Goal: Task Accomplishment & Management: Manage account settings

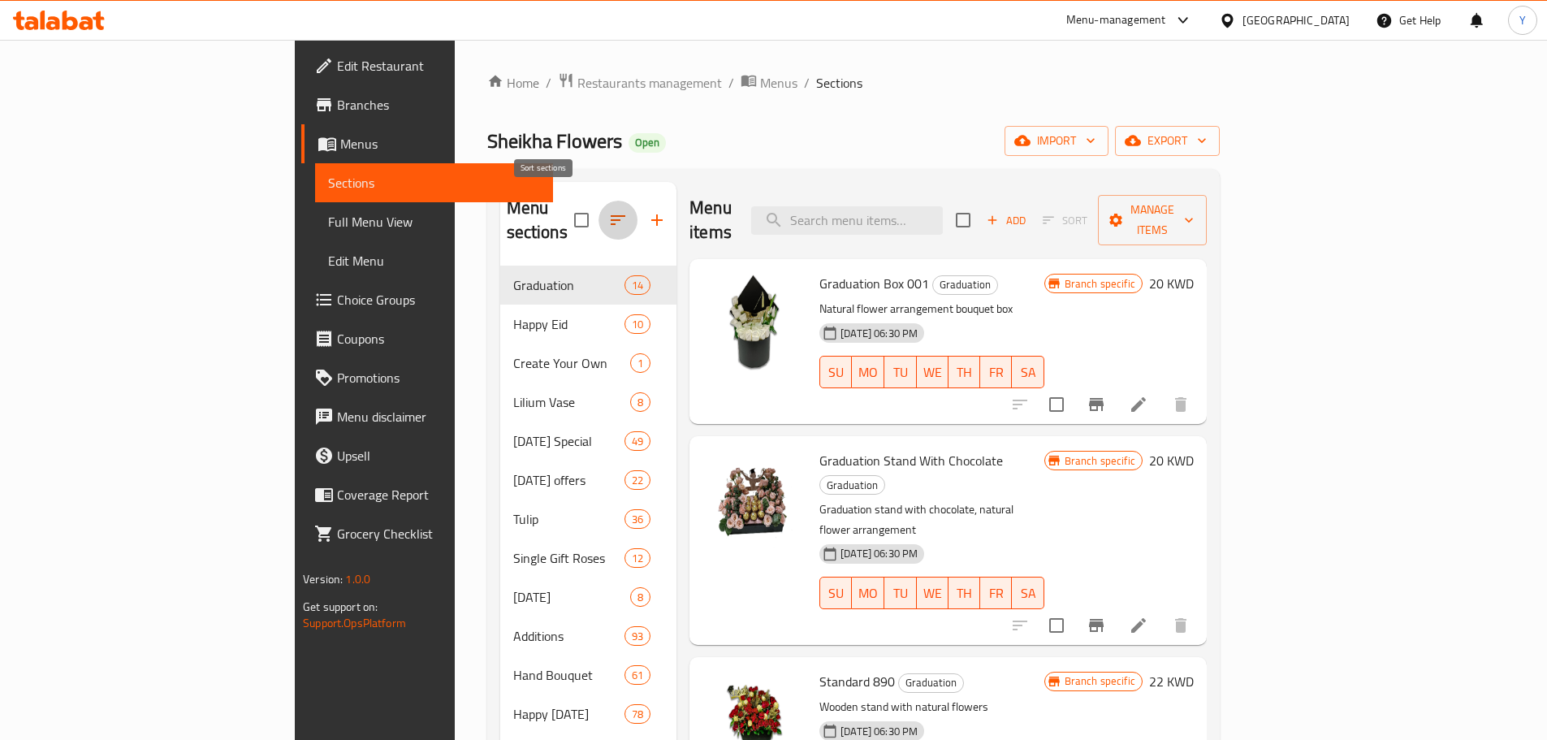
click at [608, 217] on icon "button" at bounding box center [617, 219] width 19 height 19
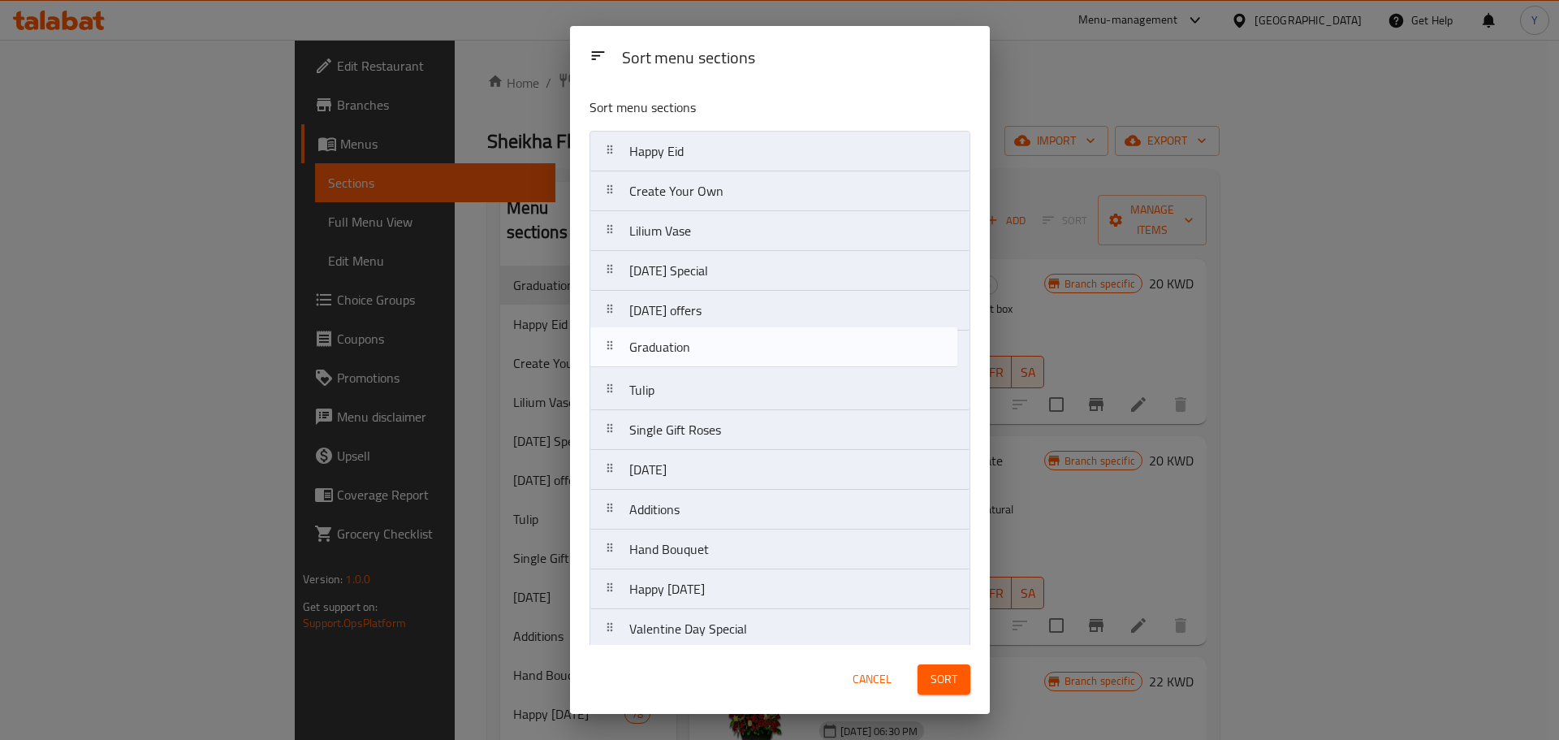
drag, startPoint x: 727, startPoint y: 158, endPoint x: 727, endPoint y: 388, distance: 230.6
drag, startPoint x: 712, startPoint y: 155, endPoint x: 721, endPoint y: 382, distance: 226.7
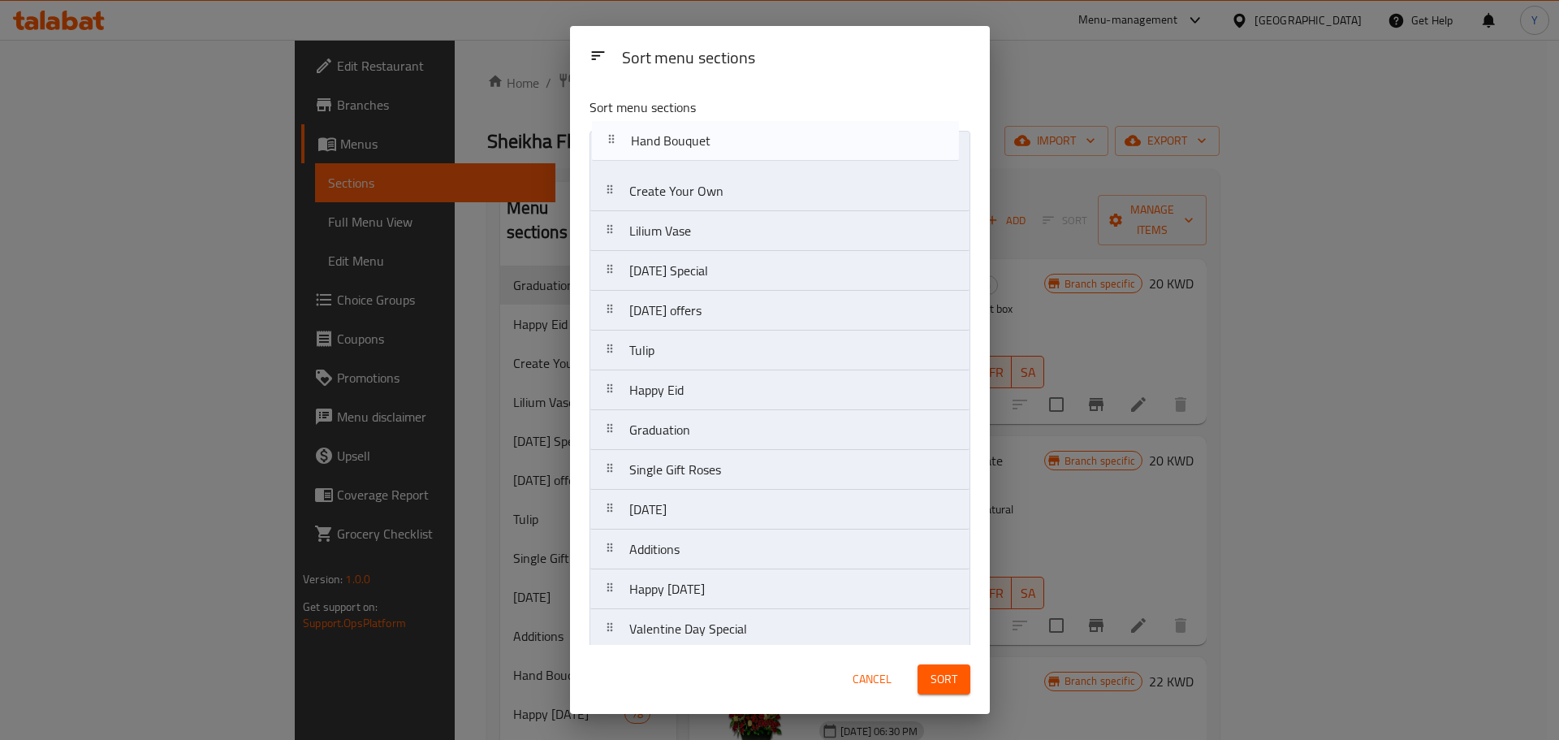
drag, startPoint x: 712, startPoint y: 503, endPoint x: 712, endPoint y: 116, distance: 386.4
click at [712, 116] on div "Sort menu sections Create Your Own Lilium Vase [DATE] Special [DATE] offers Tul…" at bounding box center [780, 364] width 420 height 560
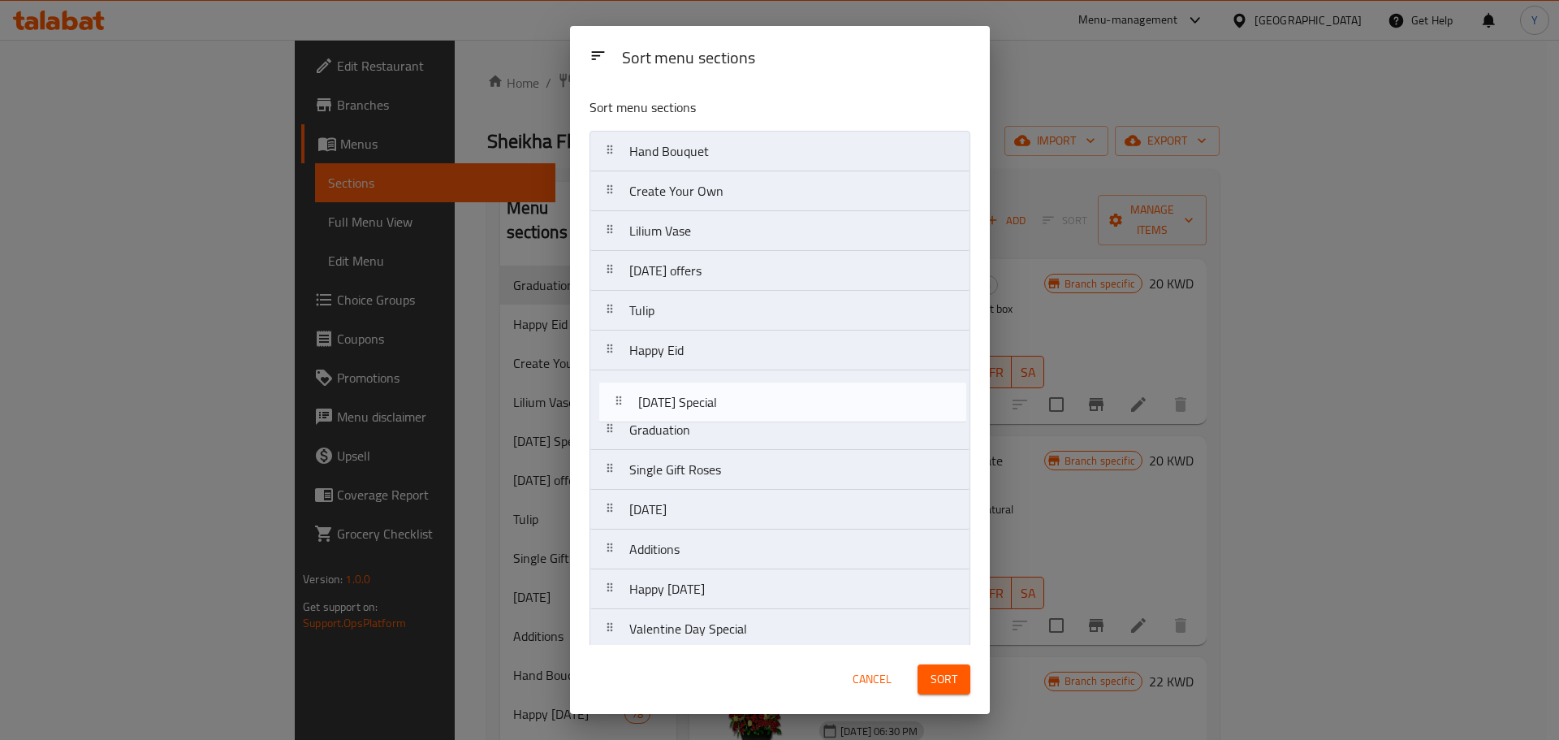
drag, startPoint x: 710, startPoint y: 285, endPoint x: 717, endPoint y: 412, distance: 127.7
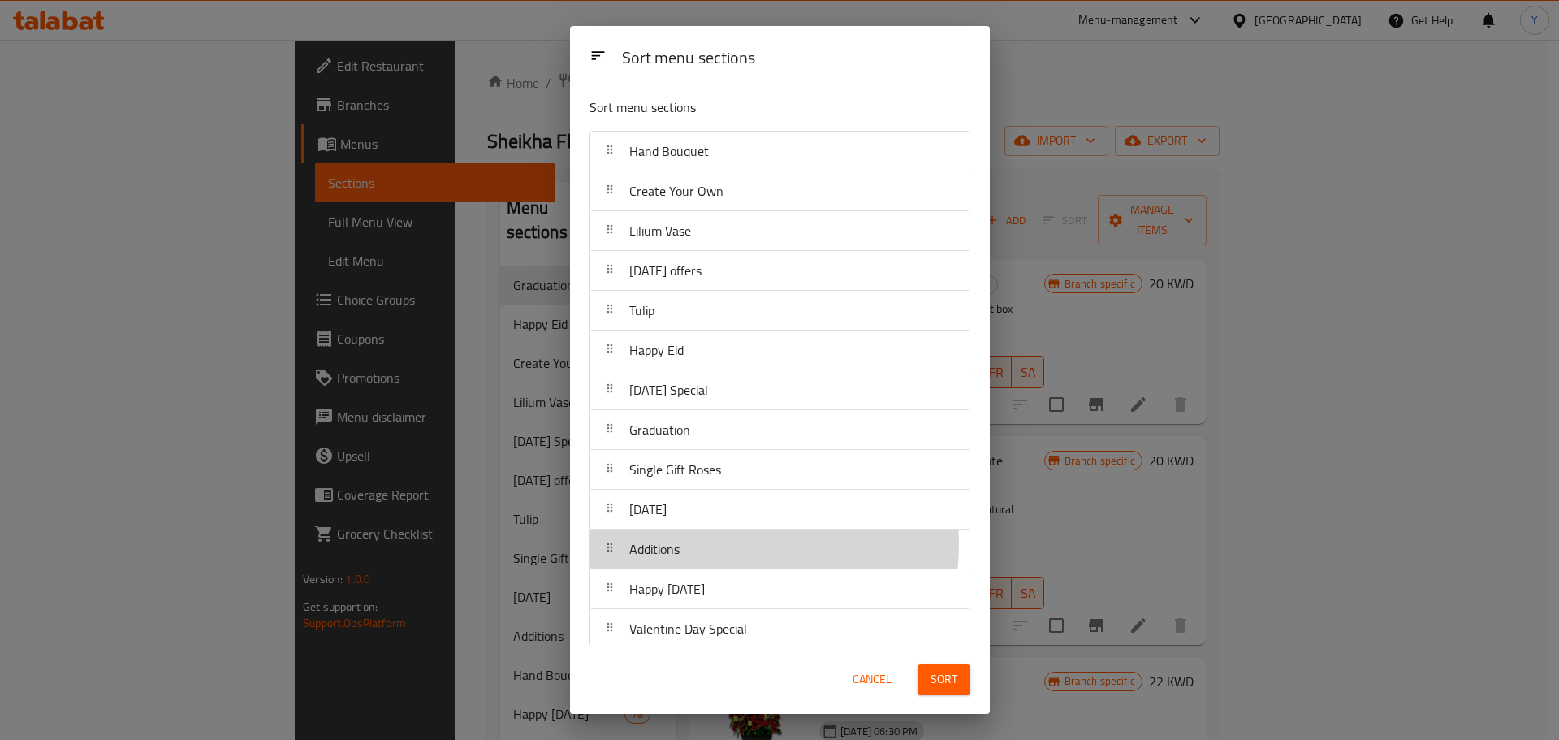
scroll to position [5, 0]
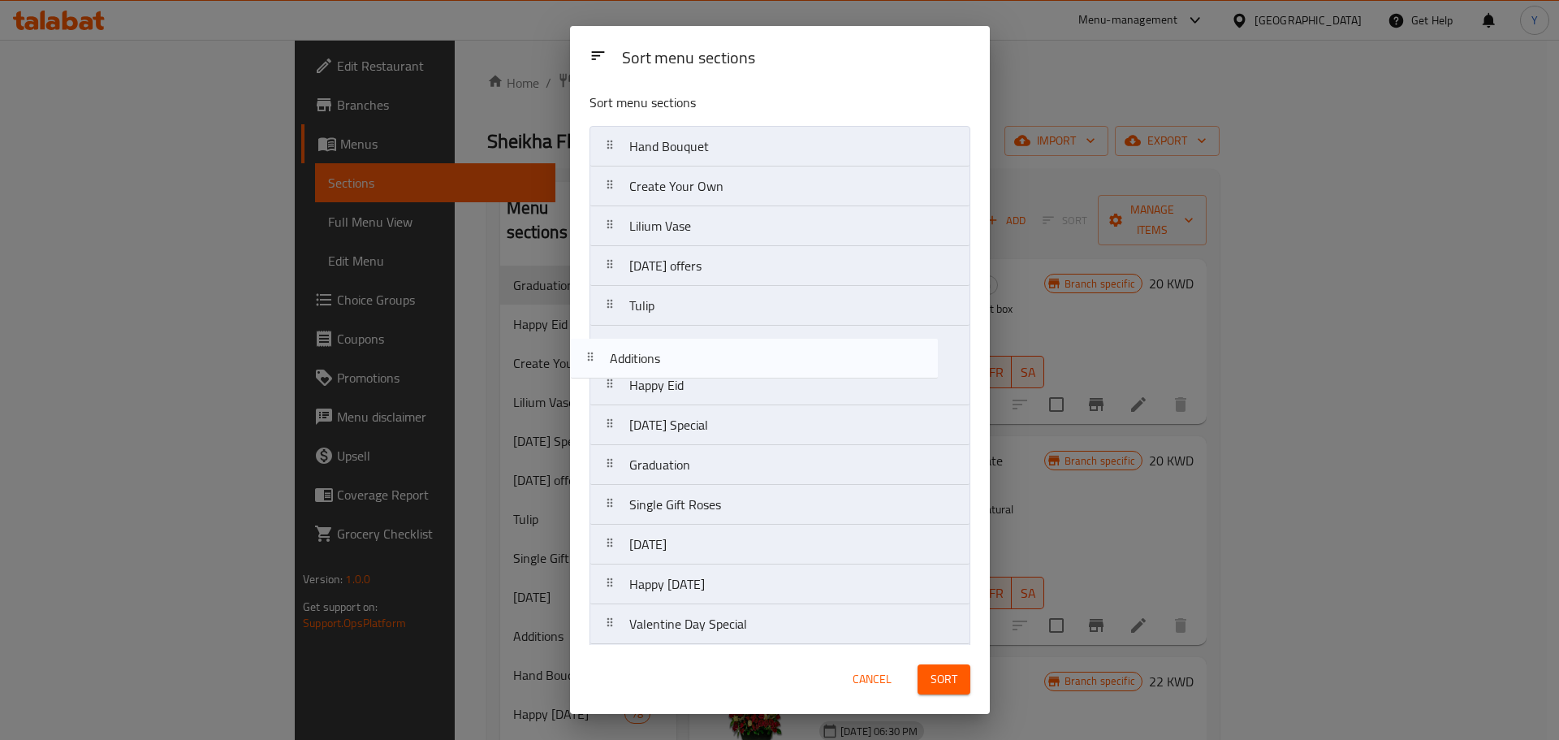
drag, startPoint x: 714, startPoint y: 543, endPoint x: 694, endPoint y: 344, distance: 199.9
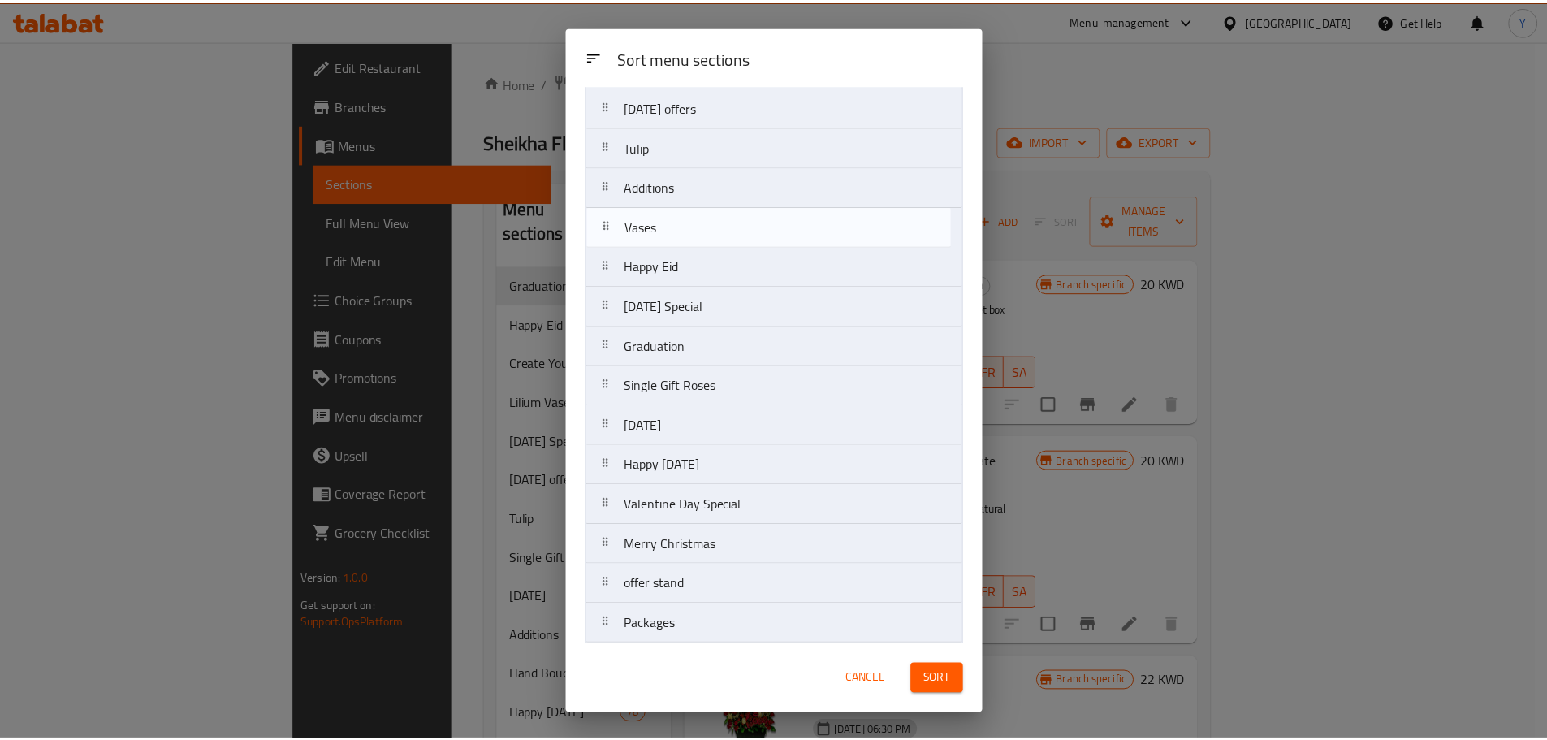
scroll to position [158, 0]
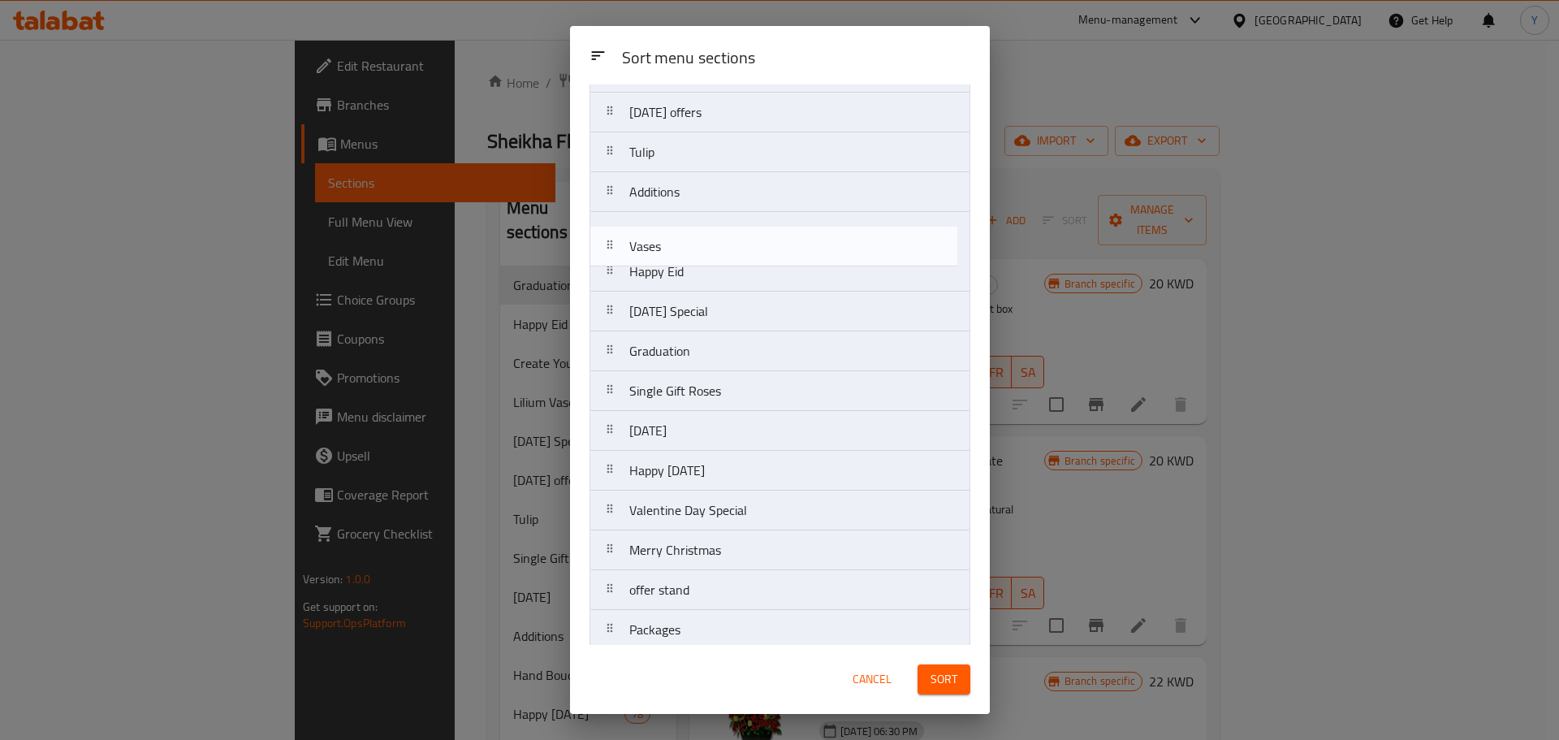
drag, startPoint x: 711, startPoint y: 454, endPoint x: 710, endPoint y: 239, distance: 215.1
click at [710, 239] on nav "Hand Bouquet Create Your Own Lilium Vase [DATE] offers Tulip Additions Happy Ei…" at bounding box center [779, 669] width 381 height 1394
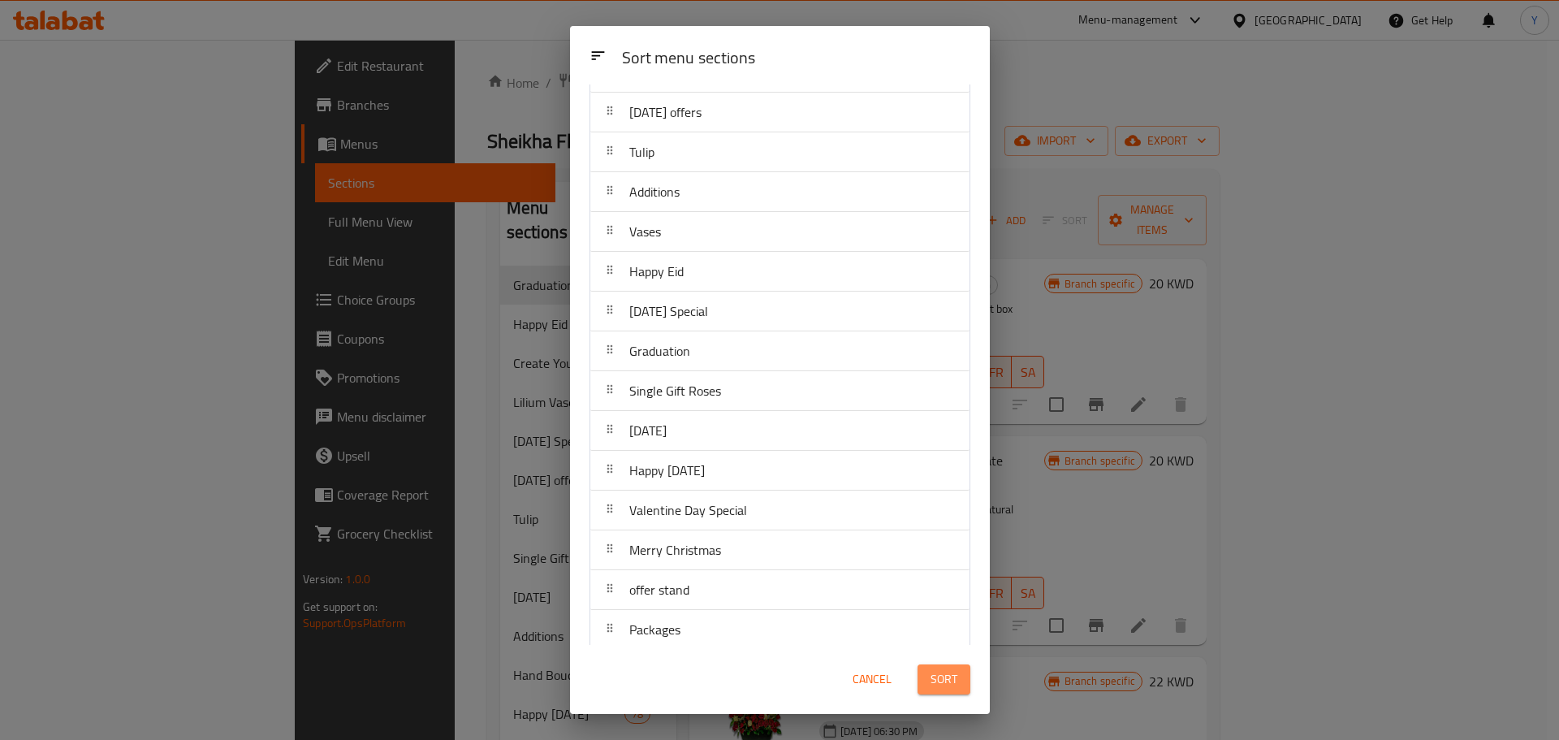
click at [929, 681] on button "Sort" at bounding box center [943, 679] width 53 height 30
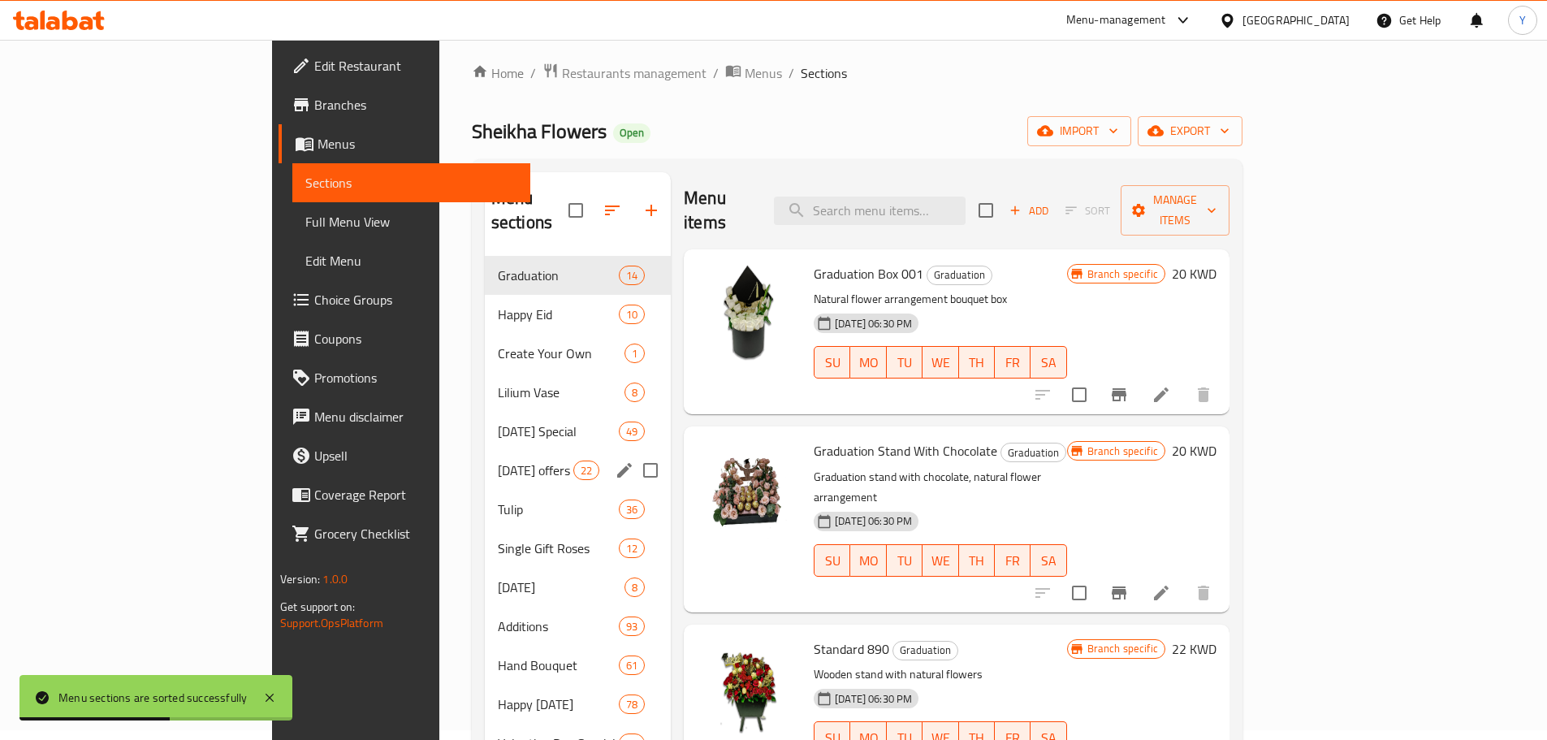
scroll to position [0, 0]
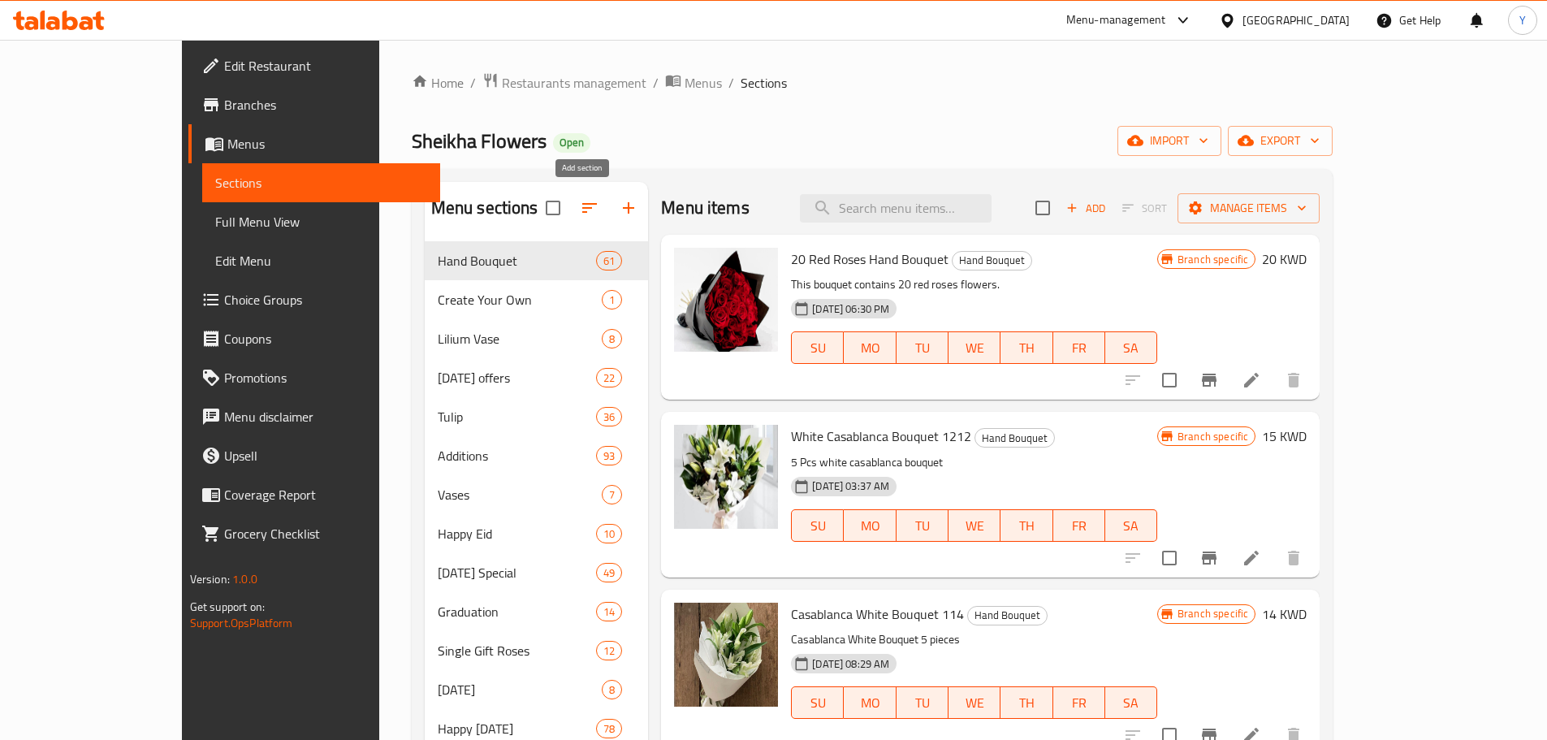
click at [619, 209] on icon "button" at bounding box center [628, 207] width 19 height 19
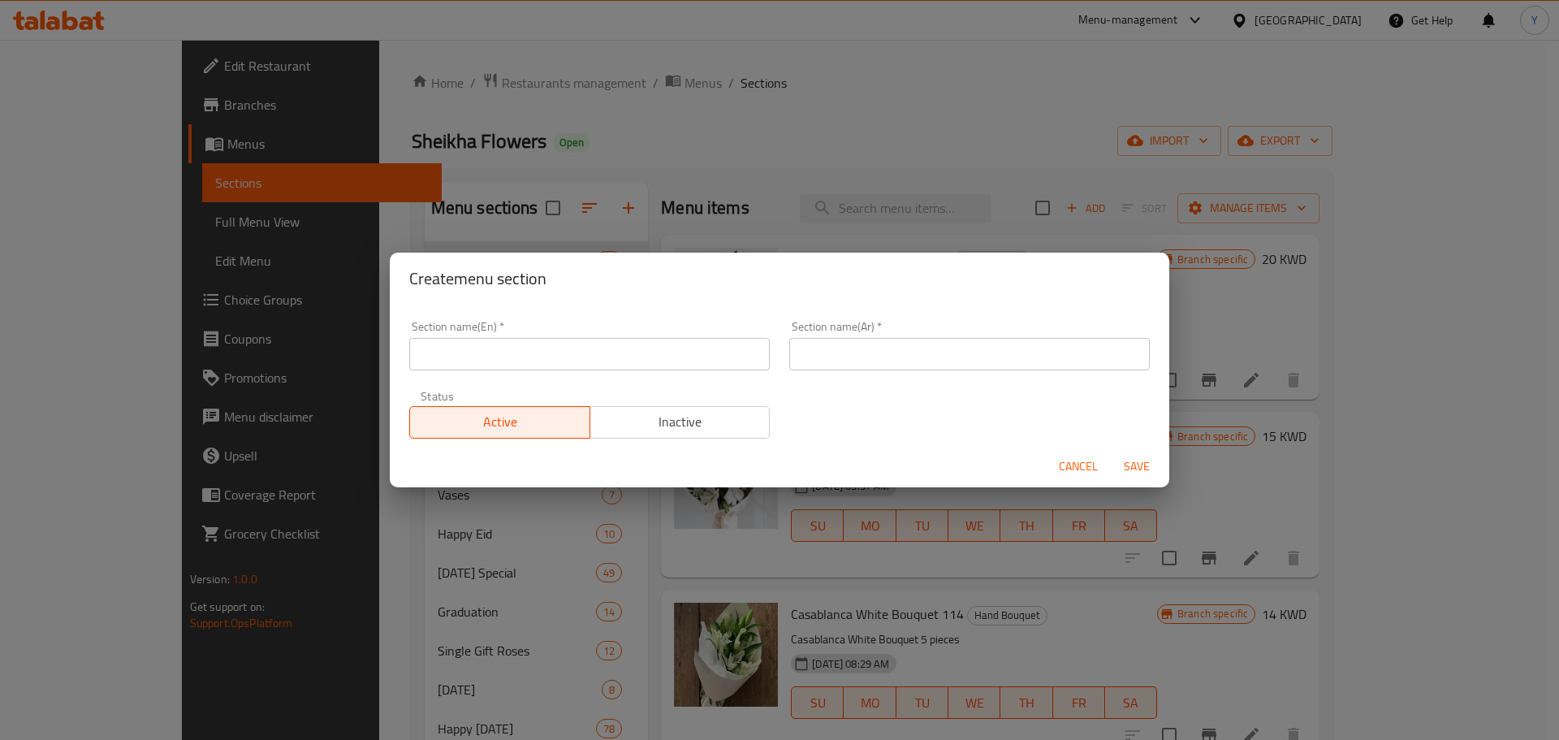
click at [531, 373] on div "Section name(En)   * Section name(En) *" at bounding box center [589, 345] width 380 height 69
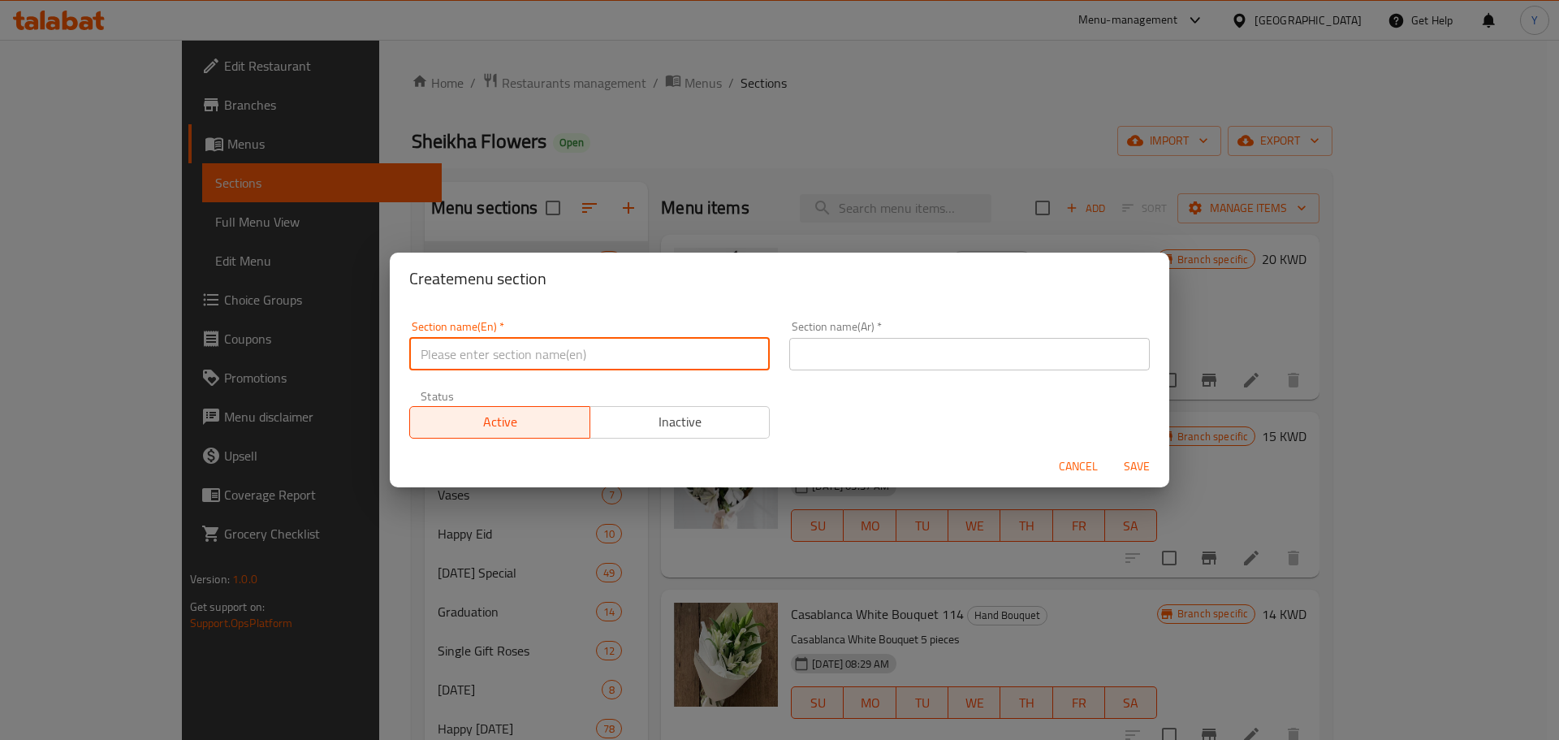
click at [520, 360] on input "text" at bounding box center [589, 354] width 360 height 32
type input "Teacher's Day"
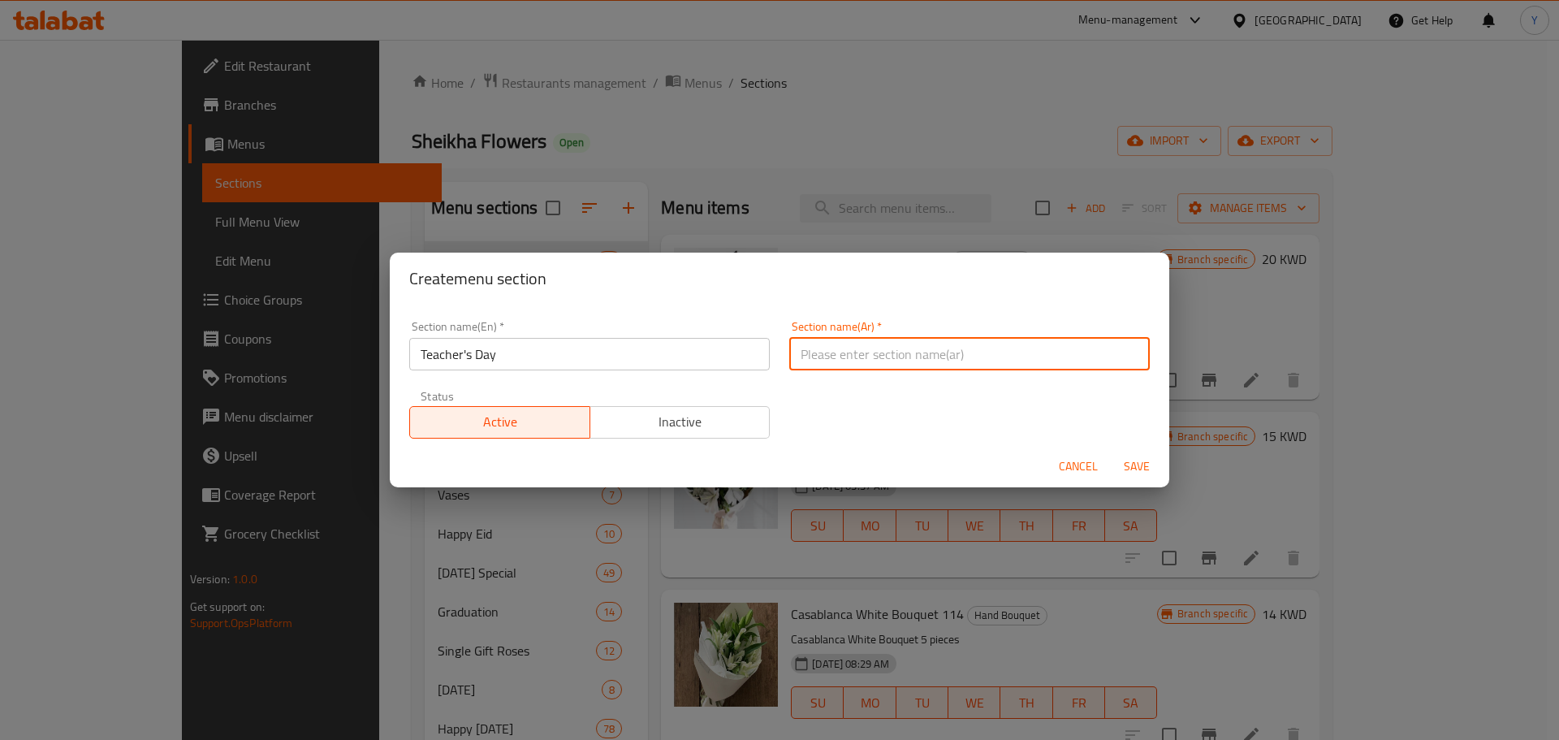
click at [913, 356] on input "text" at bounding box center [969, 354] width 360 height 32
type input "عيد المعلم"
click at [1128, 463] on span "Save" at bounding box center [1136, 466] width 39 height 20
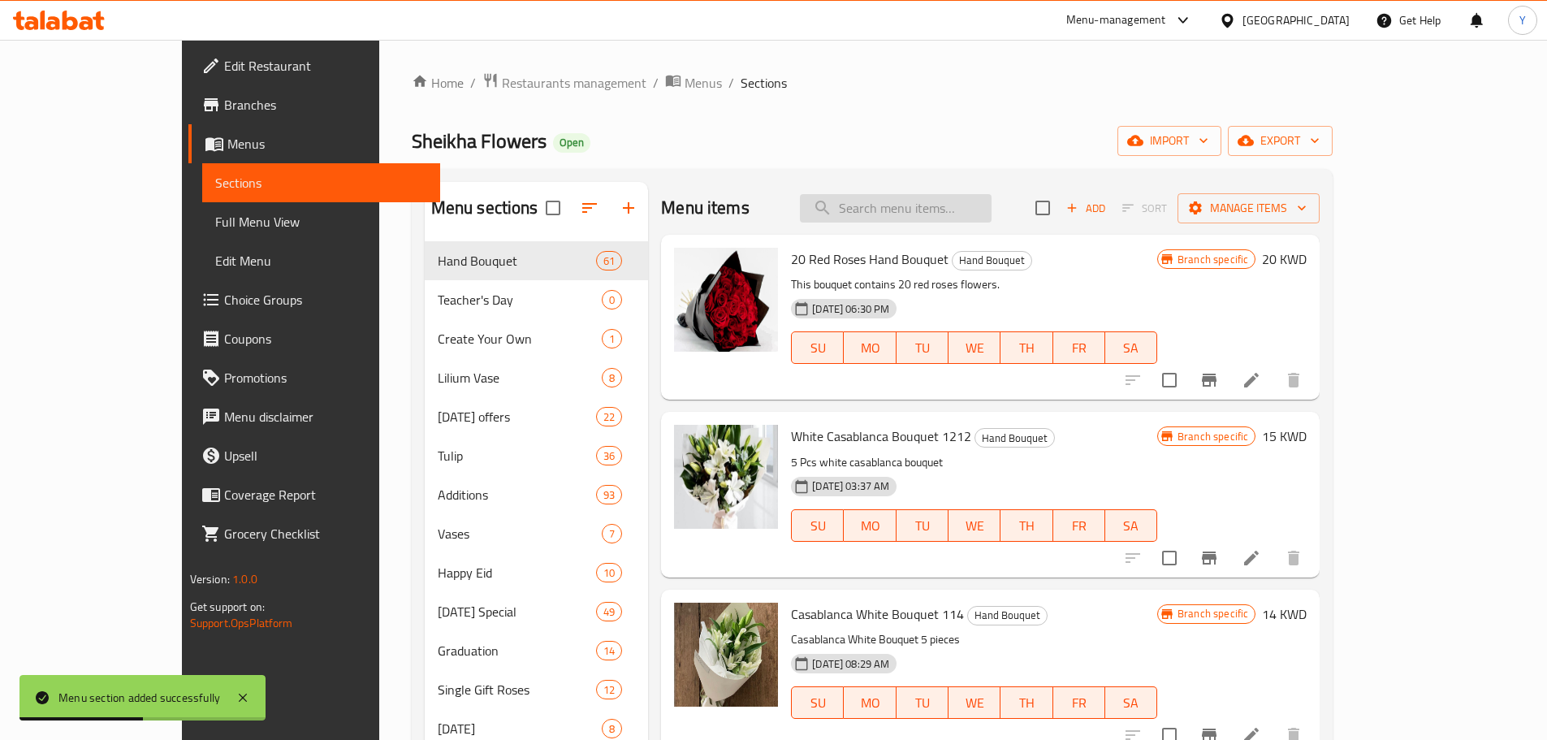
click at [933, 213] on input "search" at bounding box center [896, 208] width 192 height 28
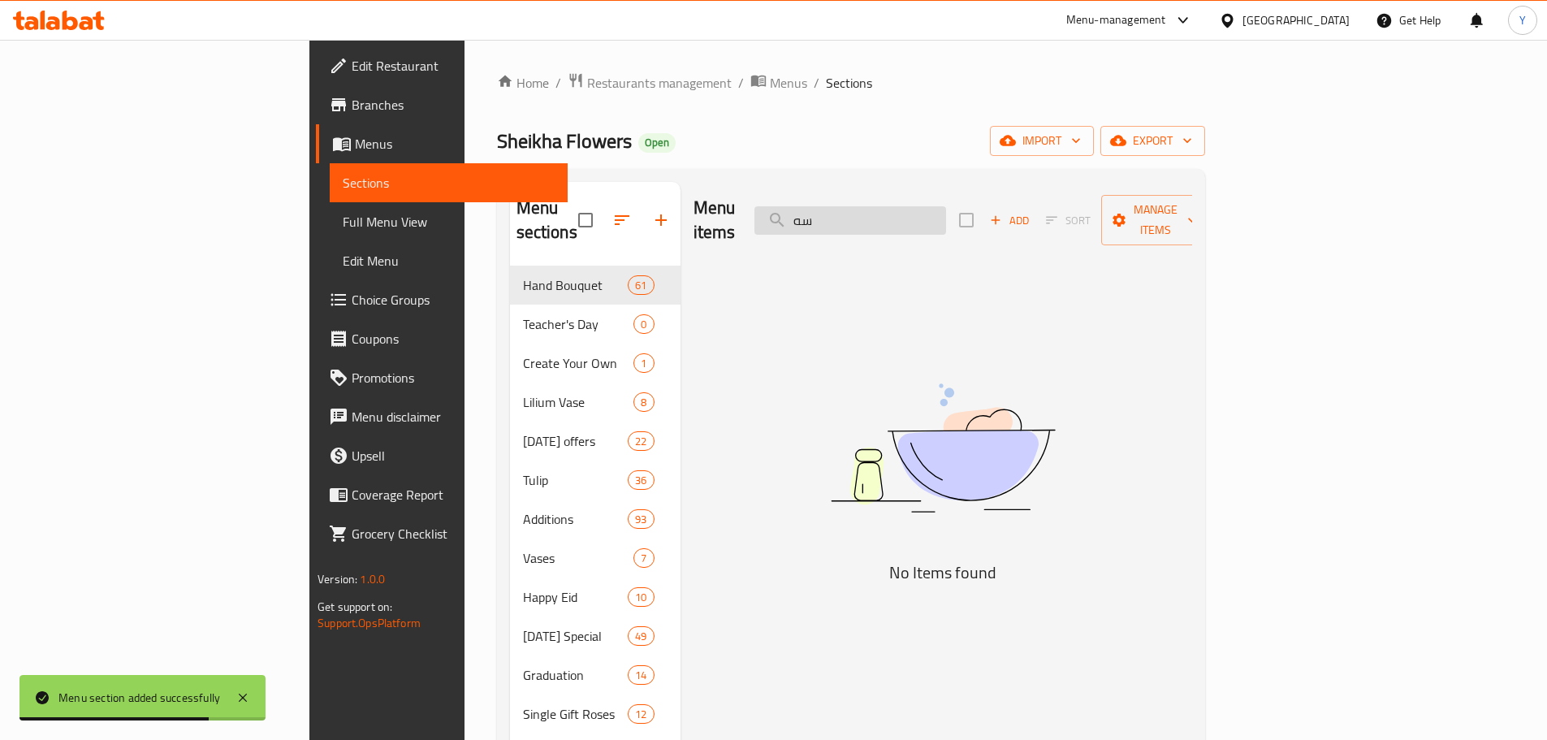
type input "س"
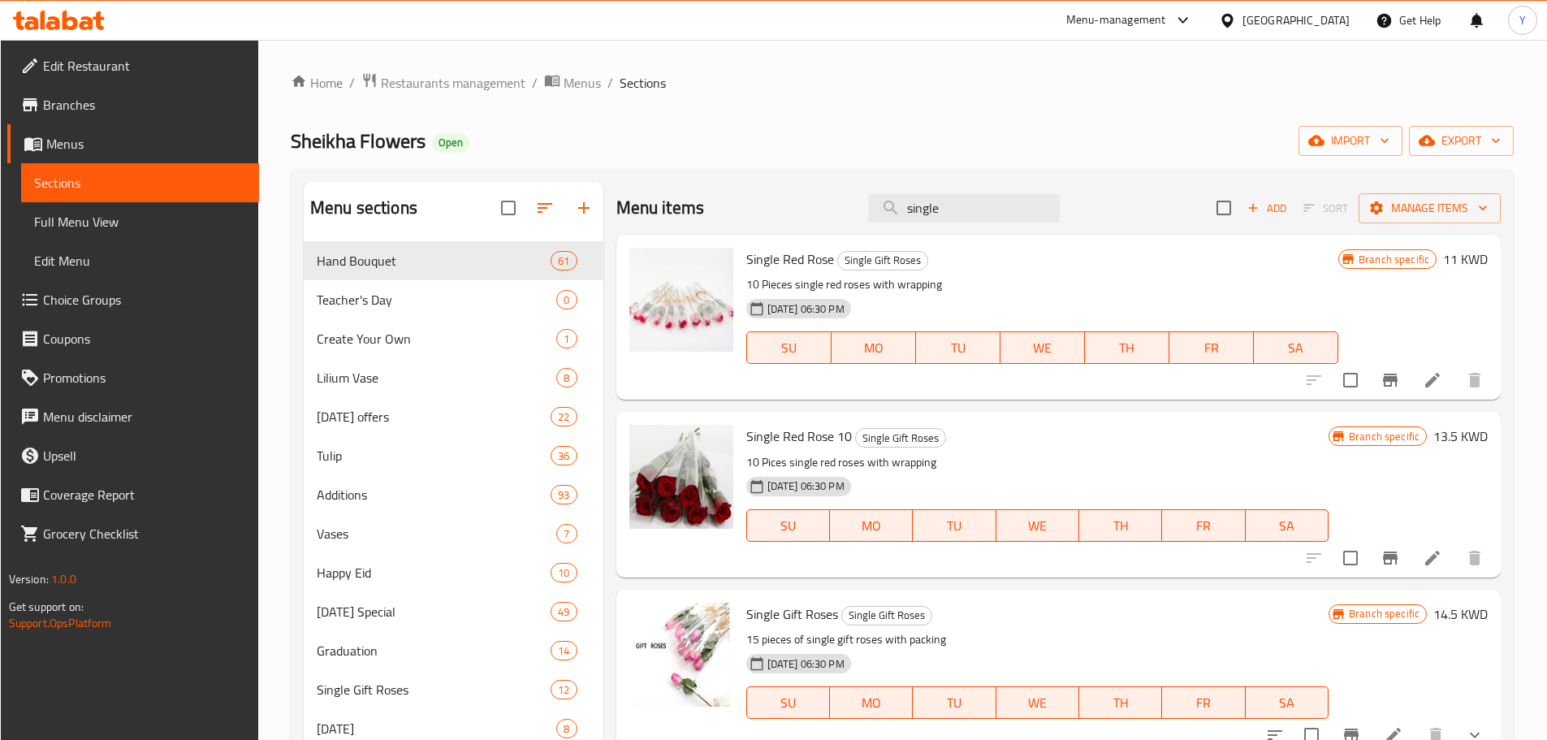
type input "single"
click at [1340, 381] on input "checkbox" at bounding box center [1350, 380] width 34 height 34
checkbox input "true"
click at [1348, 556] on input "checkbox" at bounding box center [1350, 558] width 34 height 34
checkbox input "true"
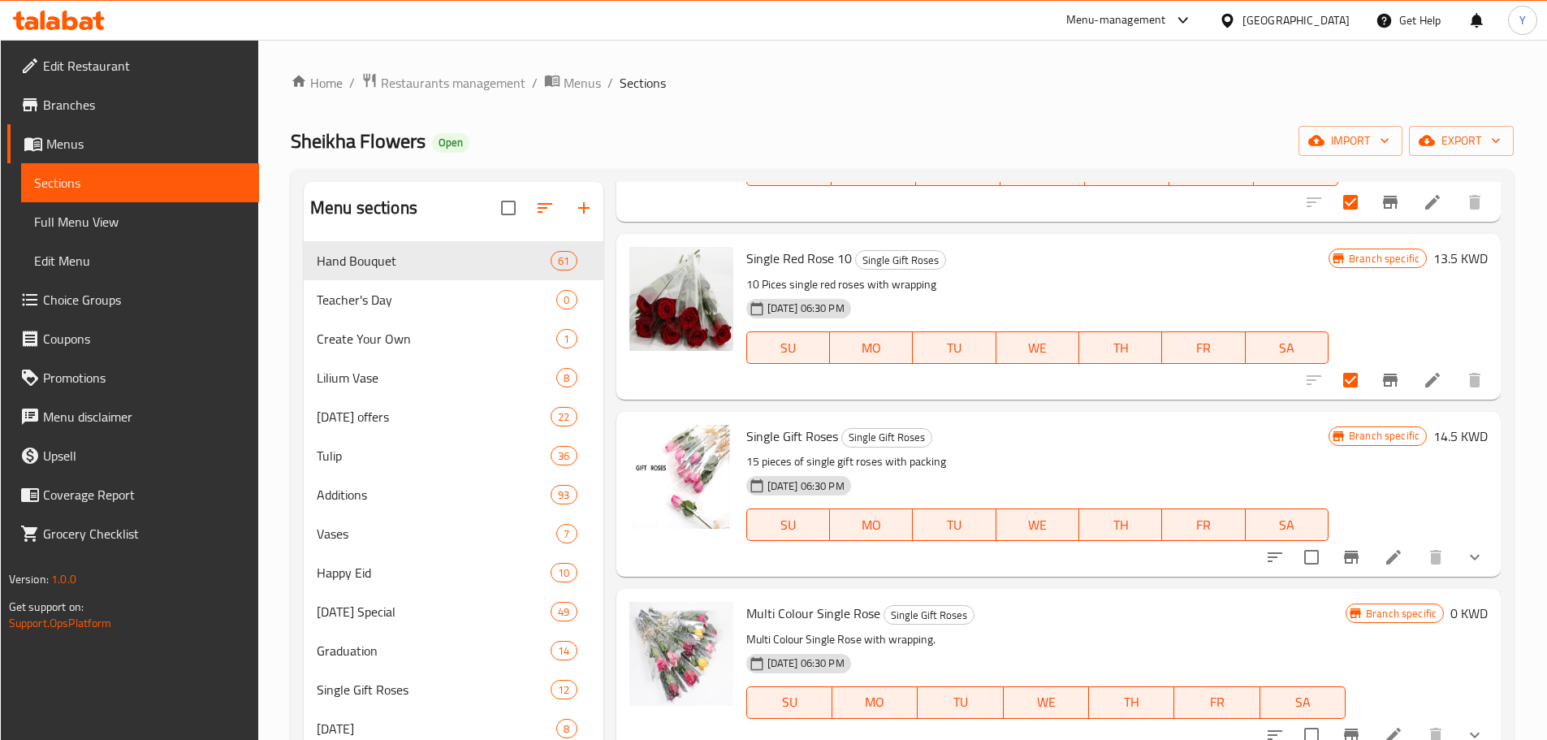
scroll to position [274, 0]
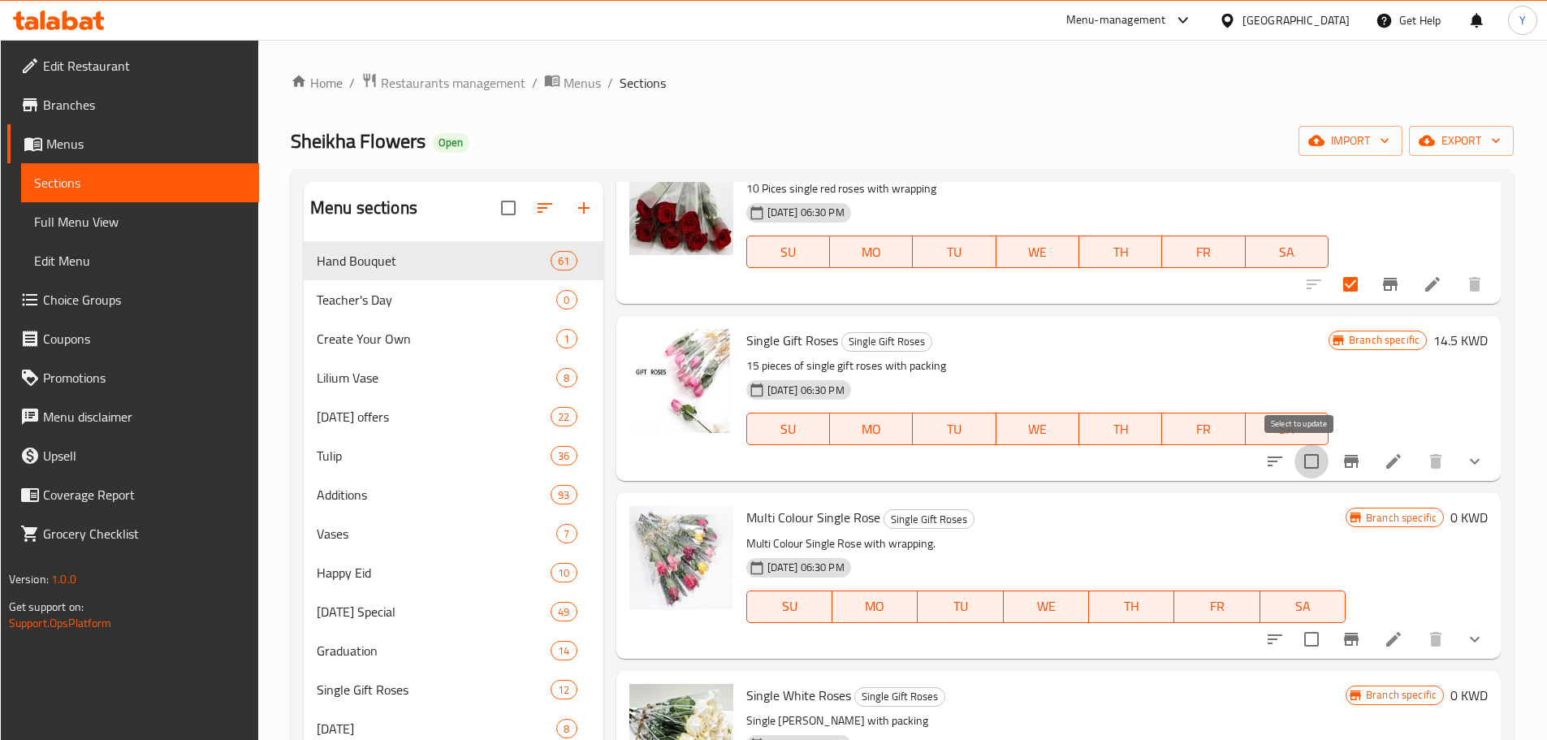
click at [1306, 467] on input "checkbox" at bounding box center [1311, 461] width 34 height 34
checkbox input "true"
click at [1342, 645] on icon "Branch-specific-item" at bounding box center [1350, 638] width 19 height 19
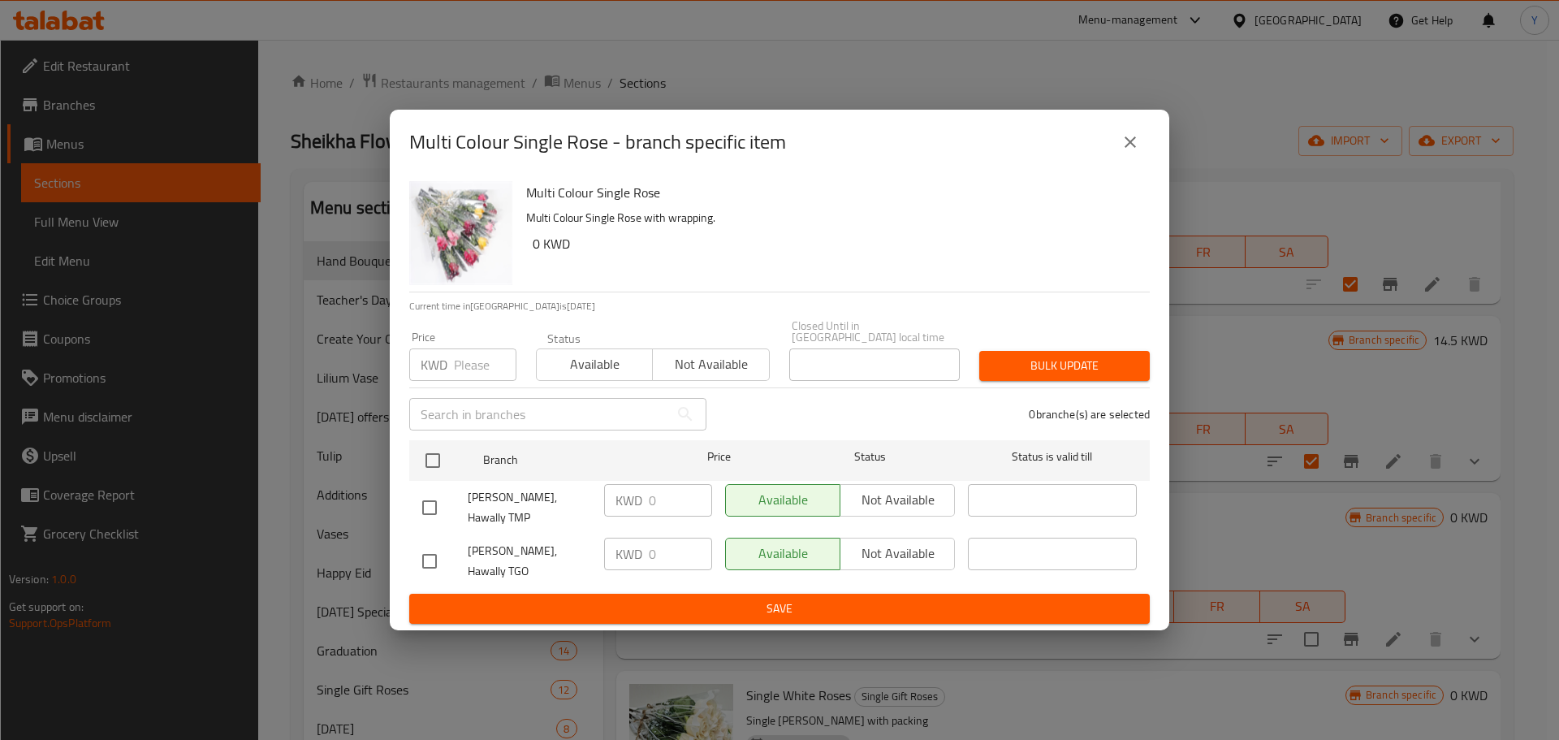
click at [1133, 145] on icon "close" at bounding box center [1129, 141] width 19 height 19
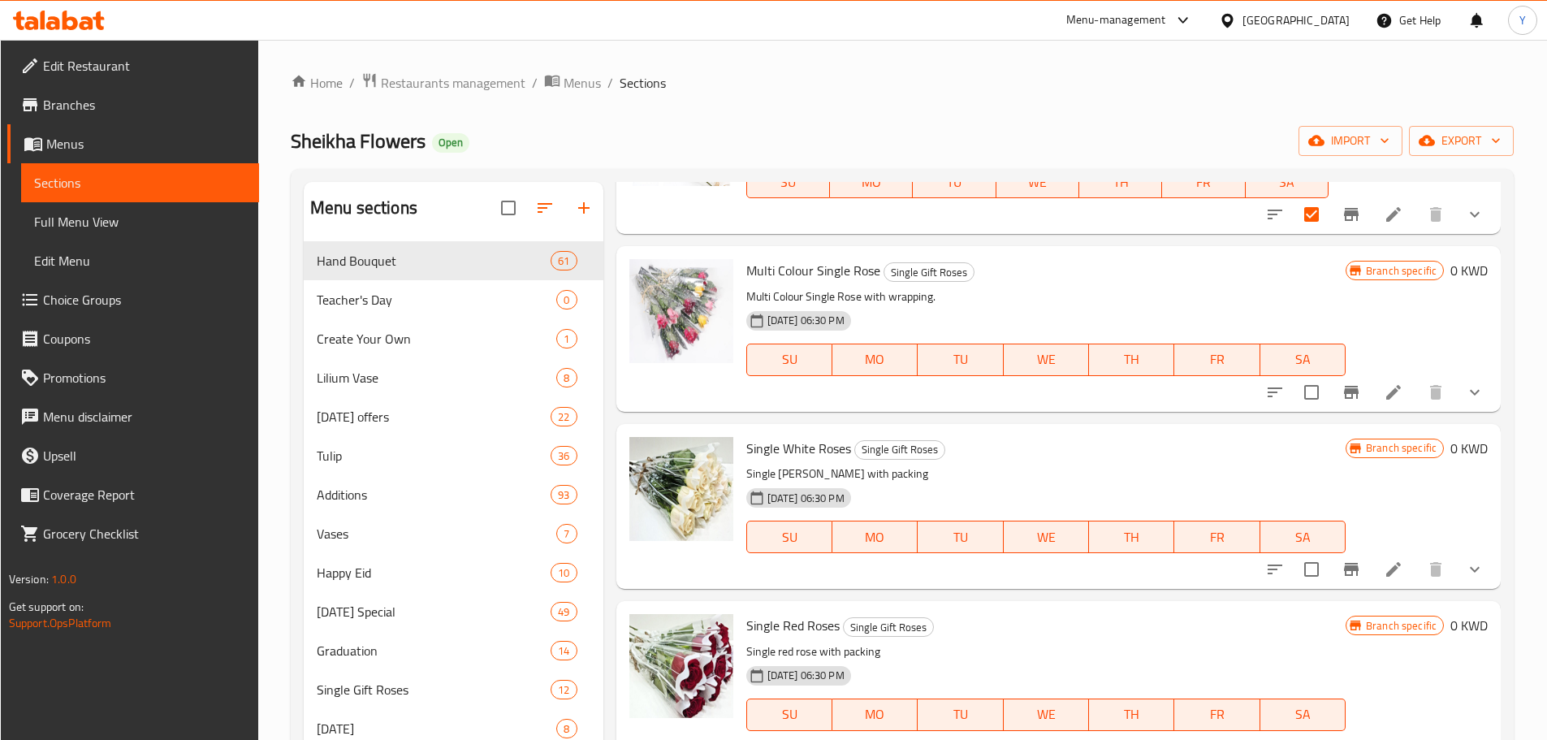
scroll to position [530, 0]
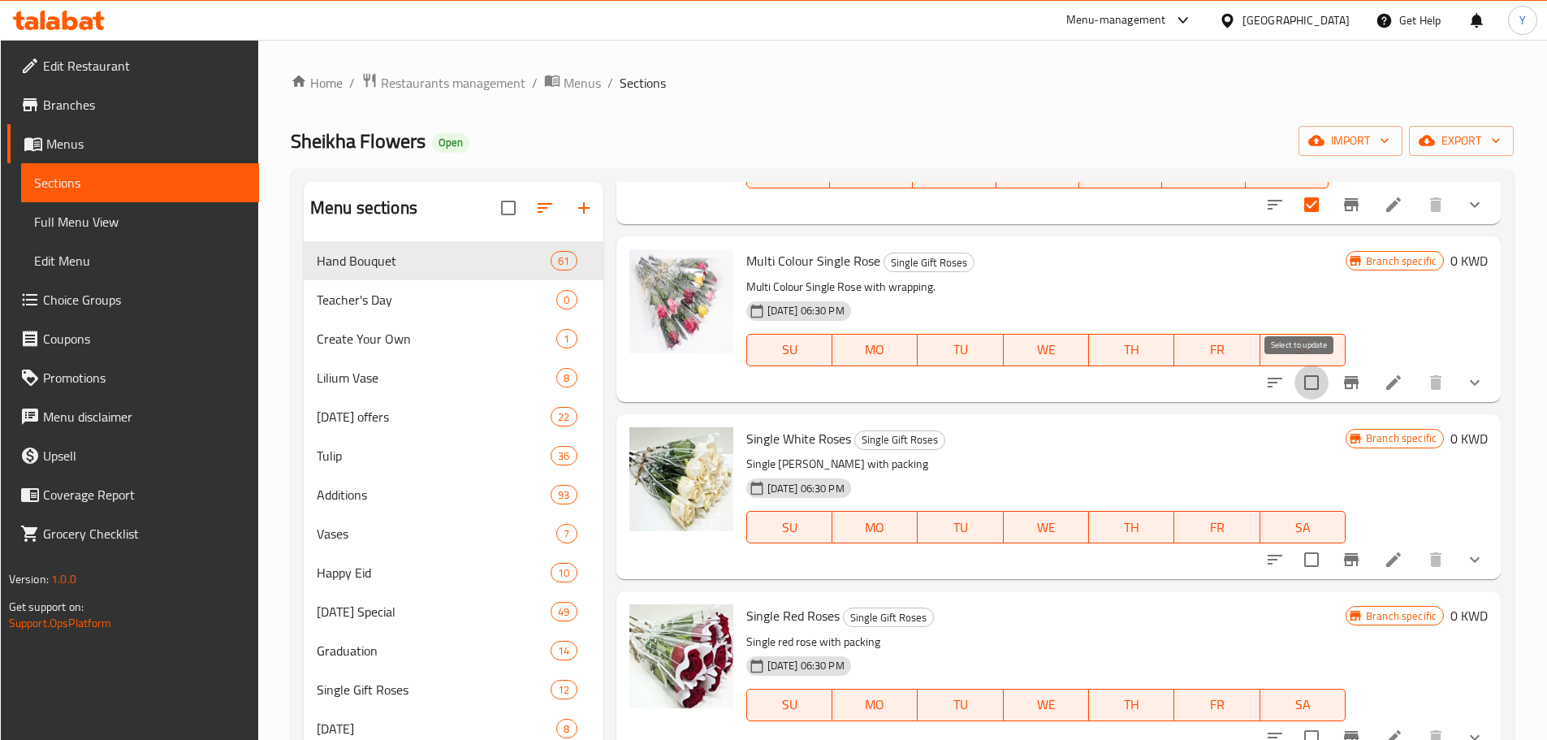
click at [1301, 391] on input "checkbox" at bounding box center [1311, 382] width 34 height 34
checkbox input "true"
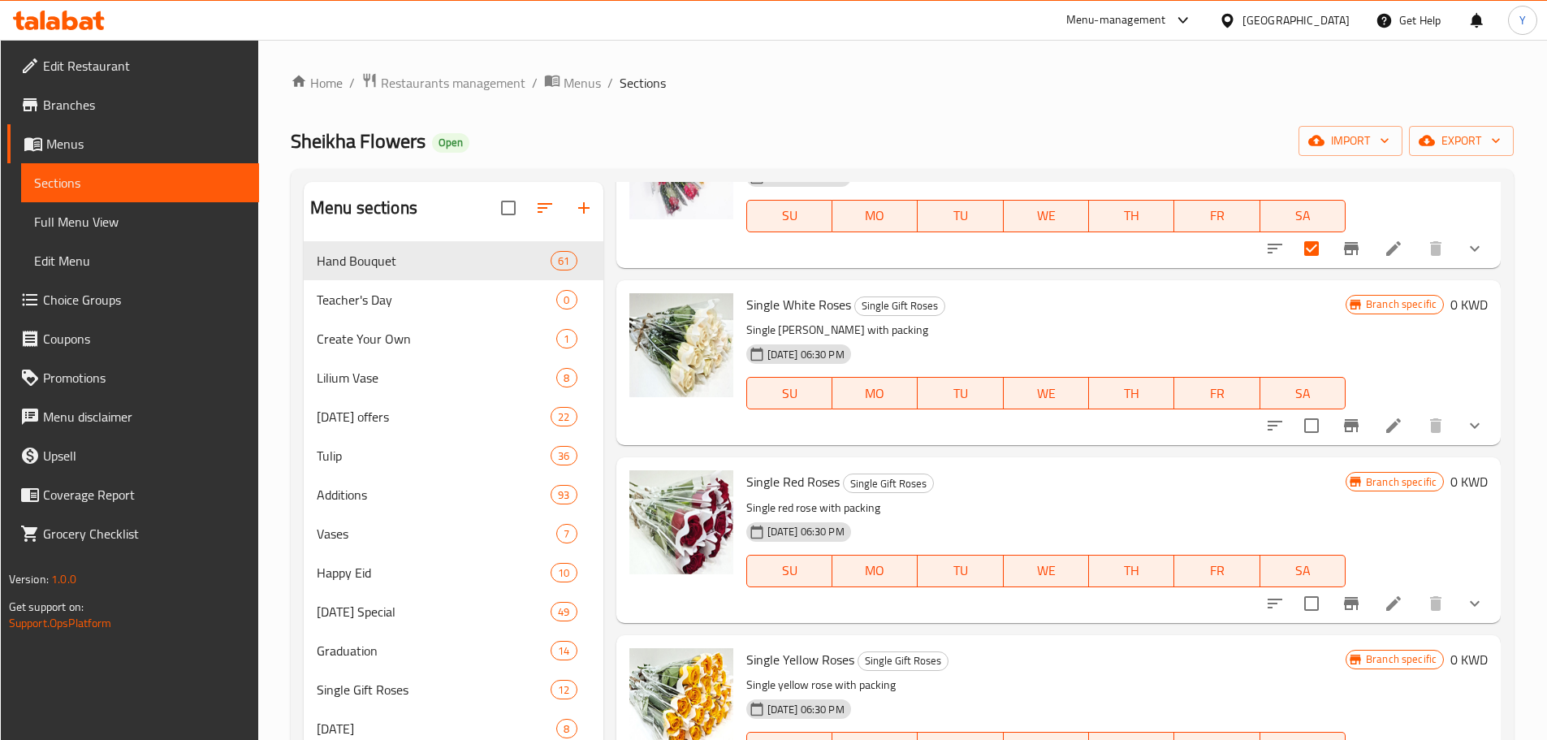
scroll to position [674, 0]
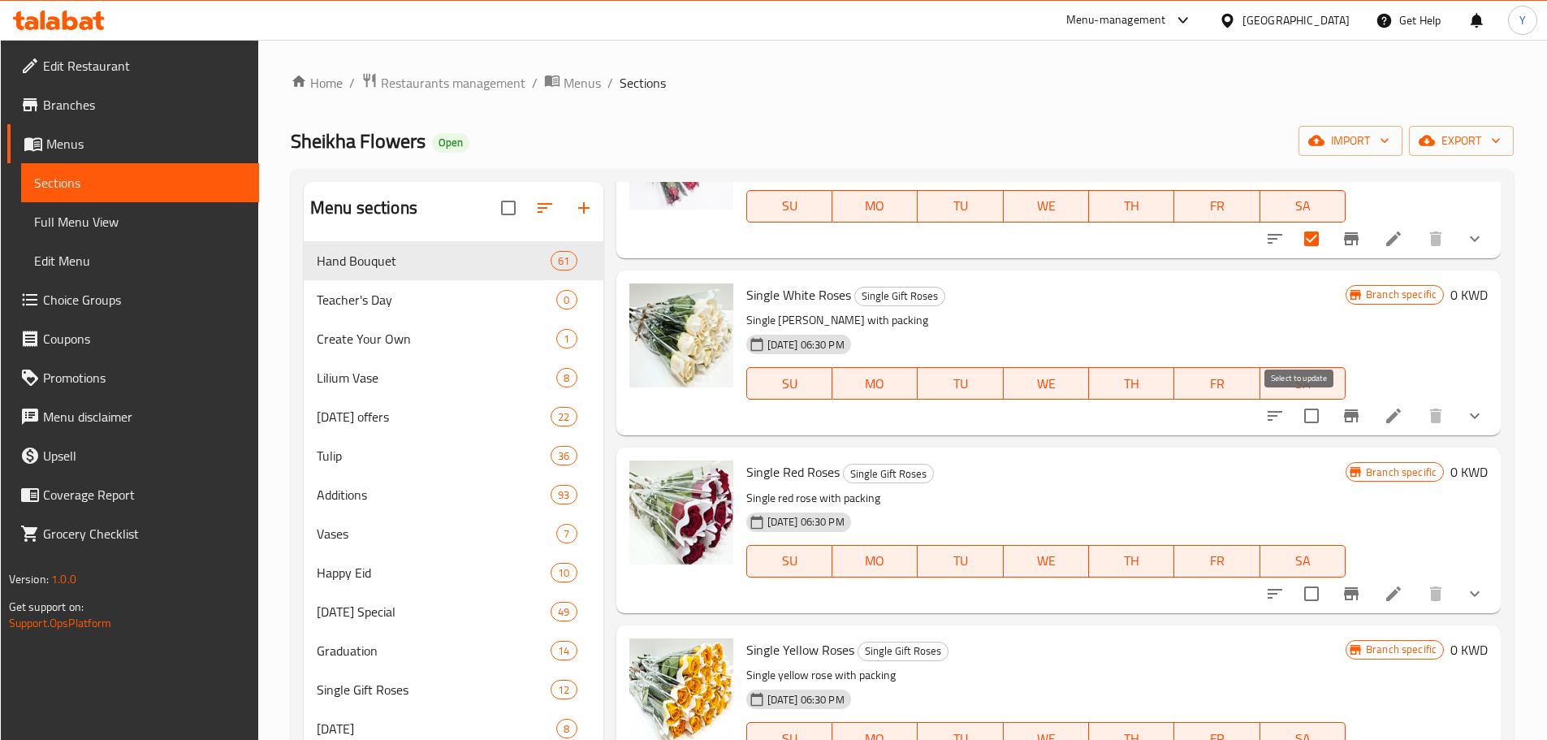
click at [1302, 425] on input "checkbox" at bounding box center [1311, 416] width 34 height 34
checkbox input "true"
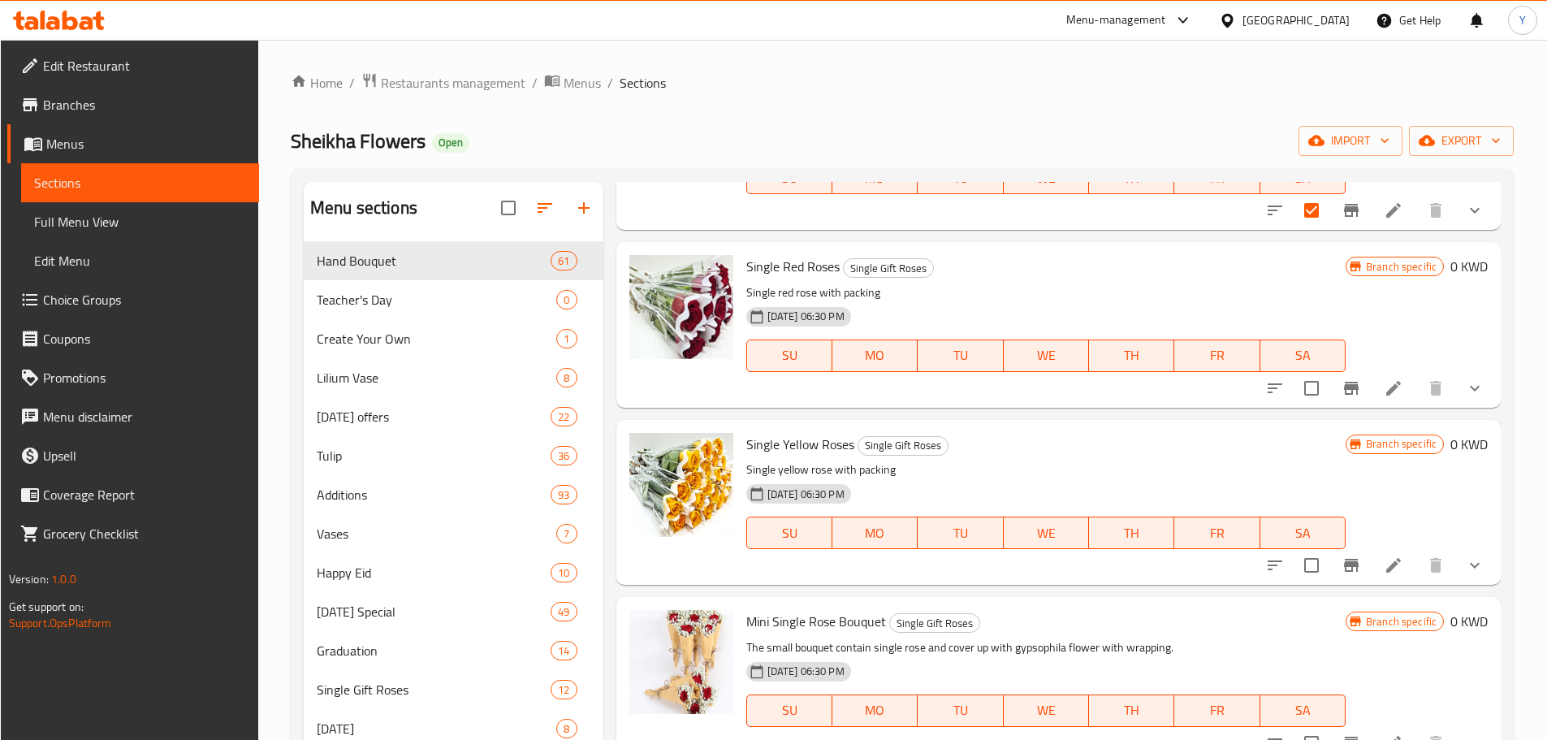
scroll to position [880, 0]
click at [1297, 379] on input "checkbox" at bounding box center [1311, 387] width 34 height 34
checkbox input "true"
click at [1301, 560] on input "checkbox" at bounding box center [1311, 564] width 34 height 34
checkbox input "true"
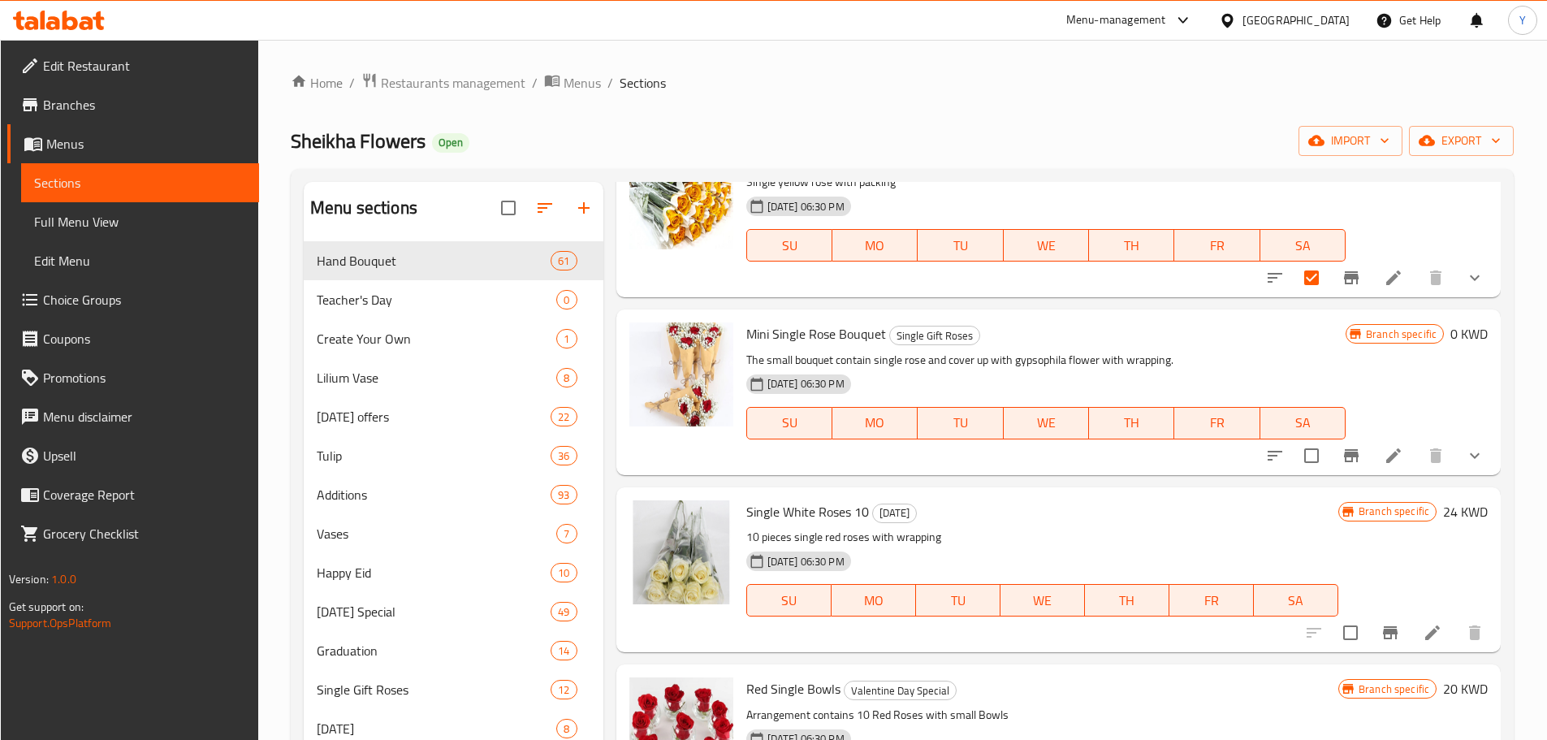
scroll to position [1228, 0]
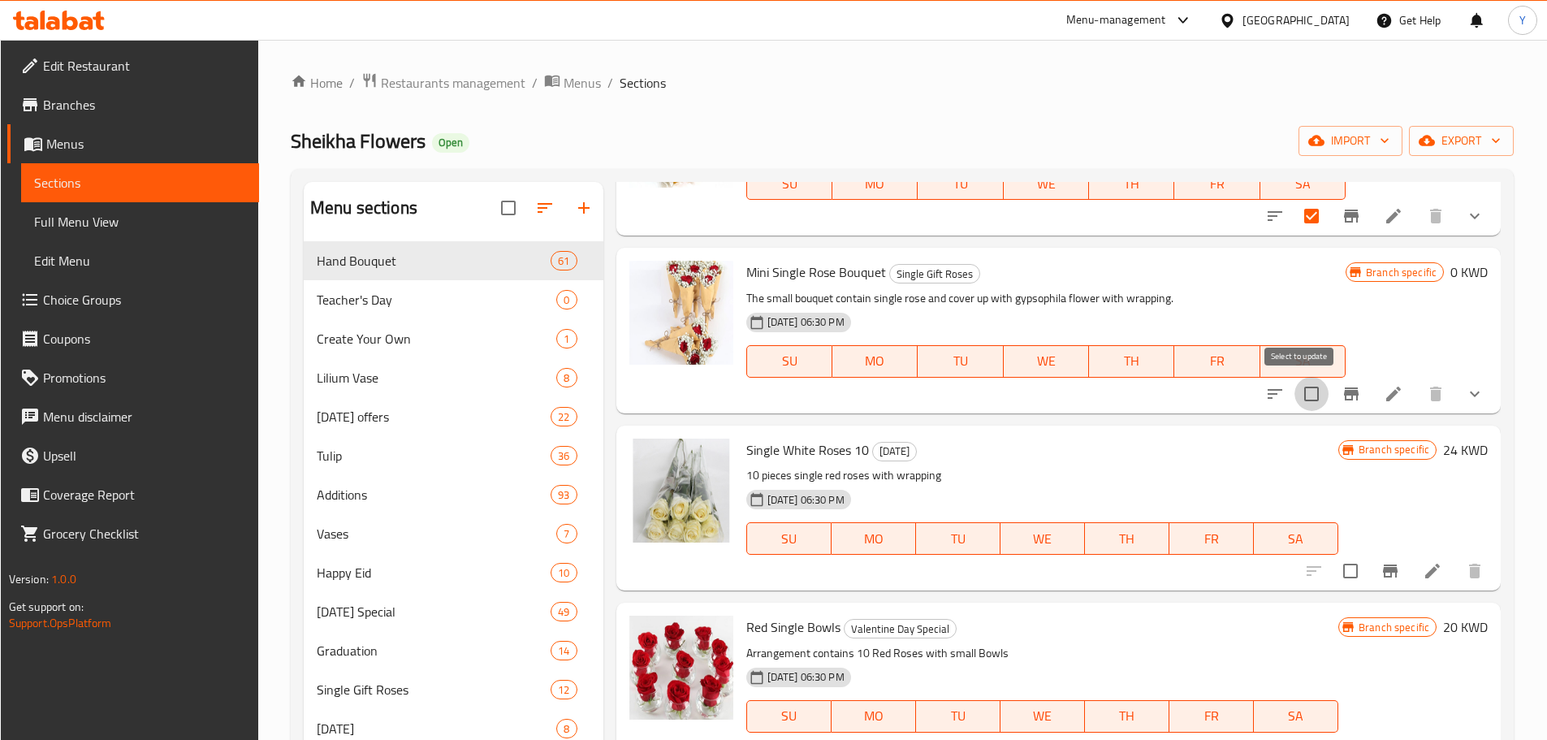
click at [1300, 396] on input "checkbox" at bounding box center [1311, 394] width 34 height 34
checkbox input "true"
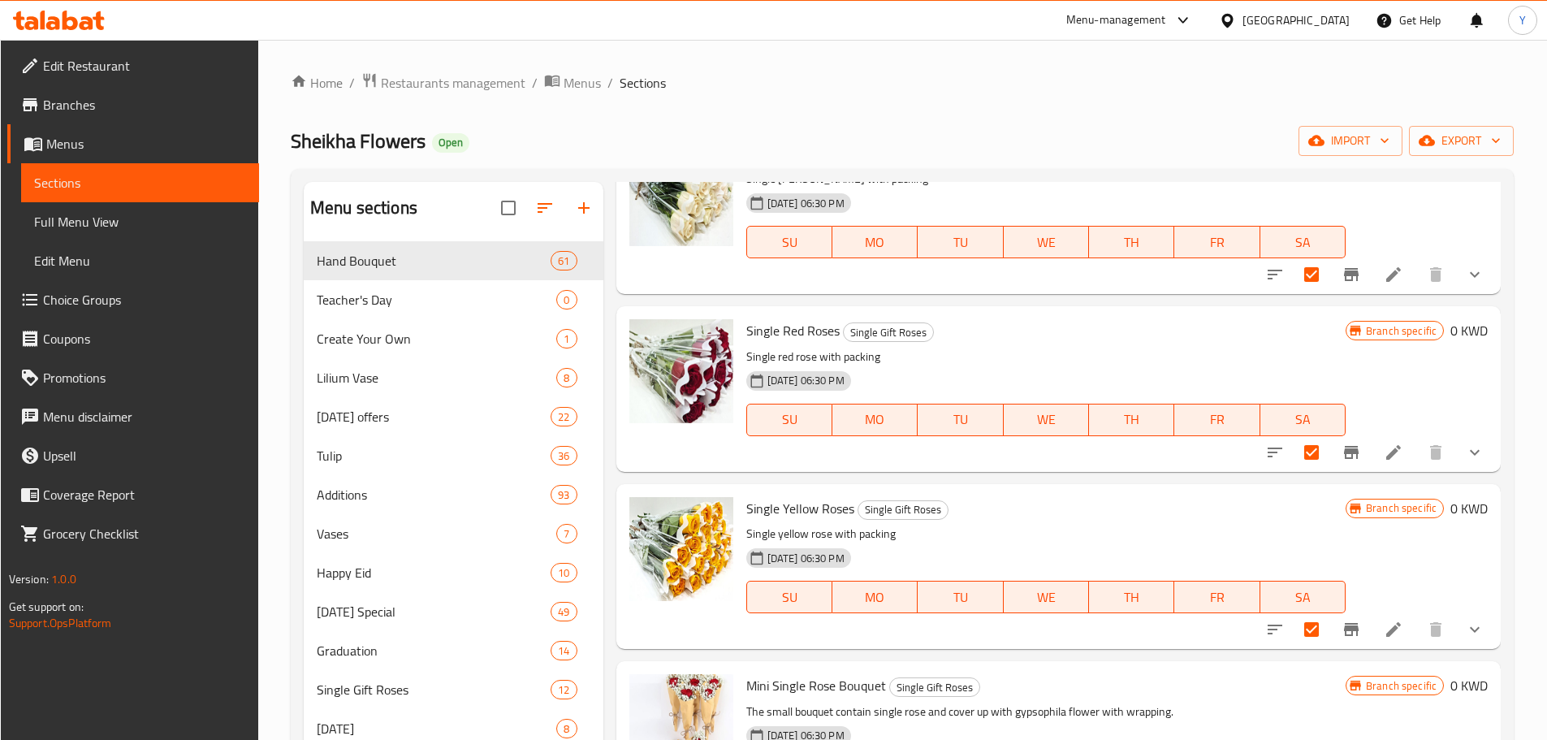
scroll to position [0, 0]
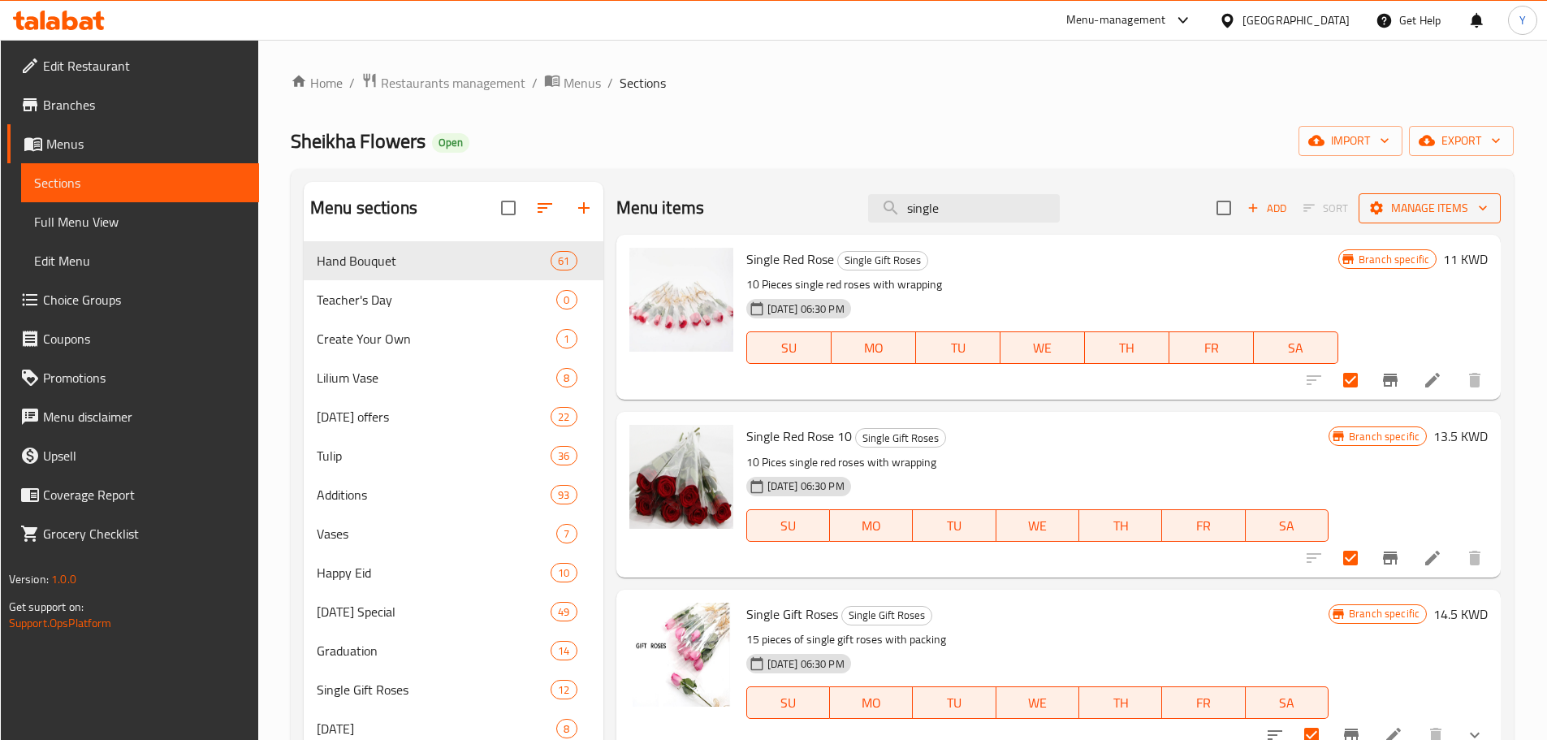
click at [1450, 207] on span "Manage items" at bounding box center [1429, 208] width 116 height 20
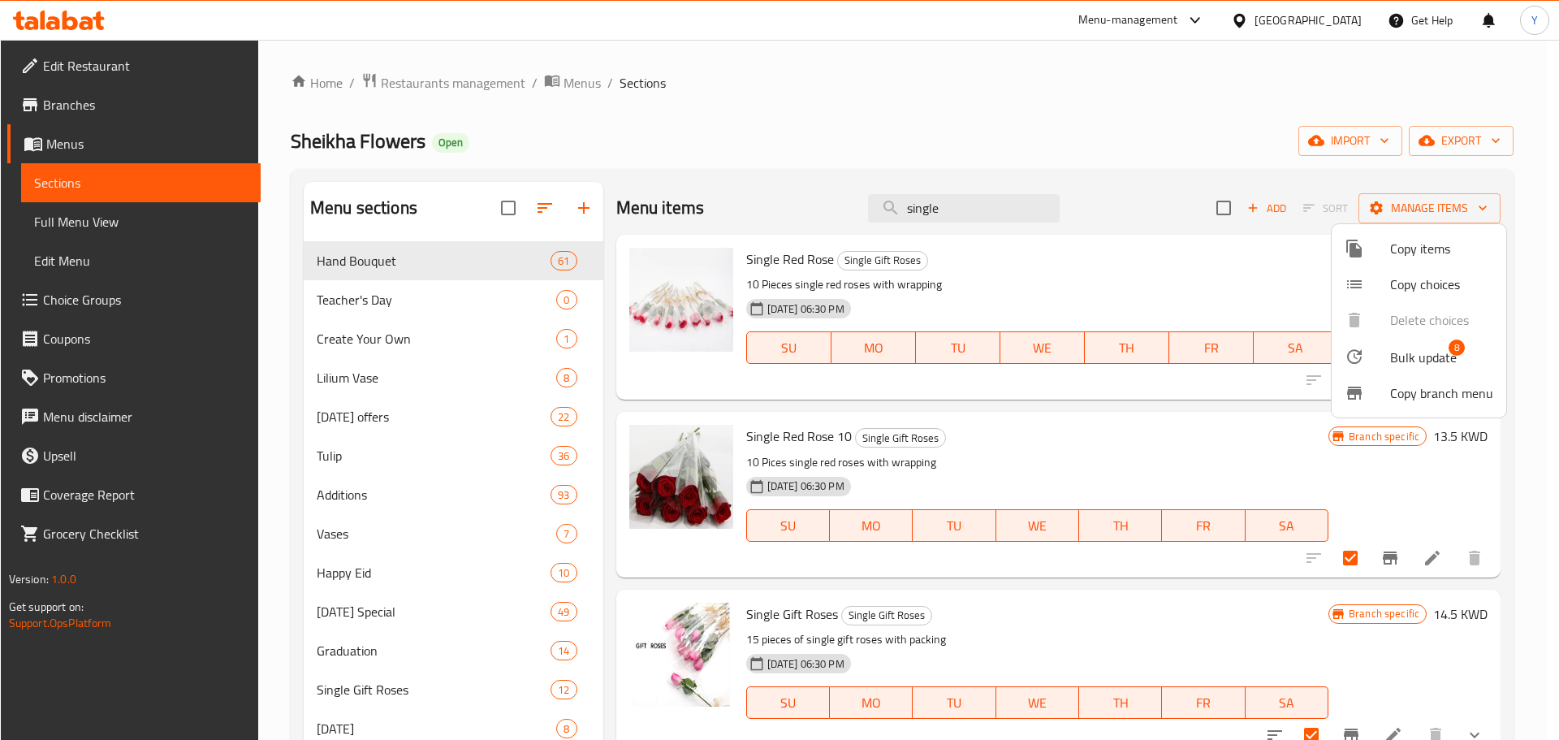
click at [1422, 365] on span "Bulk update" at bounding box center [1423, 356] width 67 height 19
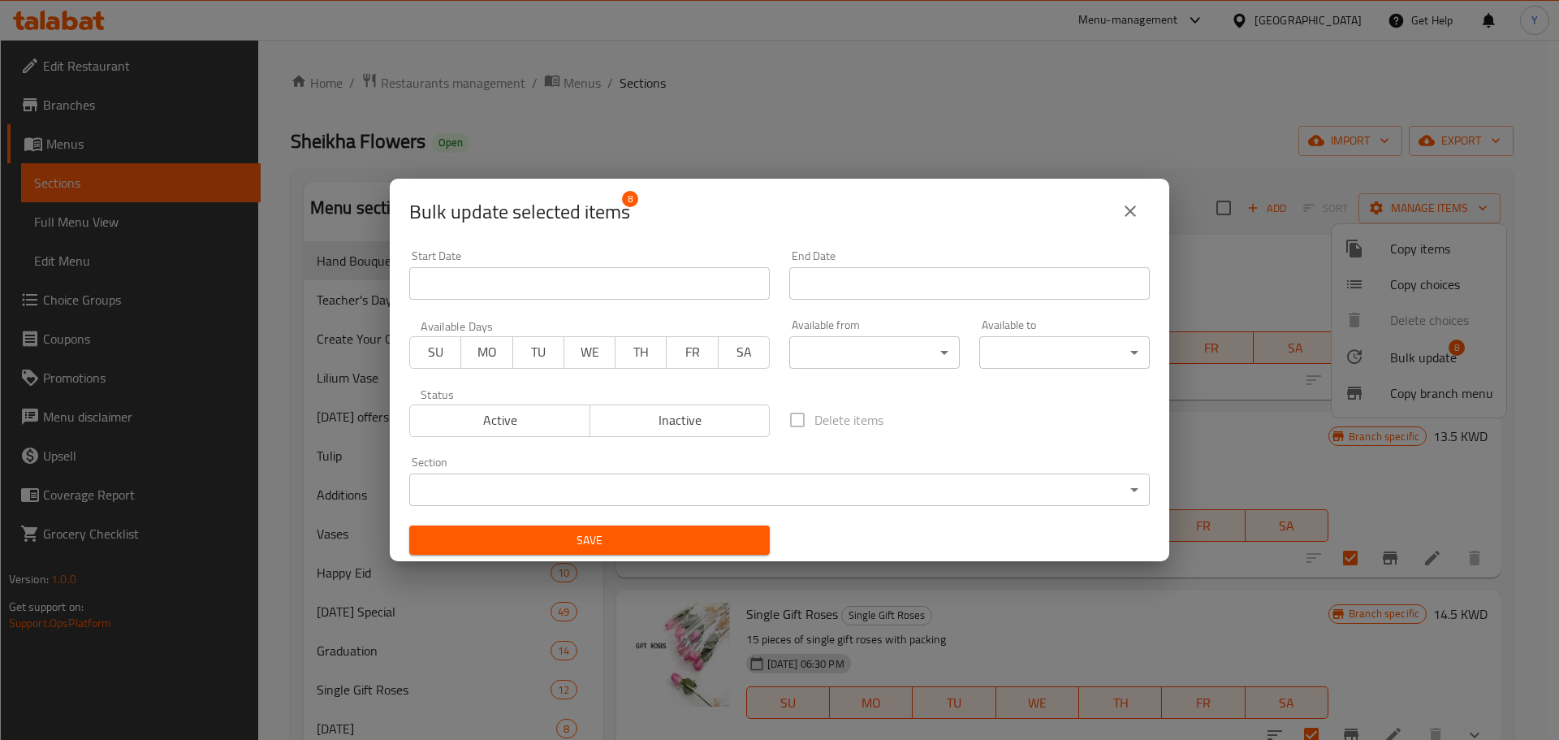
click at [944, 484] on body "​ Menu-management [GEOGRAPHIC_DATA] Get Help Y Edit Restaurant Branches Menus S…" at bounding box center [779, 390] width 1559 height 700
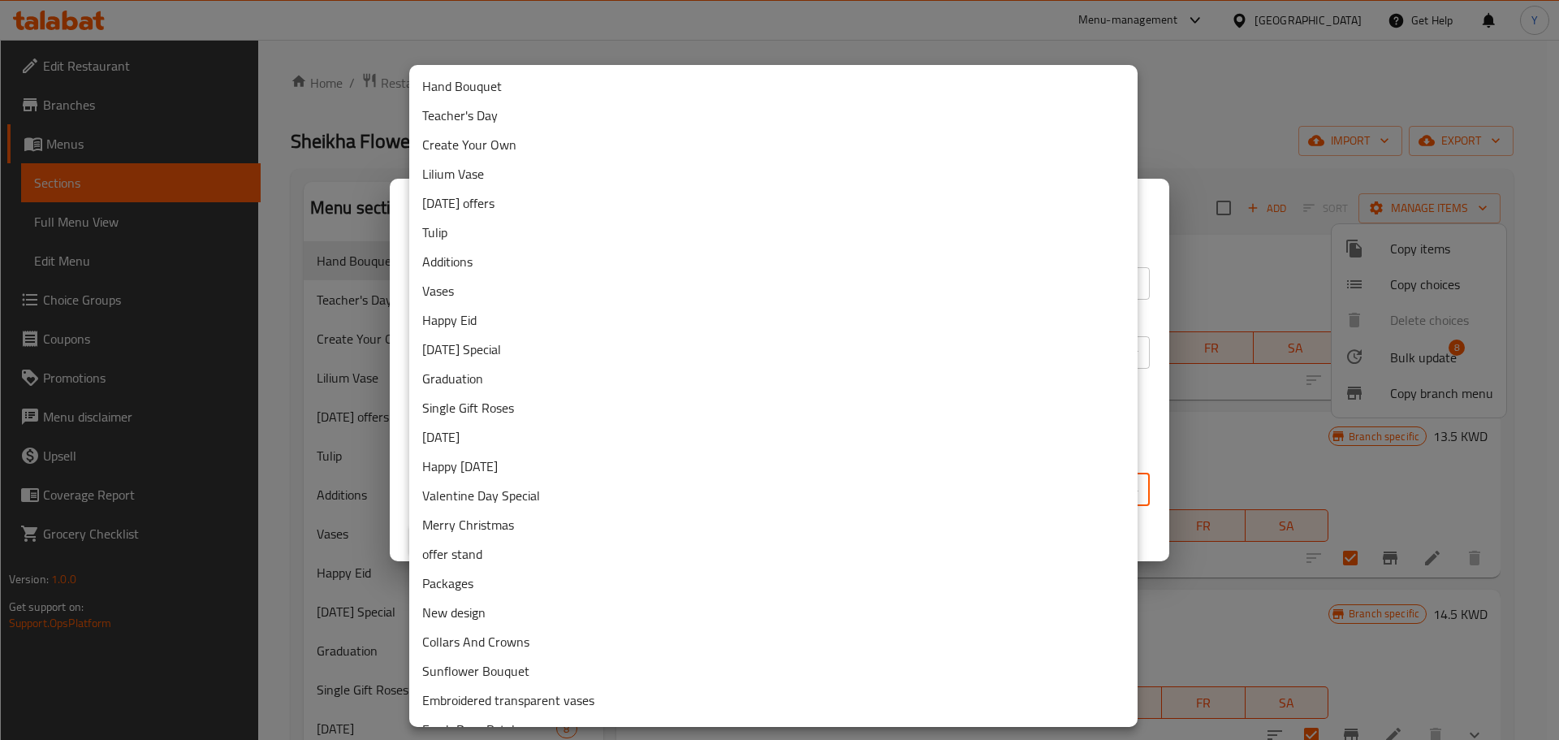
click at [907, 125] on li "Teacher's Day" at bounding box center [773, 115] width 728 height 29
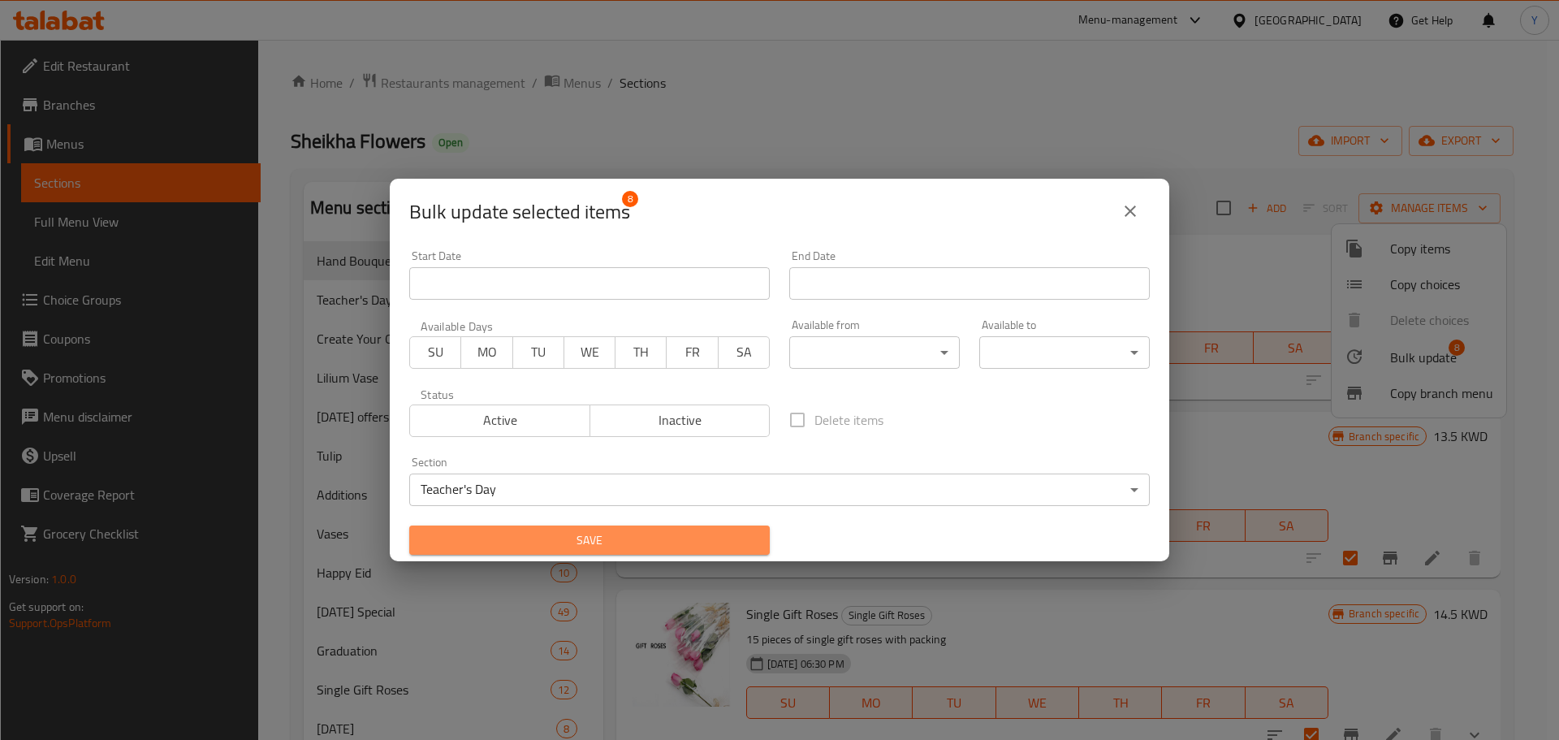
click at [594, 536] on span "Save" at bounding box center [589, 540] width 334 height 20
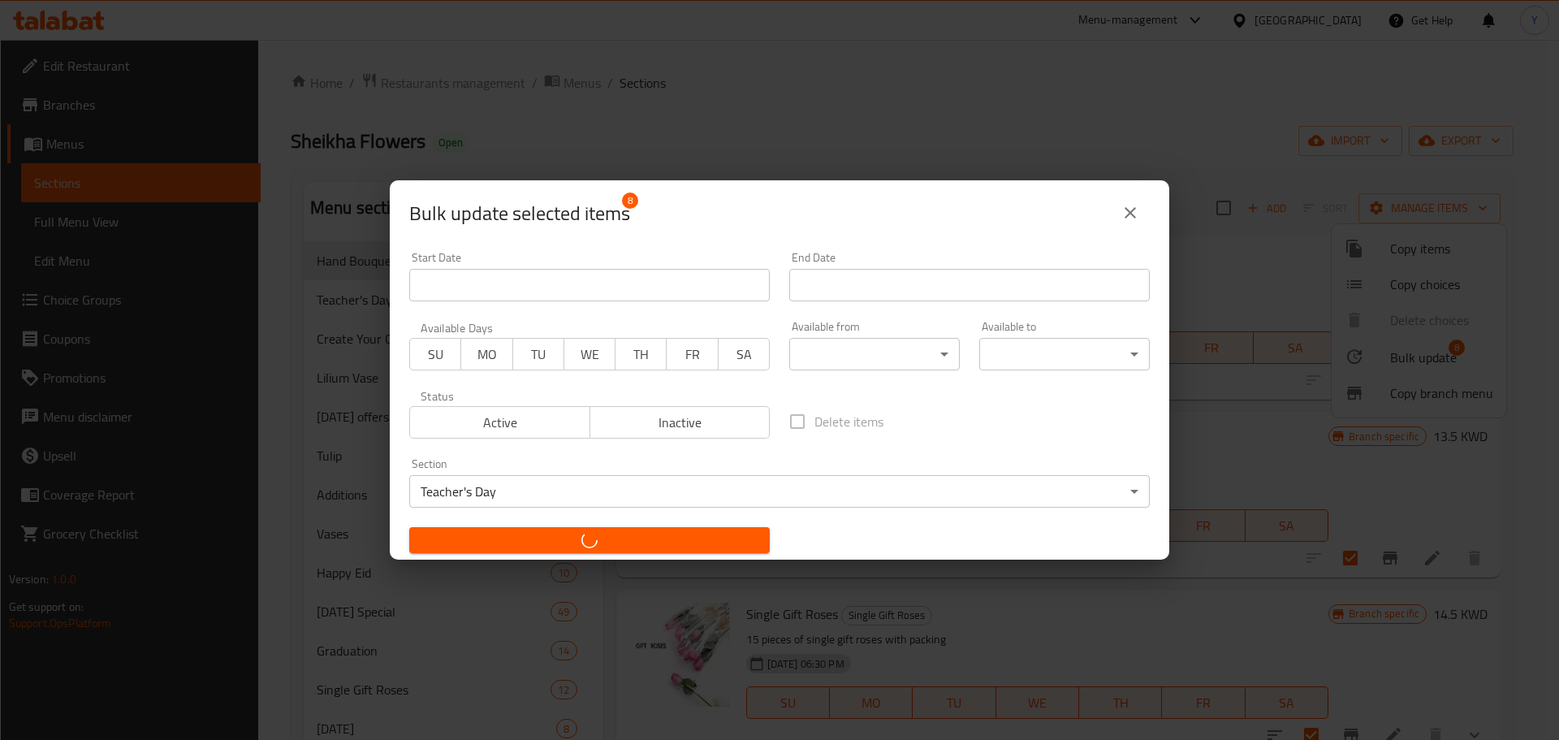
checkbox input "false"
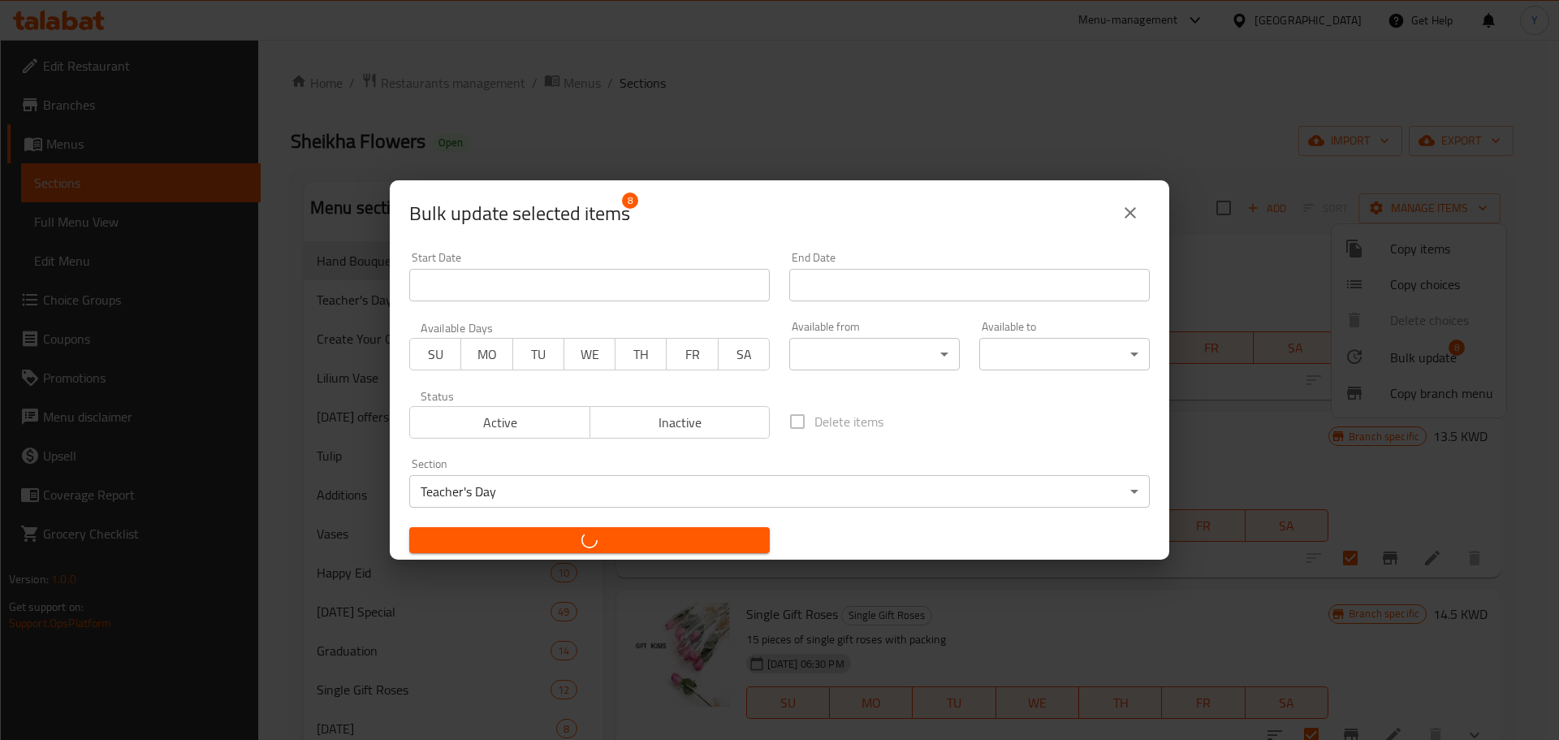
checkbox input "false"
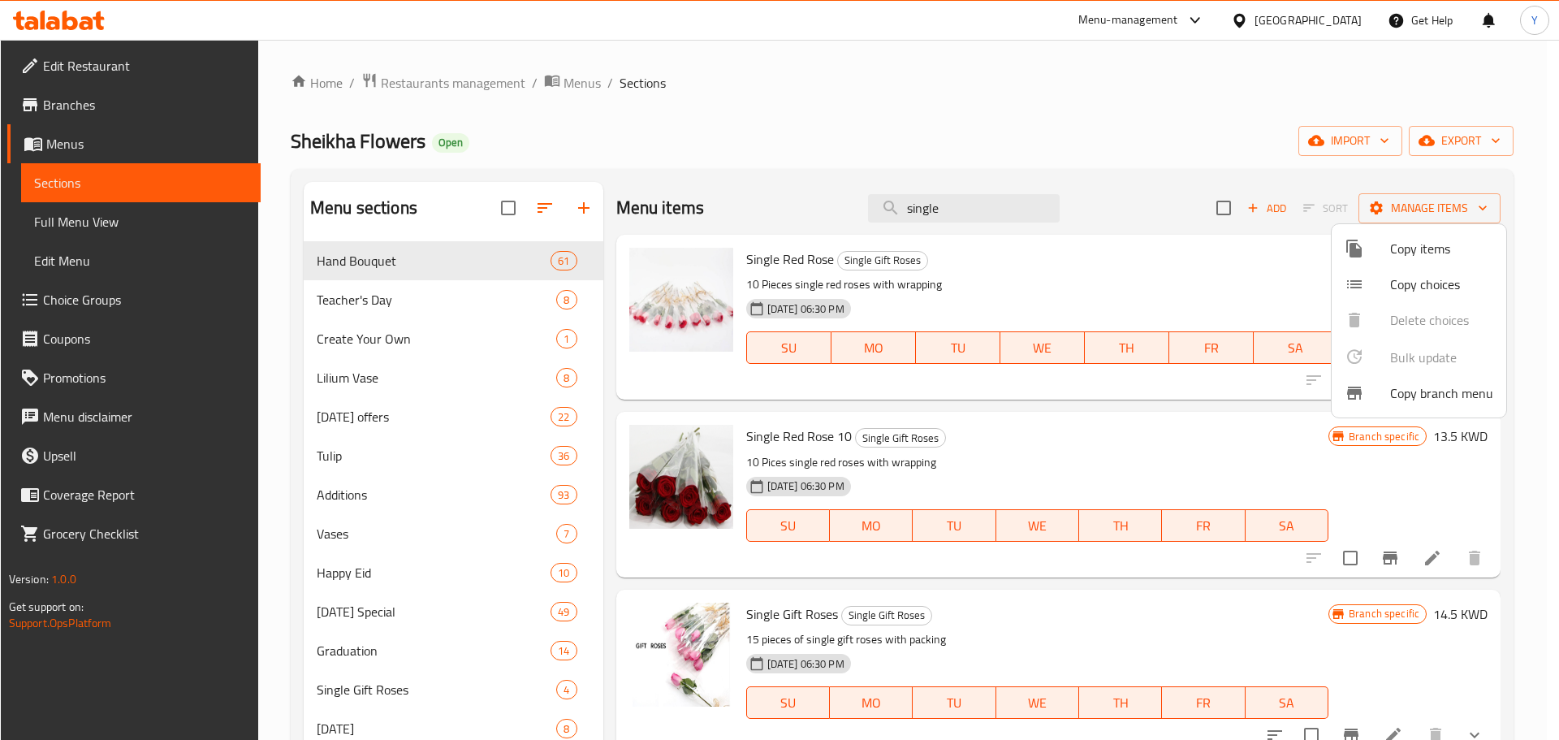
click at [822, 156] on div at bounding box center [779, 370] width 1559 height 740
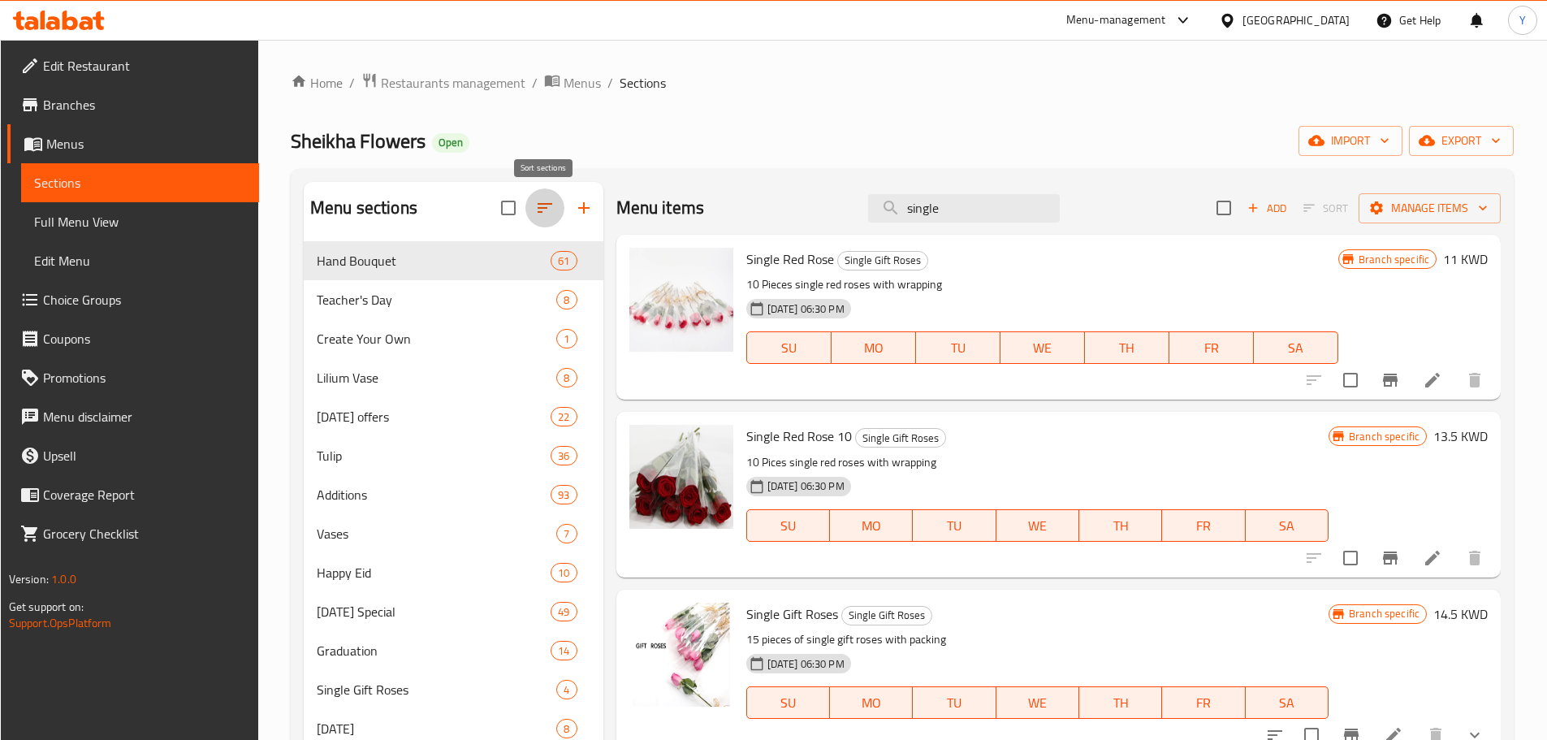
click at [535, 201] on icon "button" at bounding box center [544, 207] width 19 height 19
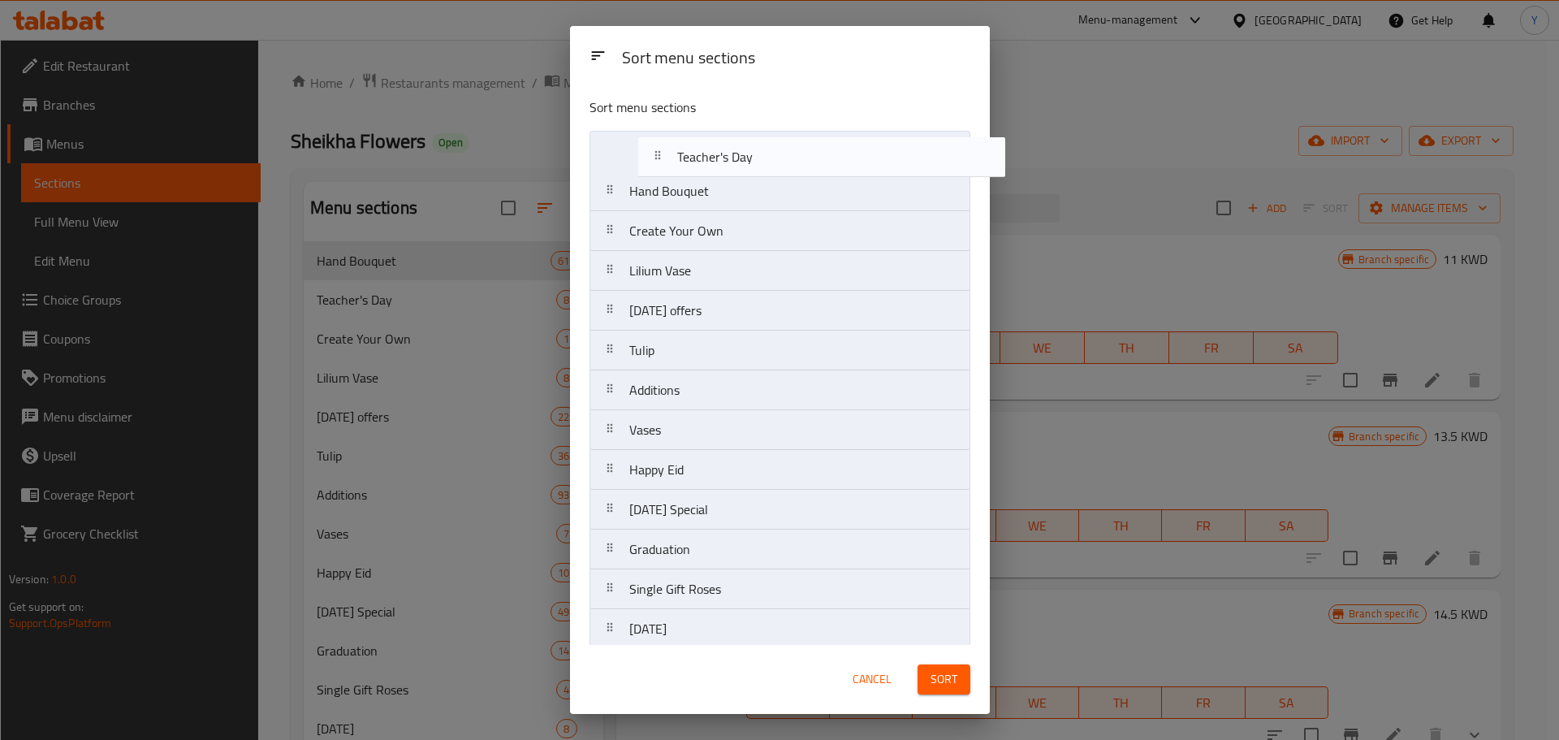
drag, startPoint x: 634, startPoint y: 201, endPoint x: 687, endPoint y: 163, distance: 65.1
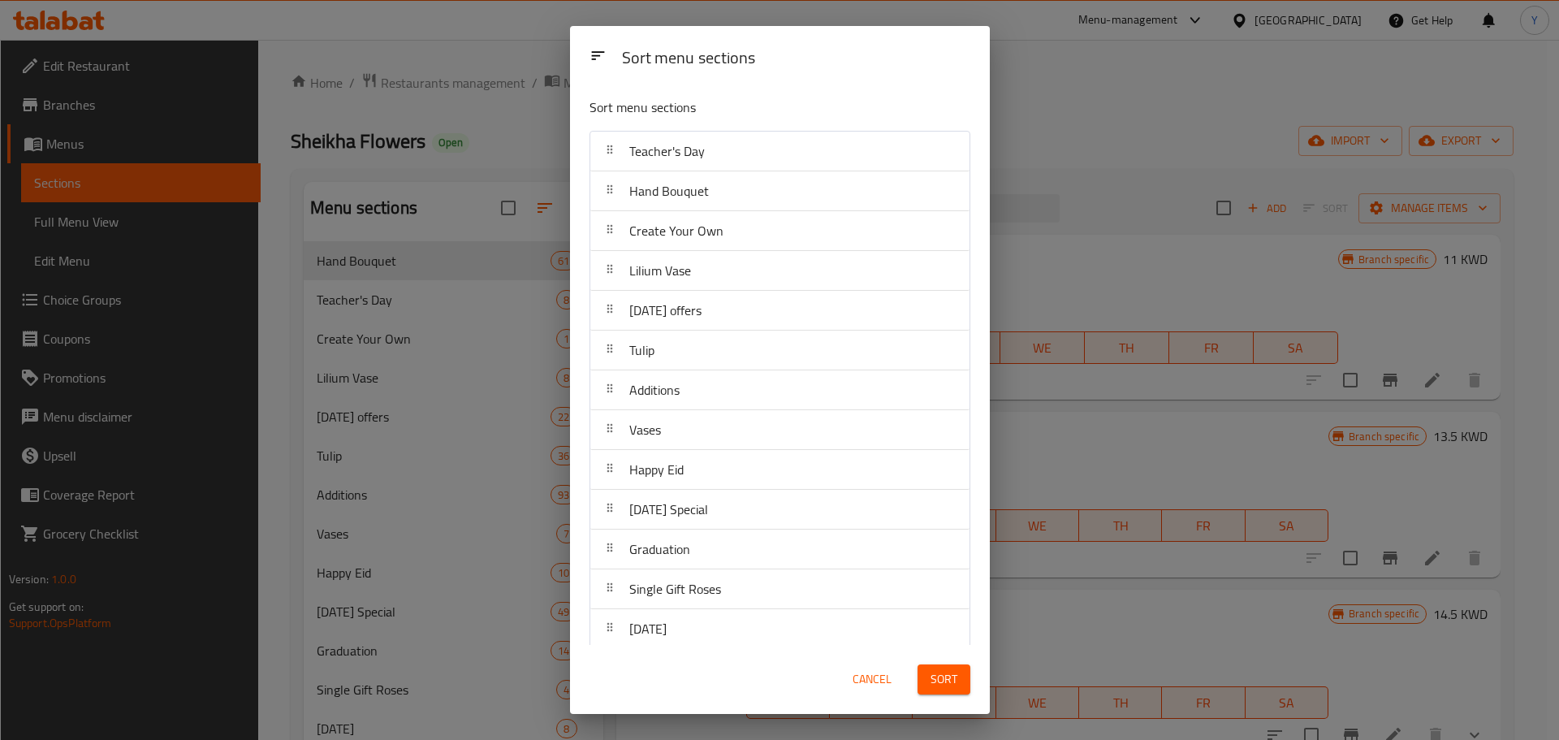
click at [936, 682] on span "Sort" at bounding box center [943, 679] width 27 height 20
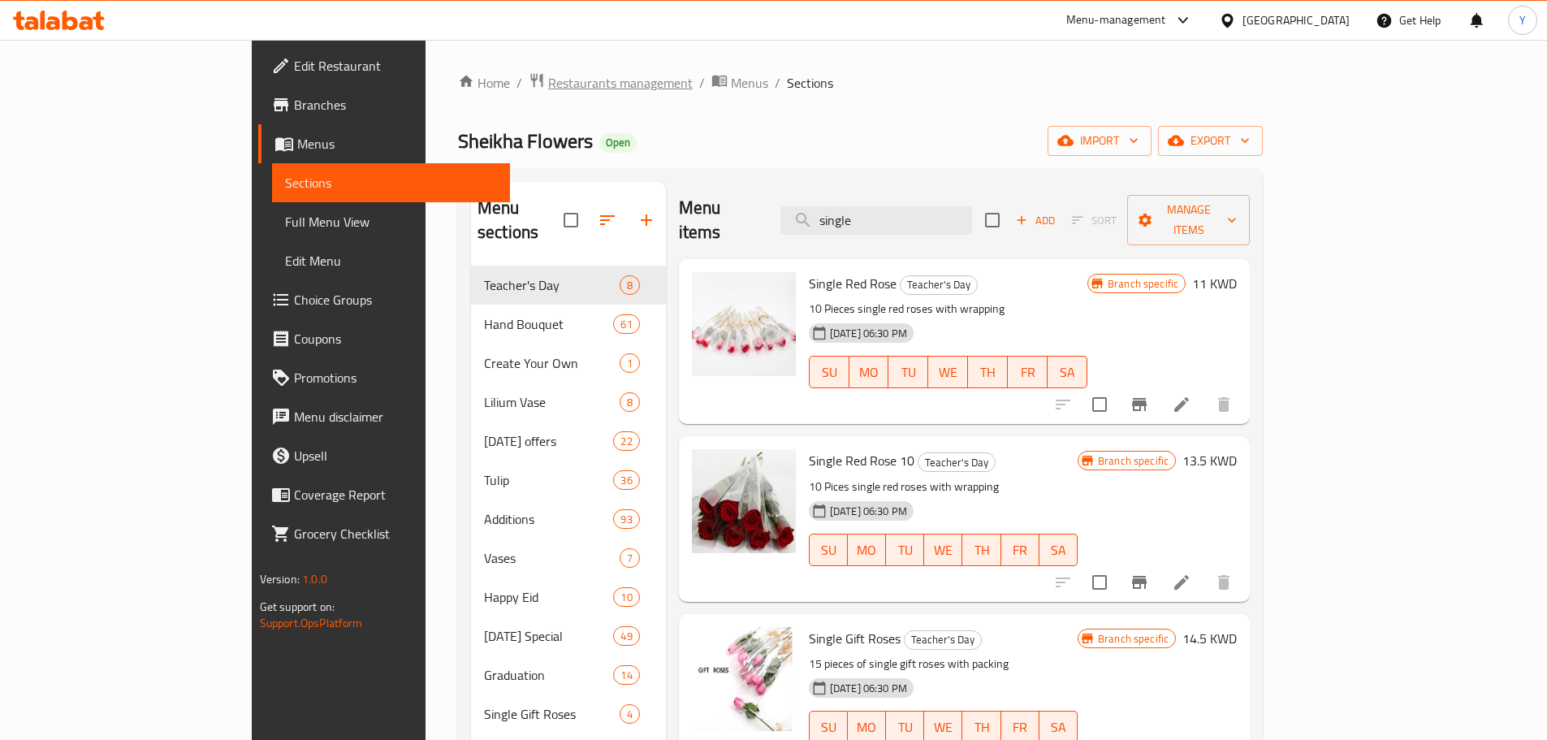
click at [548, 79] on span "Restaurants management" at bounding box center [620, 82] width 145 height 19
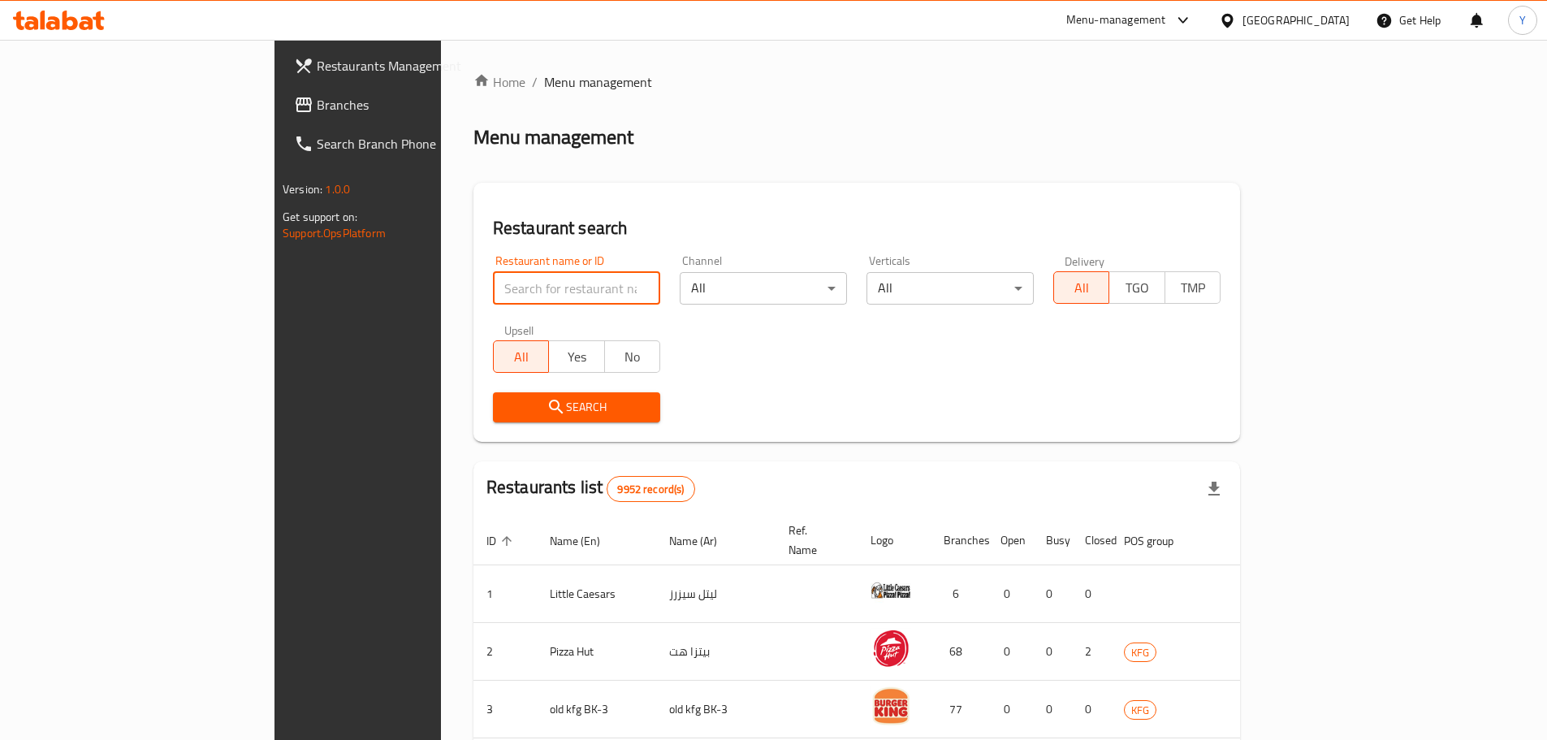
click at [493, 283] on input "search" at bounding box center [576, 288] width 167 height 32
type input "fine [PERSON_NAME]"
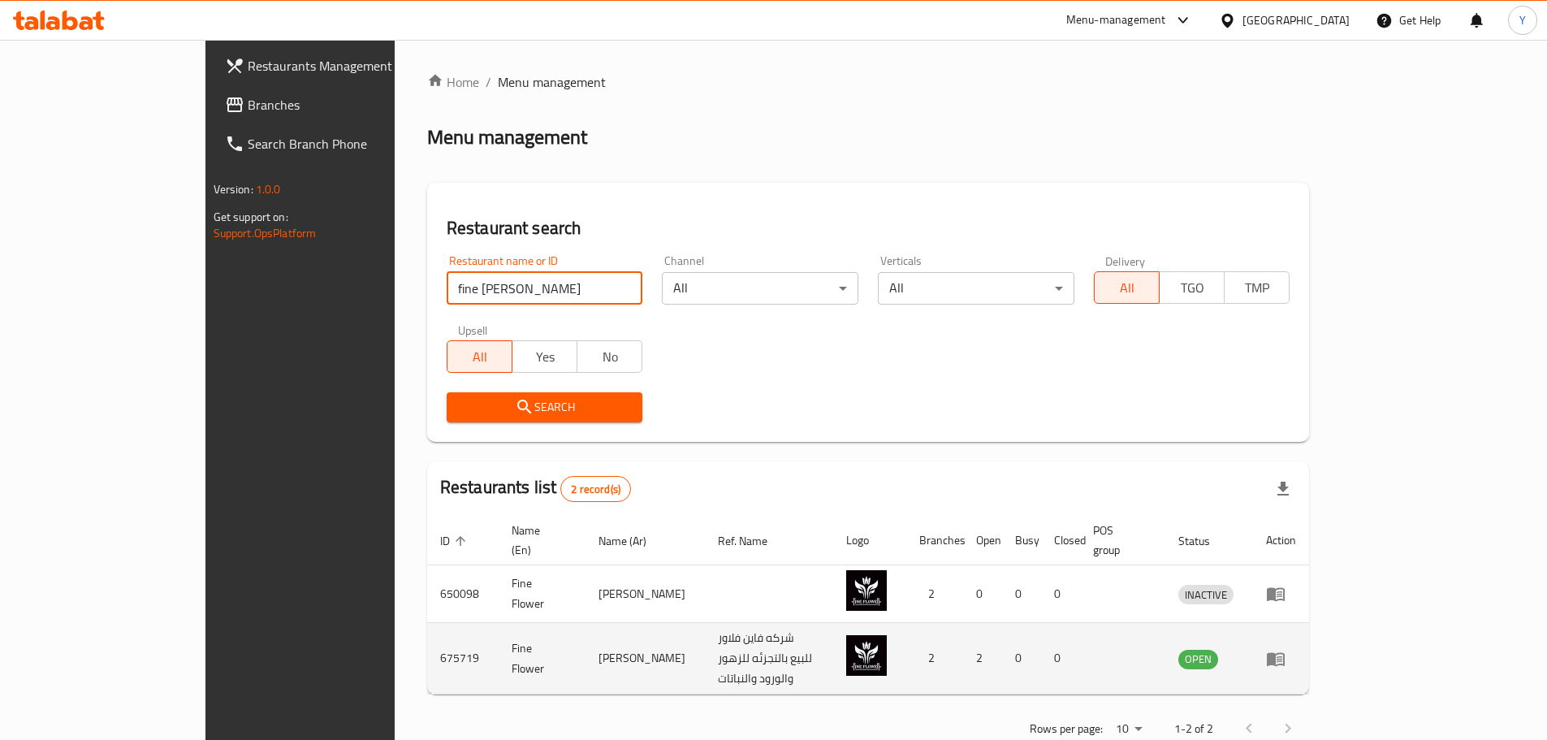
click at [1282, 656] on icon "enhanced table" at bounding box center [1279, 659] width 6 height 6
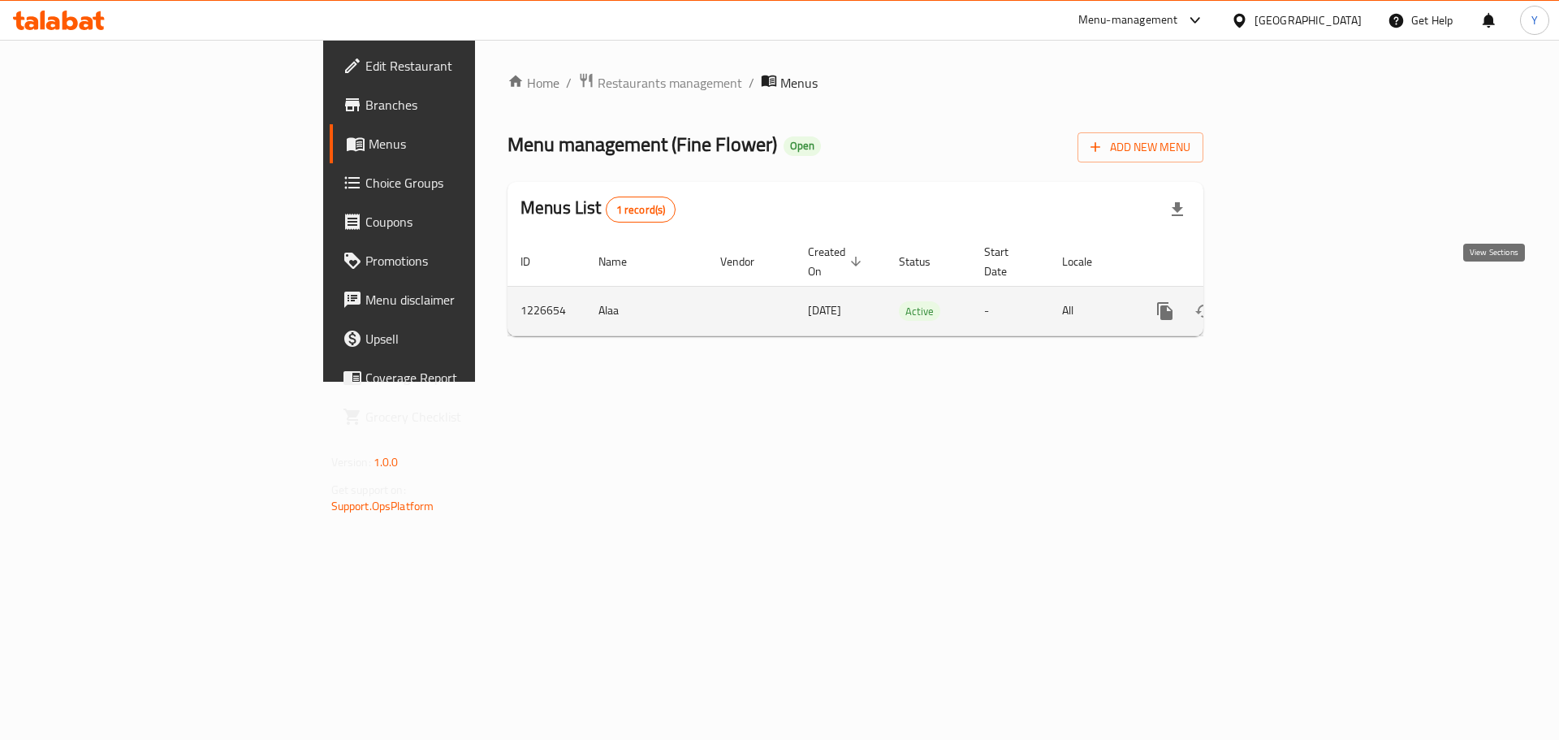
click at [1292, 301] on icon "enhanced table" at bounding box center [1281, 310] width 19 height 19
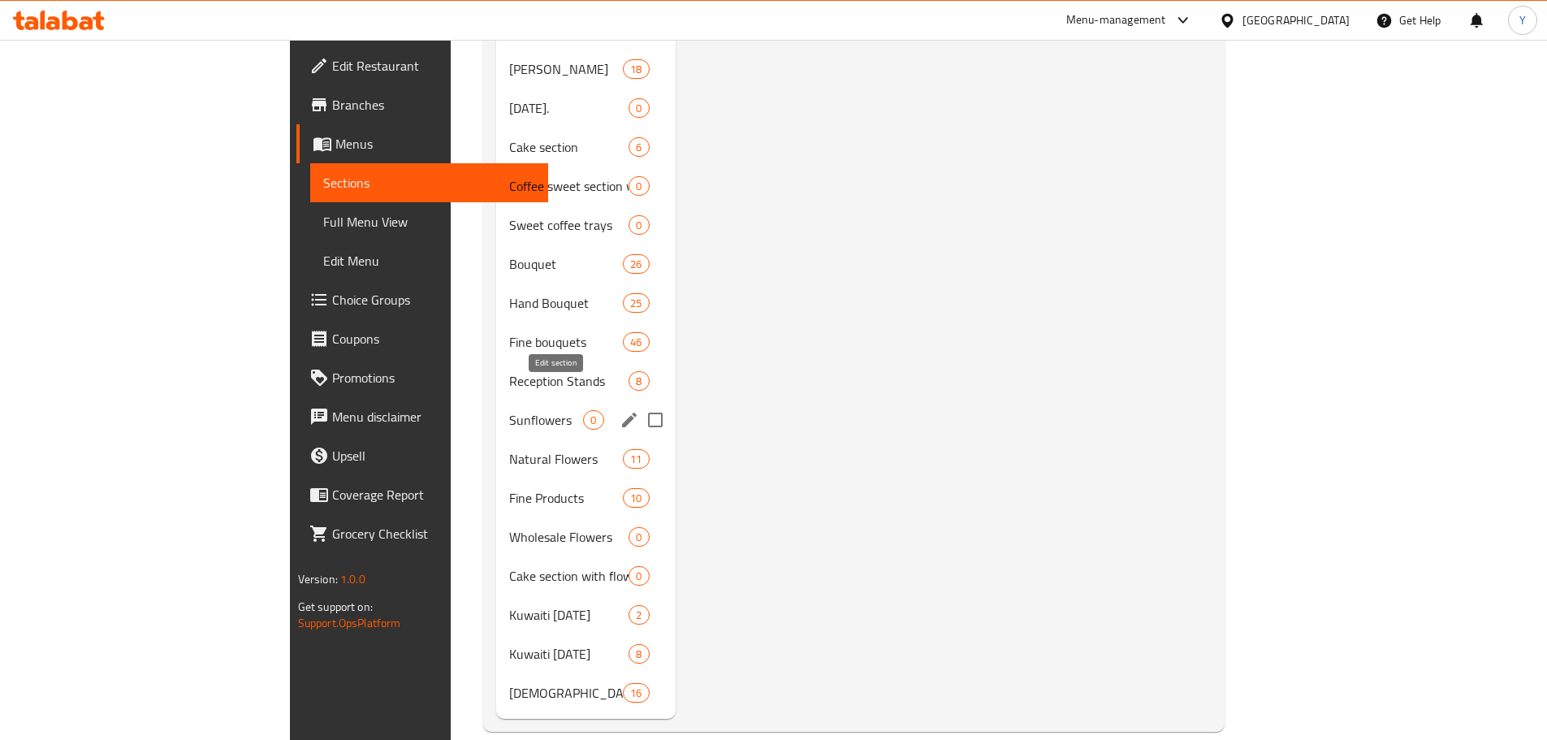
scroll to position [1073, 0]
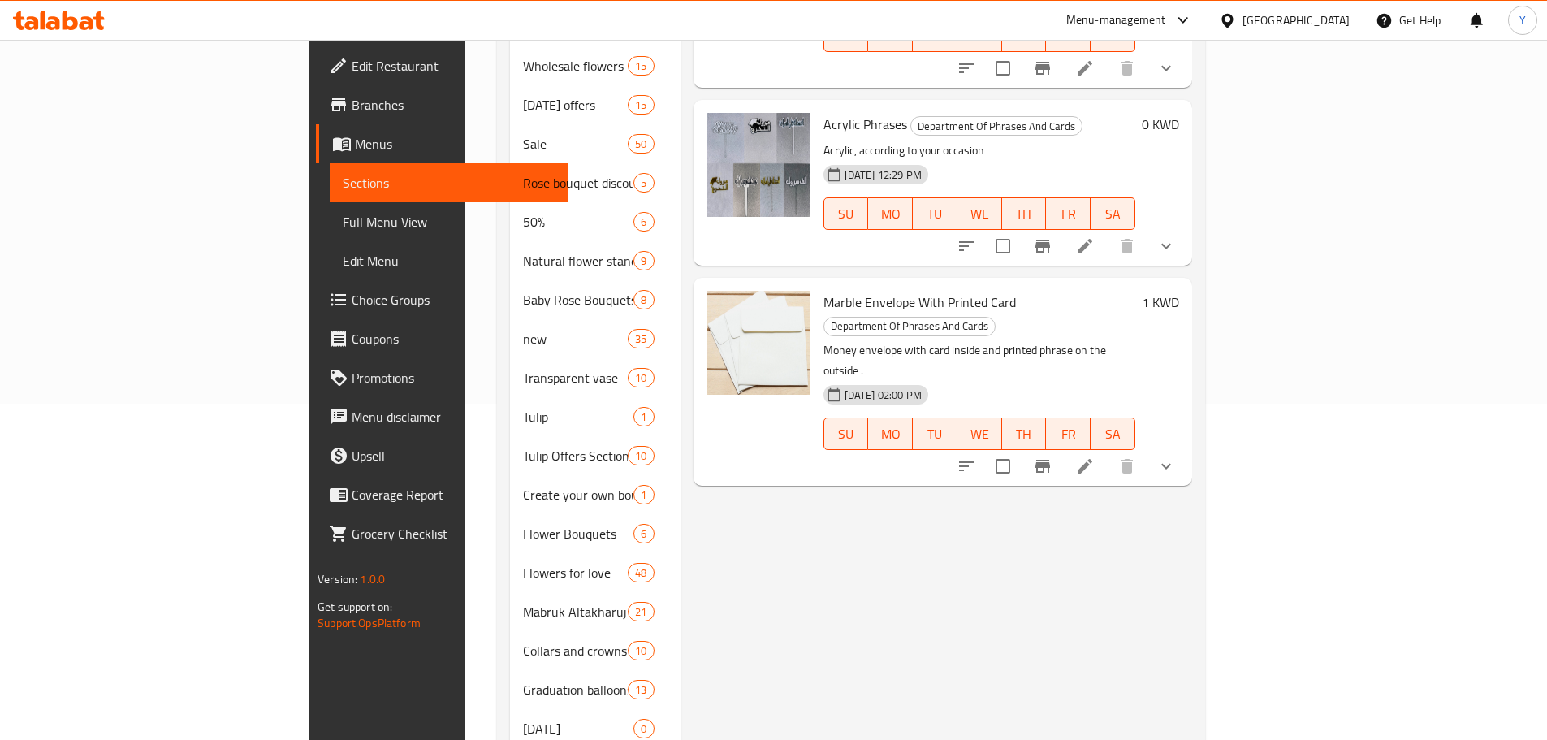
scroll to position [0, 0]
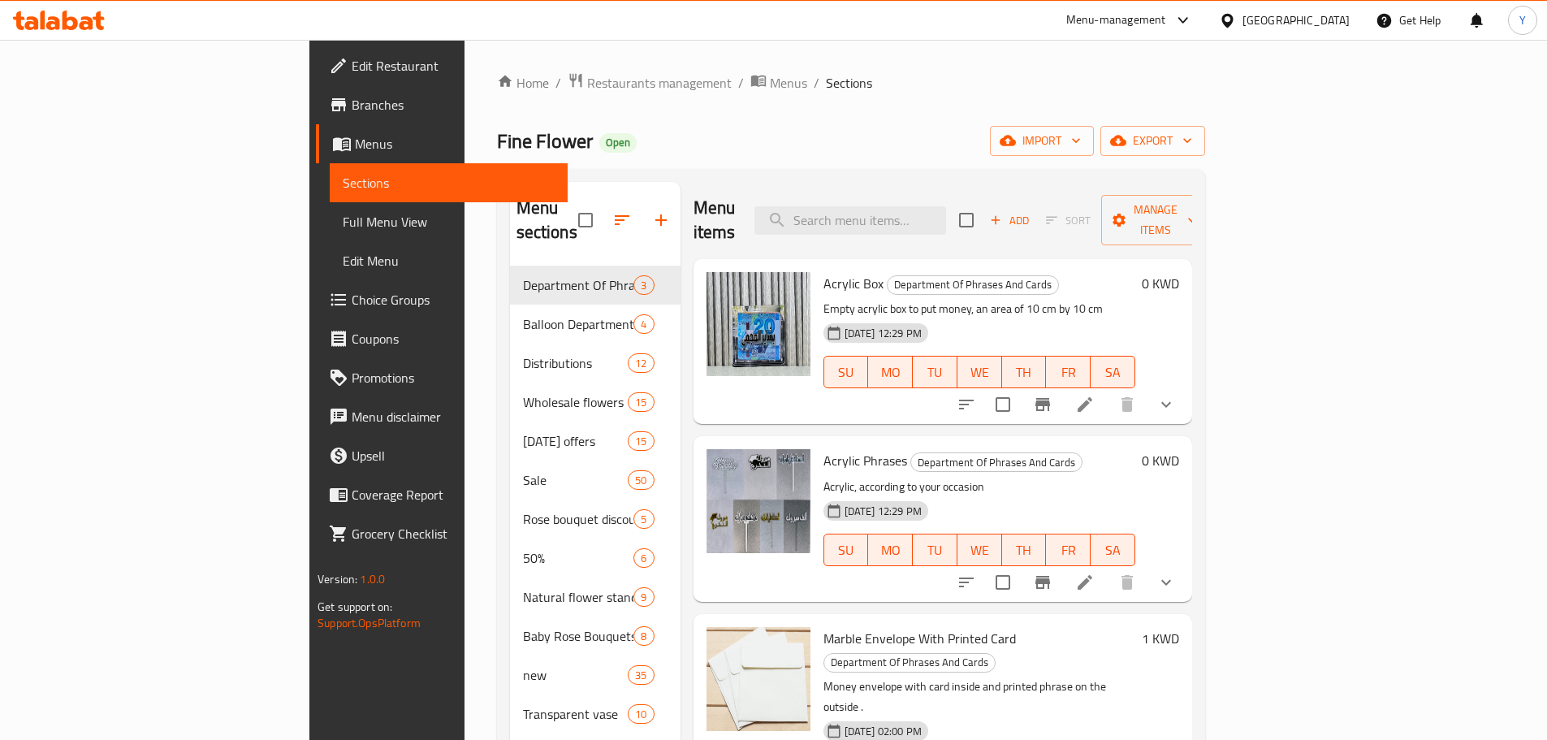
click at [651, 210] on icon "button" at bounding box center [660, 219] width 19 height 19
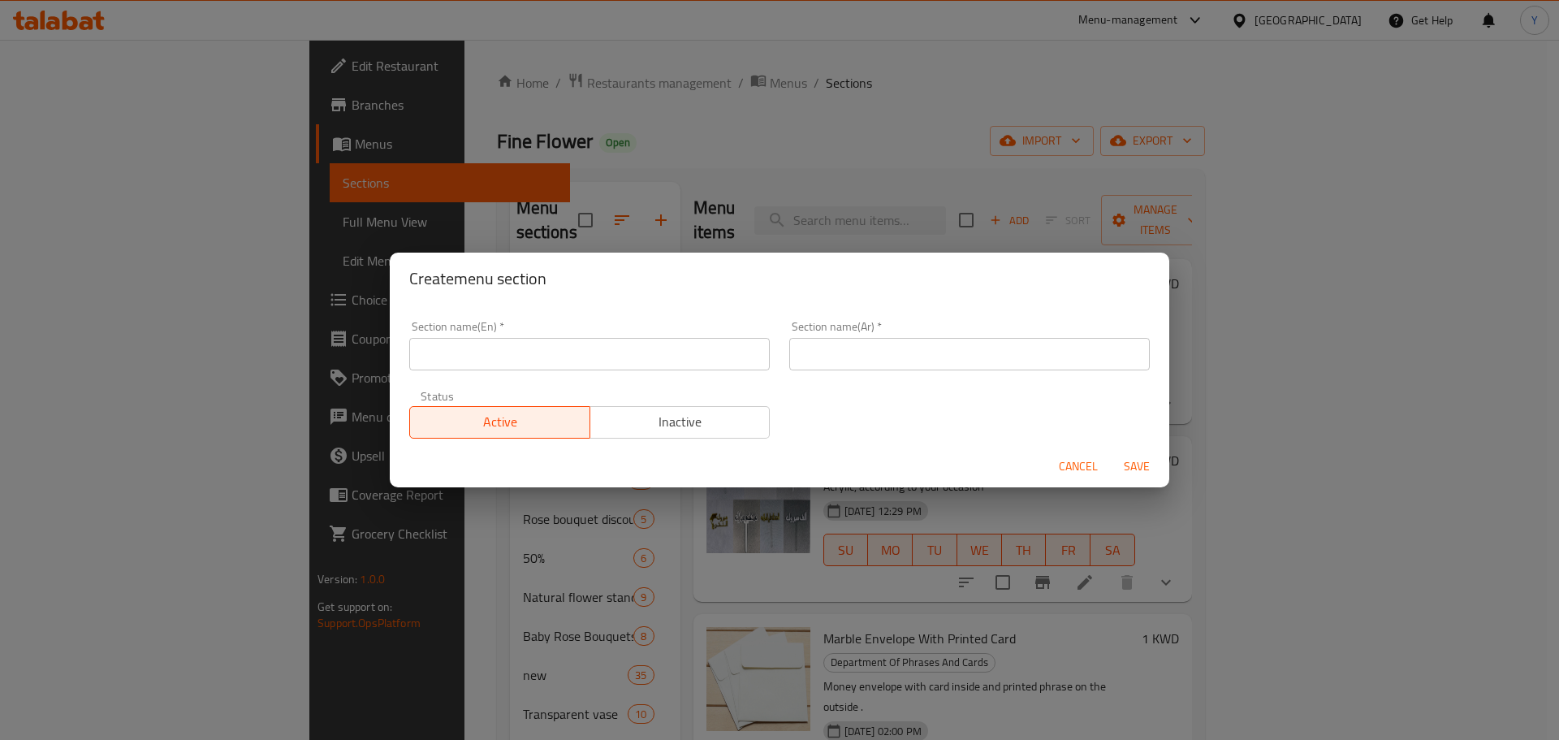
click at [593, 353] on input "text" at bounding box center [589, 354] width 360 height 32
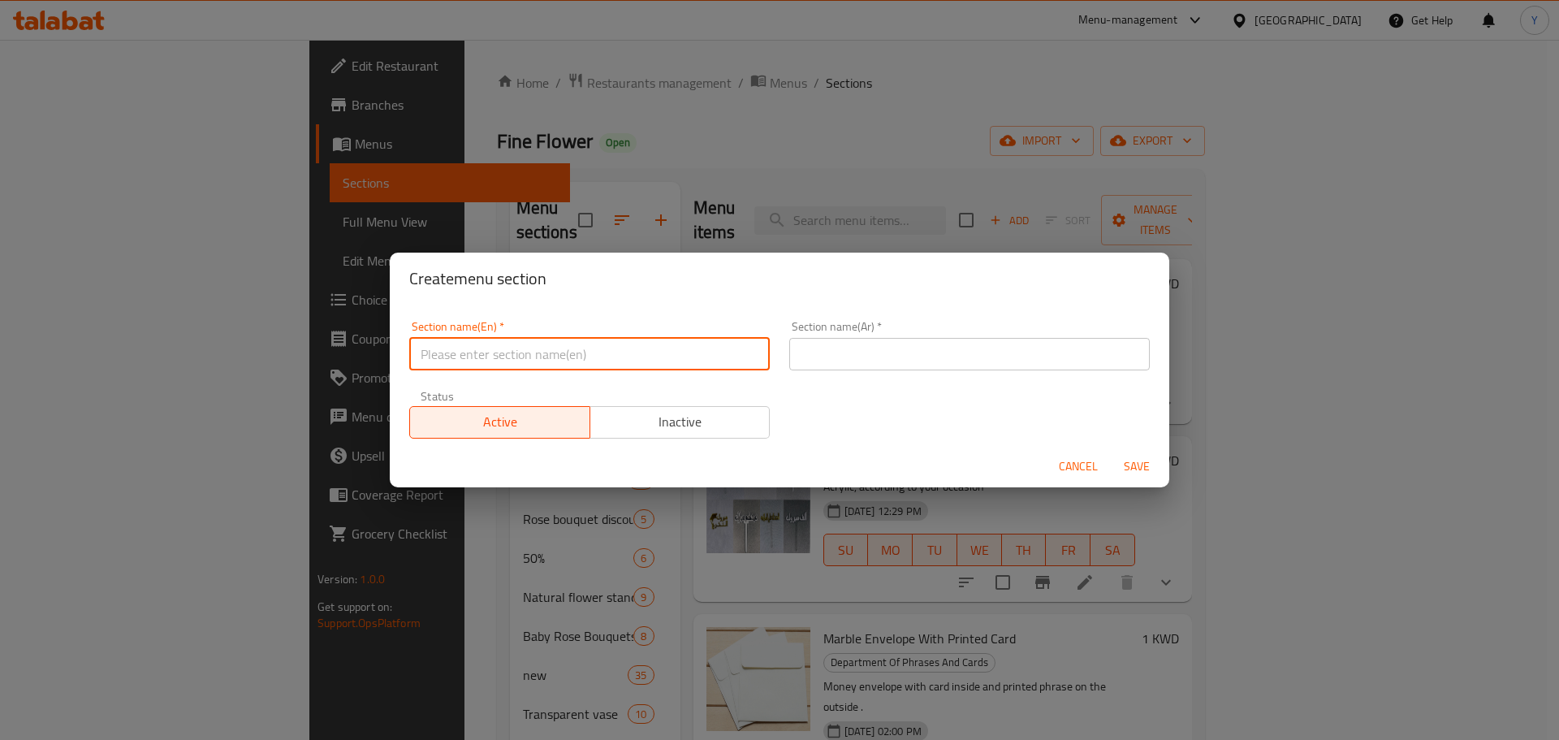
type input "Teacher's Day"
click at [855, 353] on input "text" at bounding box center [969, 354] width 360 height 32
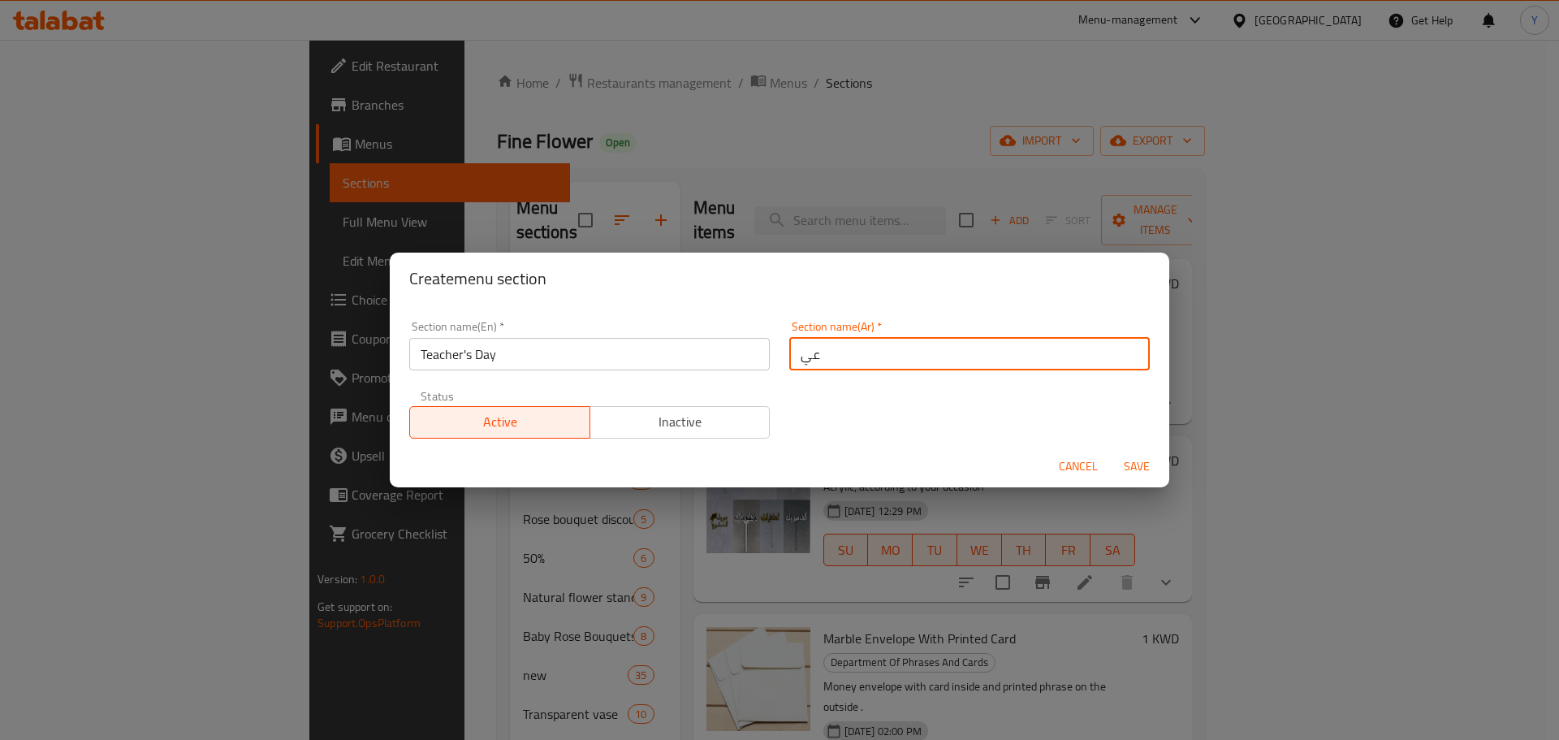
type input "عيد المعلم"
click at [1129, 460] on span "Save" at bounding box center [1136, 466] width 39 height 20
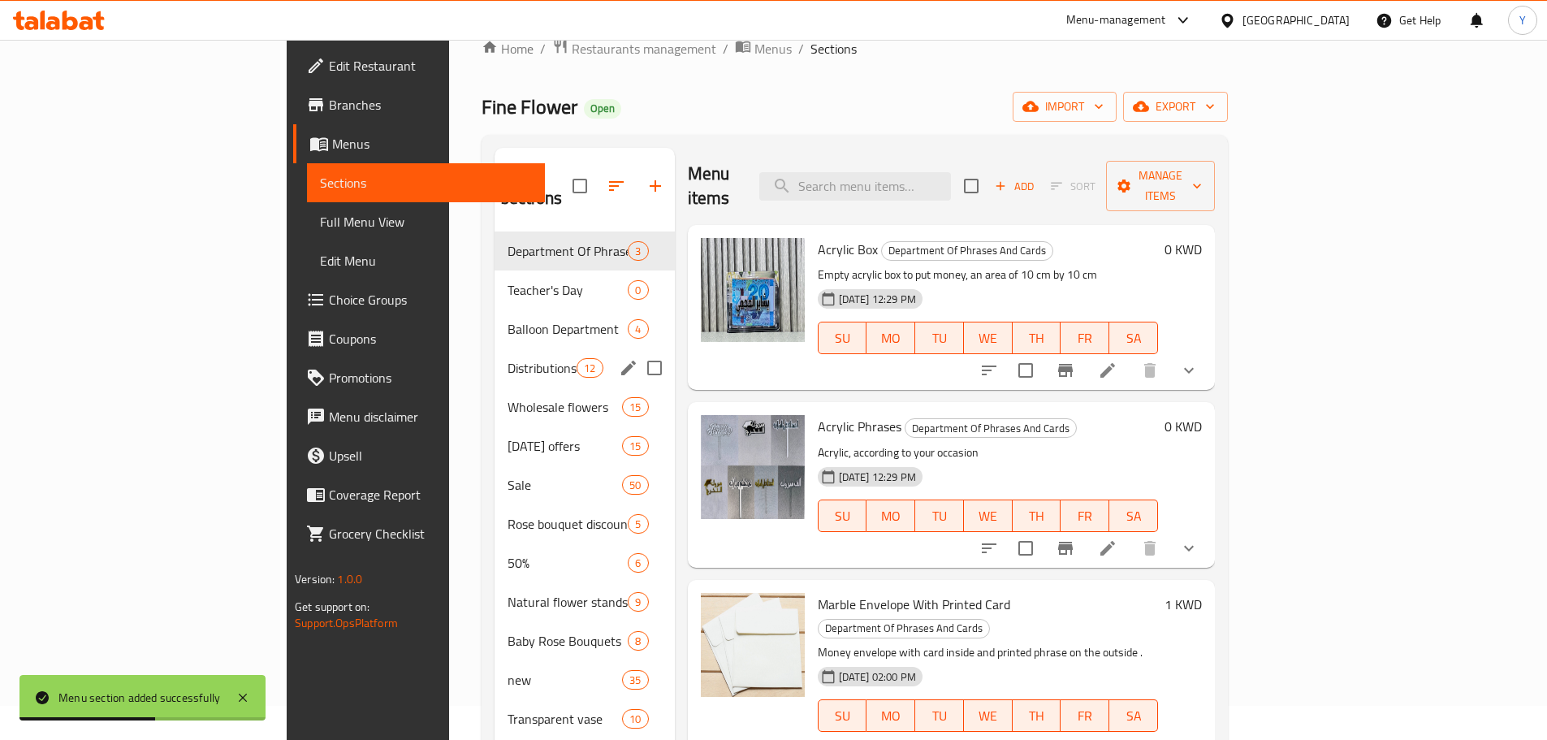
scroll to position [35, 0]
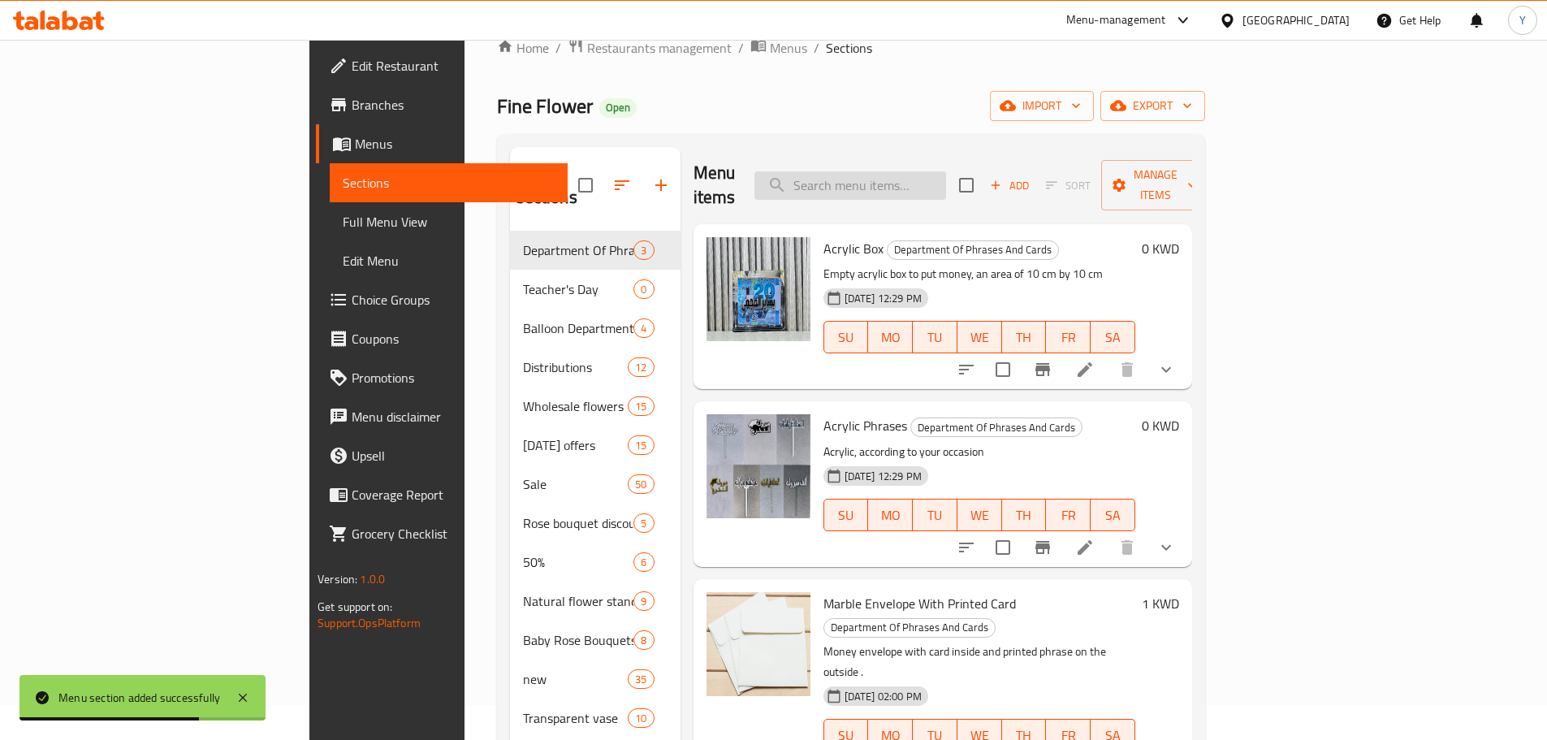
click at [934, 171] on input "search" at bounding box center [850, 185] width 192 height 28
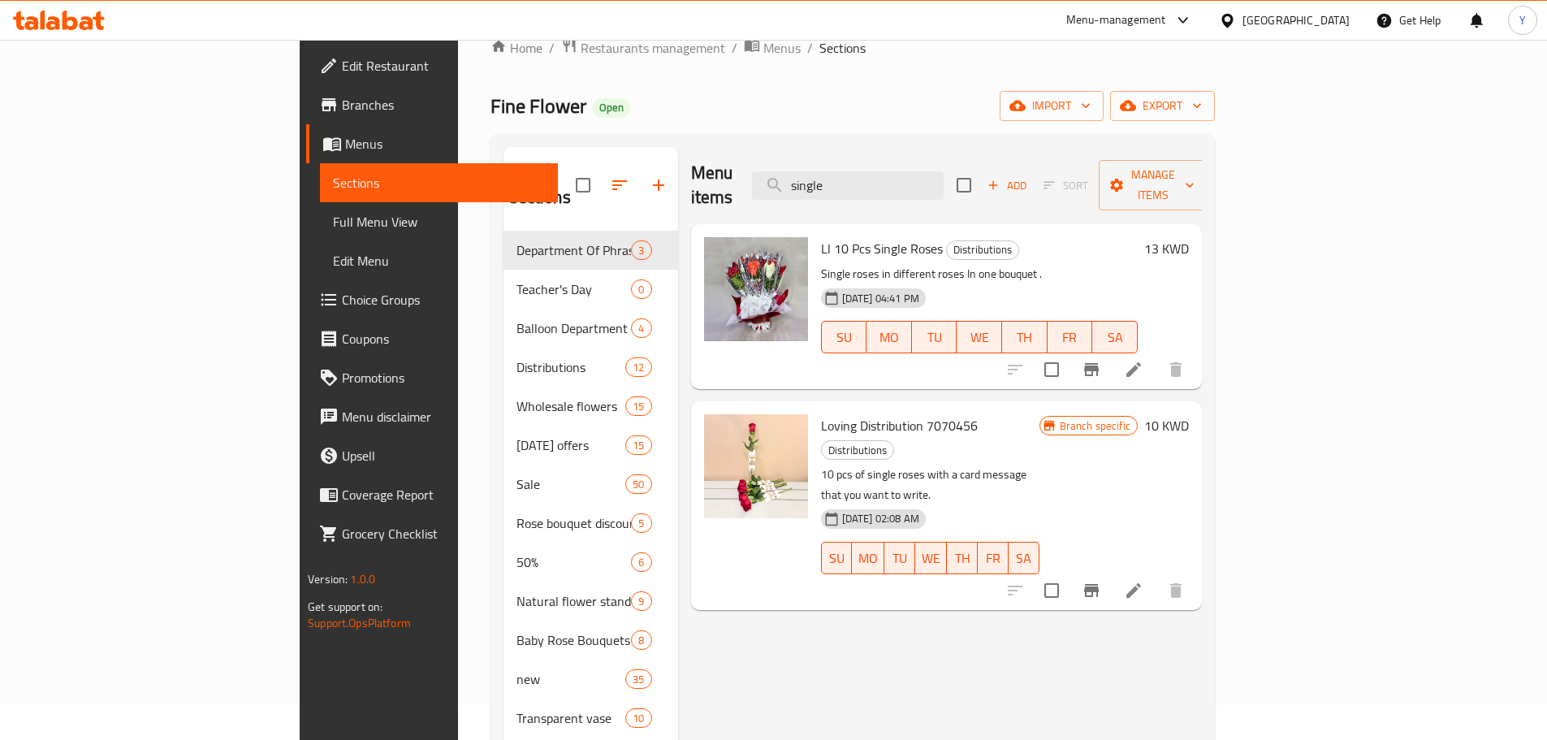
type input "single"
click at [1068, 352] on input "checkbox" at bounding box center [1051, 369] width 34 height 34
checkbox input "true"
click at [1068, 573] on input "checkbox" at bounding box center [1051, 590] width 34 height 34
checkbox input "true"
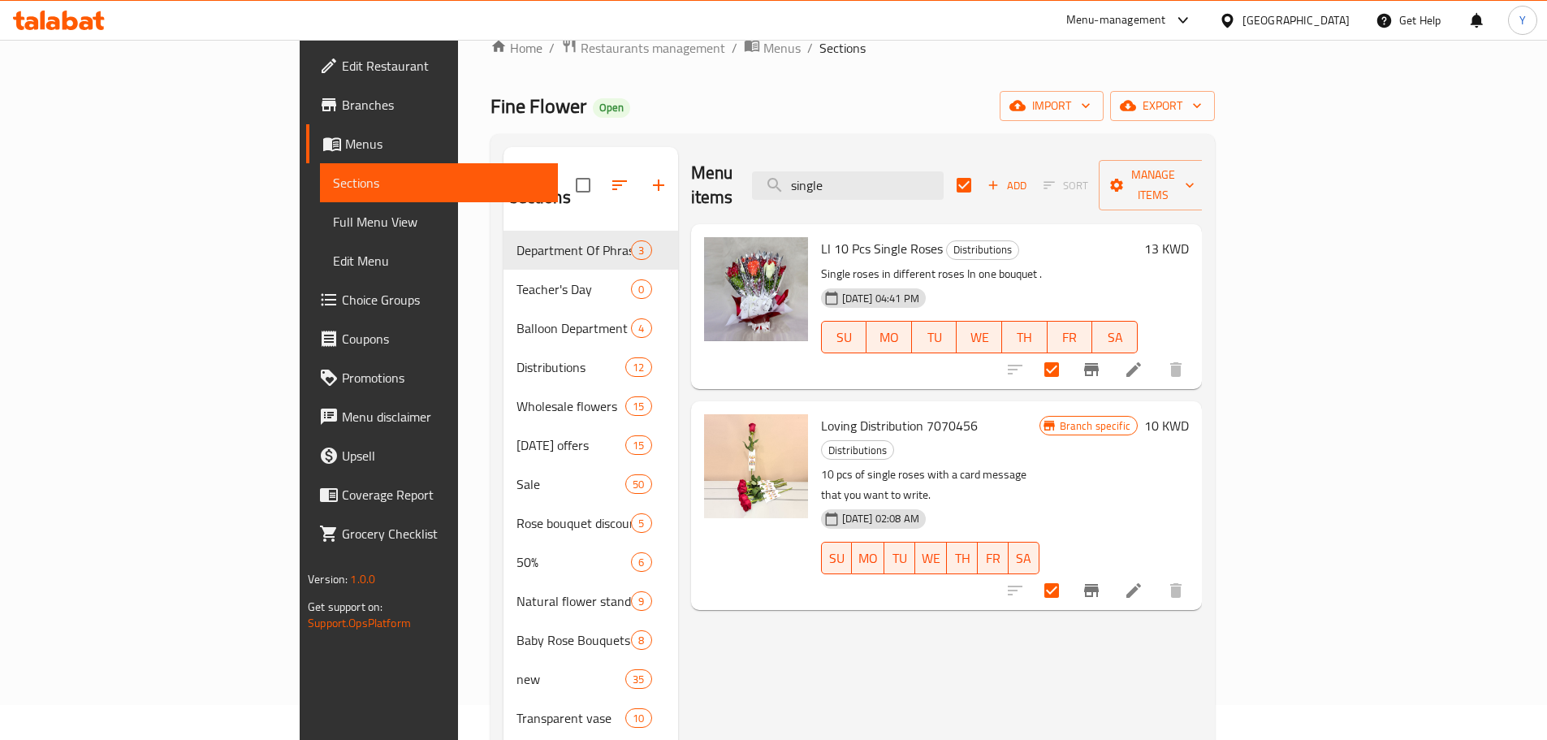
scroll to position [0, 0]
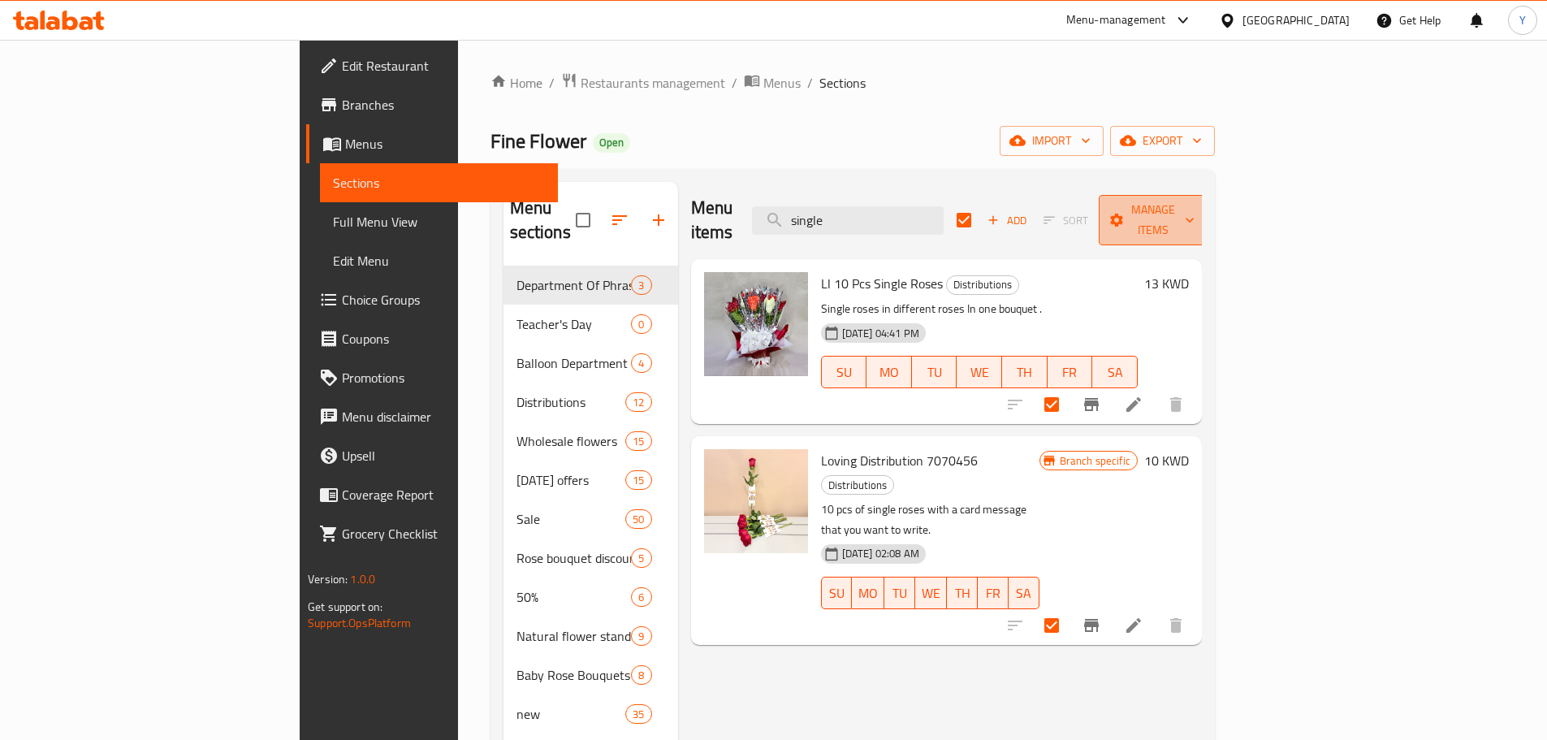
click at [1194, 216] on span "Manage items" at bounding box center [1152, 220] width 83 height 41
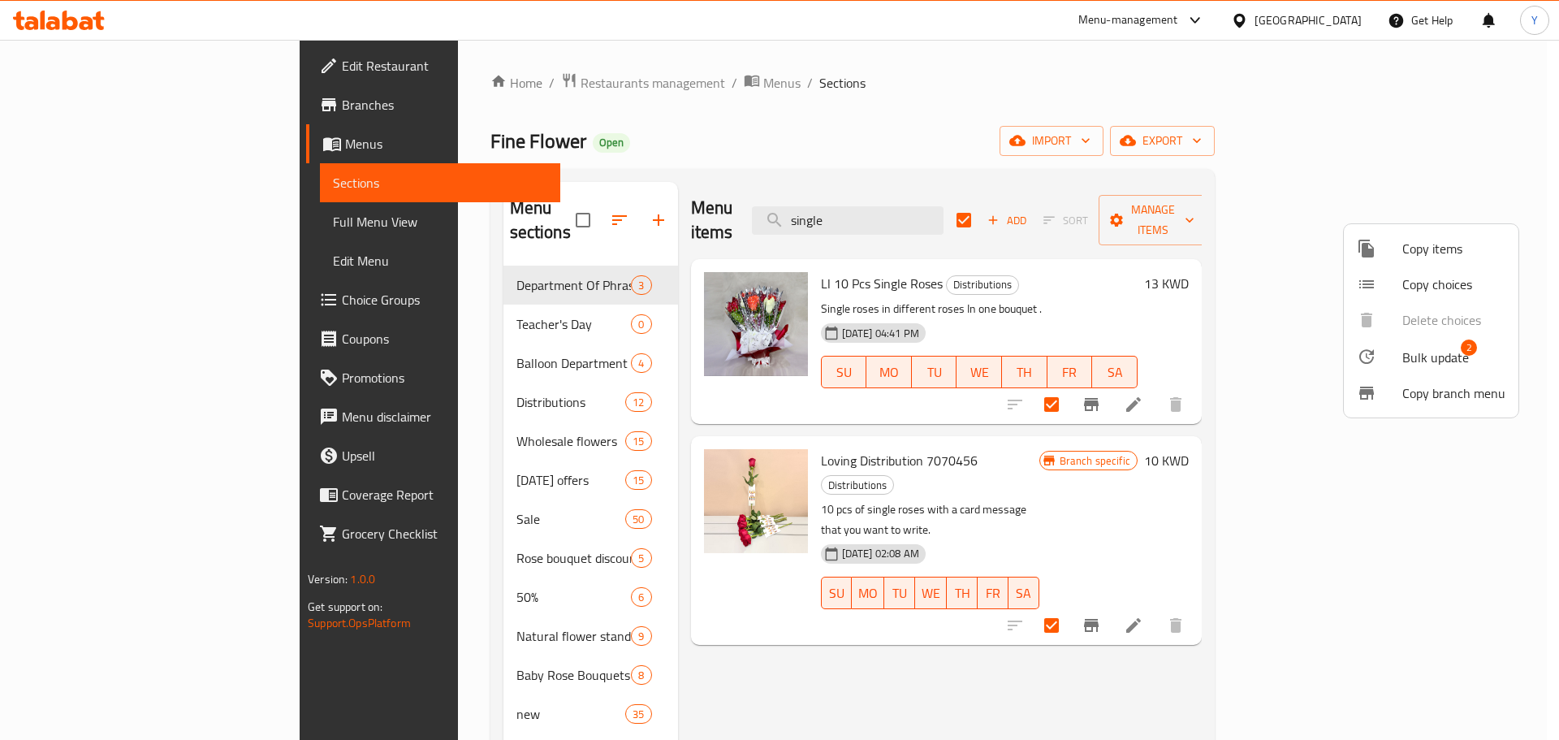
click at [1404, 351] on span "Bulk update" at bounding box center [1435, 356] width 67 height 19
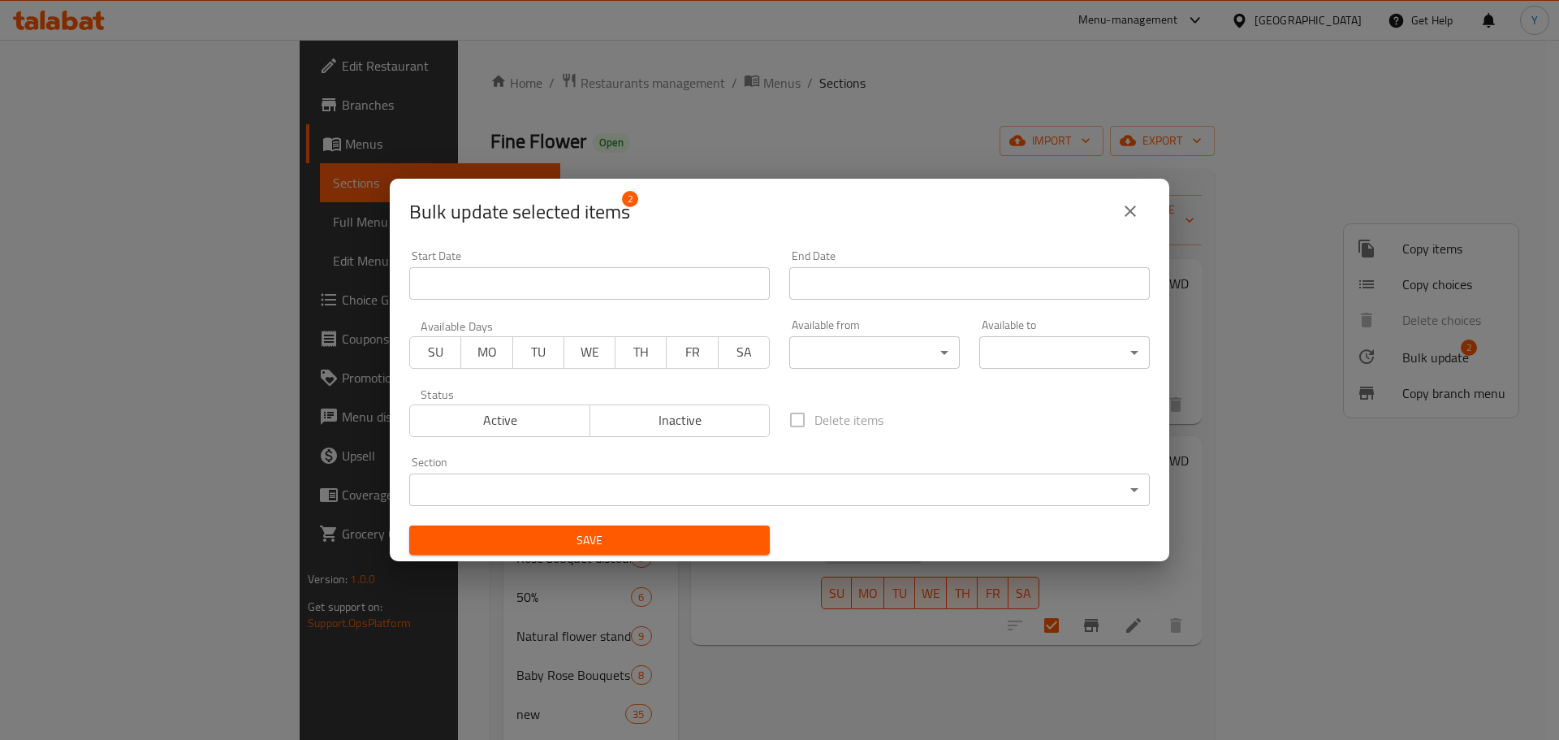
click at [553, 483] on body "​ Menu-management [GEOGRAPHIC_DATA] Get Help Y Edit Restaurant Branches Menus S…" at bounding box center [779, 390] width 1559 height 700
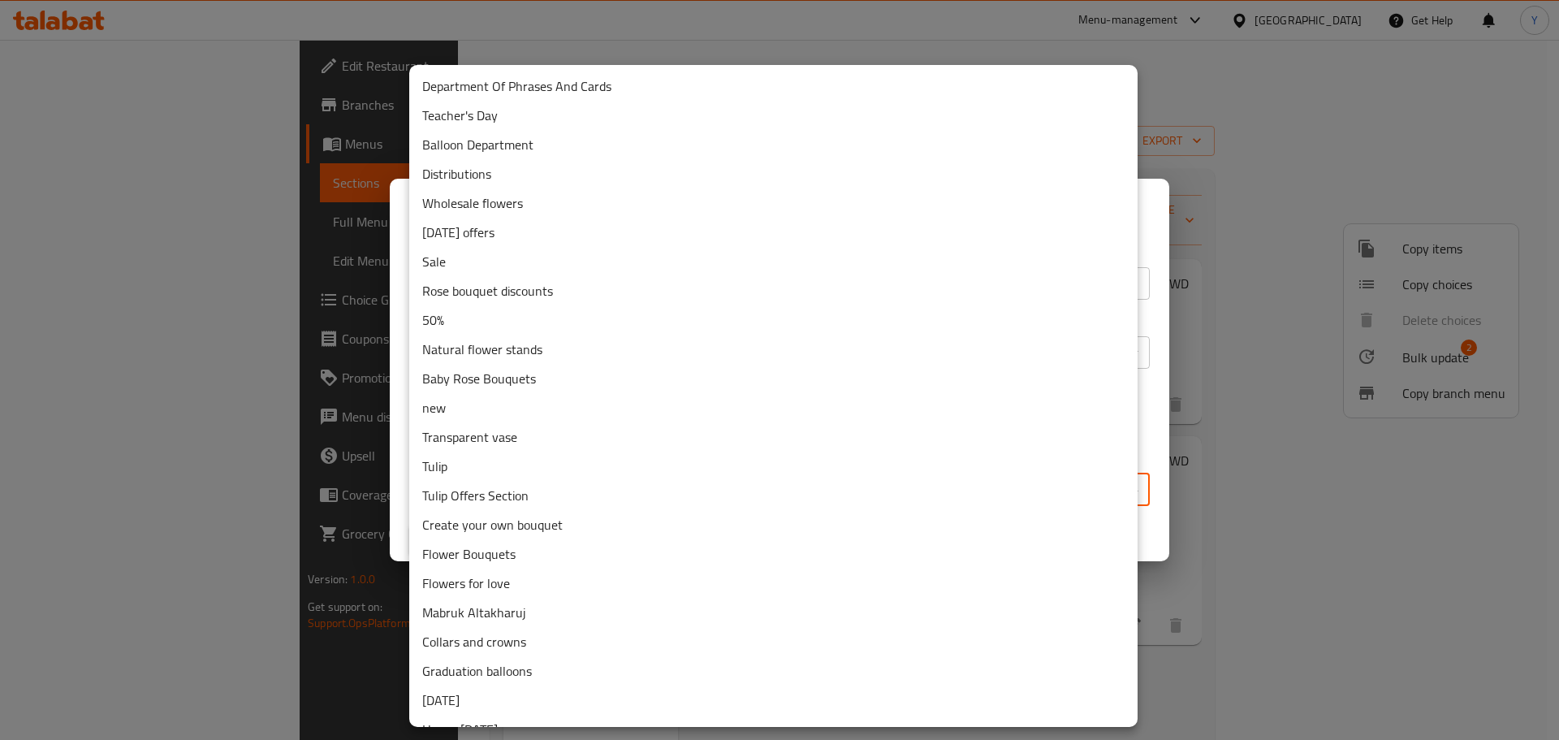
click at [585, 119] on li "Teacher's Day" at bounding box center [773, 115] width 728 height 29
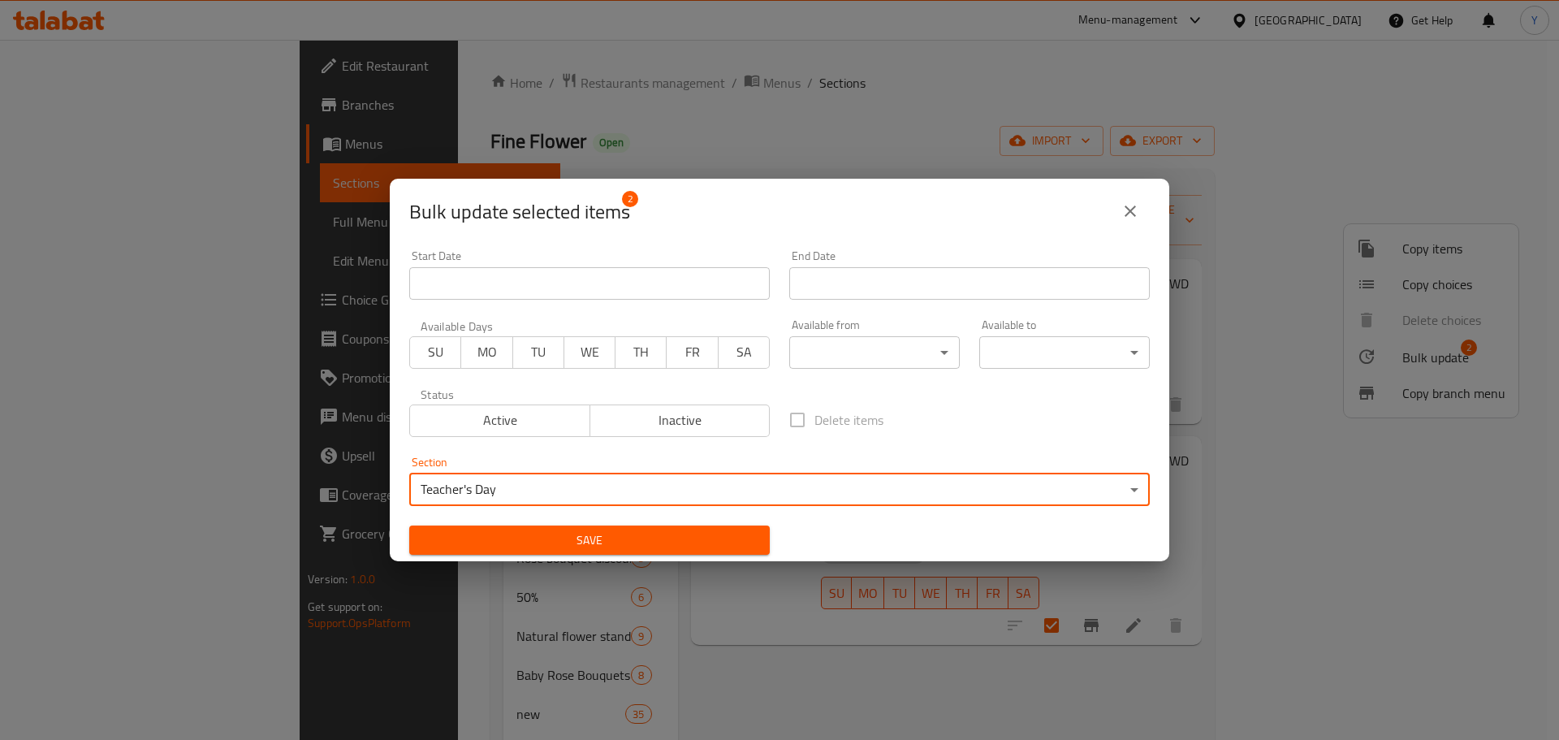
click at [591, 534] on span "Save" at bounding box center [589, 540] width 334 height 20
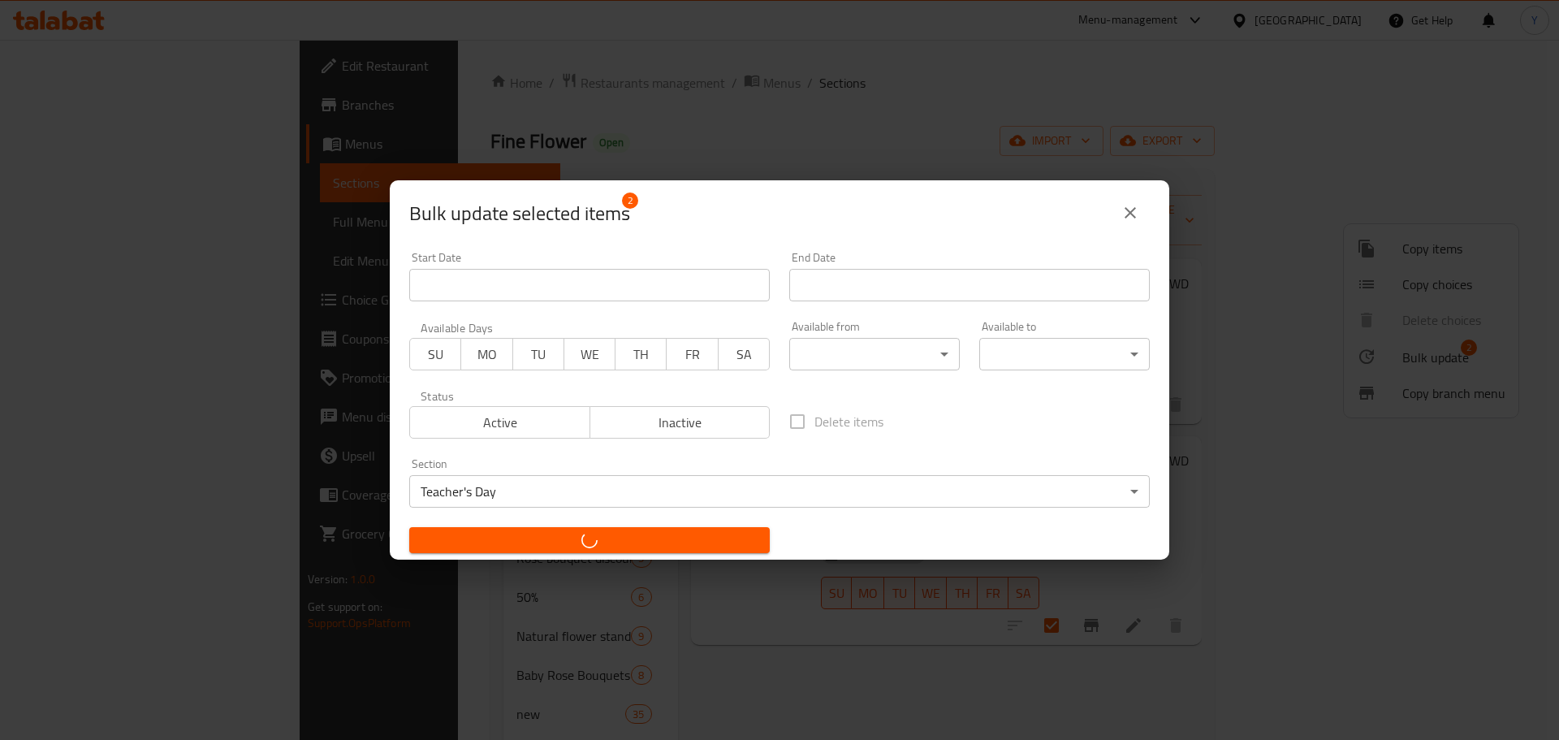
checkbox input "false"
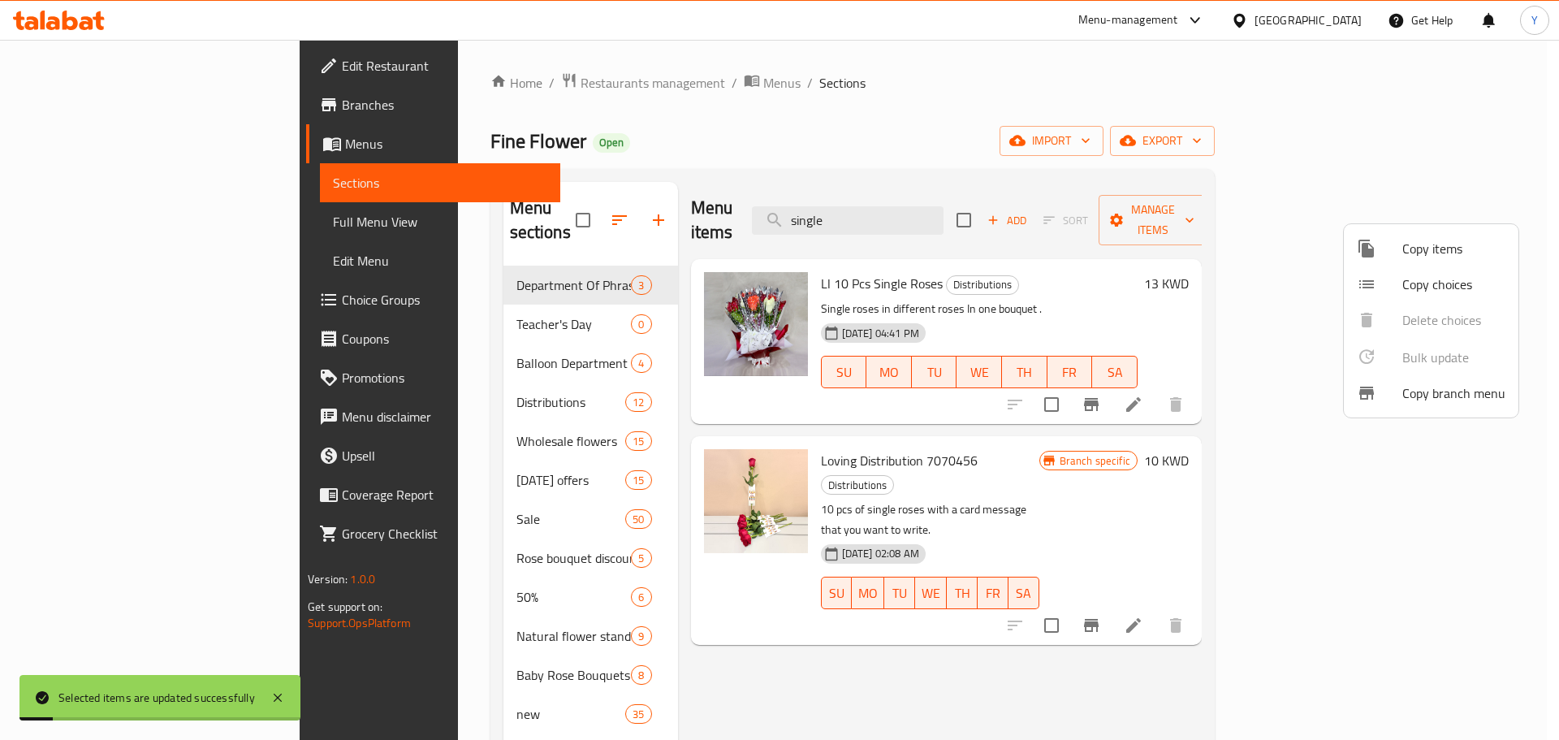
click at [697, 145] on div at bounding box center [779, 370] width 1559 height 740
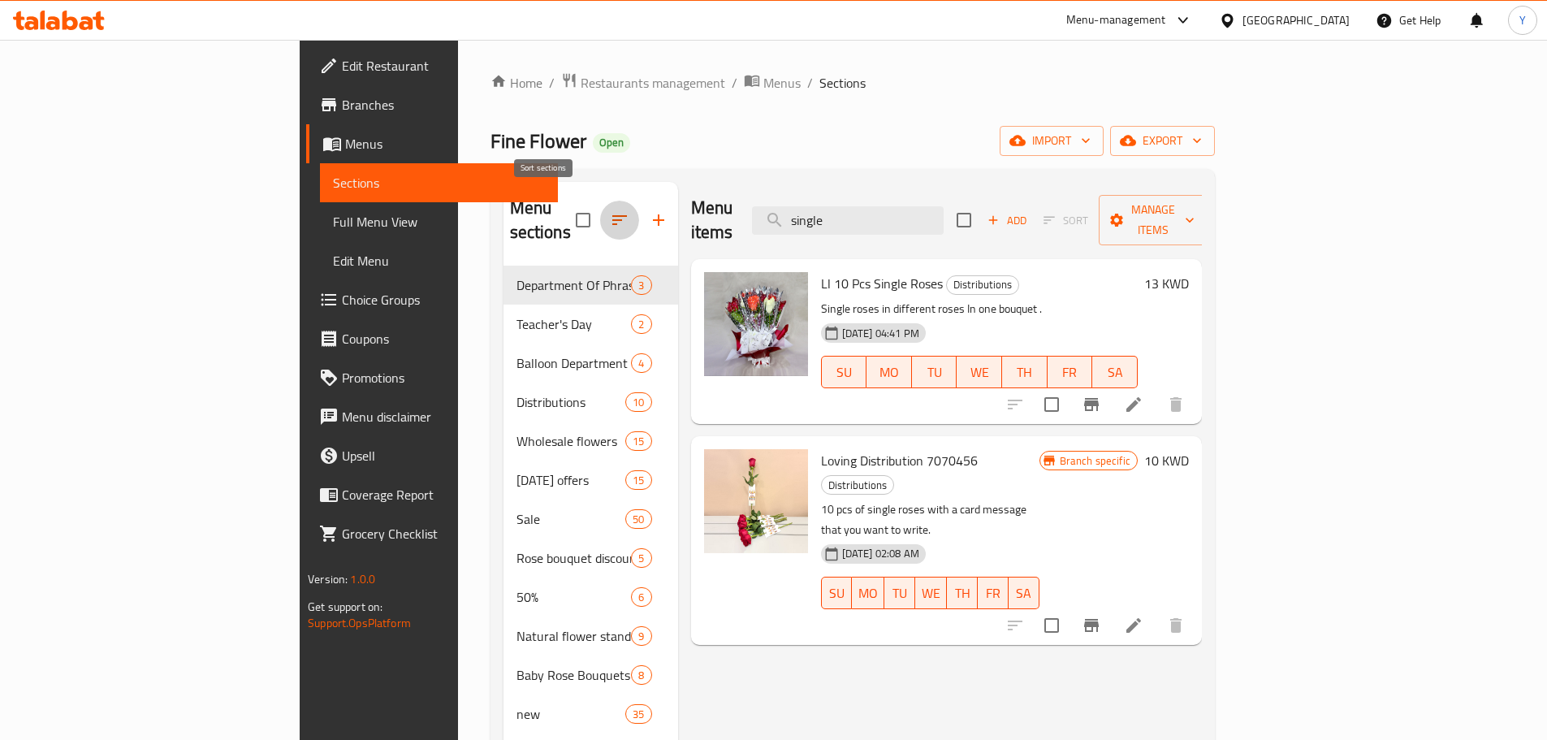
click at [612, 215] on icon "button" at bounding box center [619, 220] width 15 height 10
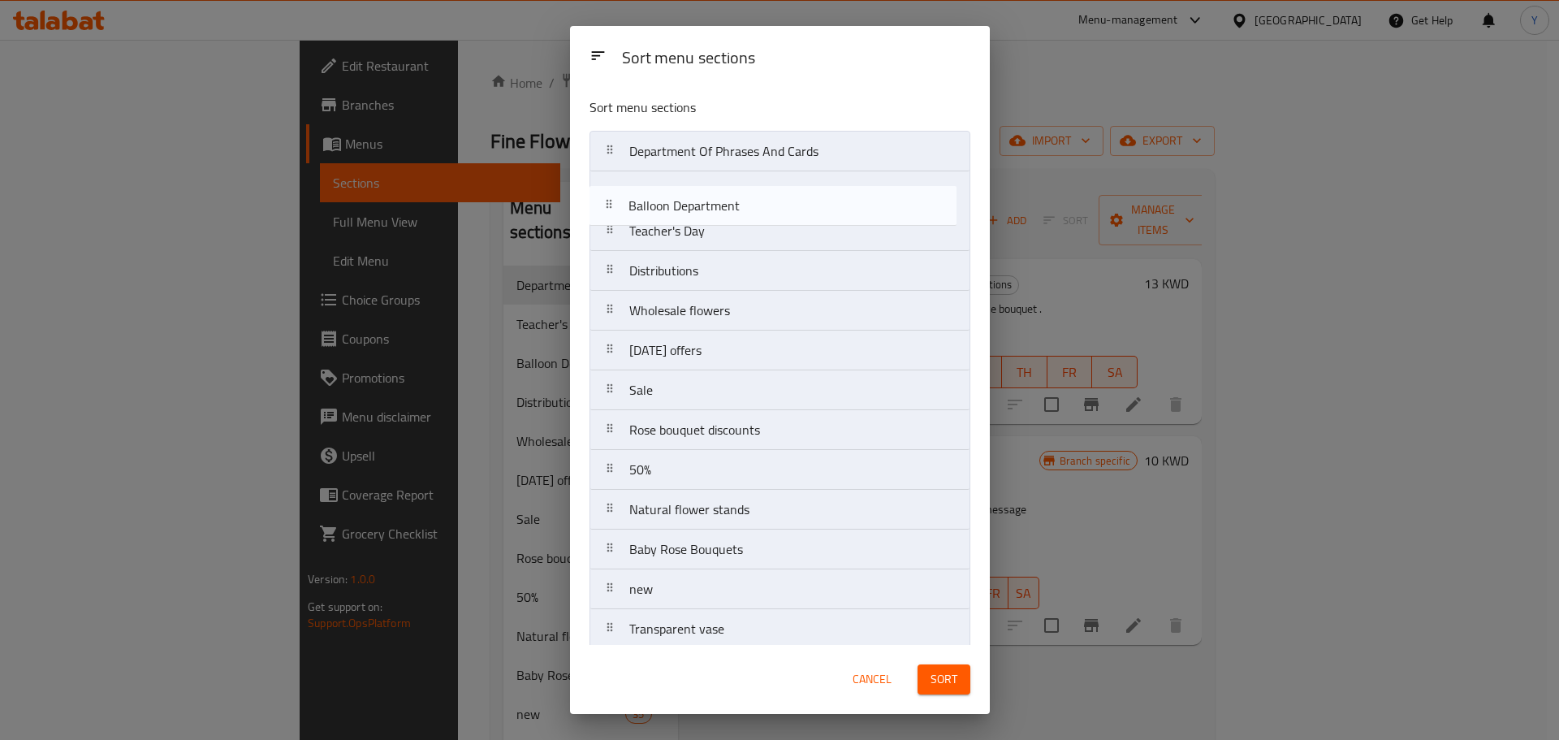
drag, startPoint x: 695, startPoint y: 209, endPoint x: 695, endPoint y: 179, distance: 30.0
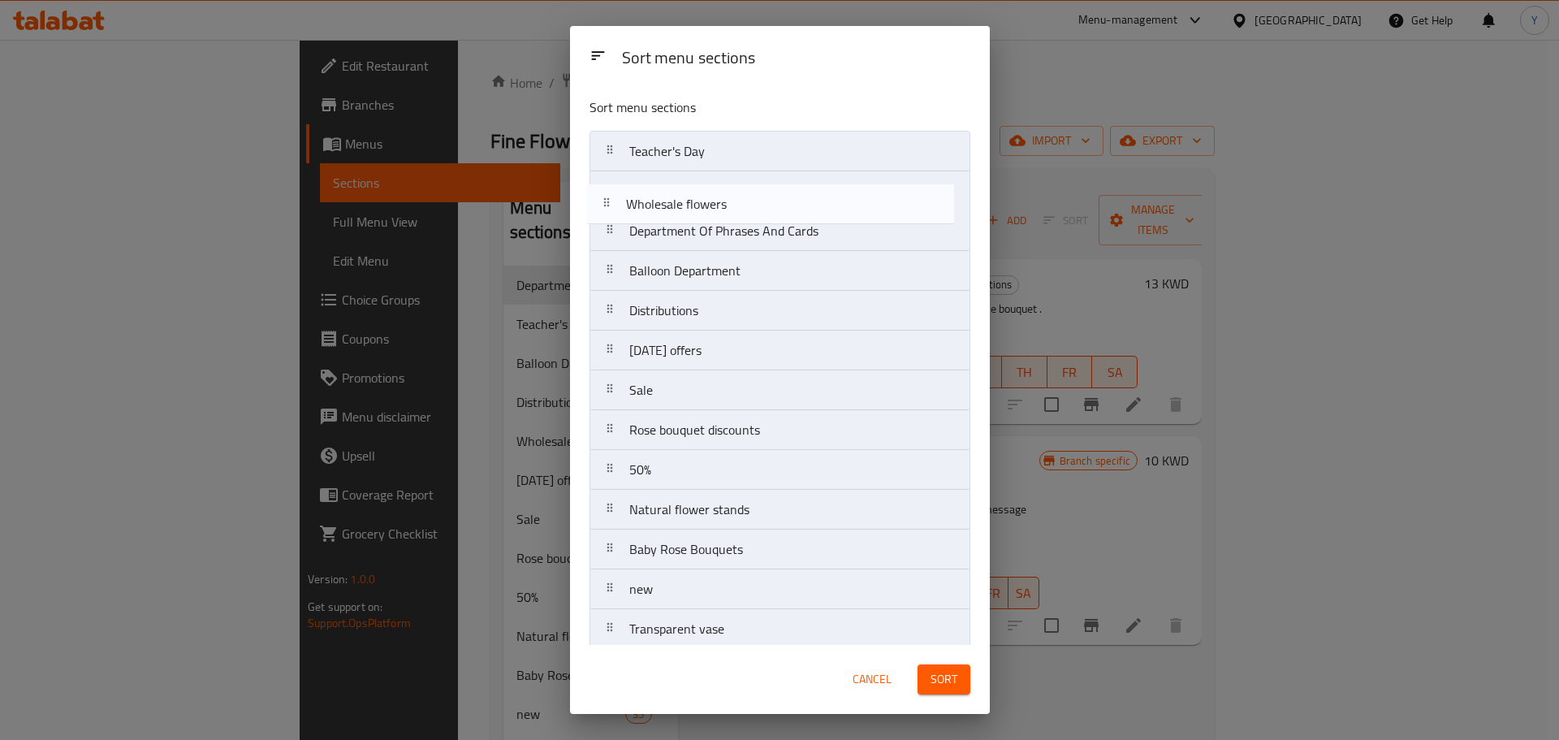
drag, startPoint x: 695, startPoint y: 323, endPoint x: 688, endPoint y: 207, distance: 116.3
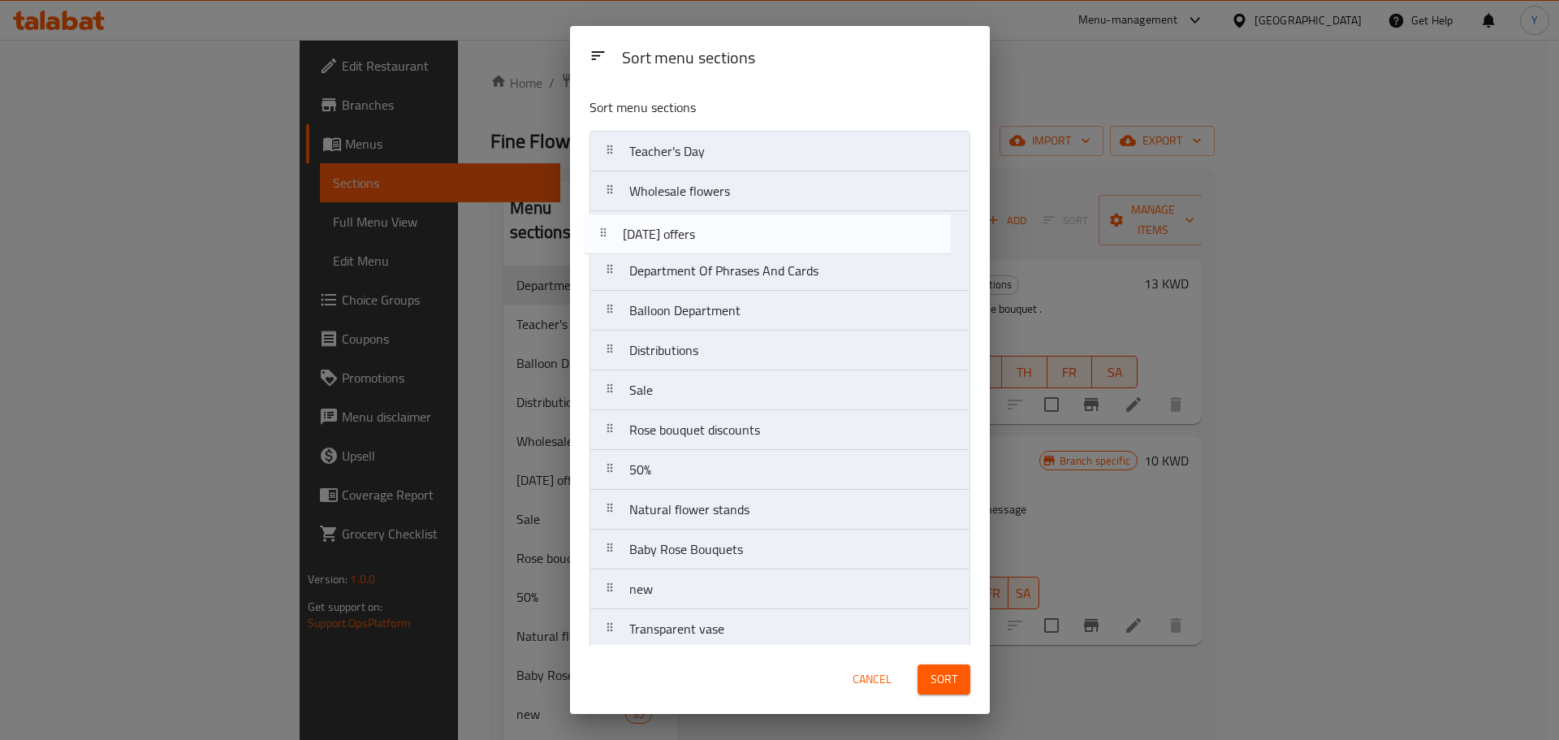
drag, startPoint x: 716, startPoint y: 349, endPoint x: 706, endPoint y: 229, distance: 120.5
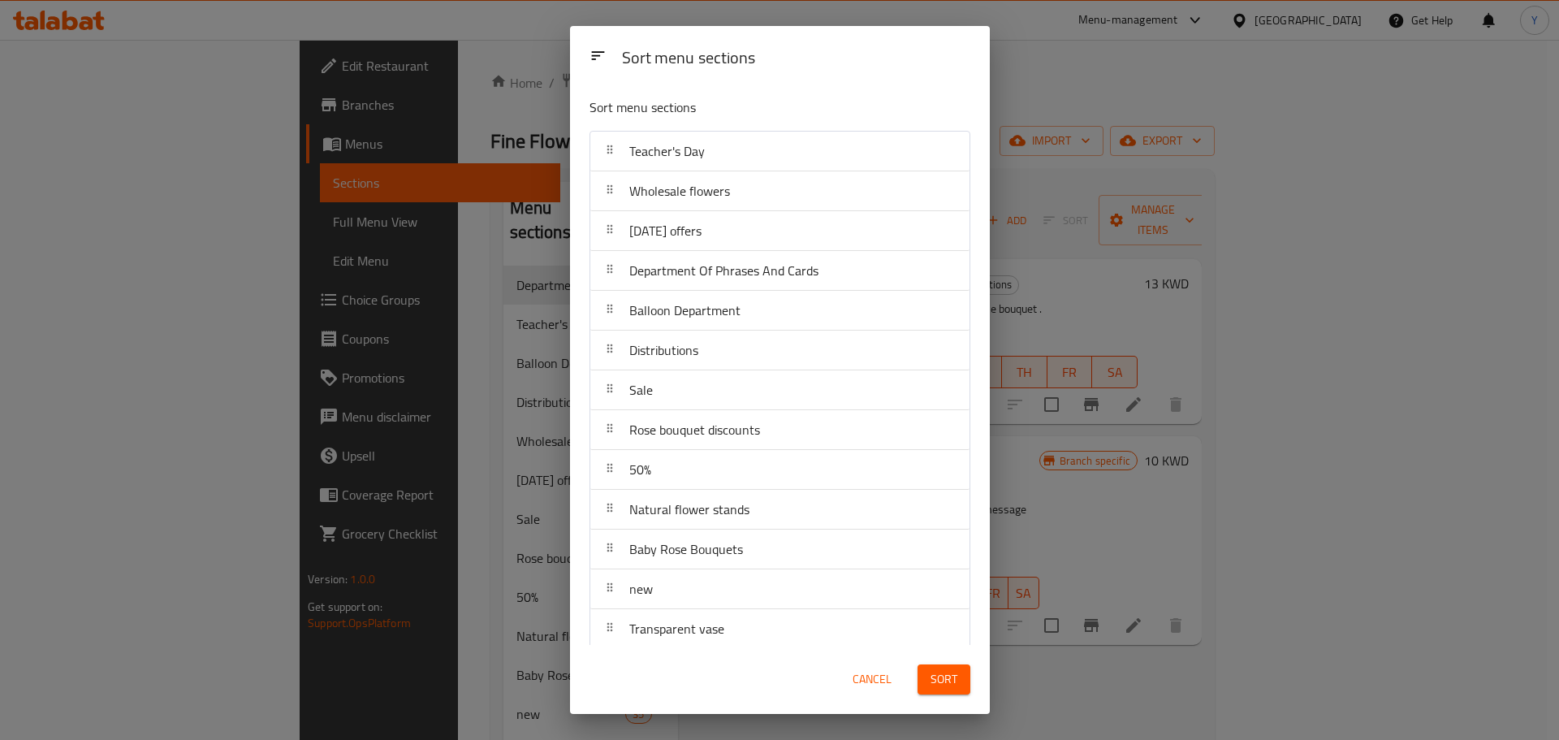
click at [954, 669] on span "Sort" at bounding box center [943, 679] width 27 height 20
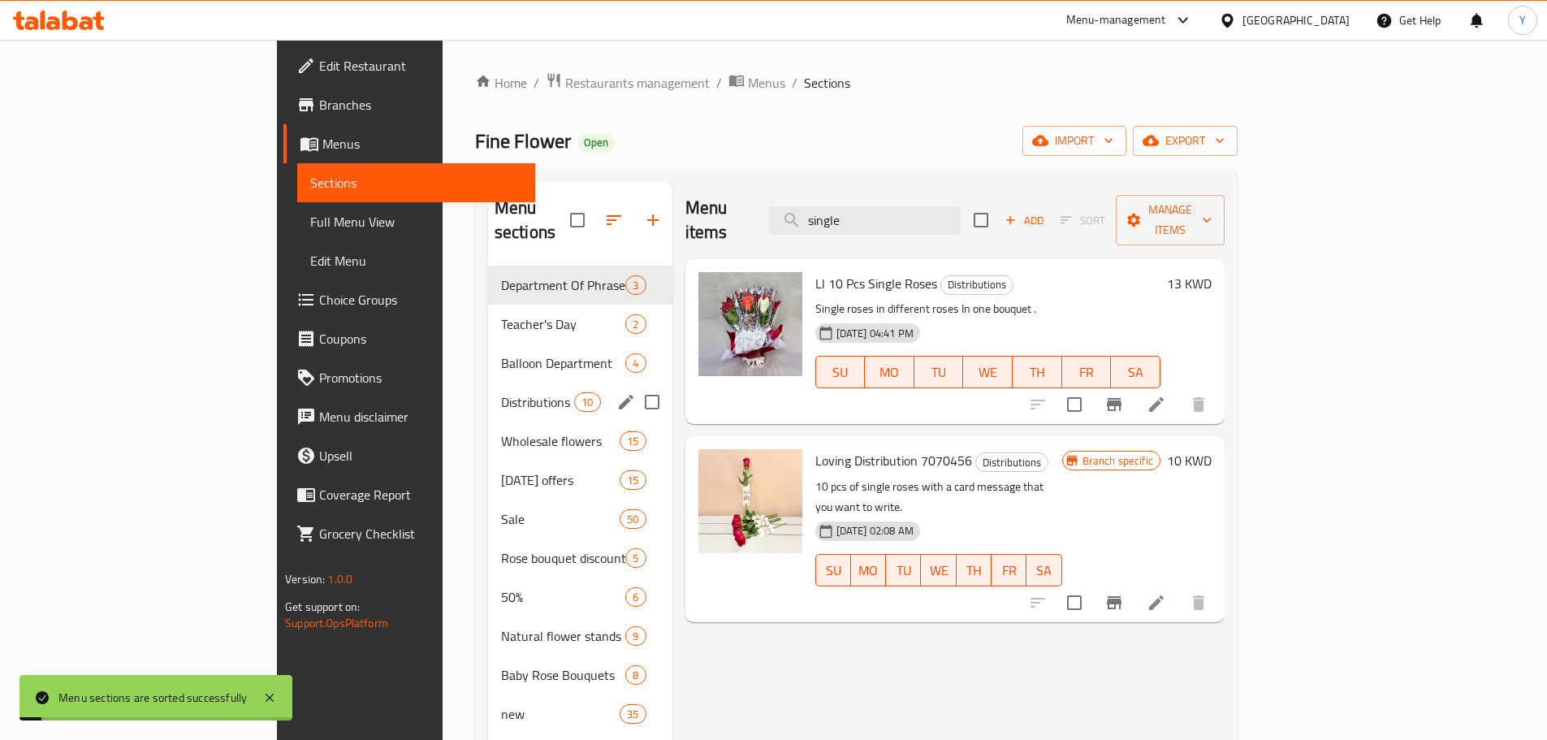
click at [488, 382] on div "Distributions 10" at bounding box center [580, 401] width 184 height 39
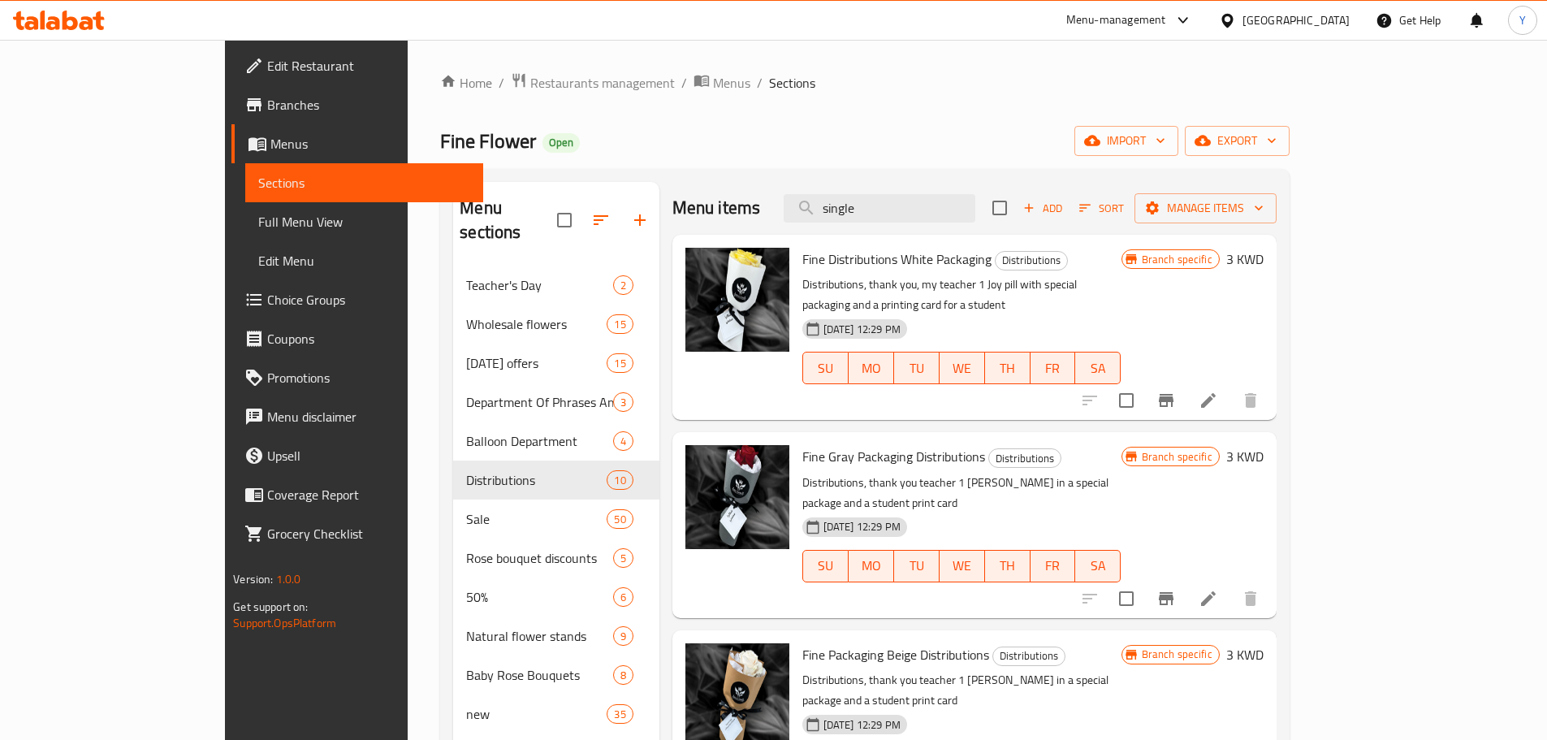
click at [1016, 213] on input "checkbox" at bounding box center [999, 208] width 34 height 34
checkbox input "true"
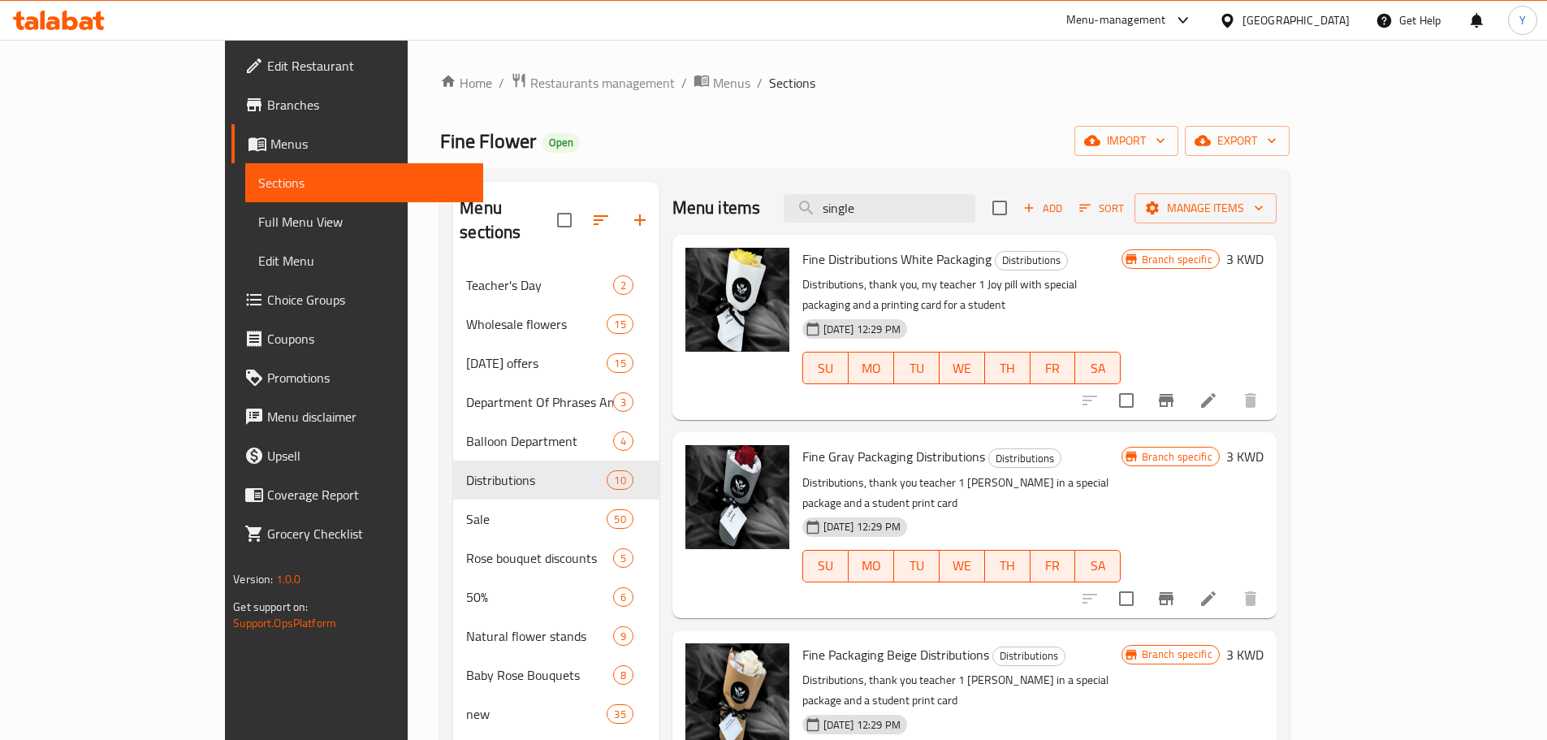
checkbox input "true"
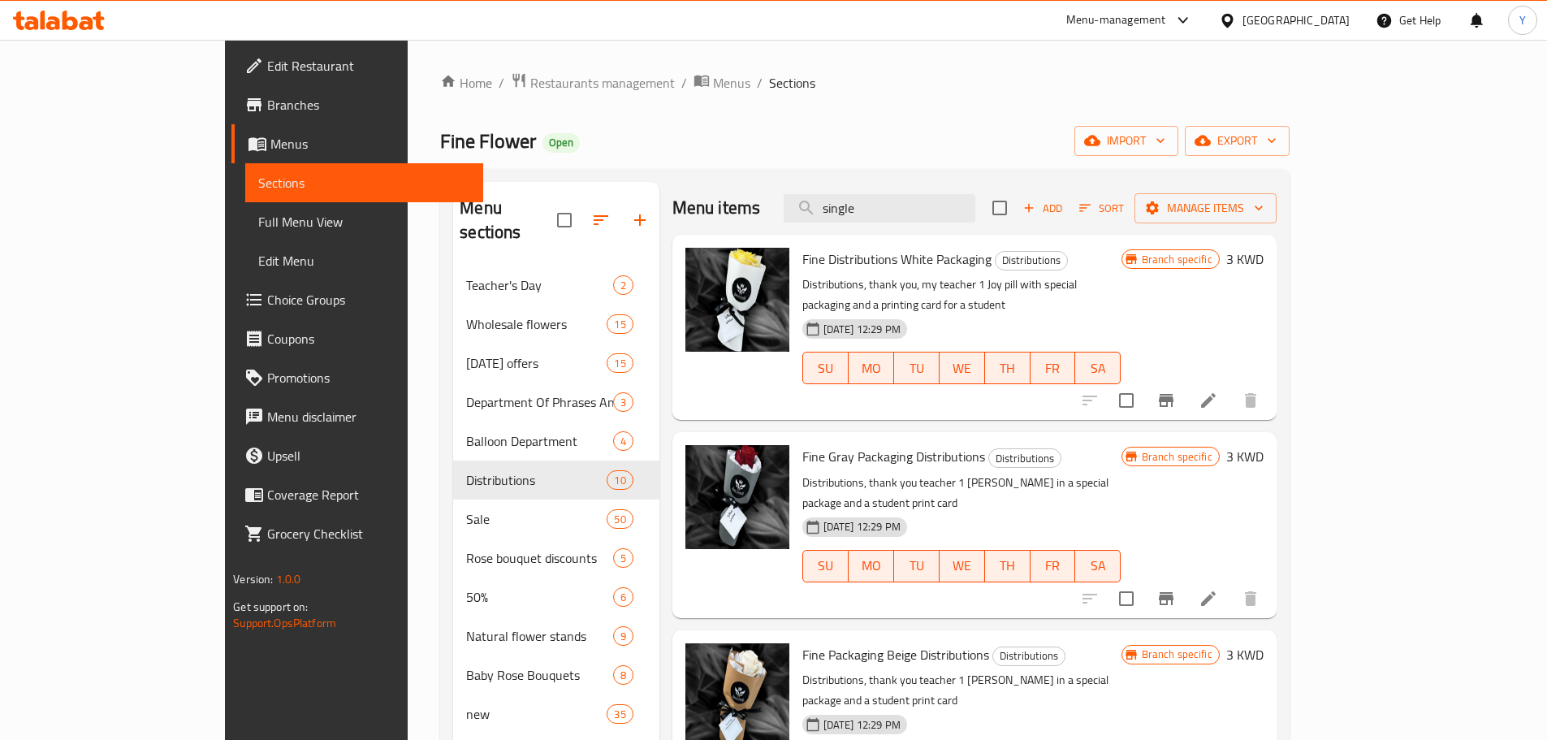
checkbox input "true"
click at [1263, 208] on span "Manage items" at bounding box center [1205, 208] width 116 height 20
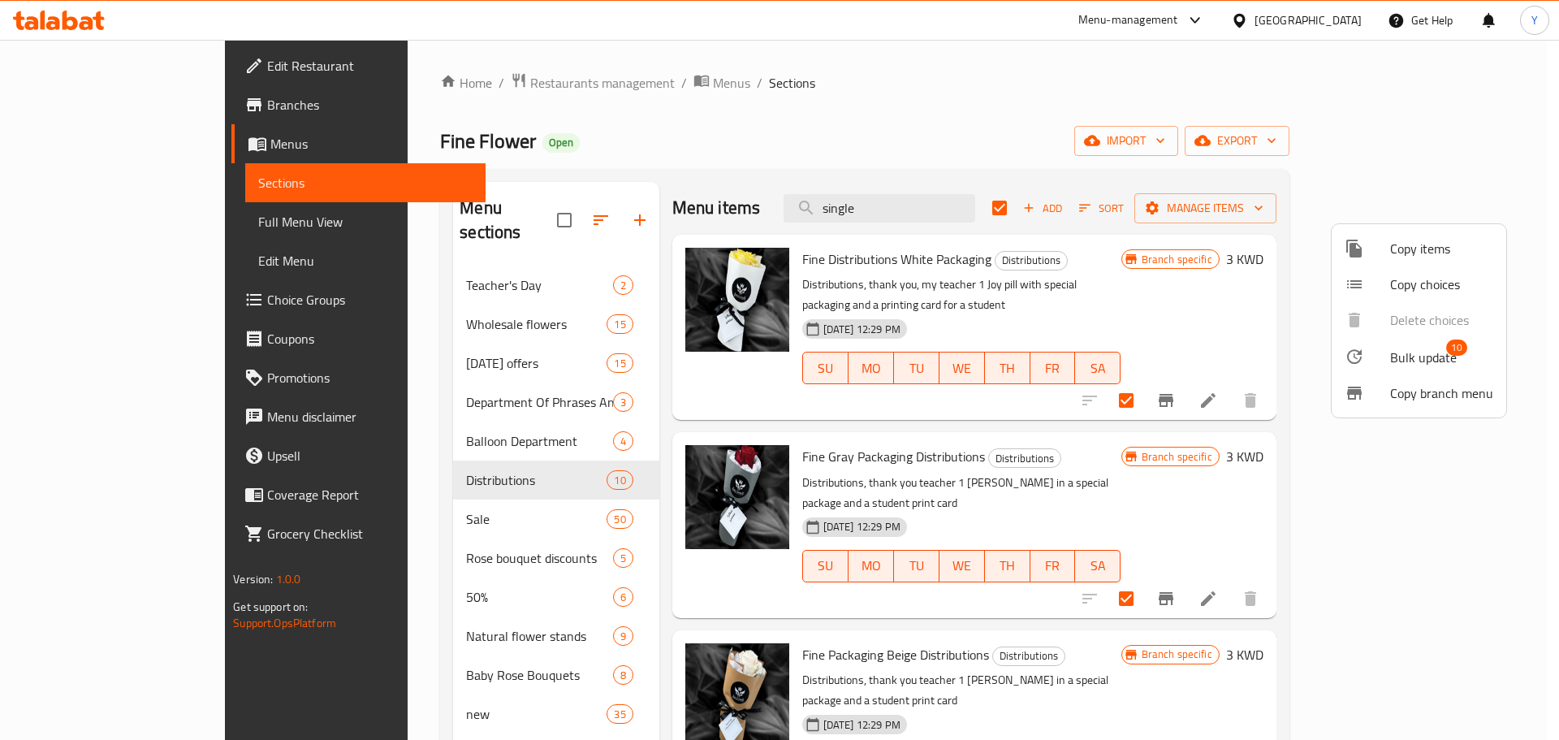
click at [1391, 365] on span "Bulk update" at bounding box center [1423, 356] width 67 height 19
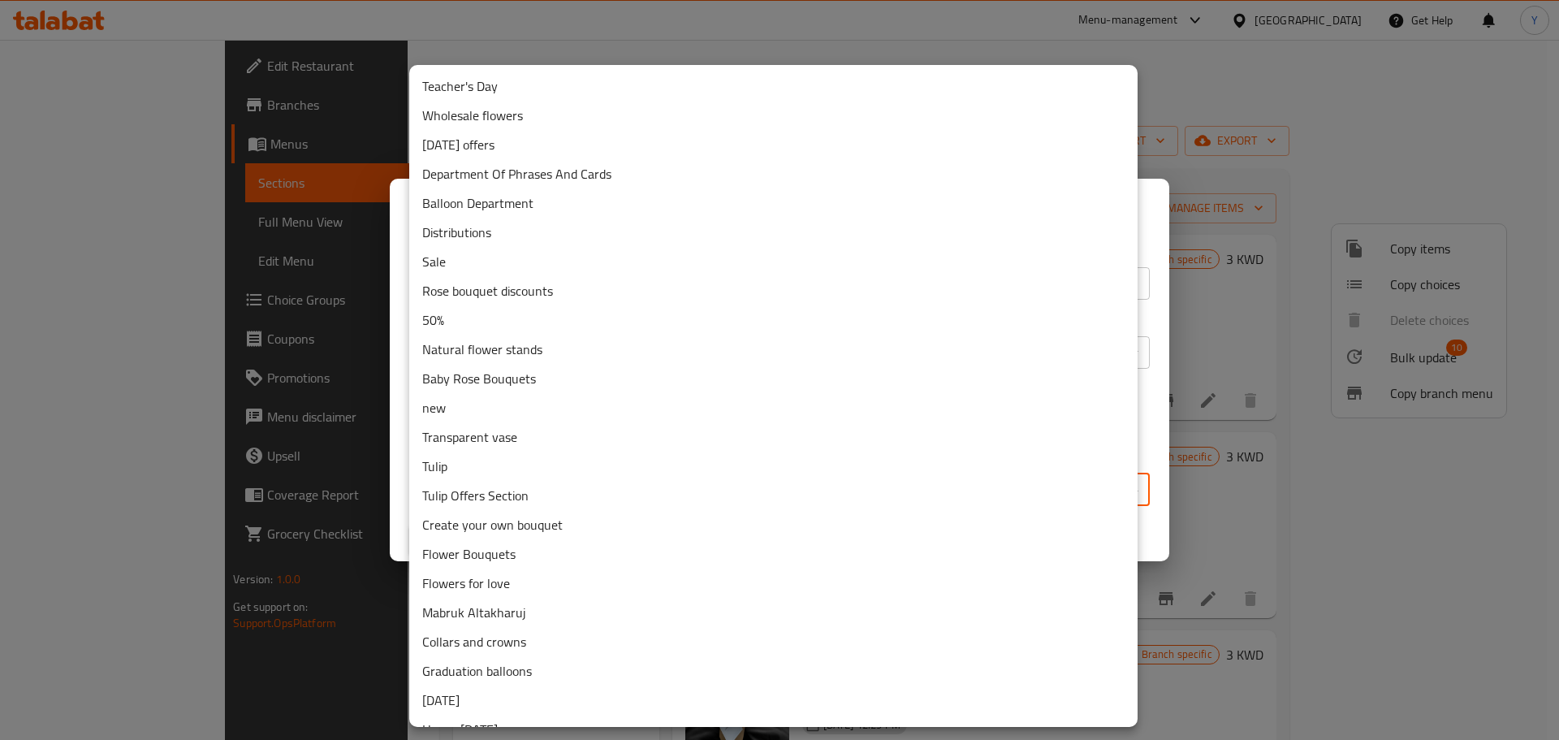
click at [946, 489] on body "​ Menu-management [GEOGRAPHIC_DATA] Get Help Y Edit Restaurant Branches Menus S…" at bounding box center [779, 390] width 1559 height 700
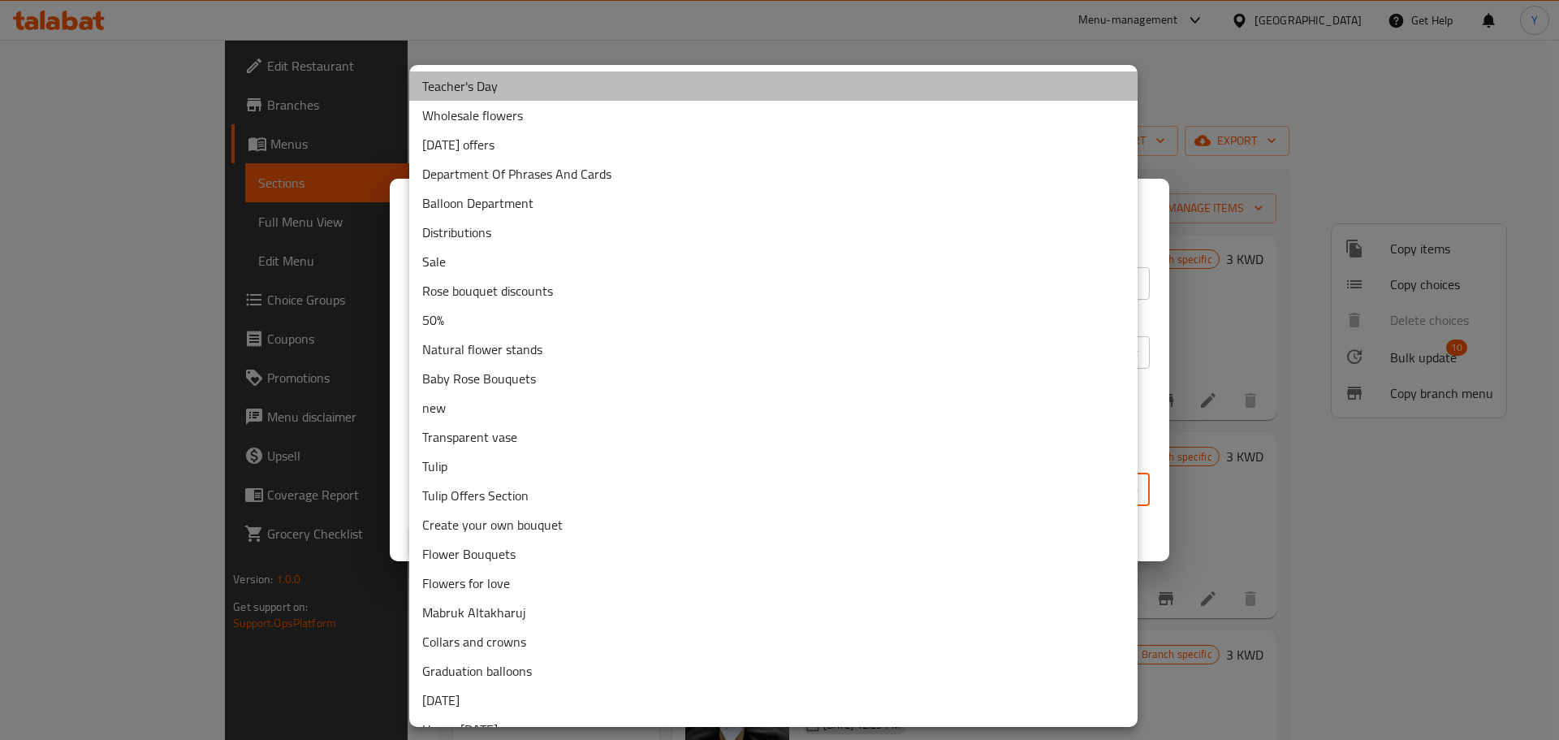
click at [861, 89] on li "Teacher's Day" at bounding box center [773, 85] width 728 height 29
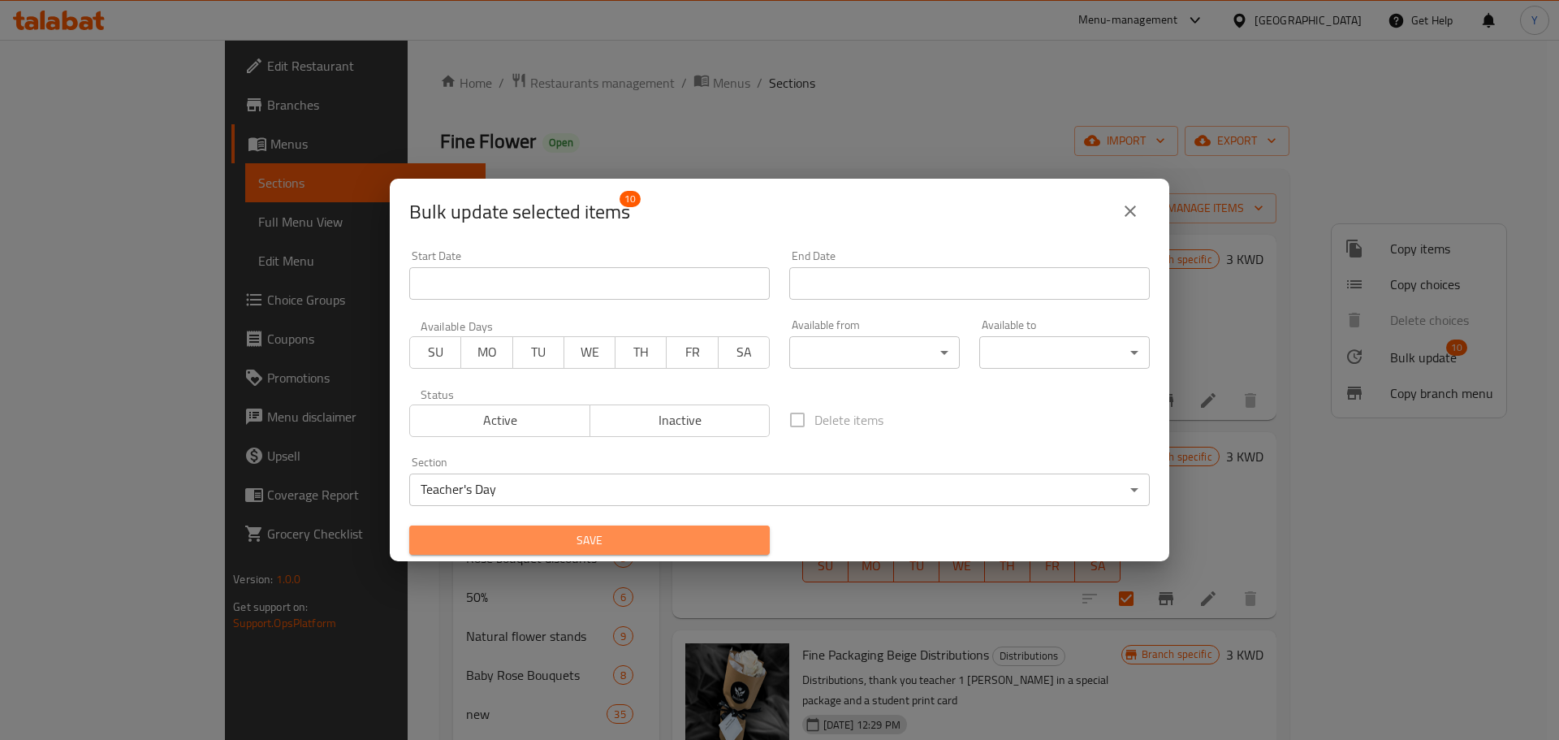
click at [599, 531] on span "Save" at bounding box center [589, 540] width 334 height 20
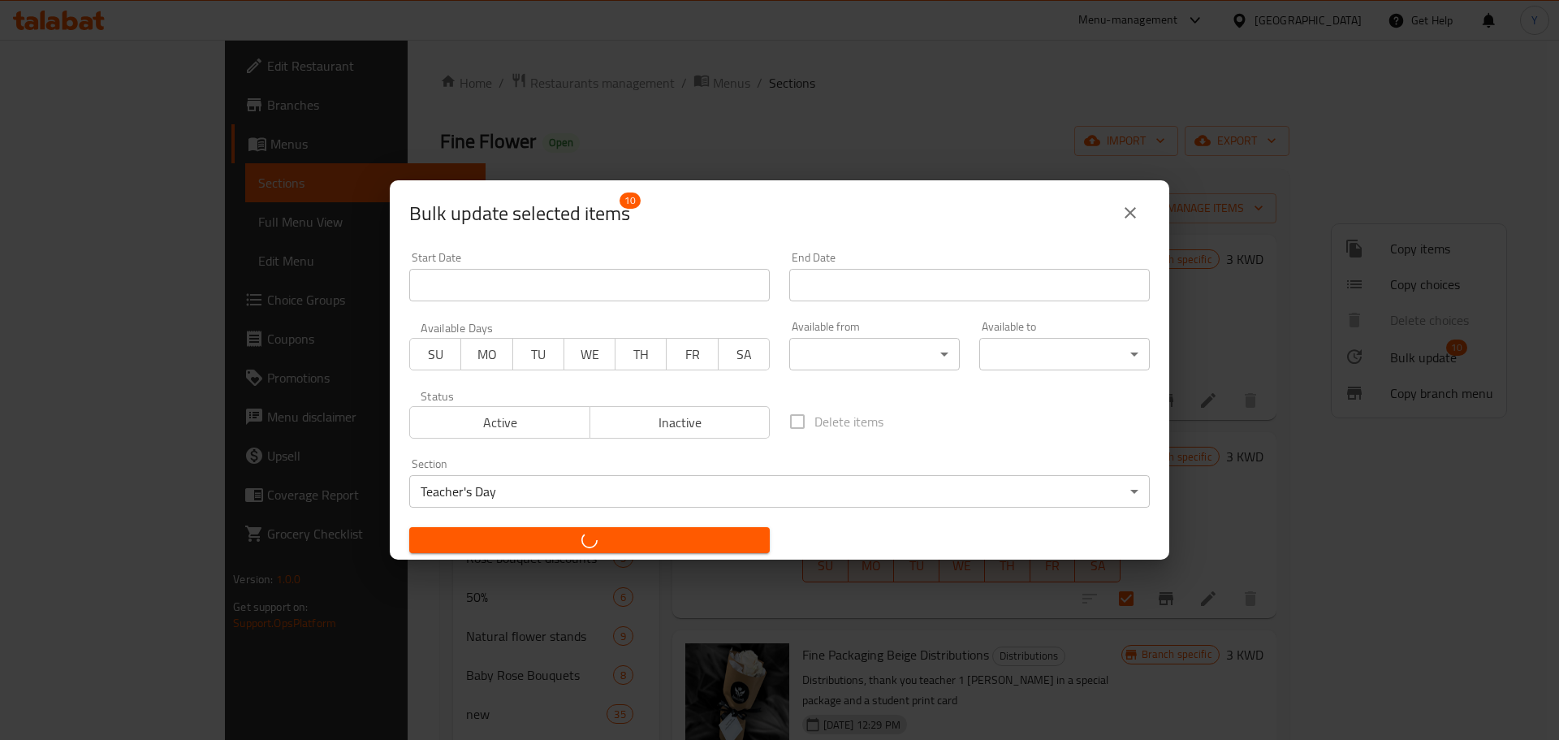
checkbox input "false"
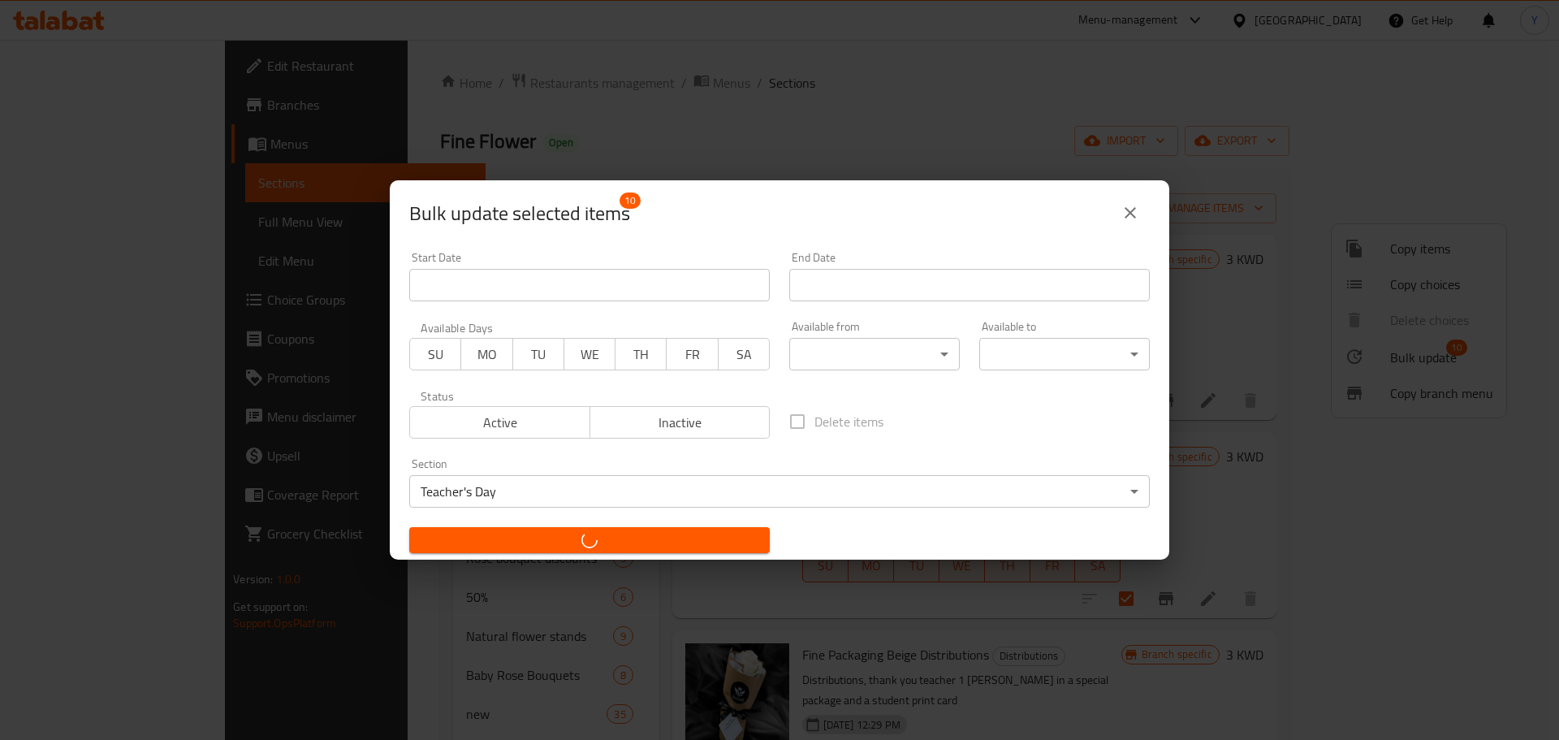
checkbox input "false"
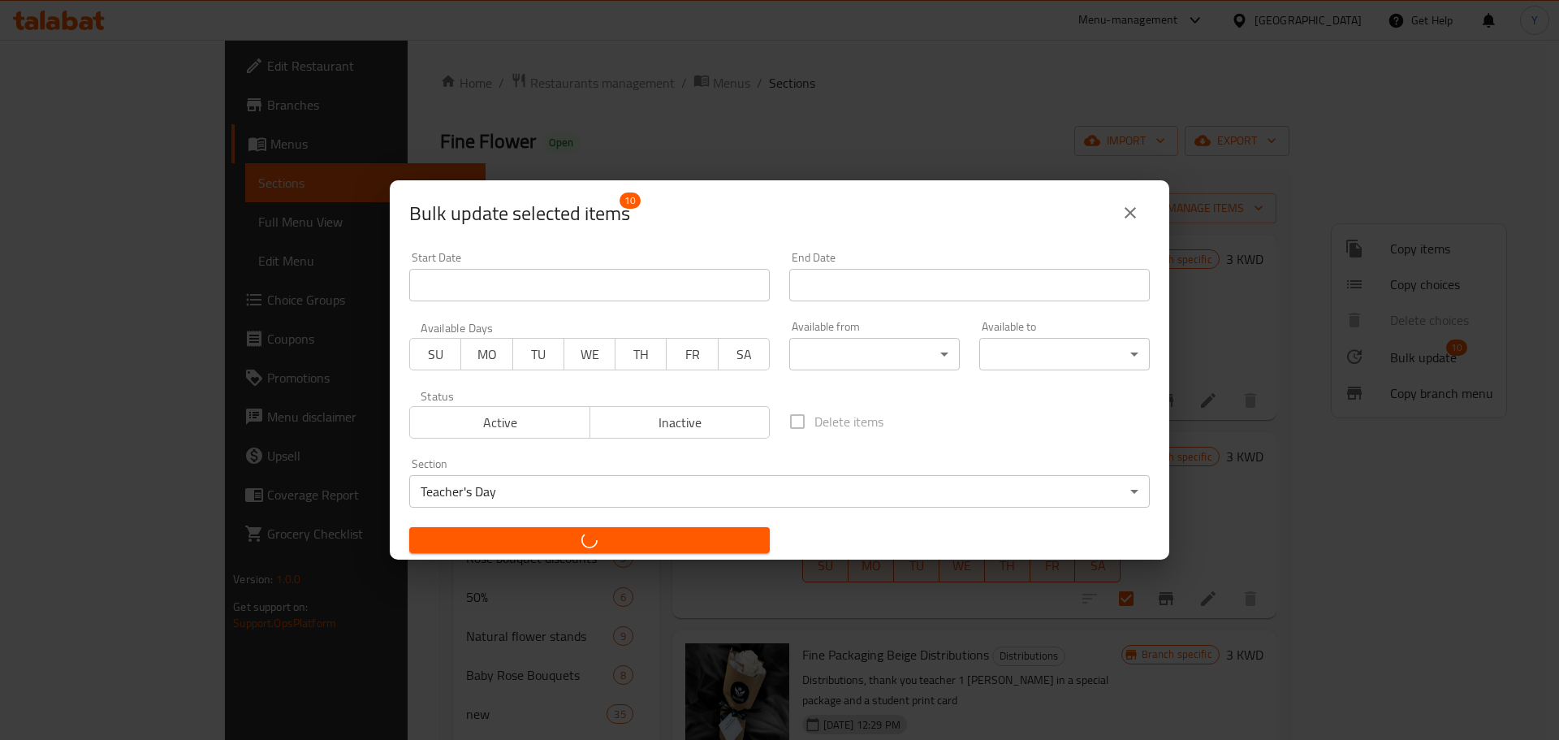
checkbox input "false"
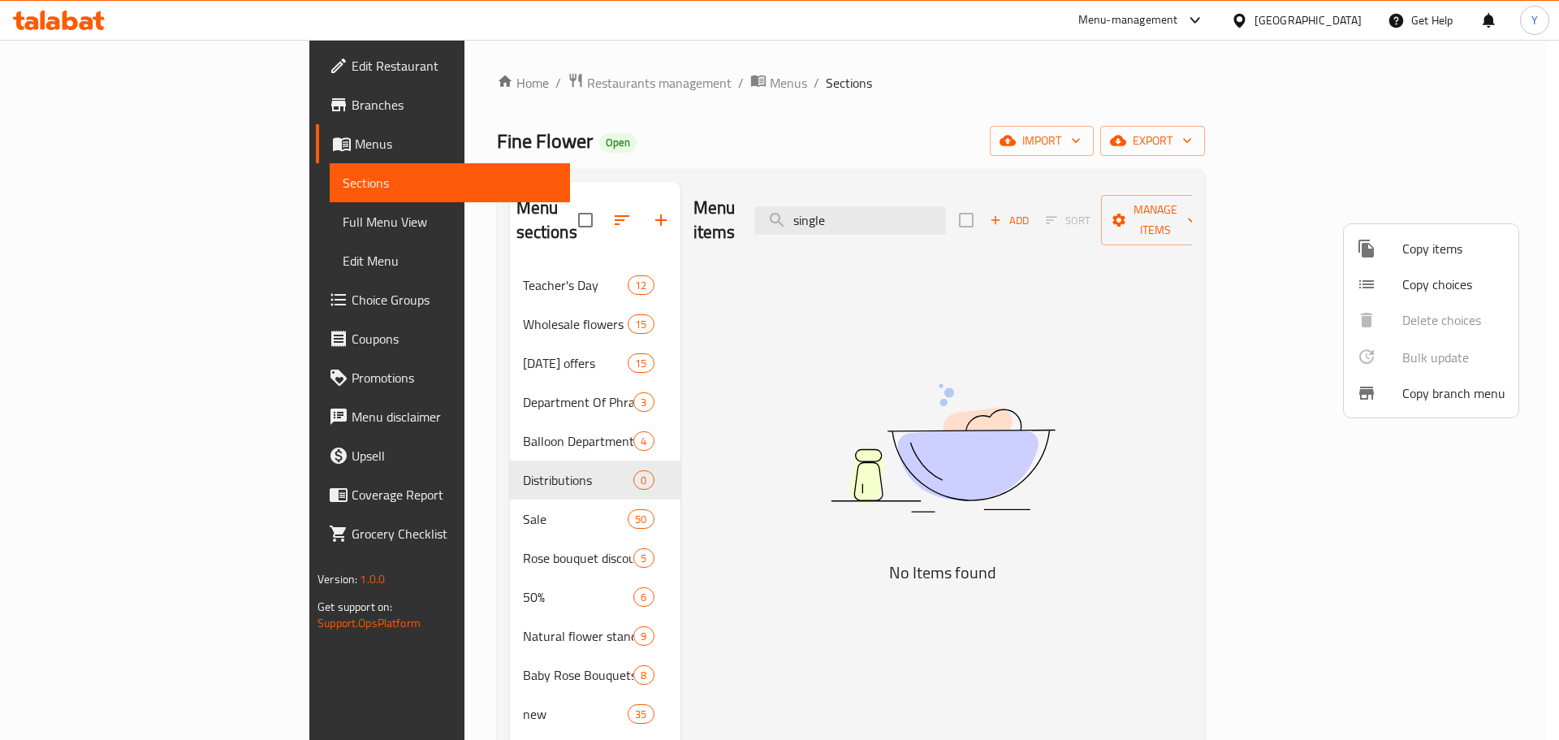
click at [487, 75] on div at bounding box center [779, 370] width 1559 height 740
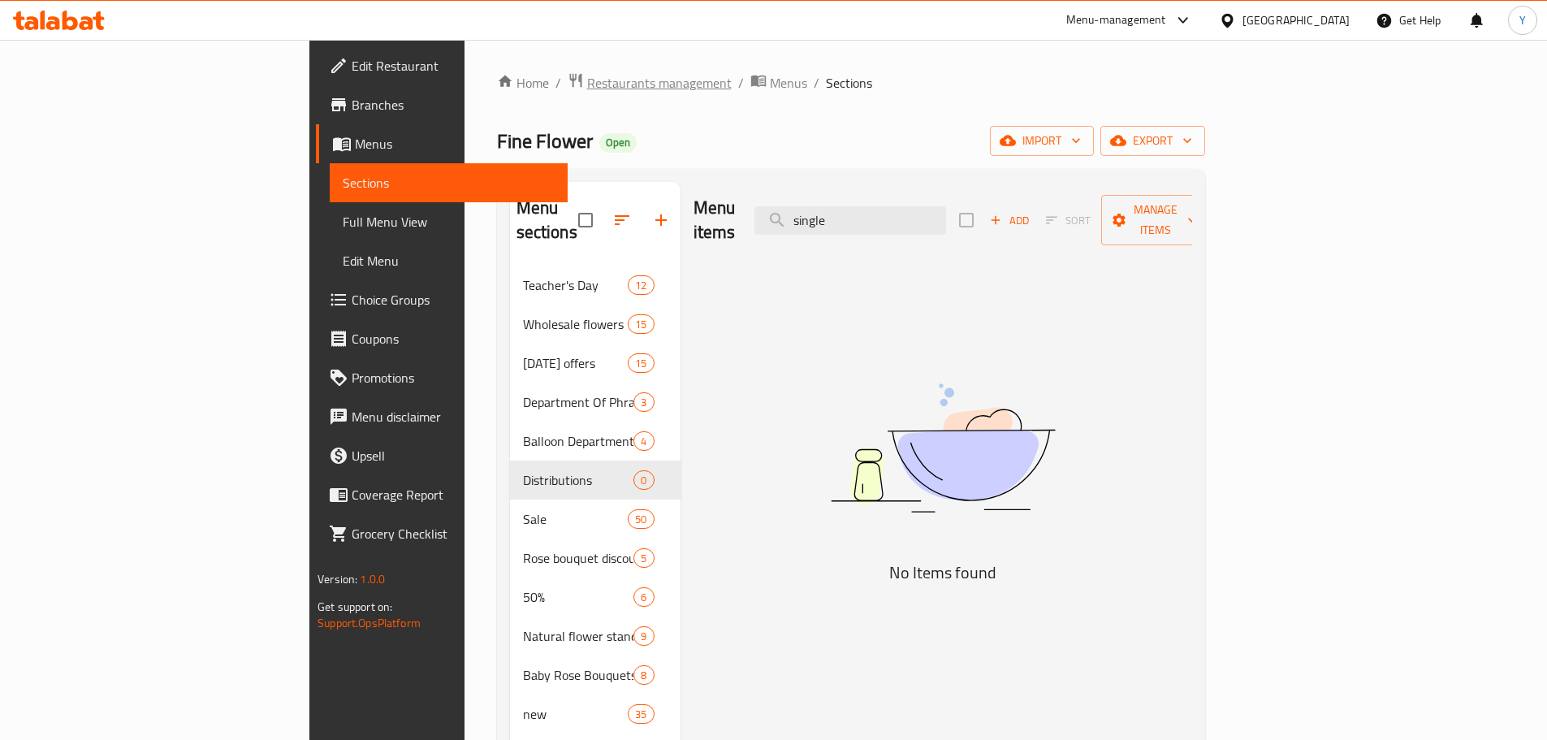
click at [587, 86] on span "Restaurants management" at bounding box center [659, 82] width 145 height 19
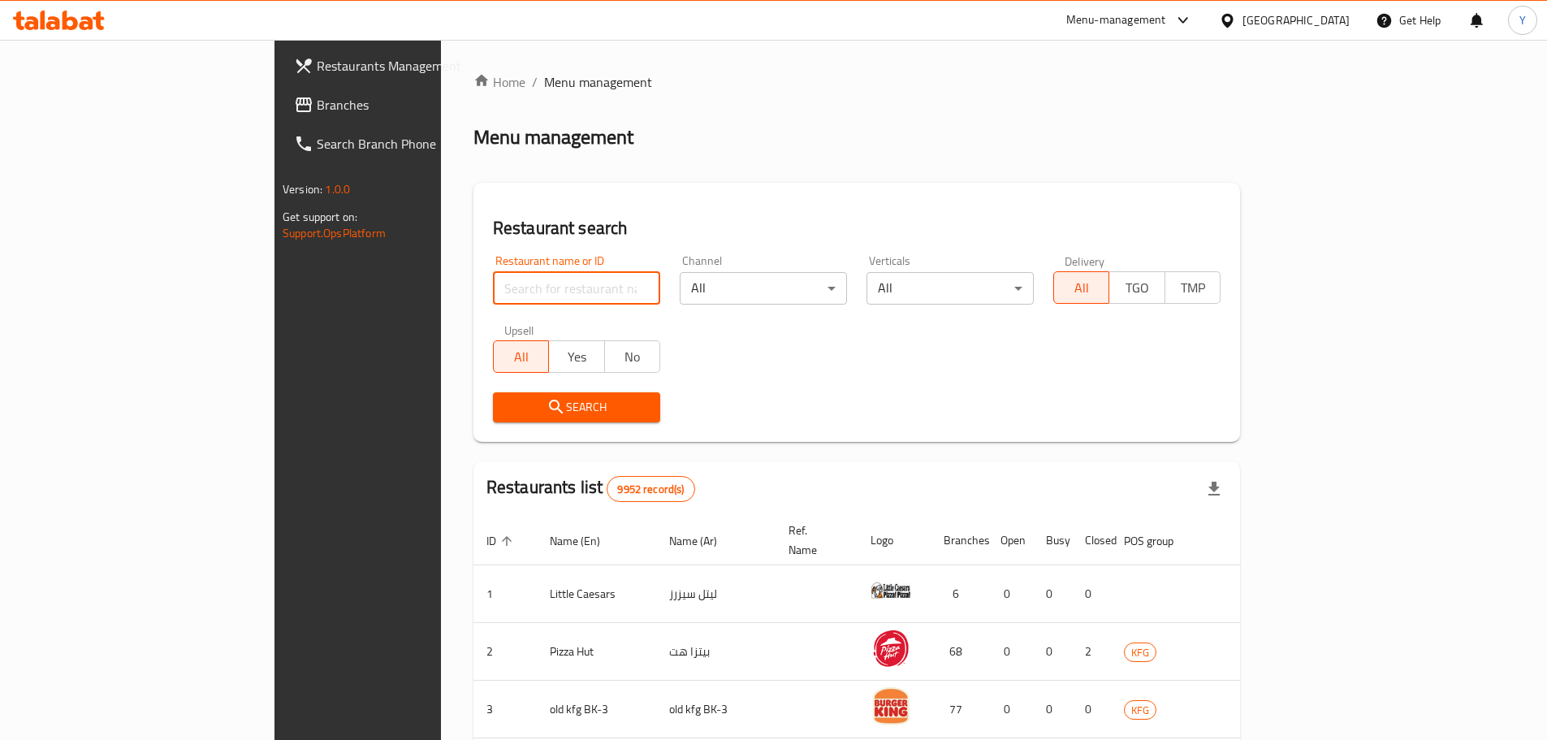
click at [493, 300] on input "search" at bounding box center [576, 288] width 167 height 32
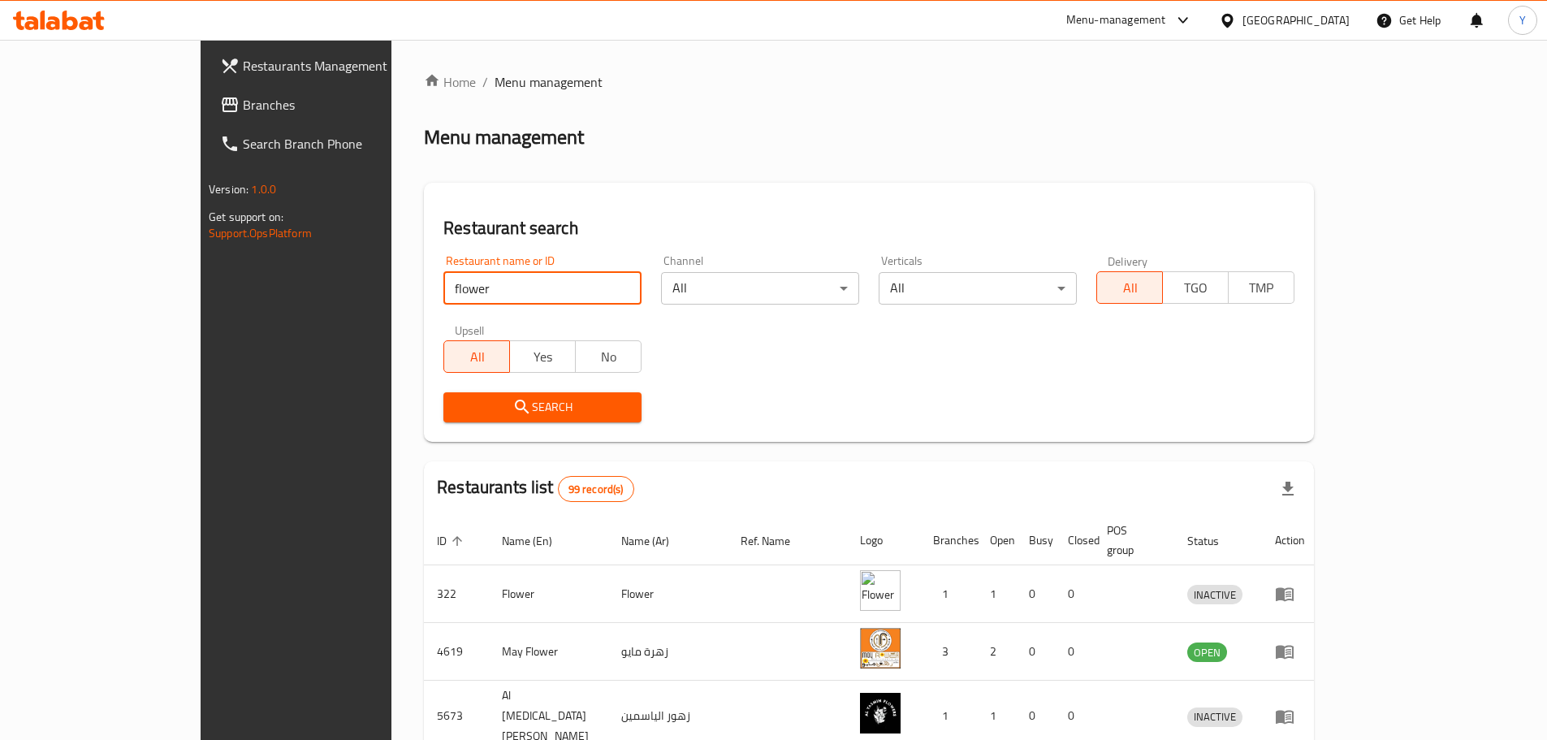
type input "flower society"
click at [456, 398] on span "Search" at bounding box center [542, 407] width 172 height 20
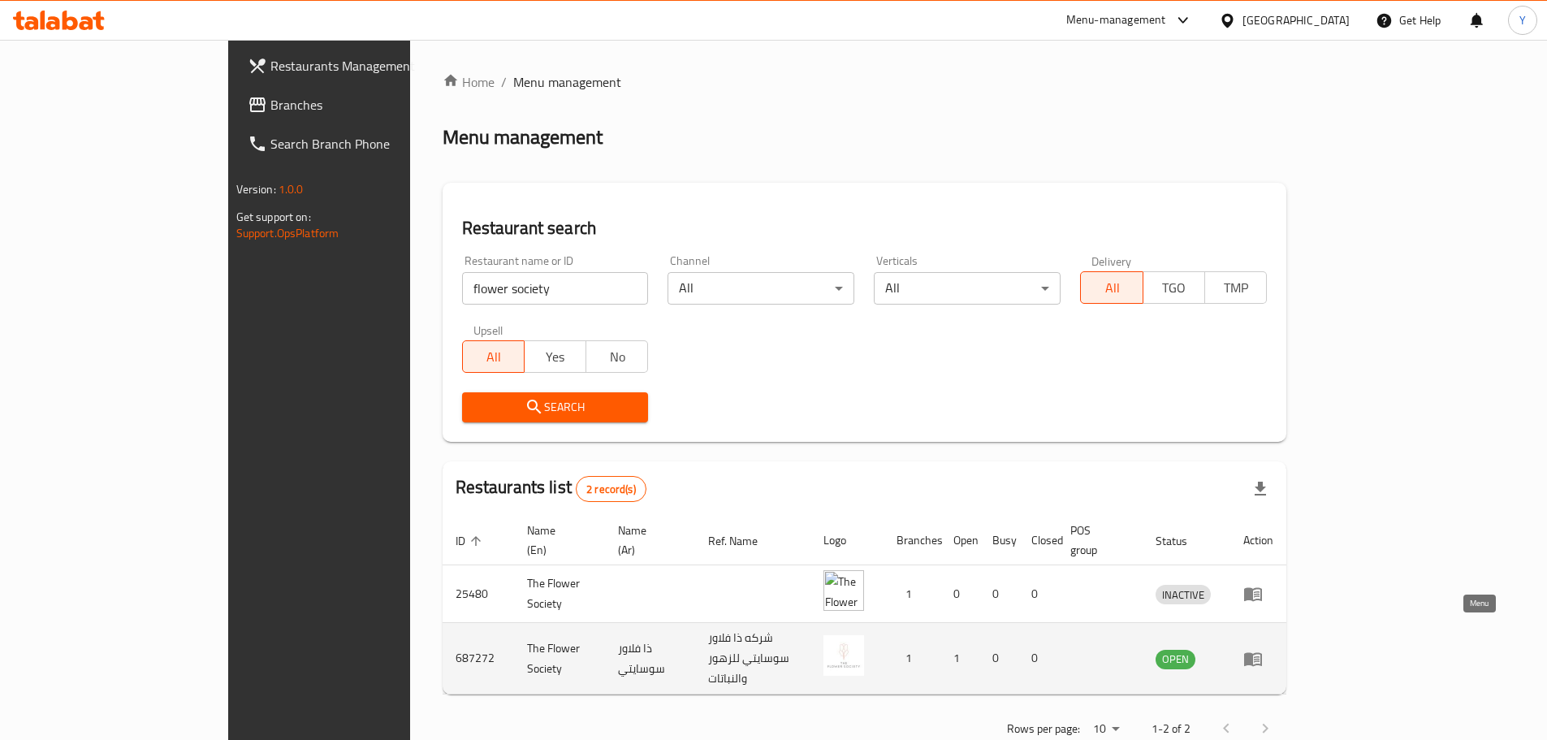
click at [1262, 649] on icon "enhanced table" at bounding box center [1252, 658] width 19 height 19
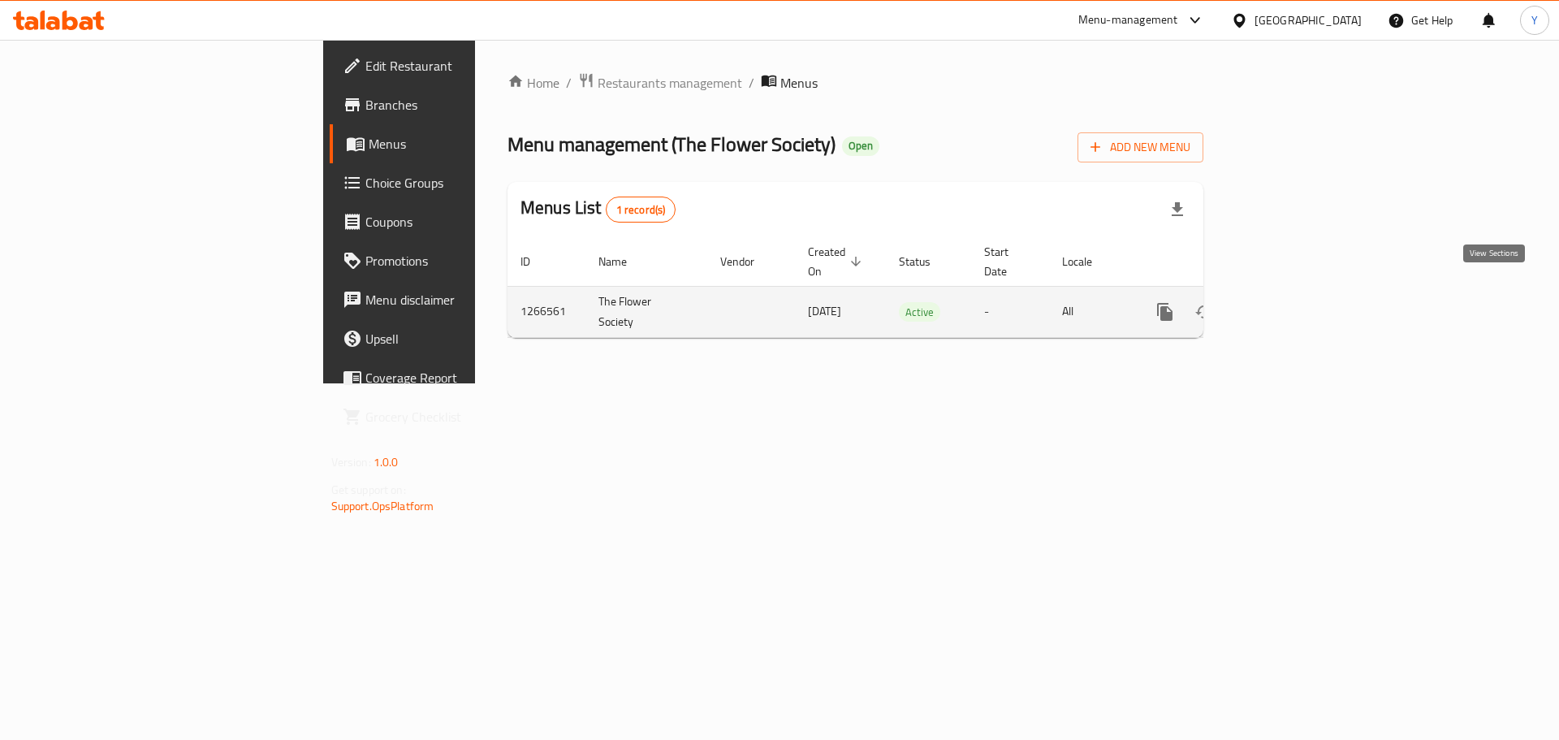
click at [1292, 302] on icon "enhanced table" at bounding box center [1281, 311] width 19 height 19
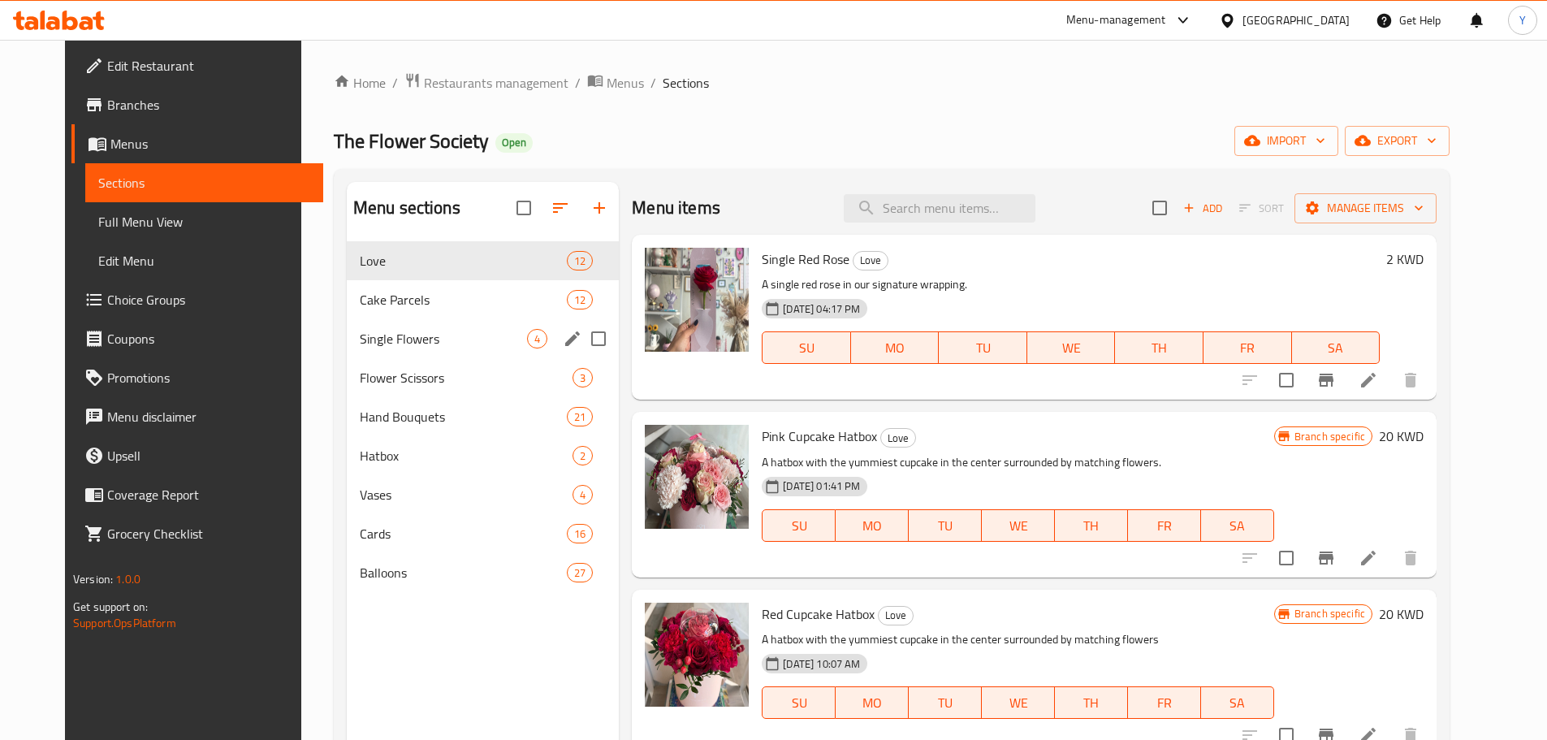
click at [467, 336] on span "Single Flowers" at bounding box center [443, 338] width 167 height 19
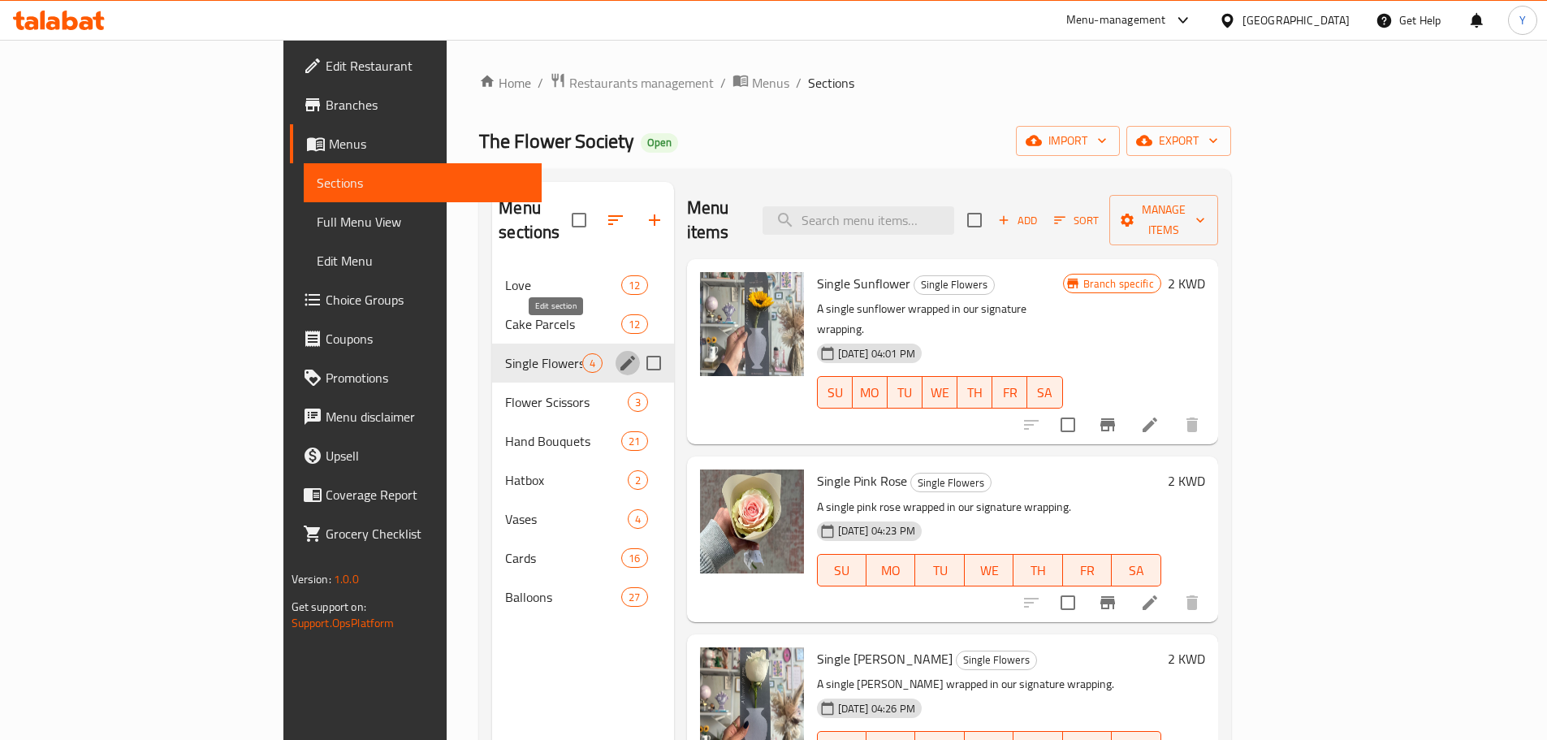
click at [618, 353] on icon "edit" at bounding box center [627, 362] width 19 height 19
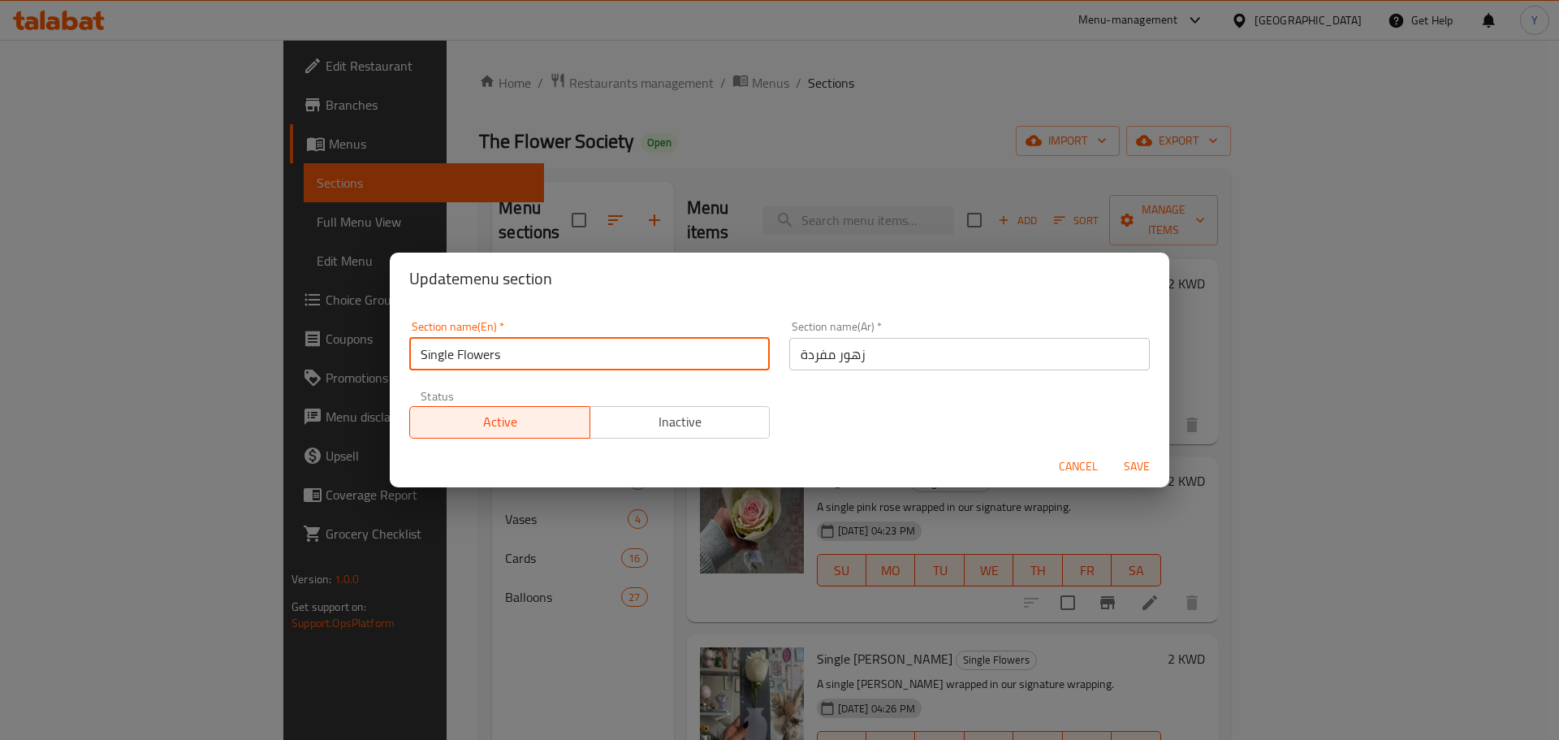
click at [588, 360] on input "Single Flowers" at bounding box center [589, 354] width 360 height 32
type input "Teacher"
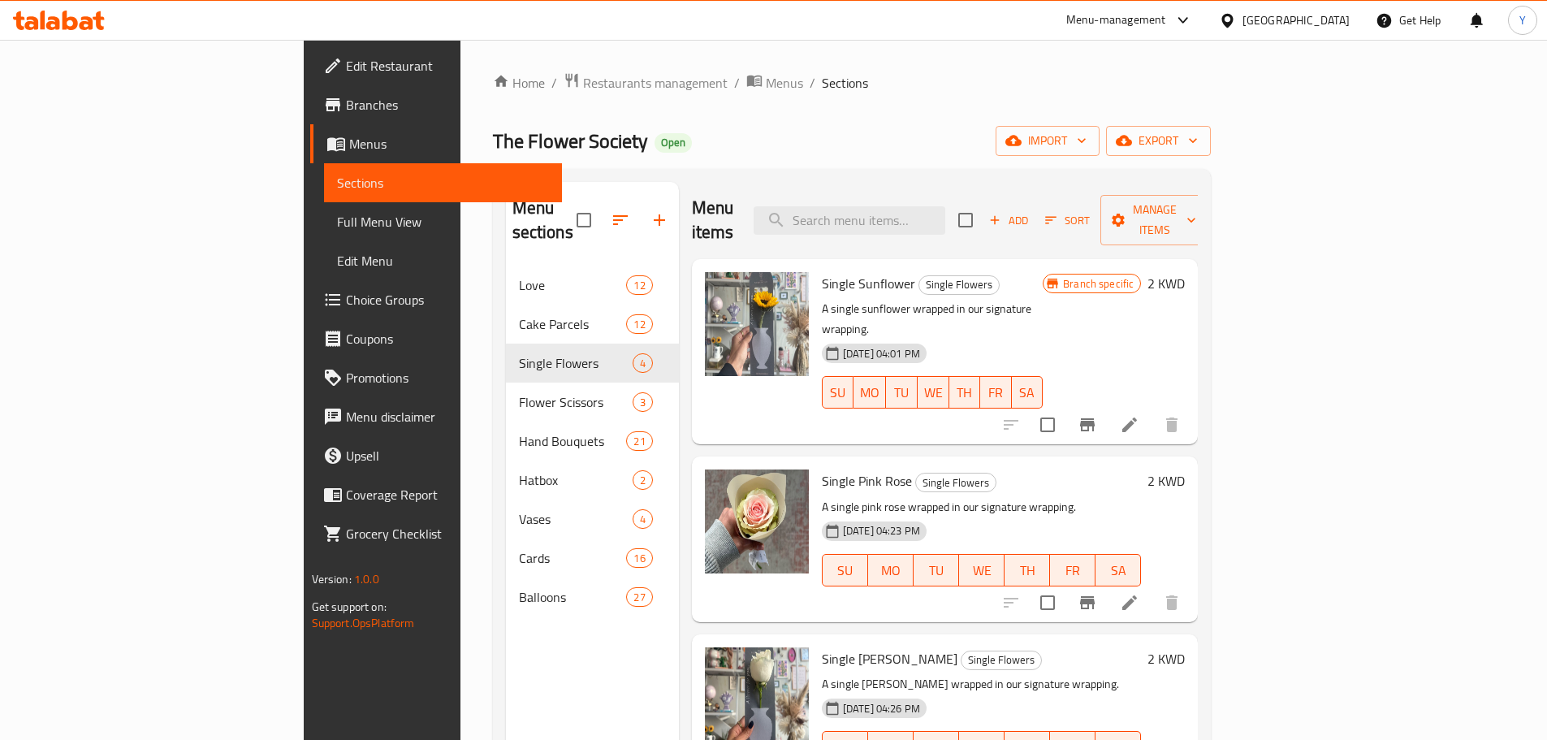
click at [549, 421] on div "Hand Bouquets 21" at bounding box center [592, 440] width 173 height 39
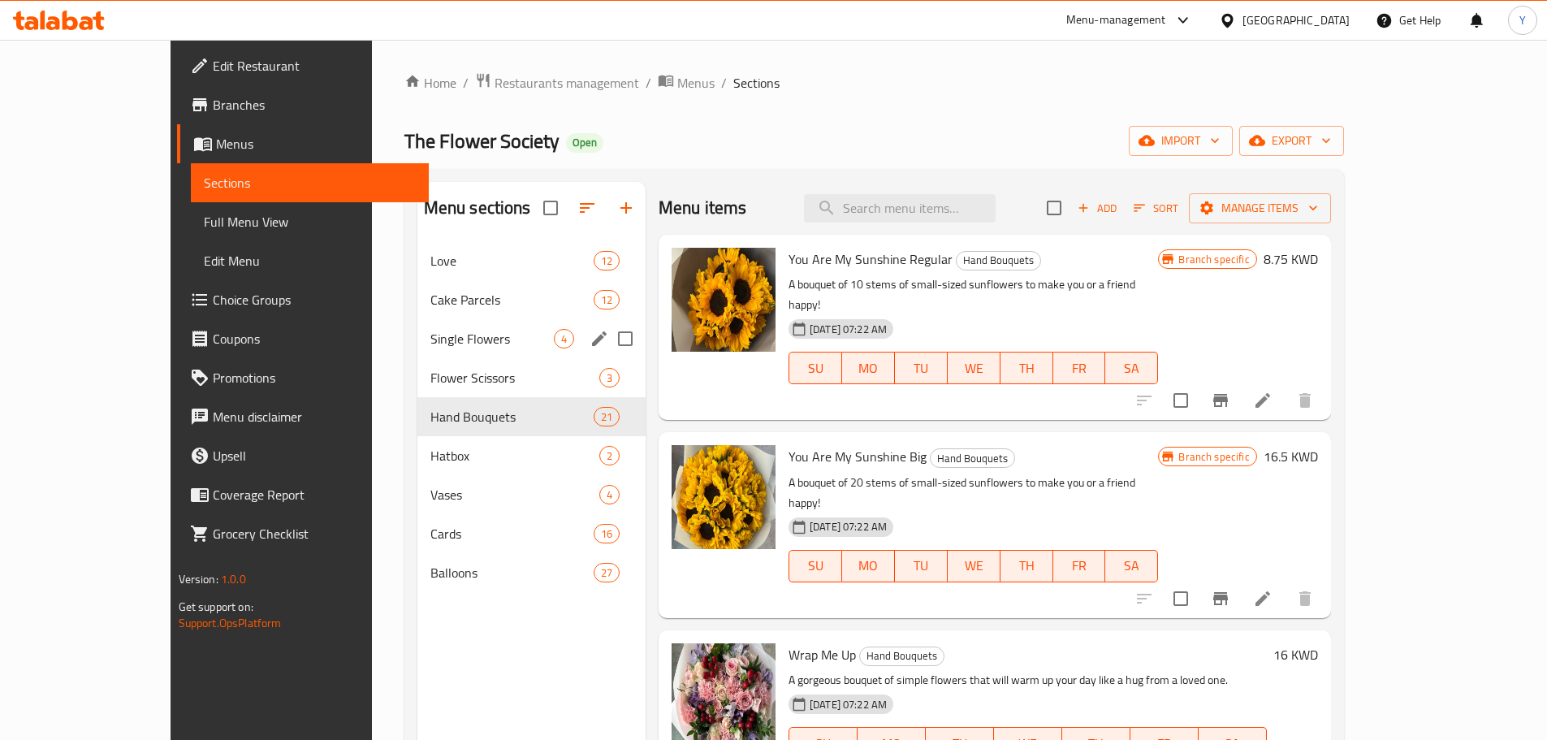
click at [555, 339] on span "4" at bounding box center [564, 338] width 19 height 15
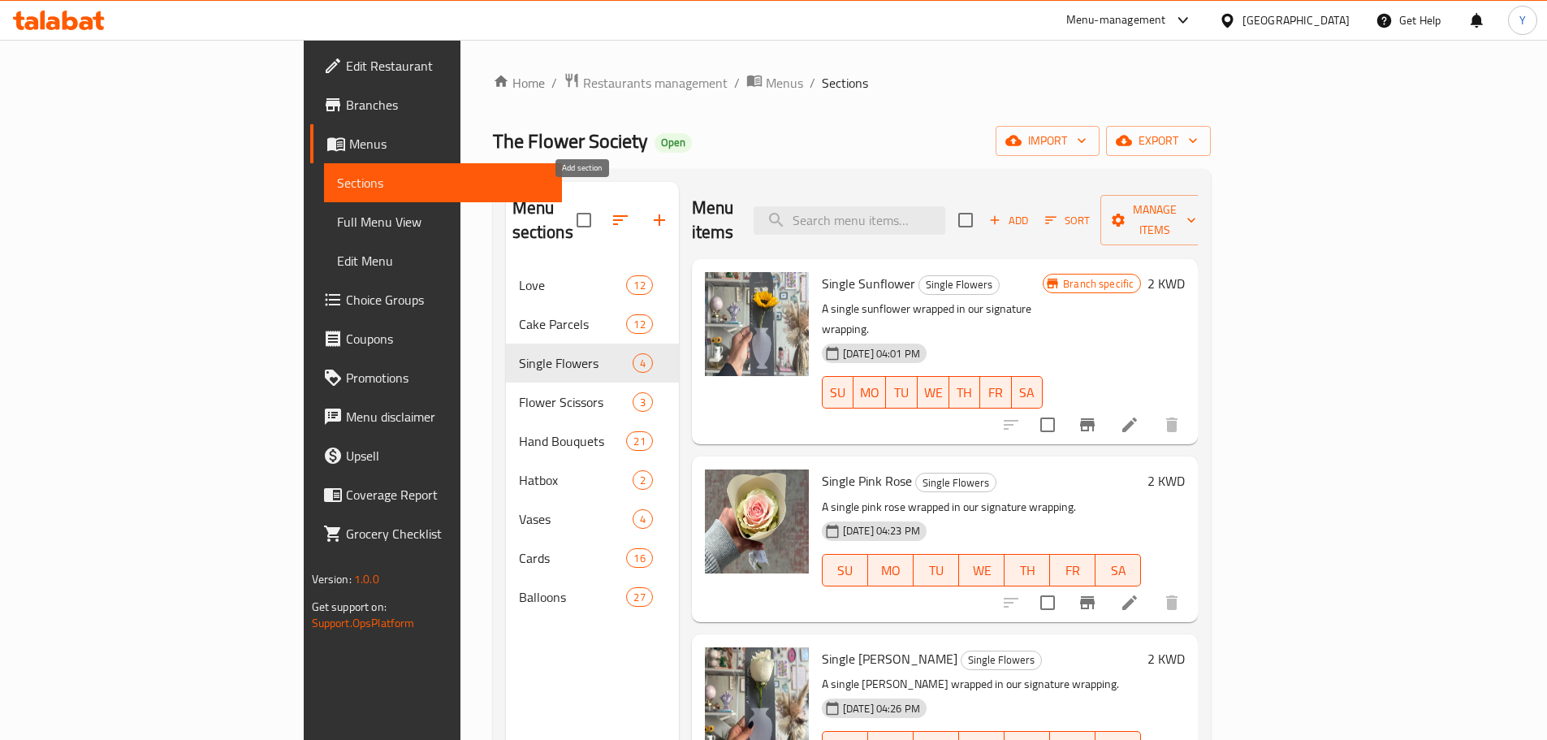
click at [649, 210] on icon "button" at bounding box center [658, 219] width 19 height 19
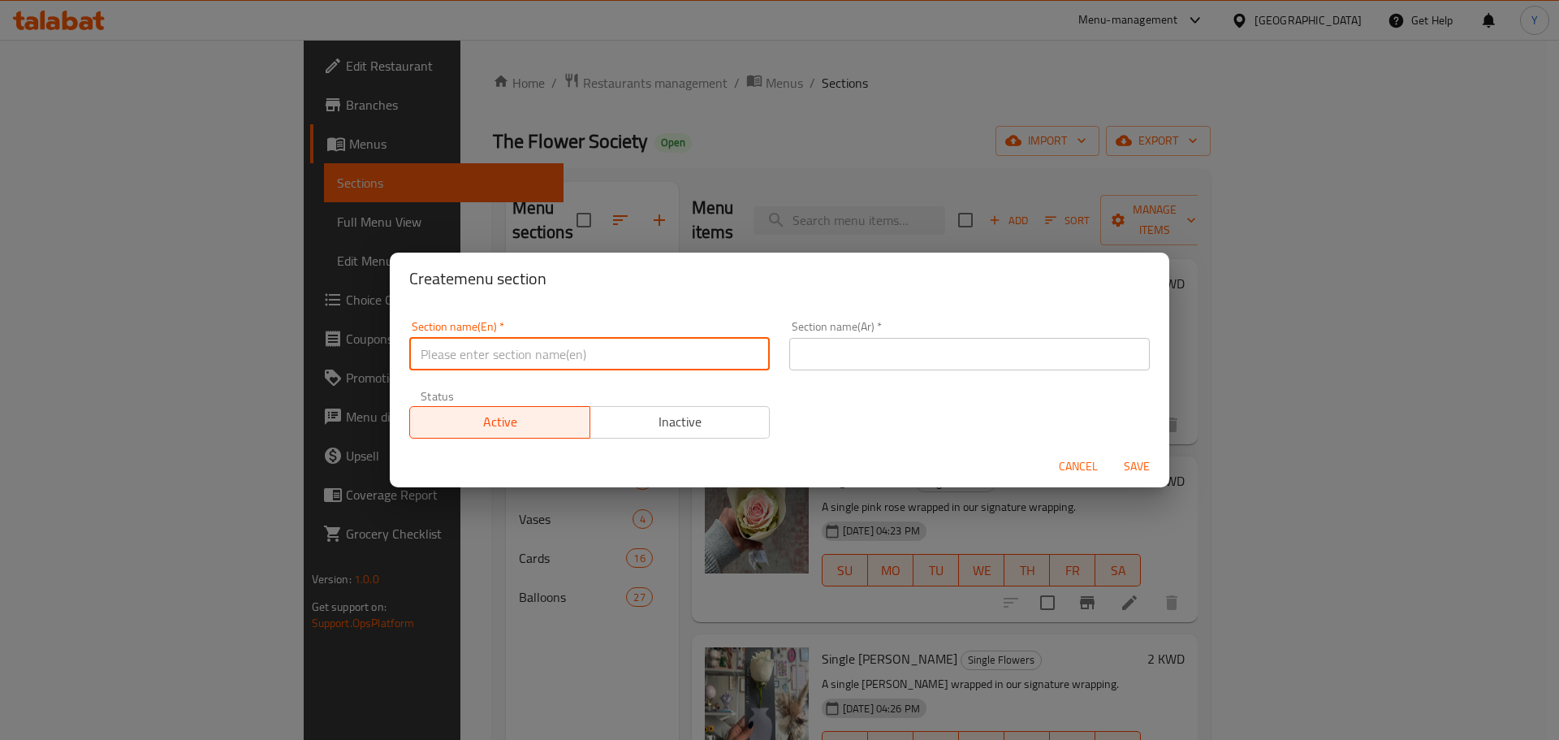
click at [649, 365] on input "text" at bounding box center [589, 354] width 360 height 32
type input "Teacher's Day"
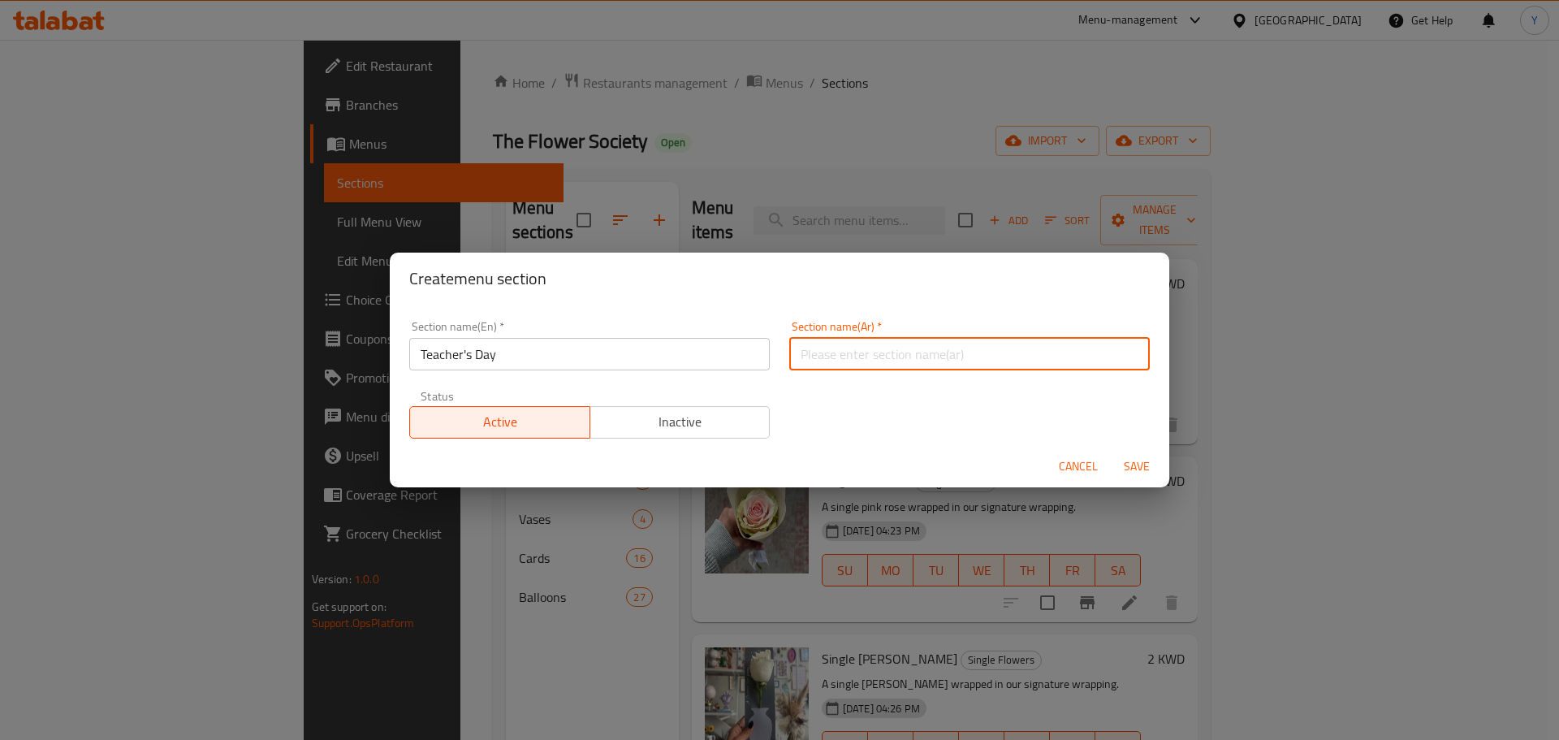
click at [835, 361] on input "text" at bounding box center [969, 354] width 360 height 32
type input "عيد المعلم"
click at [1138, 469] on span "Save" at bounding box center [1136, 466] width 39 height 20
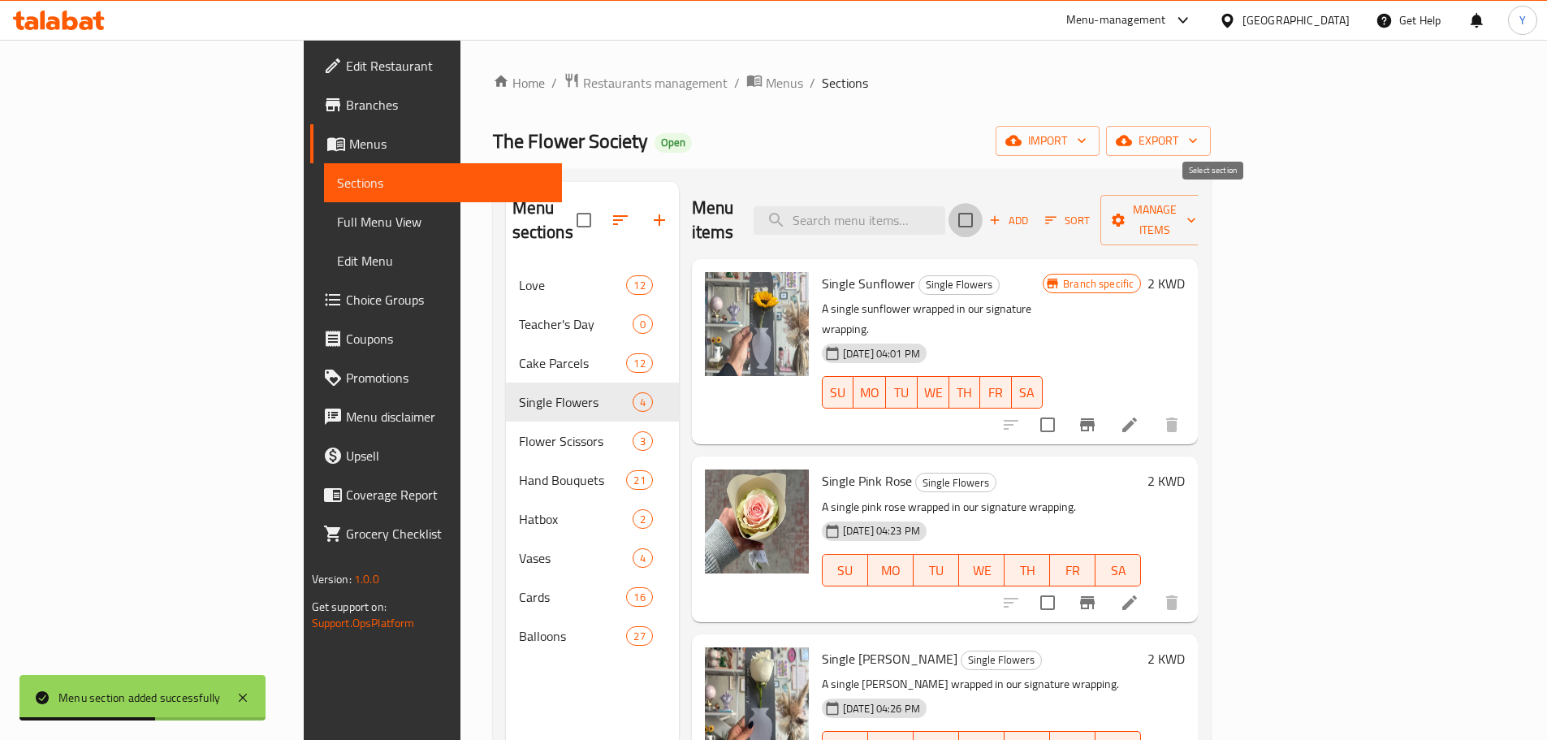
click at [982, 219] on input "checkbox" at bounding box center [965, 220] width 34 height 34
checkbox input "true"
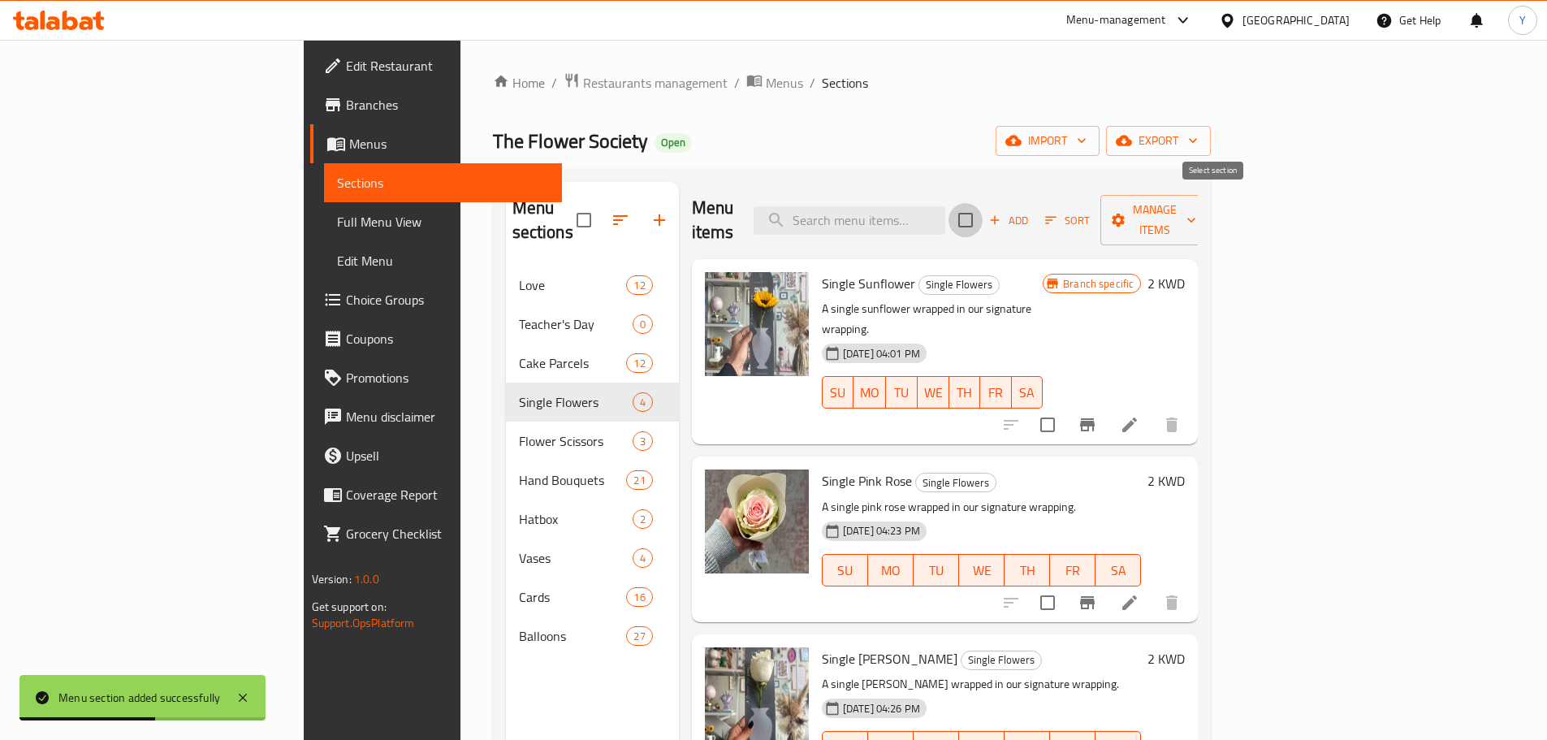
checkbox input "true"
click at [1196, 206] on span "Manage items" at bounding box center [1154, 220] width 83 height 41
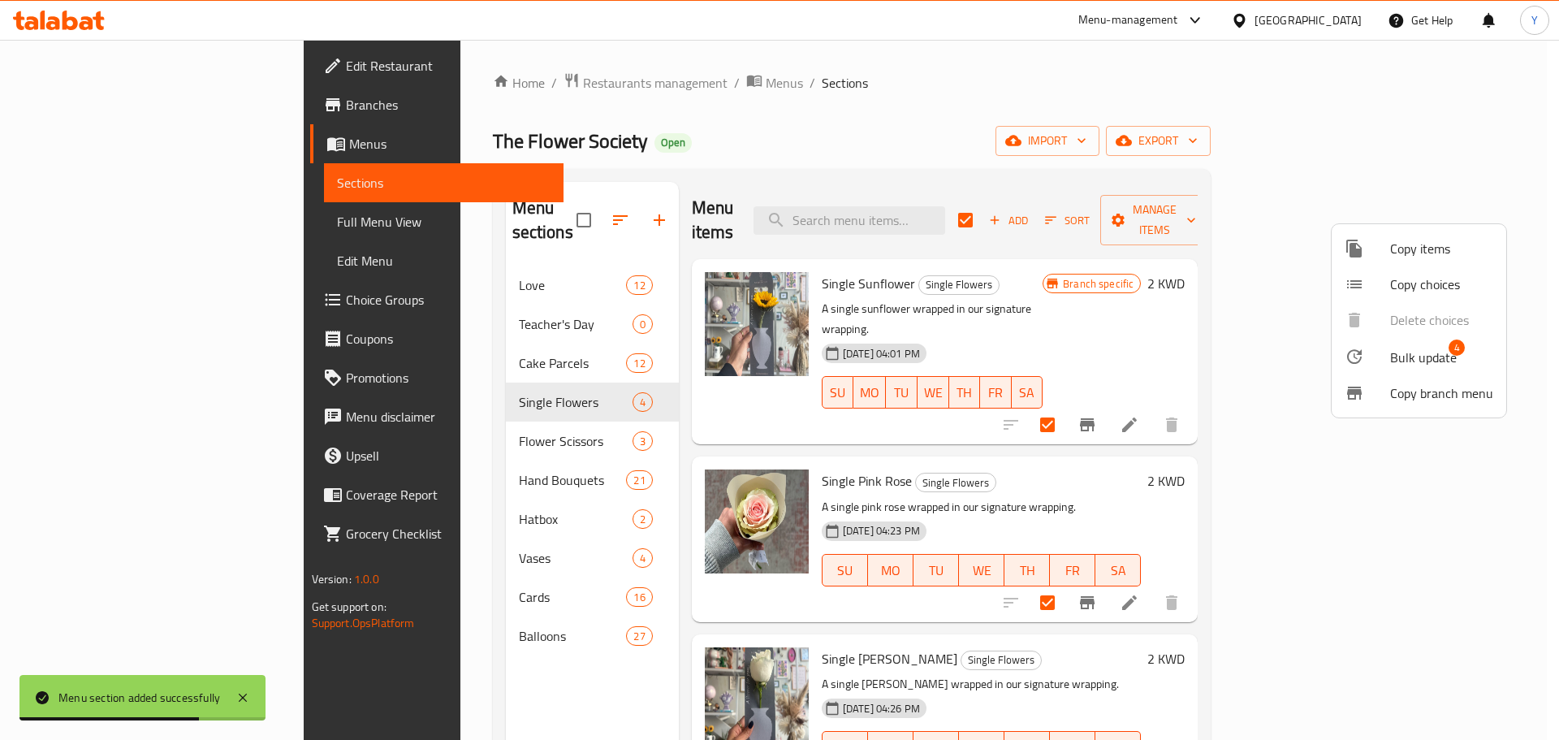
click at [1364, 342] on li "Bulk update 4" at bounding box center [1418, 356] width 175 height 37
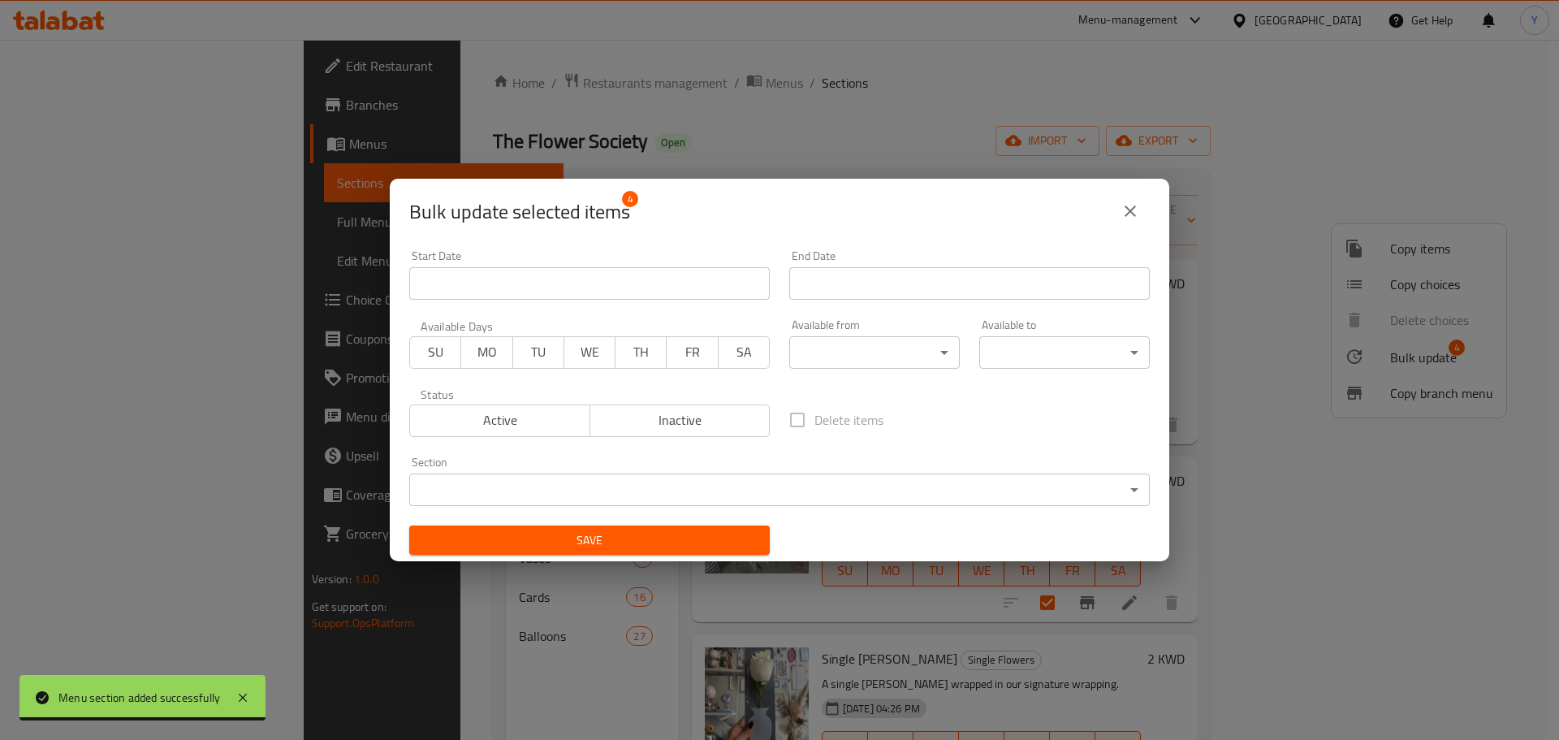
click at [746, 484] on body "Menu section added successfully ​ Menu-management [GEOGRAPHIC_DATA] Get Help Y …" at bounding box center [779, 390] width 1559 height 700
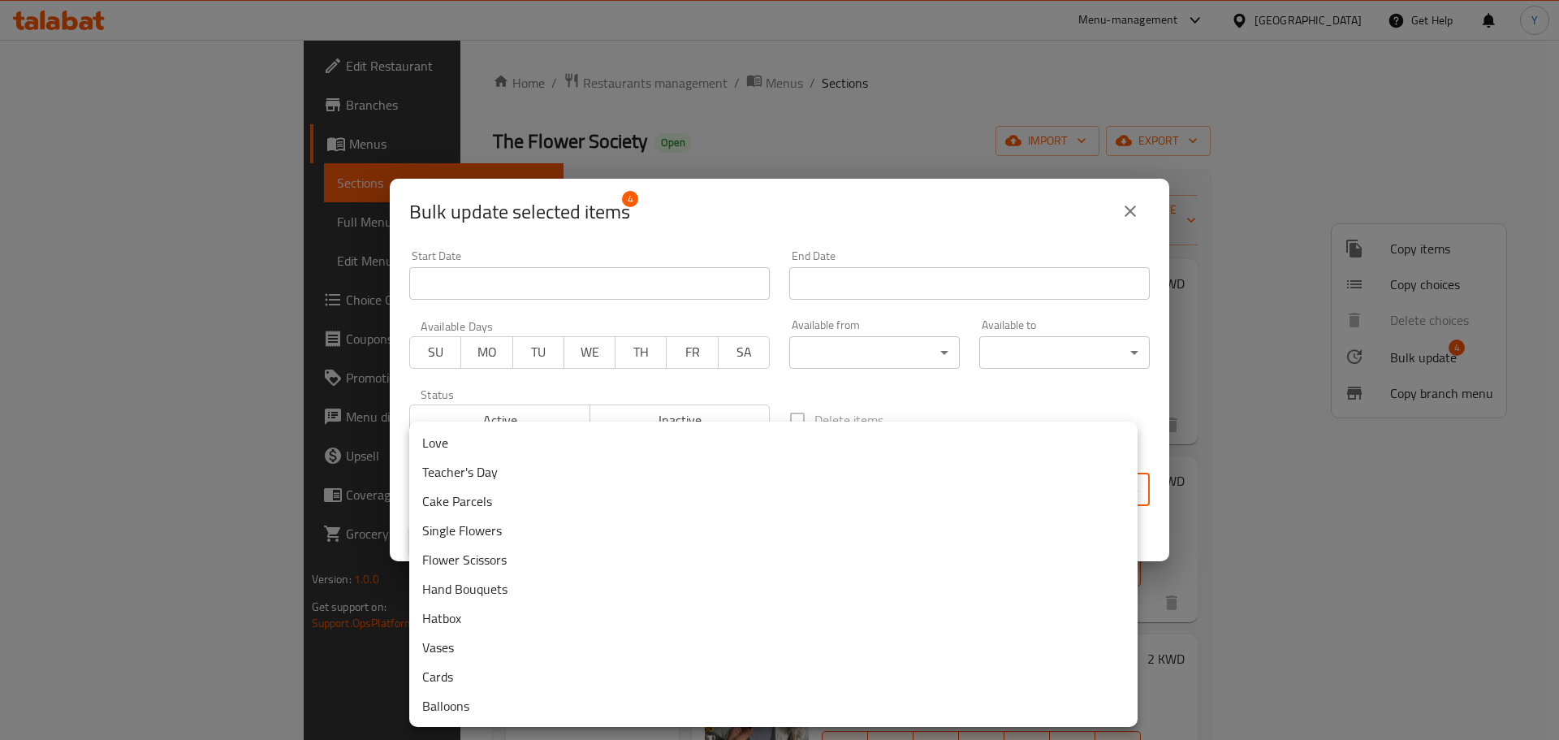
click at [592, 466] on li "Teacher's Day" at bounding box center [773, 471] width 728 height 29
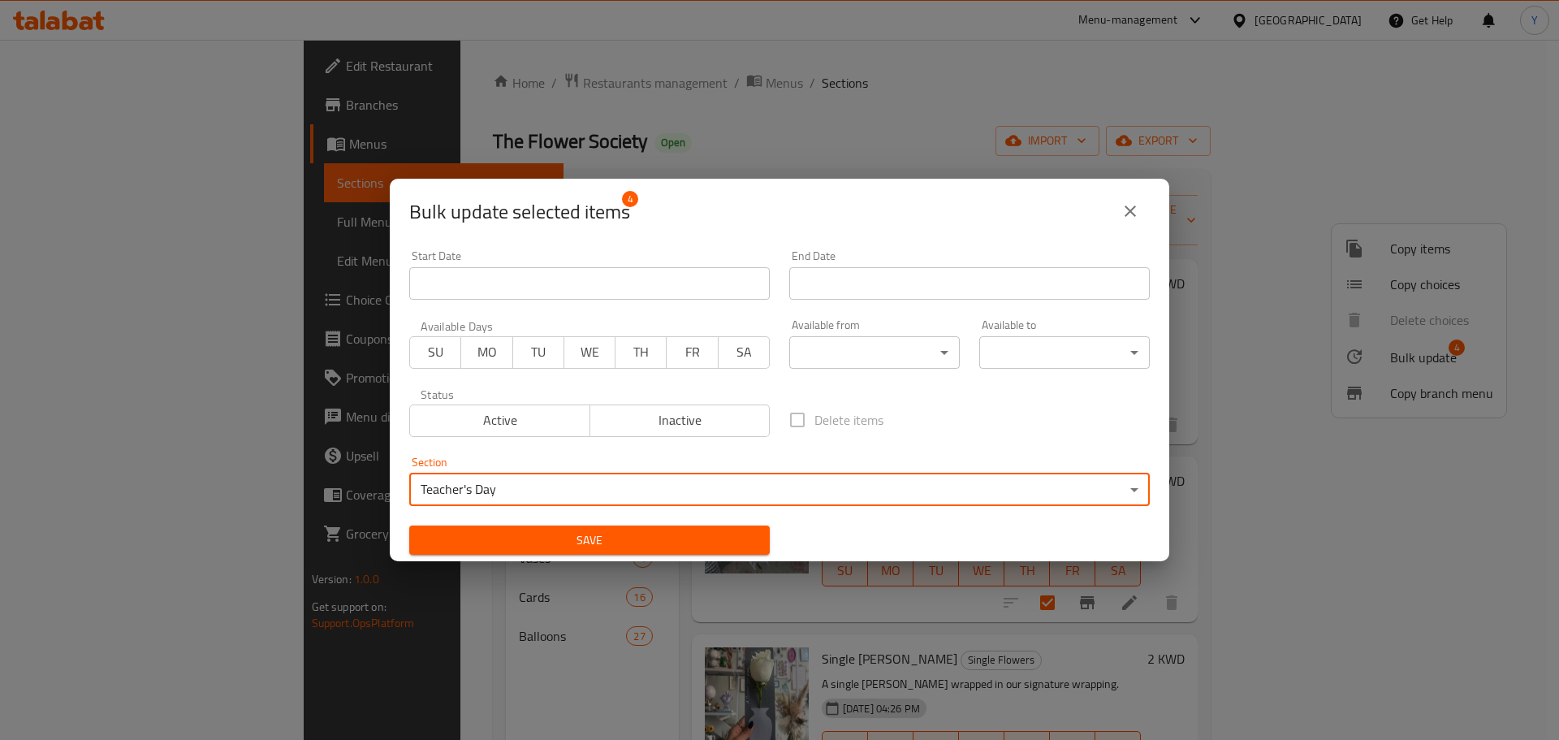
click at [576, 547] on span "Save" at bounding box center [589, 540] width 334 height 20
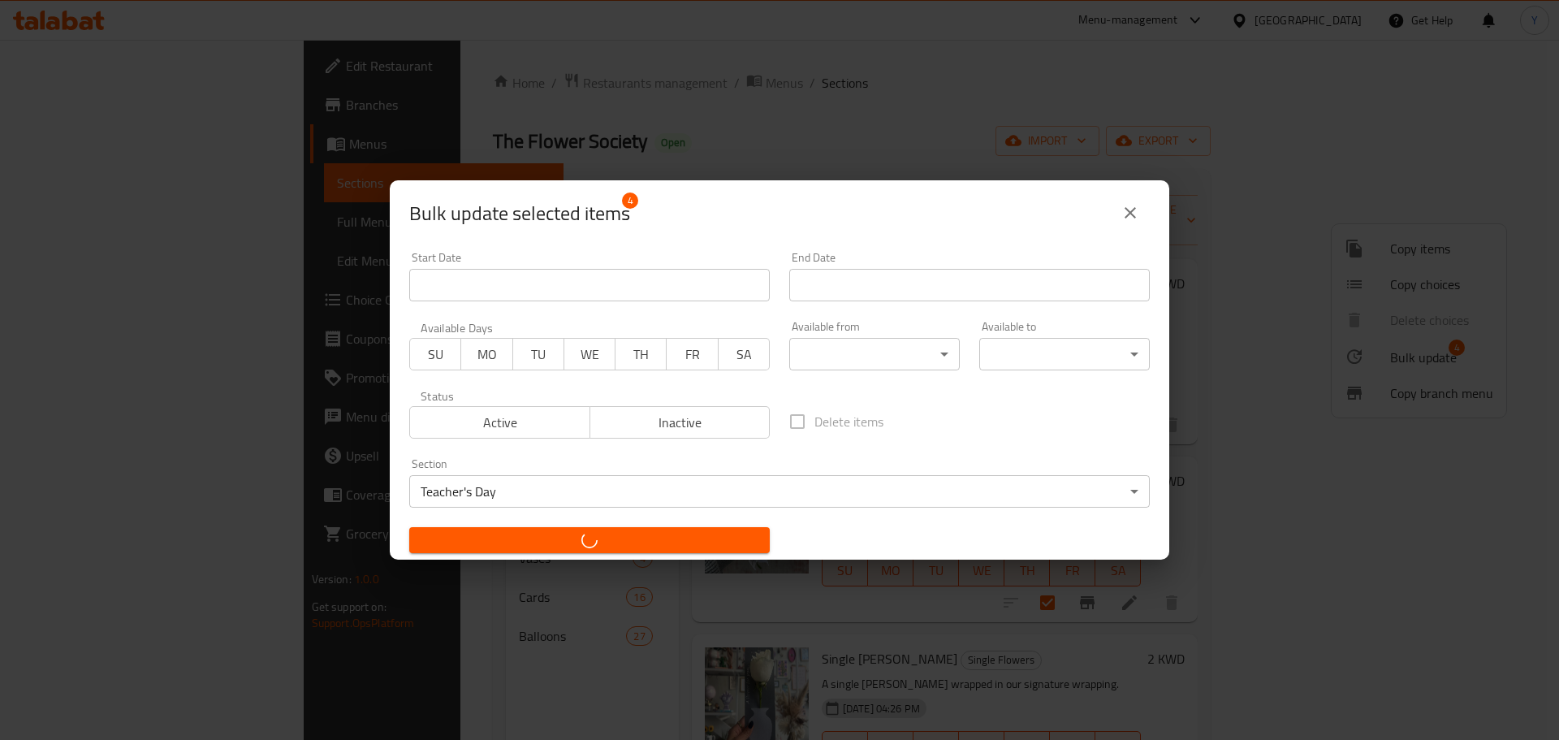
checkbox input "false"
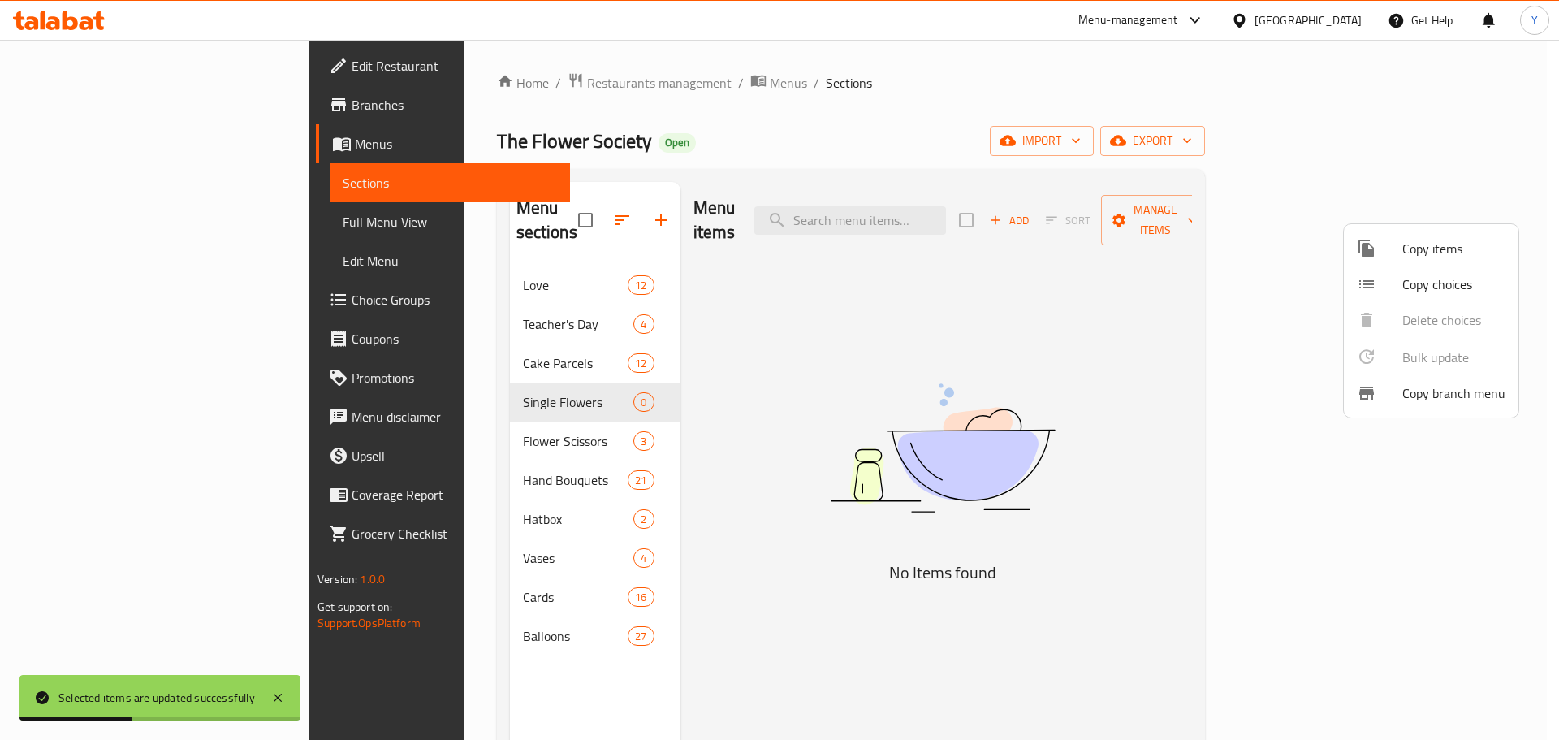
click at [543, 205] on div at bounding box center [779, 370] width 1559 height 740
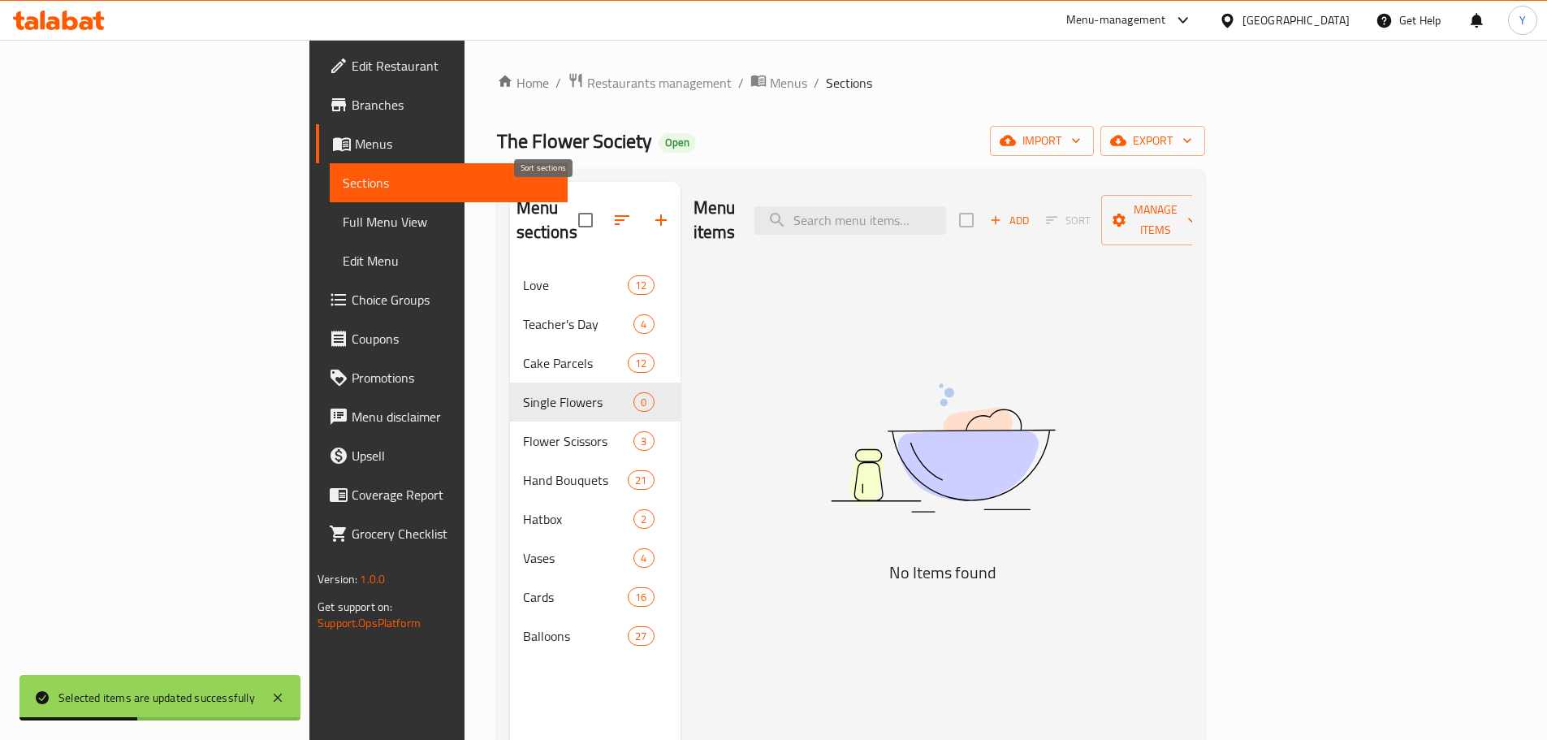
click at [612, 210] on icon "button" at bounding box center [621, 219] width 19 height 19
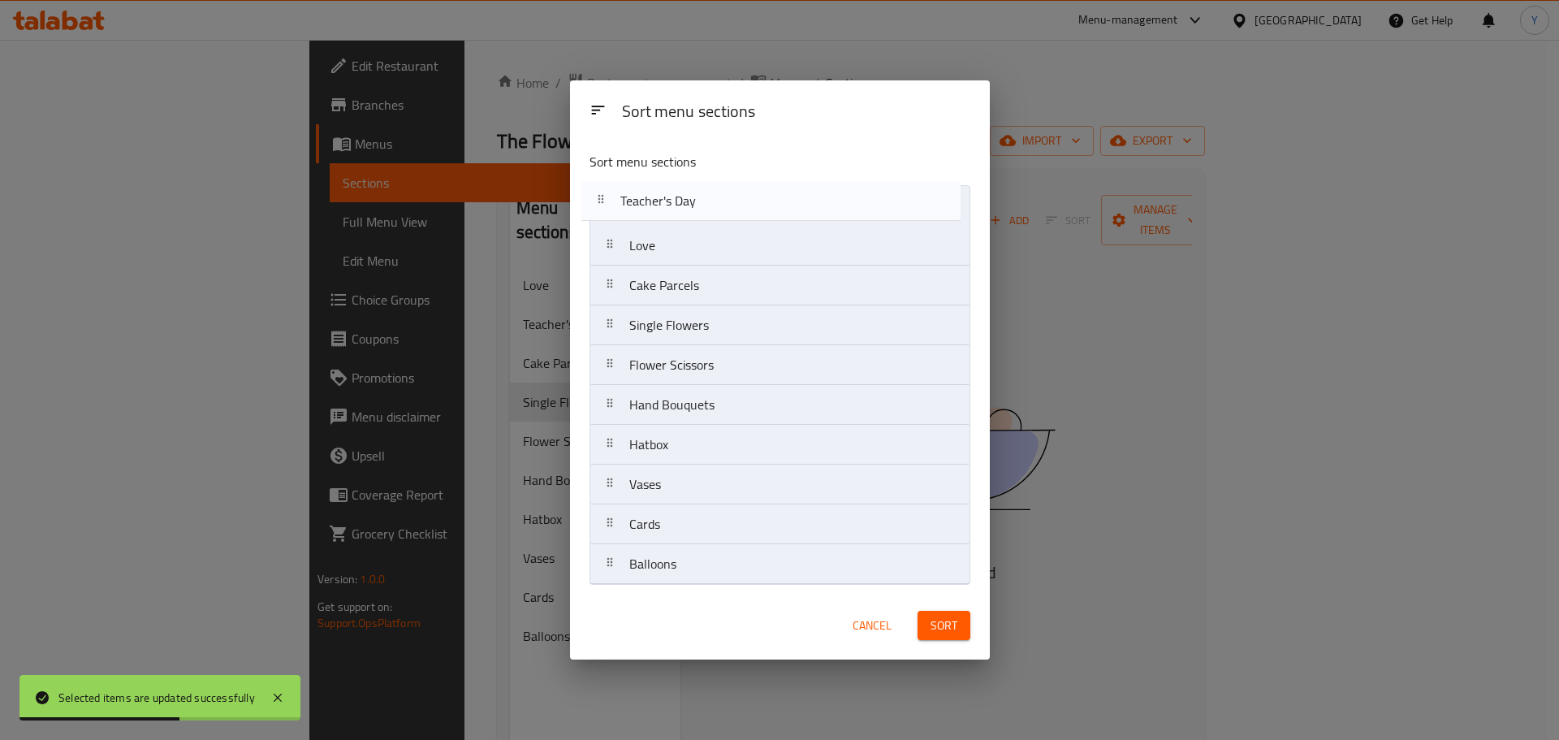
drag, startPoint x: 700, startPoint y: 257, endPoint x: 688, endPoint y: 201, distance: 57.2
click at [688, 201] on nav "Love Teacher's Day Cake Parcels Single Flowers Flower Scissors Hand Bouquets Ha…" at bounding box center [779, 384] width 381 height 399
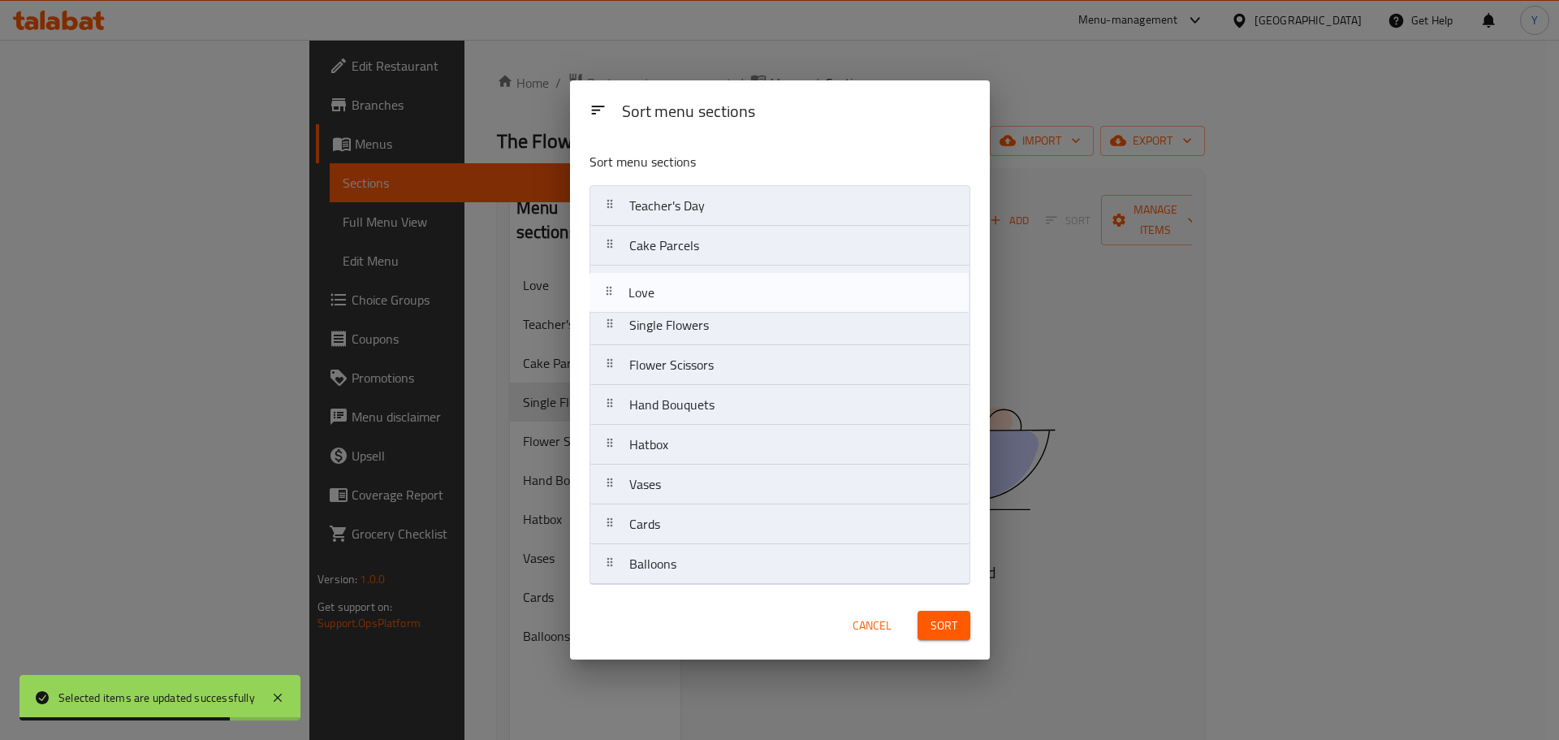
drag, startPoint x: 692, startPoint y: 240, endPoint x: 691, endPoint y: 292, distance: 52.0
click at [691, 292] on nav "Teacher's Day Love Cake Parcels Single Flowers Flower Scissors Hand Bouquets Ha…" at bounding box center [779, 384] width 381 height 399
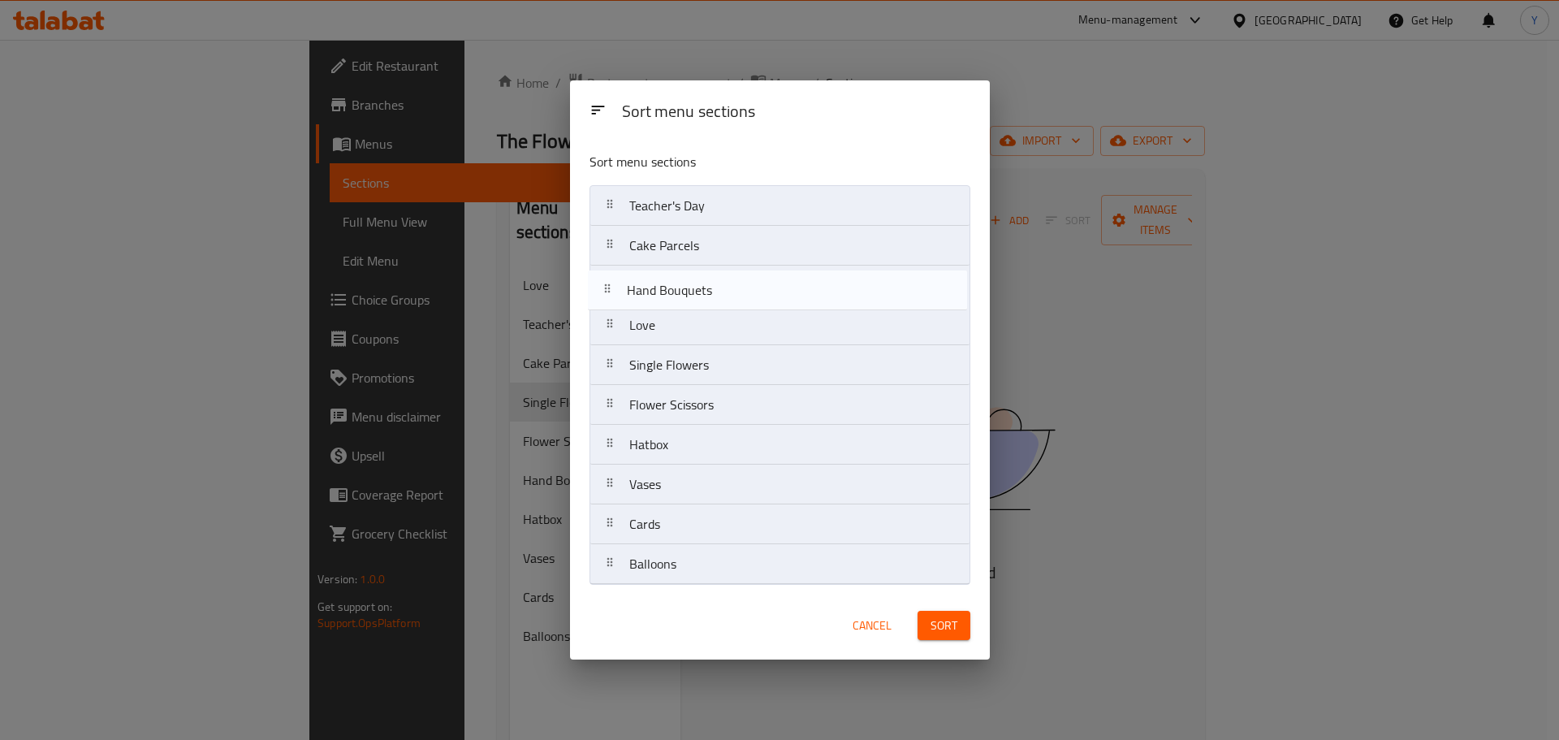
drag, startPoint x: 723, startPoint y: 412, endPoint x: 720, endPoint y: 294, distance: 118.6
click at [720, 294] on nav "Teacher's Day Cake Parcels Love Single Flowers Flower Scissors Hand Bouquets Ha…" at bounding box center [779, 384] width 381 height 399
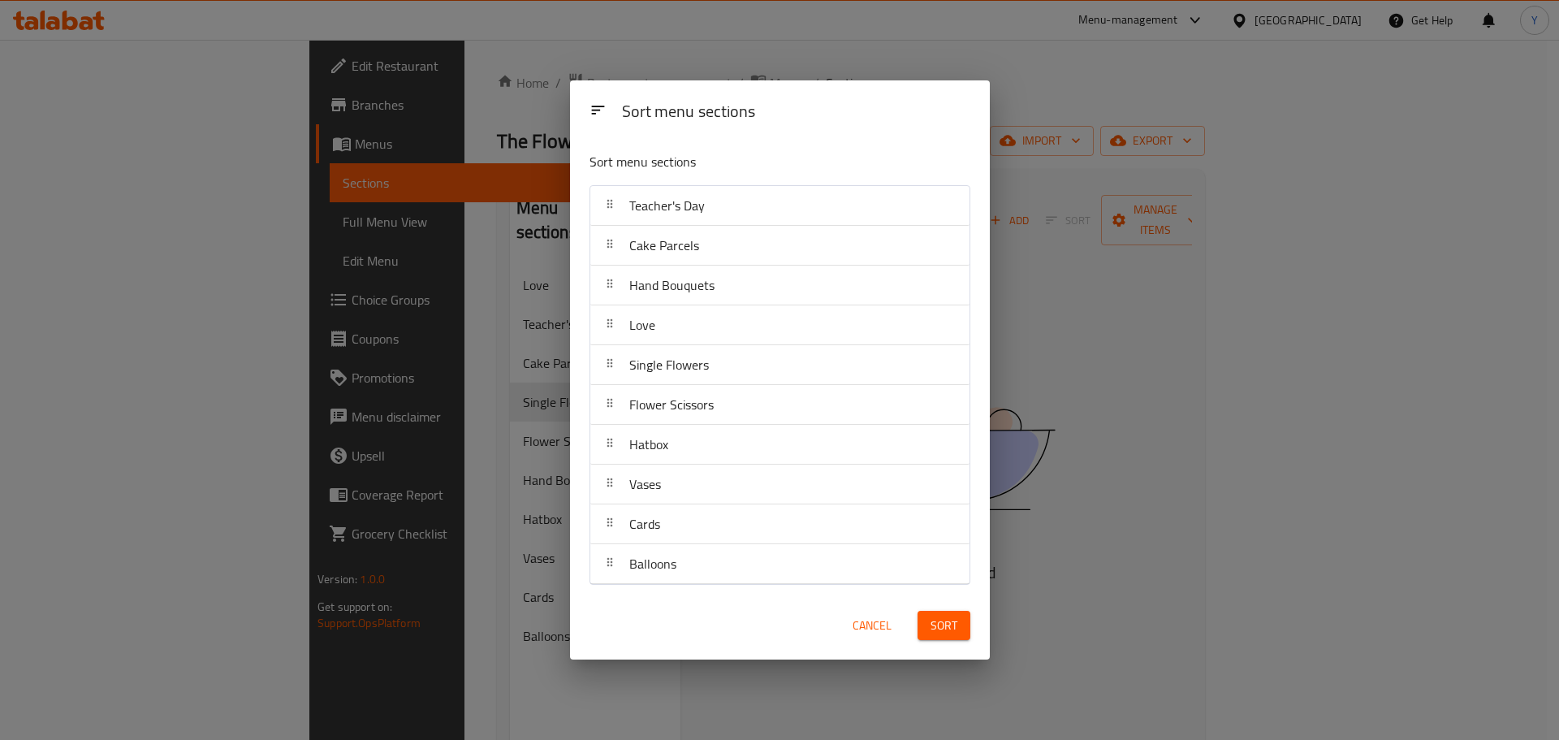
click at [943, 633] on span "Sort" at bounding box center [943, 625] width 27 height 20
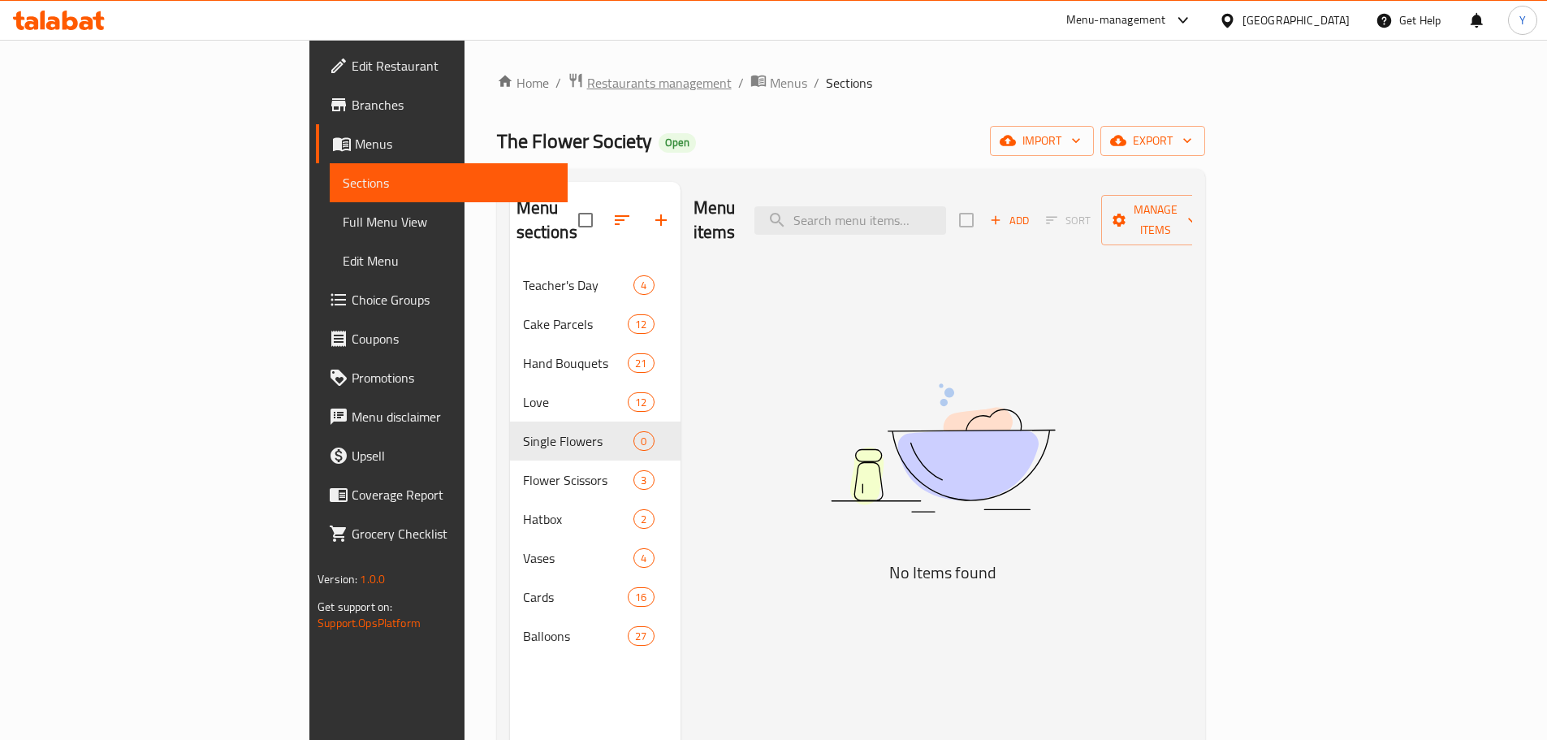
click at [587, 88] on span "Restaurants management" at bounding box center [659, 82] width 145 height 19
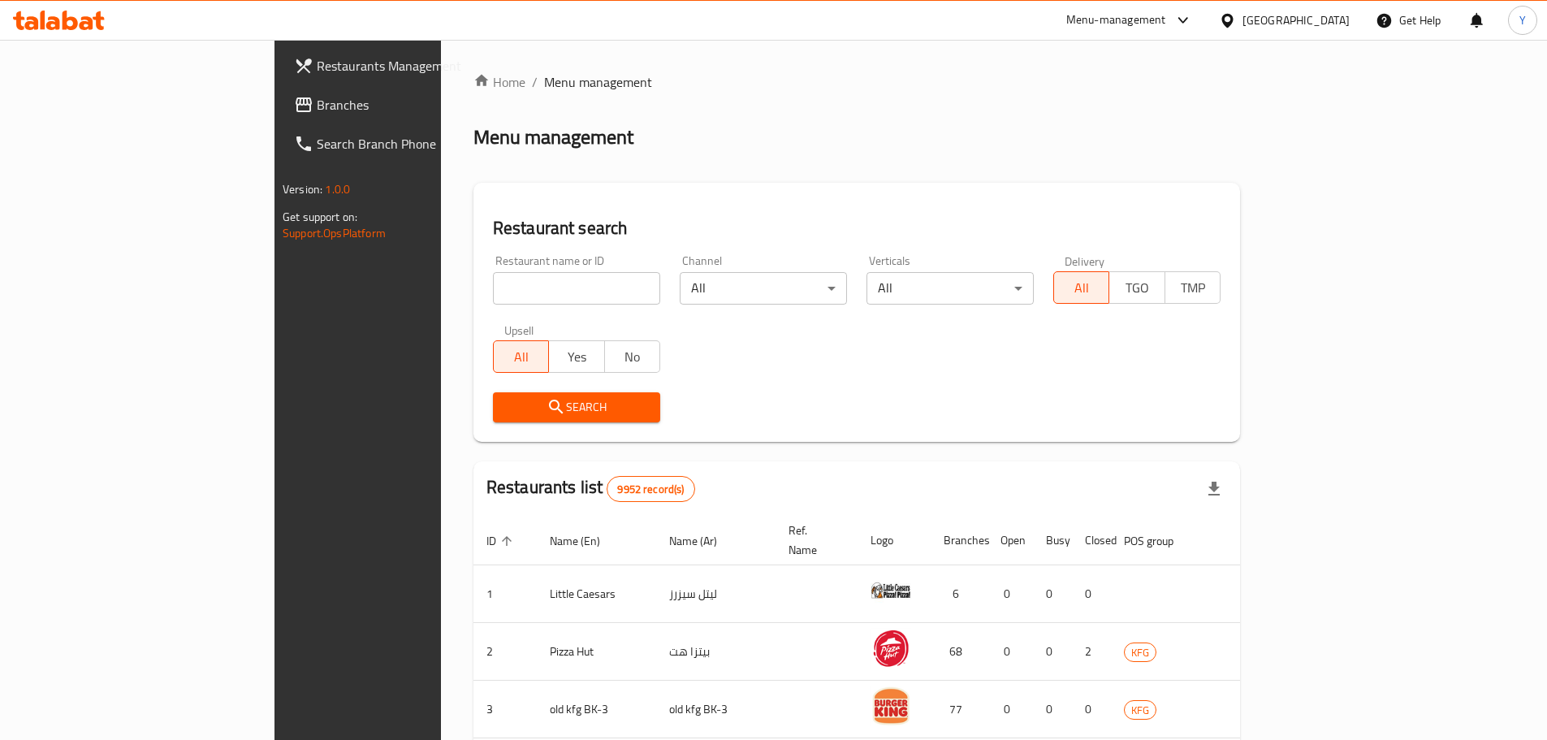
click at [493, 274] on input "search" at bounding box center [576, 288] width 167 height 32
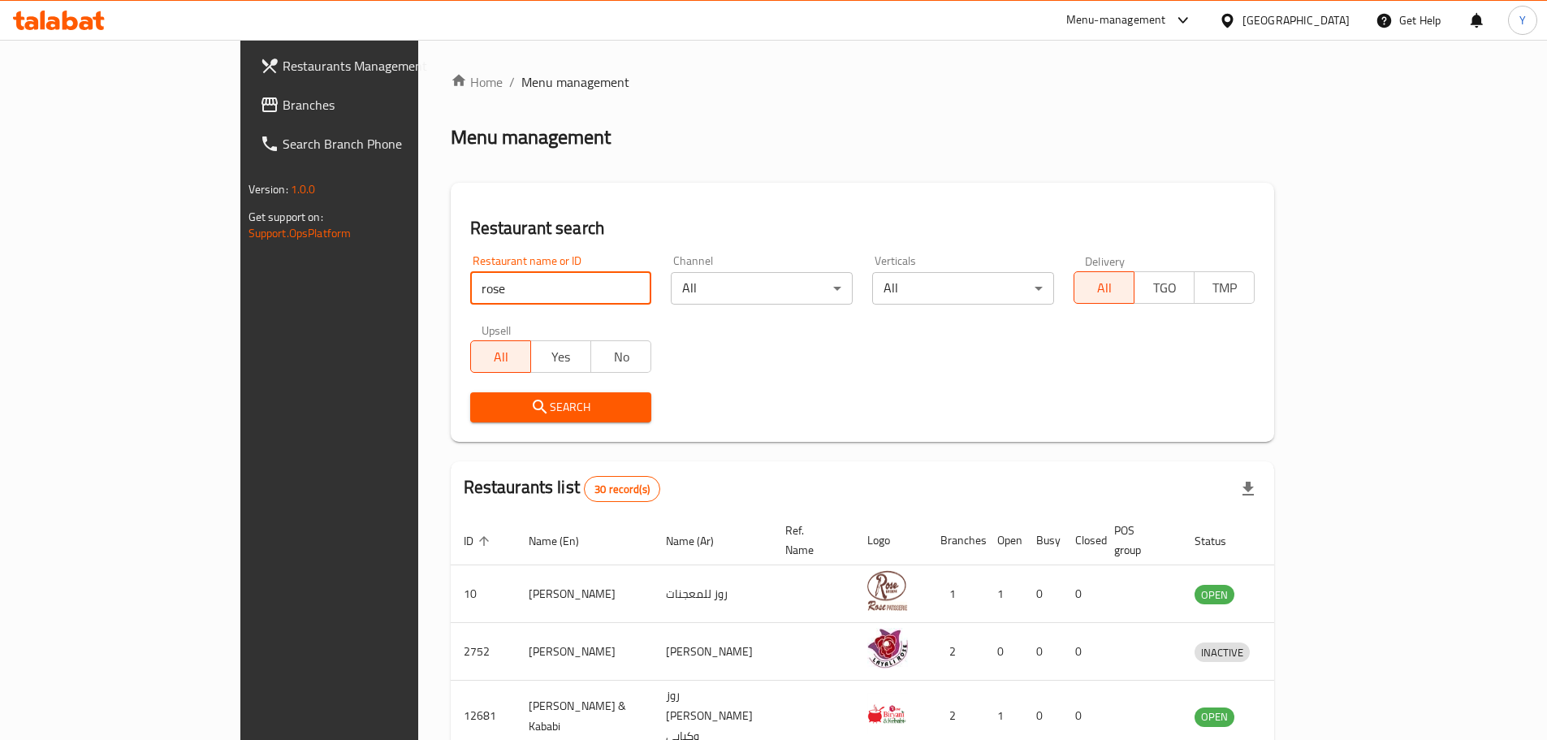
click at [470, 296] on input "rose" at bounding box center [561, 288] width 182 height 32
type input "flower"
click button "Search" at bounding box center [561, 407] width 182 height 30
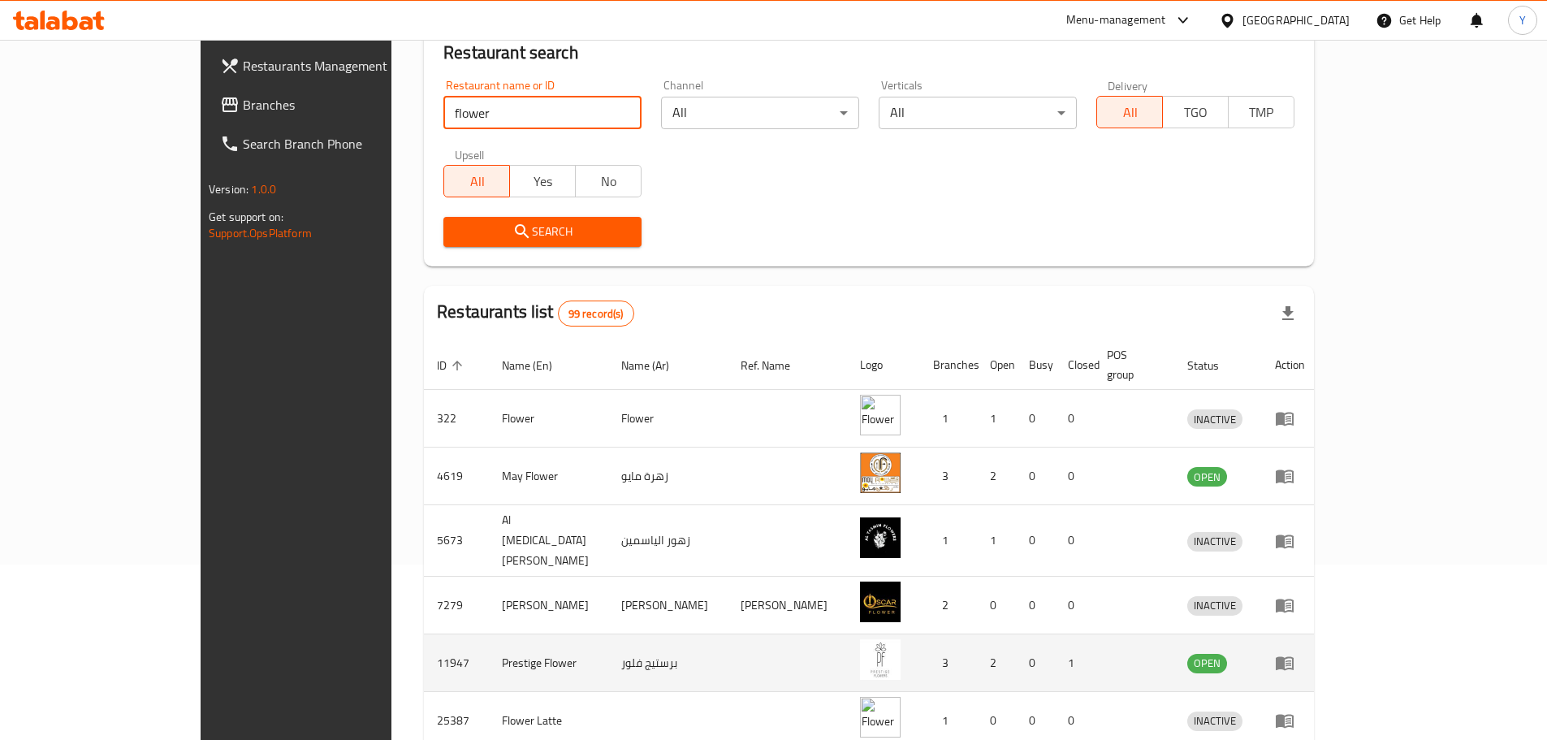
scroll to position [175, 0]
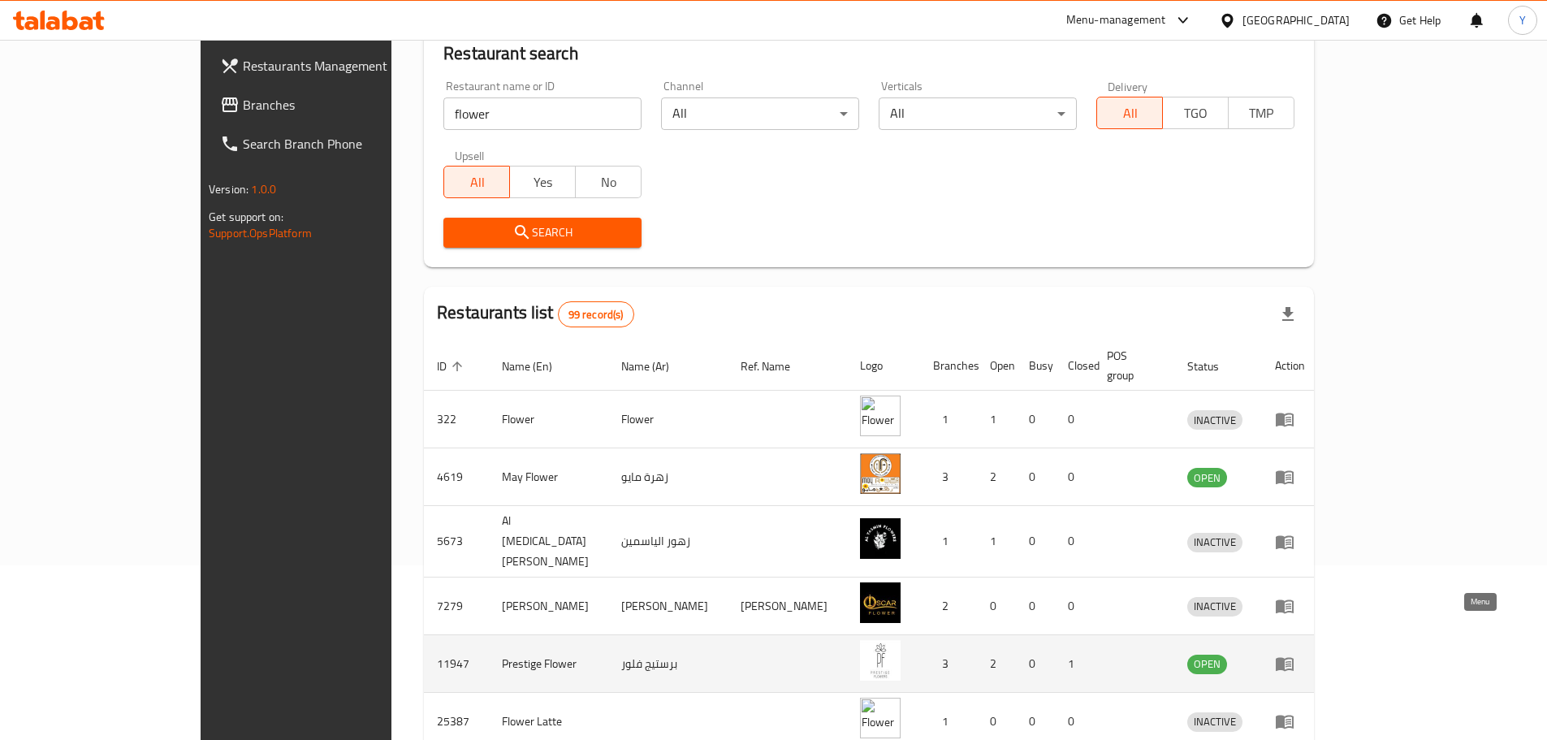
click at [1293, 658] on icon "enhanced table" at bounding box center [1284, 665] width 18 height 14
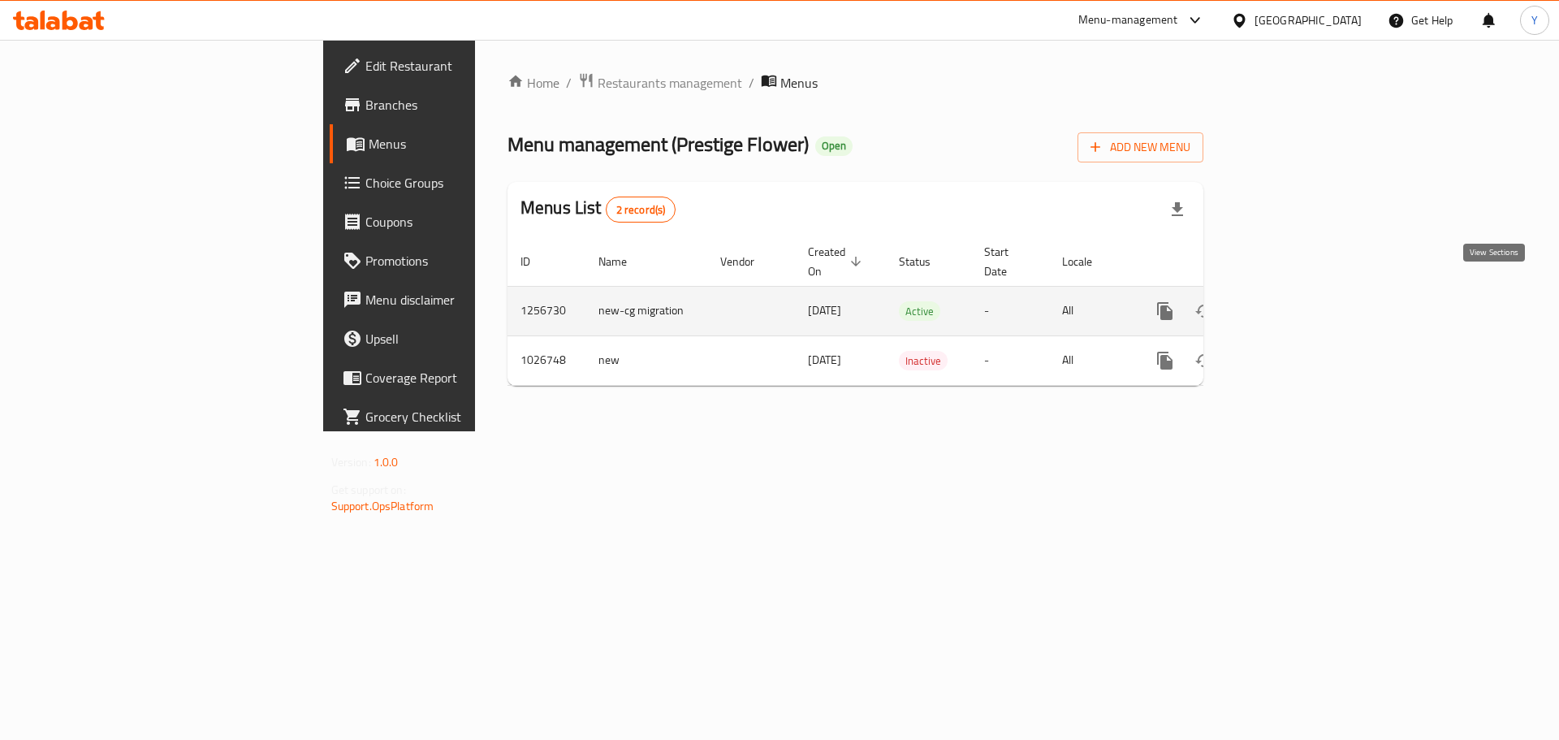
click at [1289, 304] on icon "enhanced table" at bounding box center [1282, 311] width 15 height 15
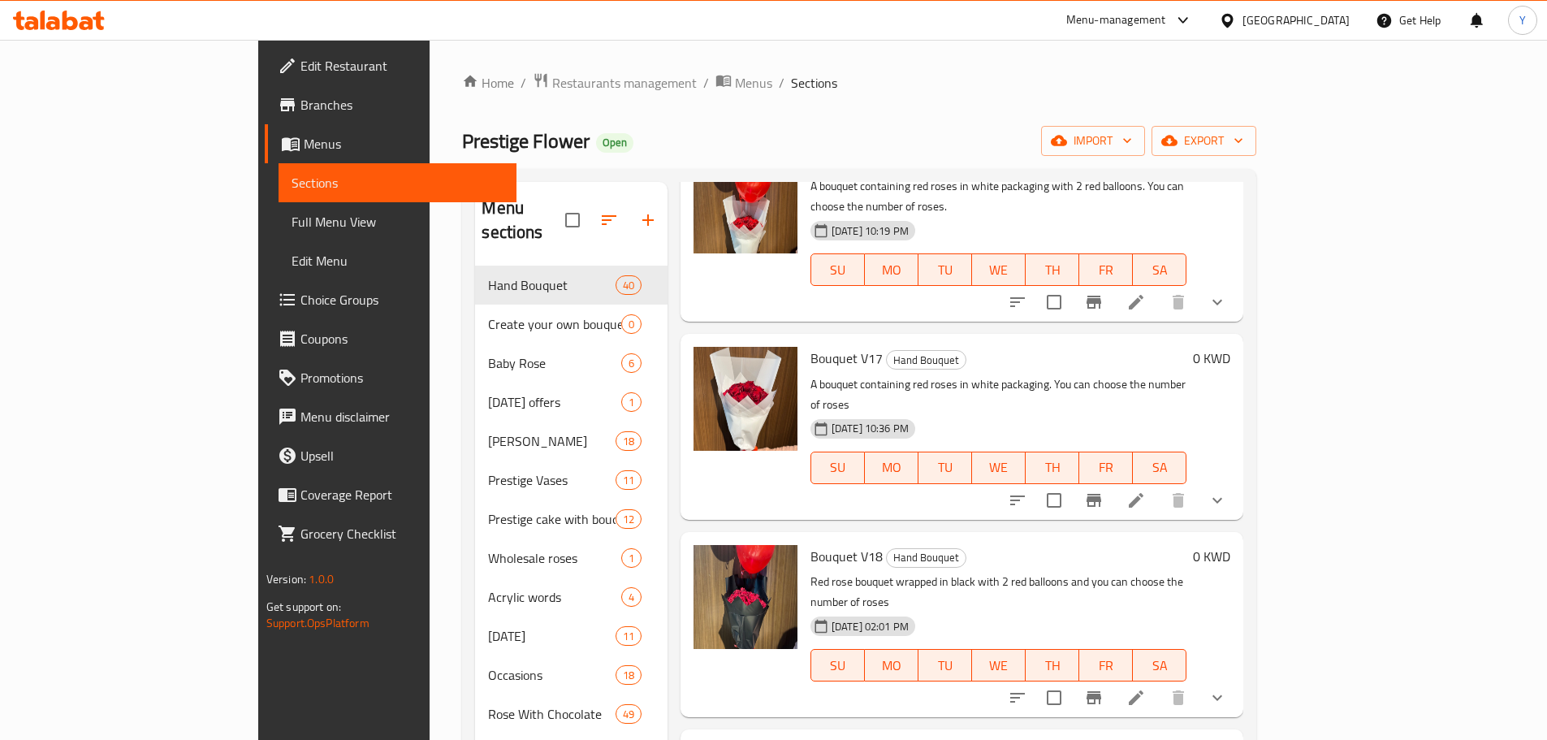
drag, startPoint x: 598, startPoint y: 186, endPoint x: 595, endPoint y: 196, distance: 10.3
click at [597, 192] on div "Menu sections" at bounding box center [571, 220] width 192 height 77
click at [628, 201] on button "button" at bounding box center [647, 220] width 39 height 39
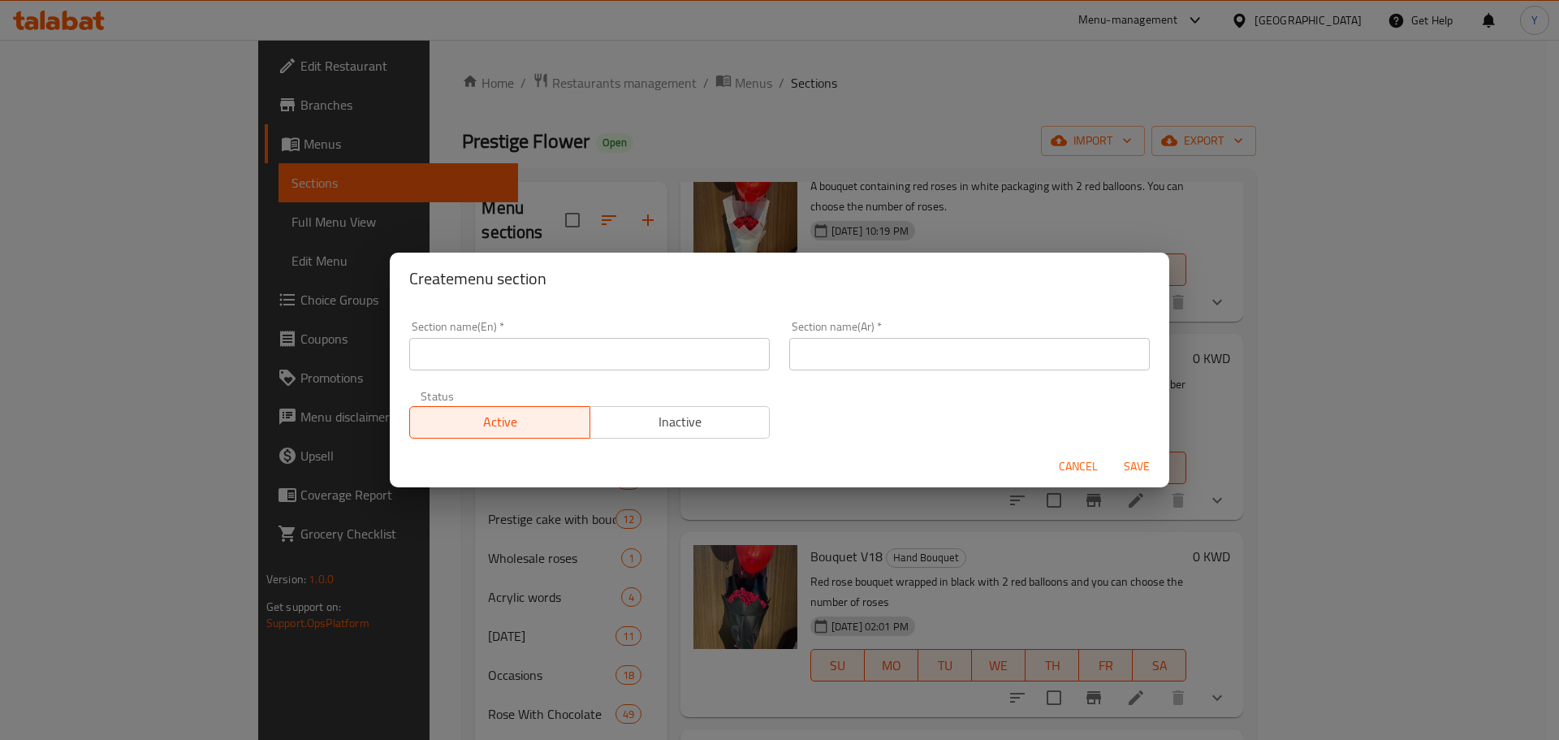
click at [600, 369] on input "text" at bounding box center [589, 354] width 360 height 32
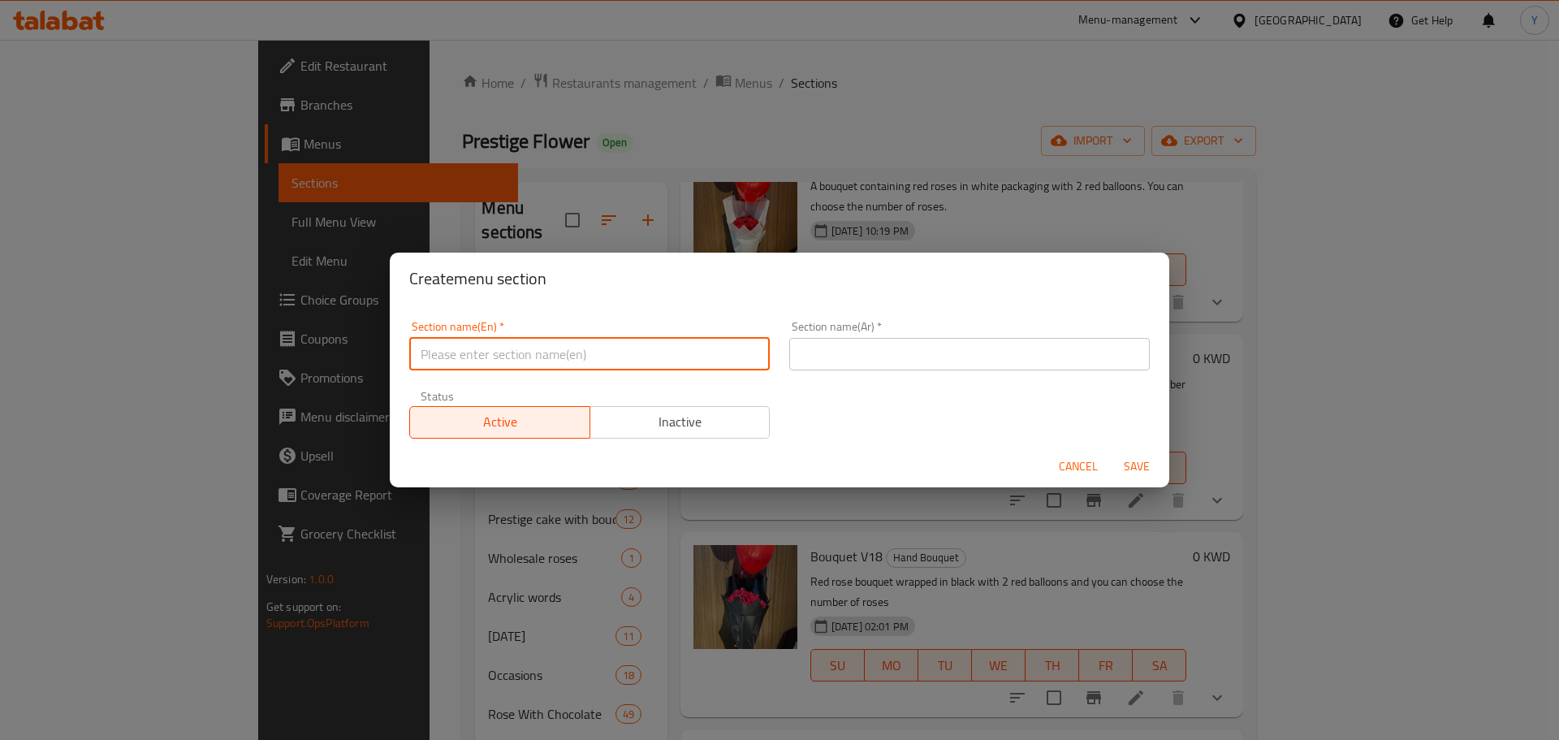
type input "Teacher's Day"
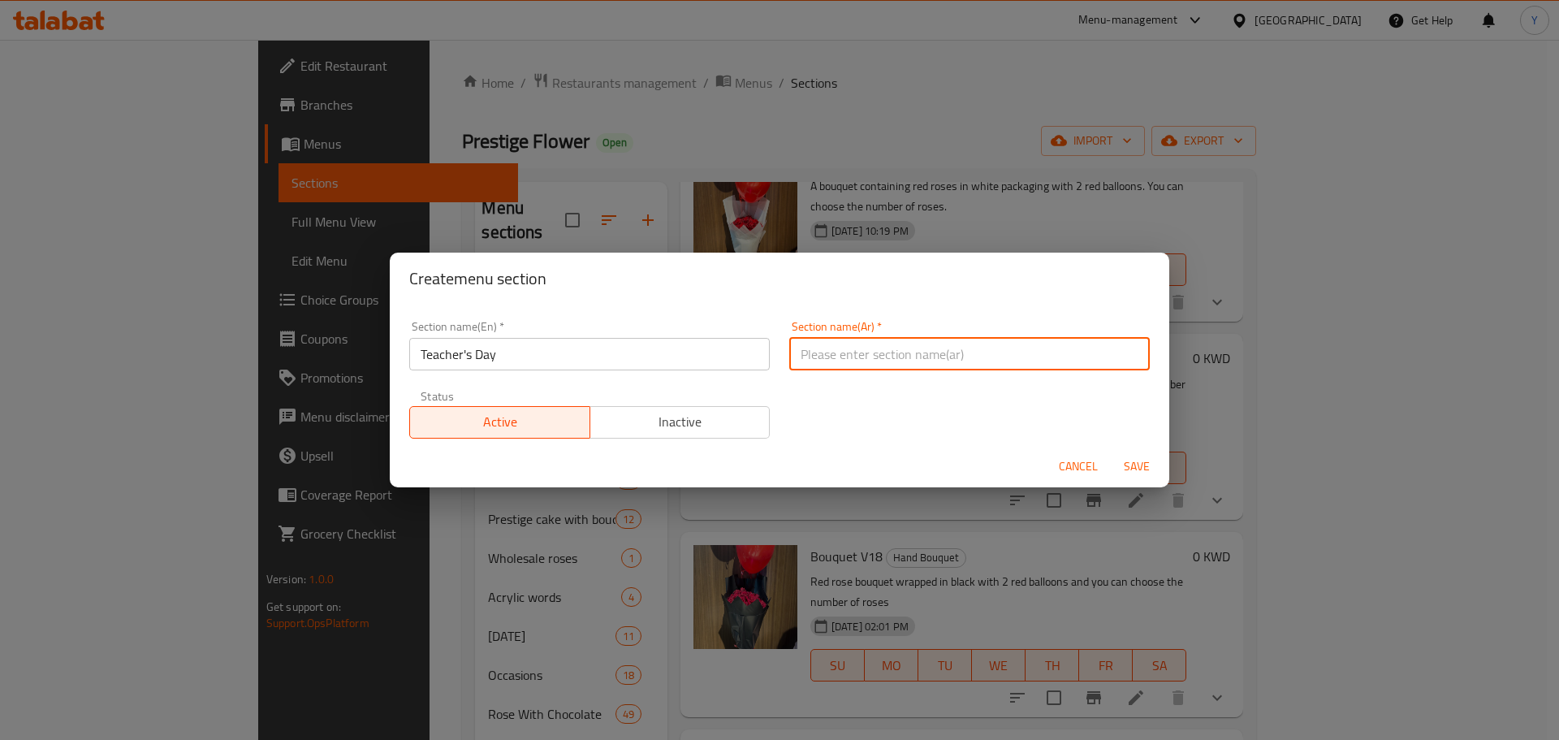
click at [873, 358] on input "text" at bounding box center [969, 354] width 360 height 32
type input "عيد المعلم"
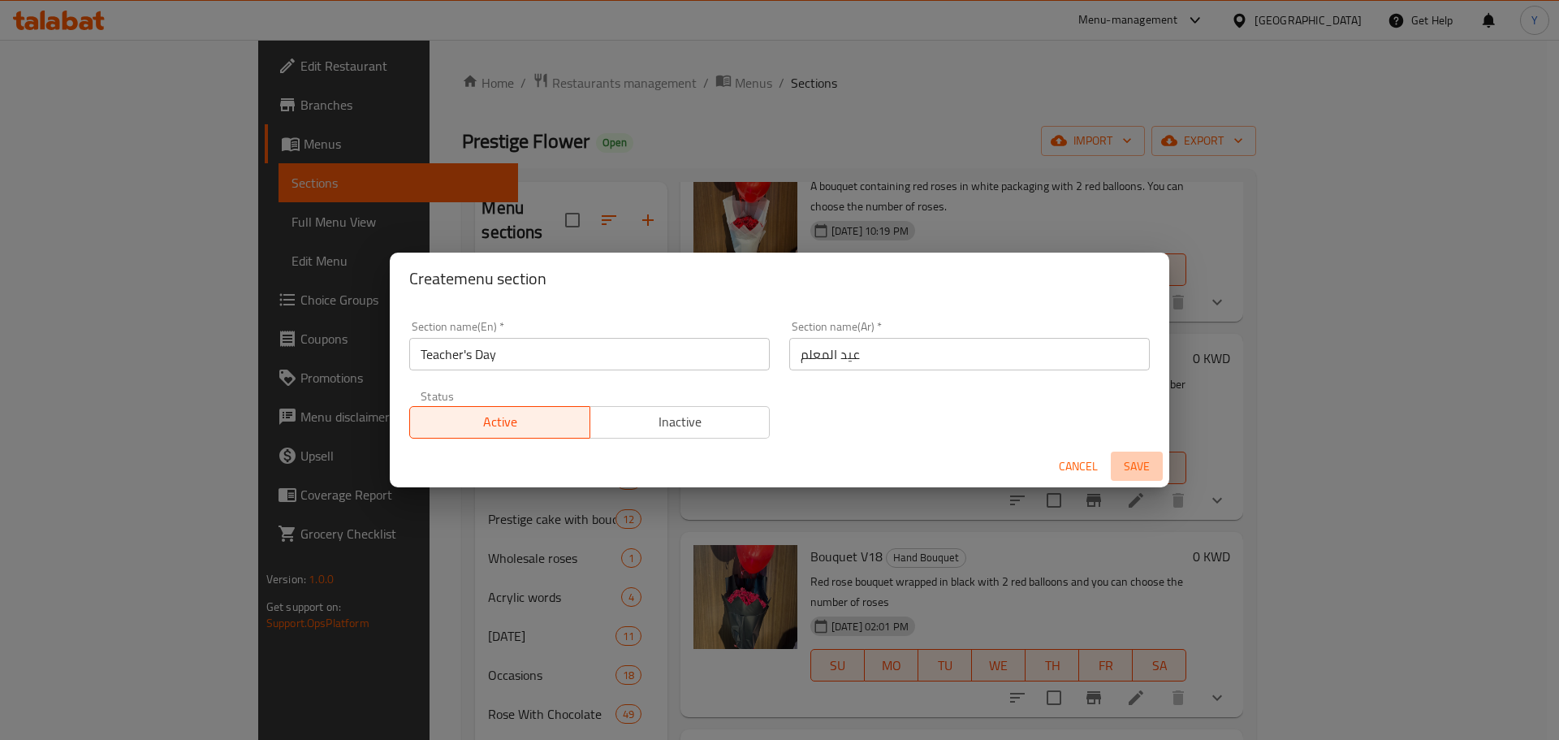
click at [1152, 461] on span "Save" at bounding box center [1136, 466] width 39 height 20
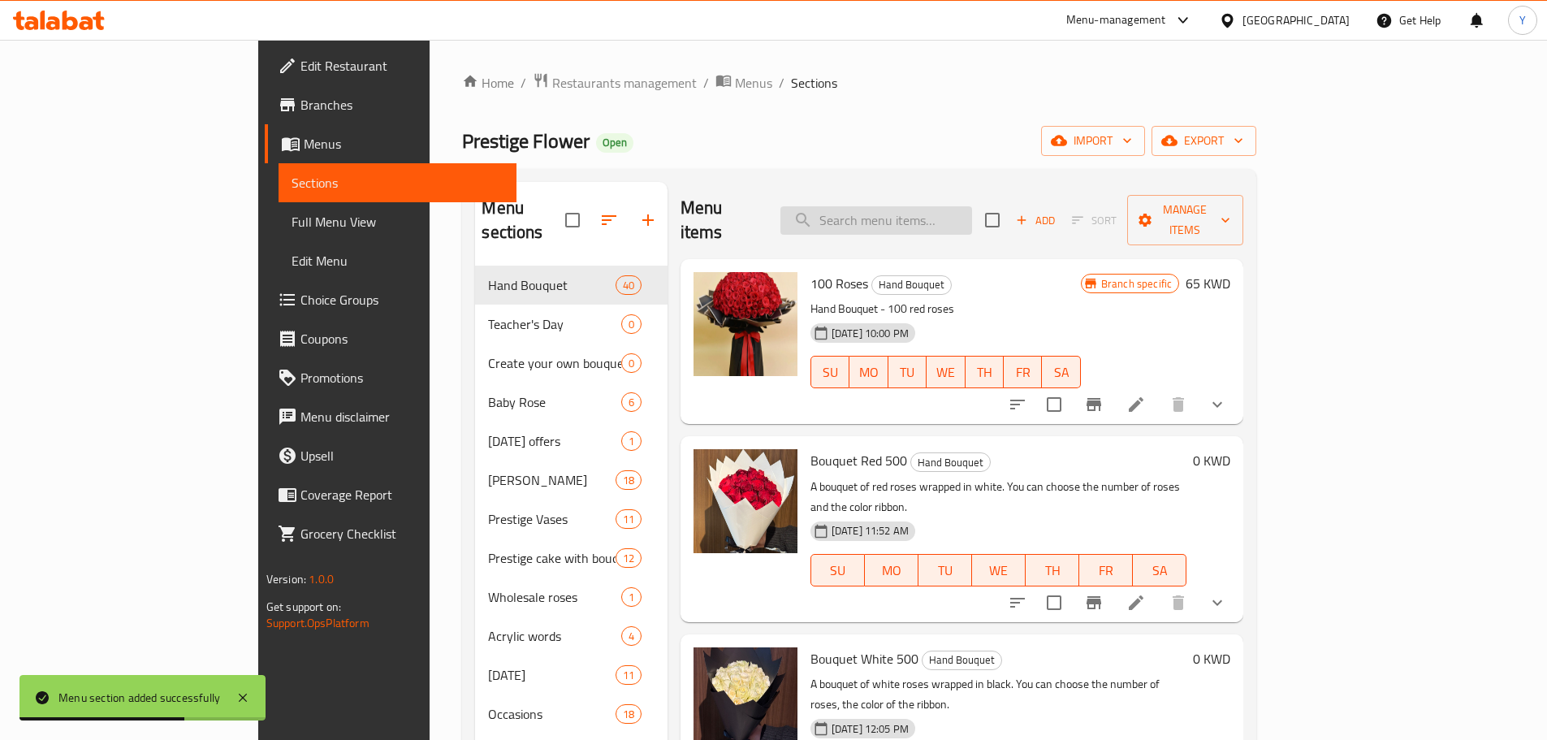
click at [934, 214] on input "search" at bounding box center [876, 220] width 192 height 28
type input "single"
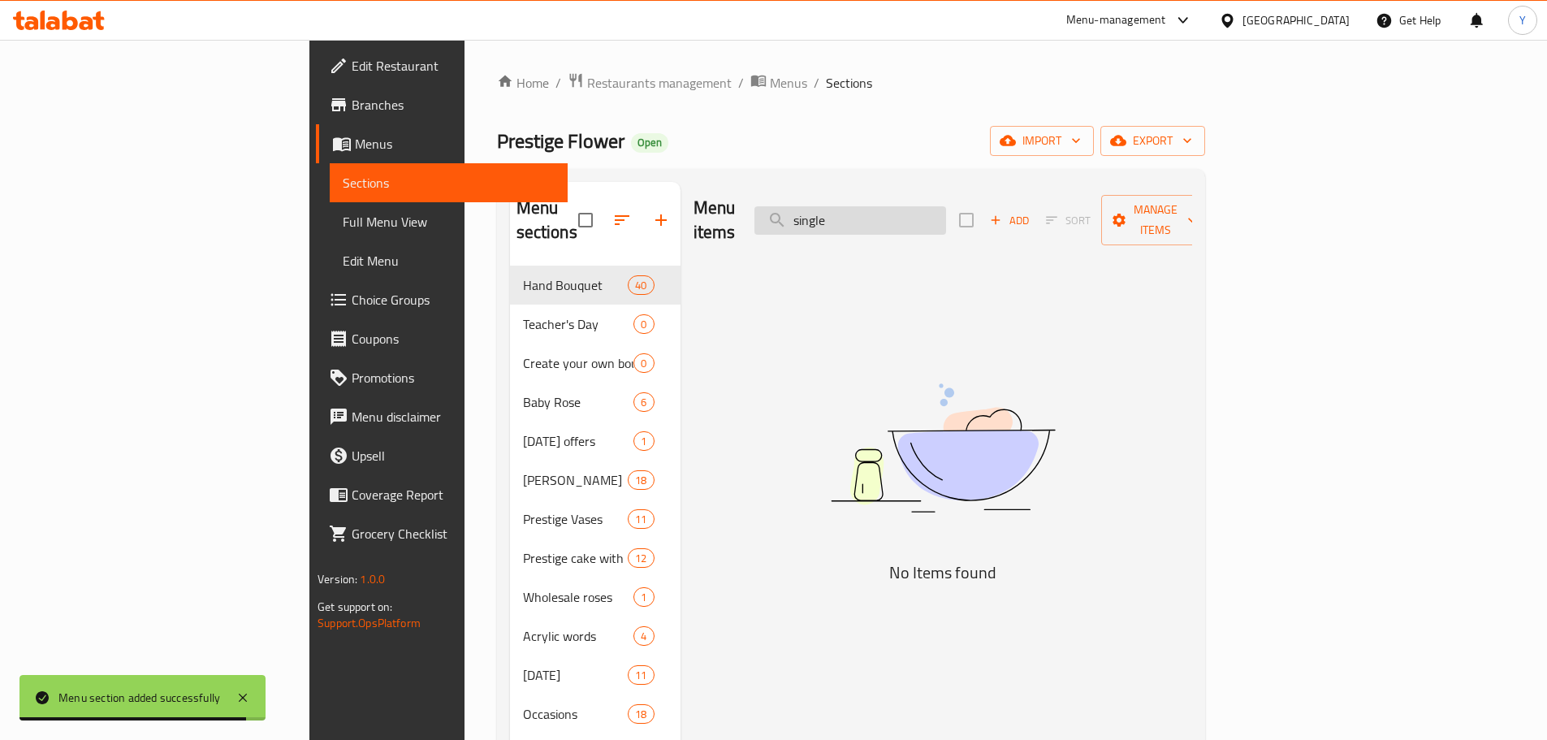
click at [934, 214] on input "single" at bounding box center [850, 220] width 192 height 28
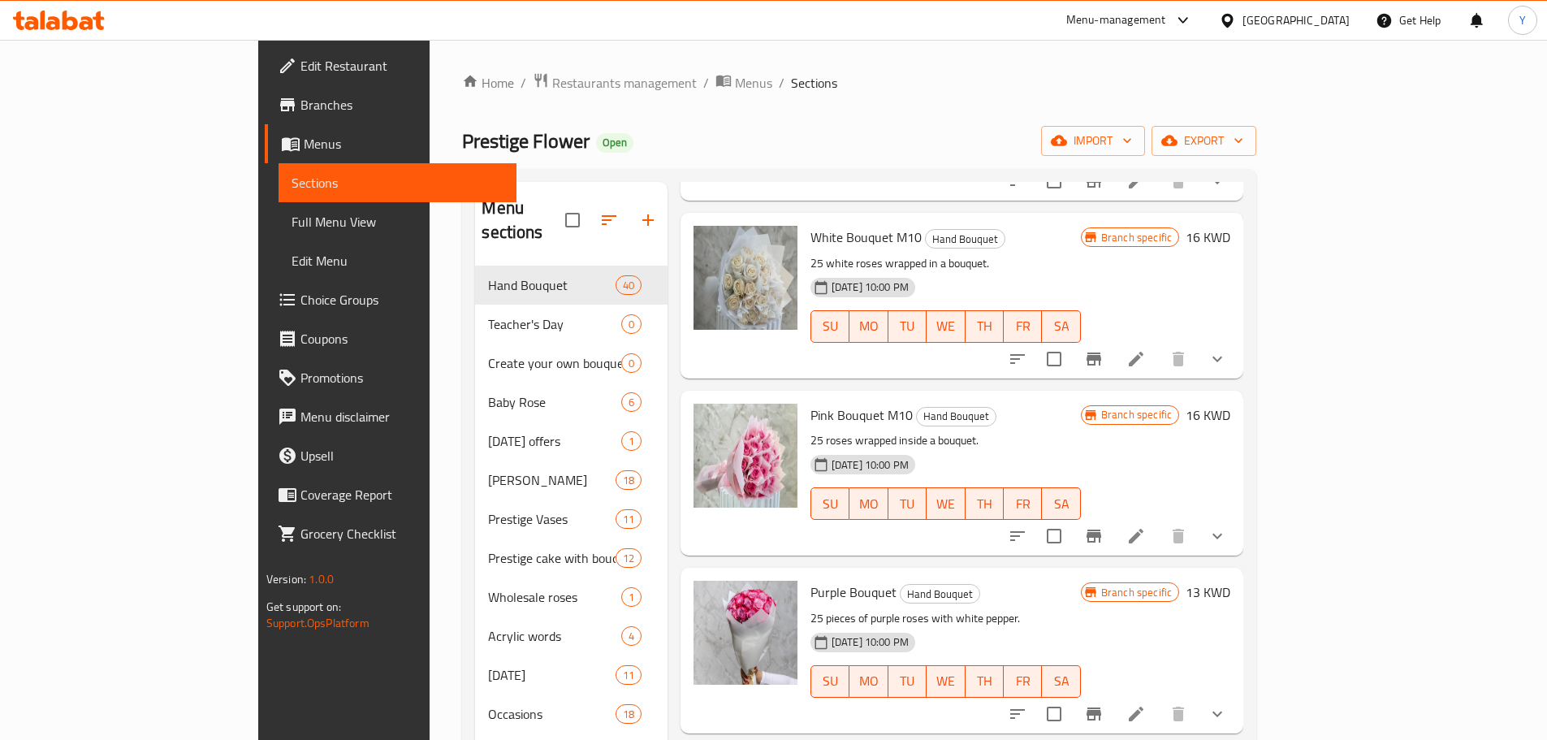
scroll to position [2501, 0]
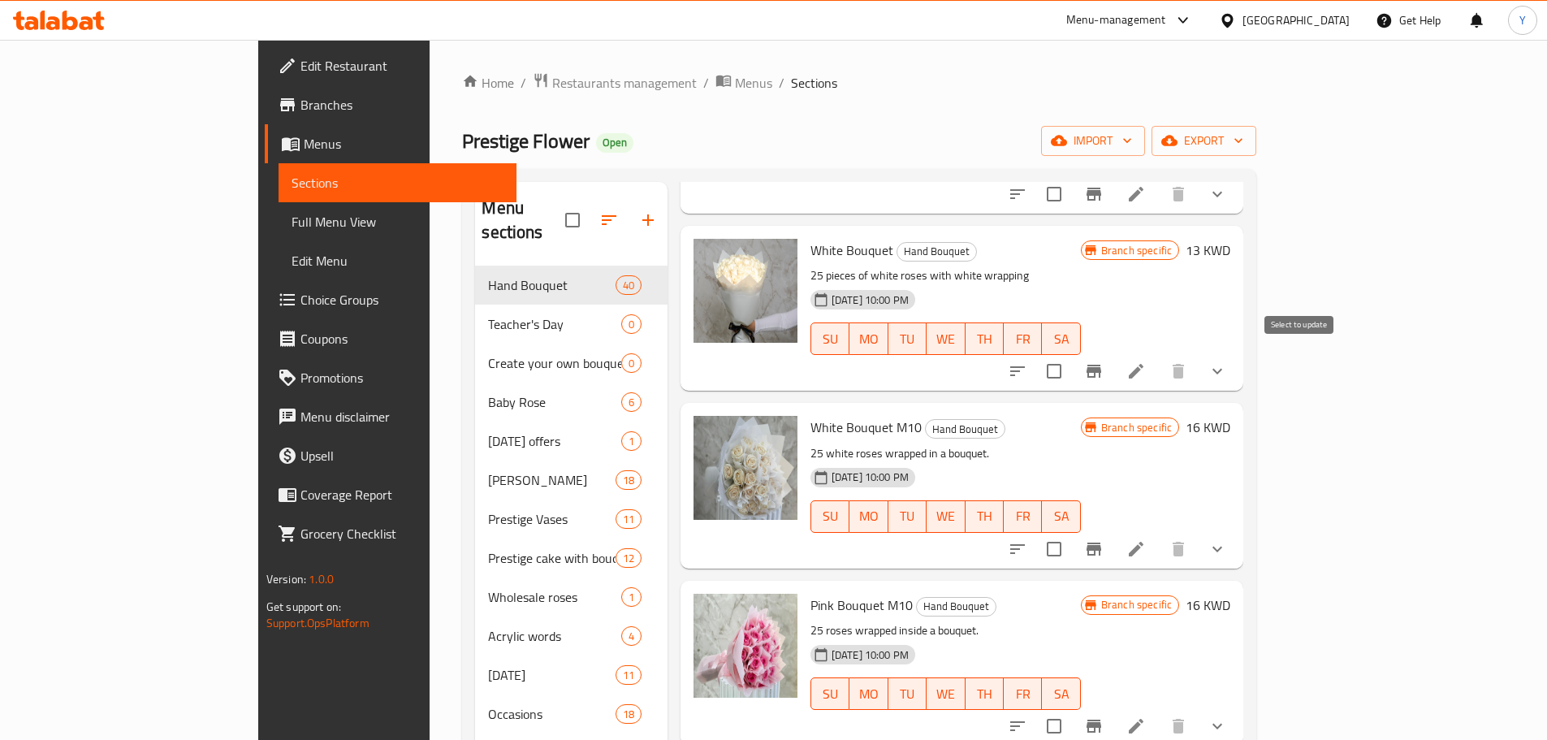
click at [1071, 532] on input "checkbox" at bounding box center [1054, 549] width 34 height 34
checkbox input "true"
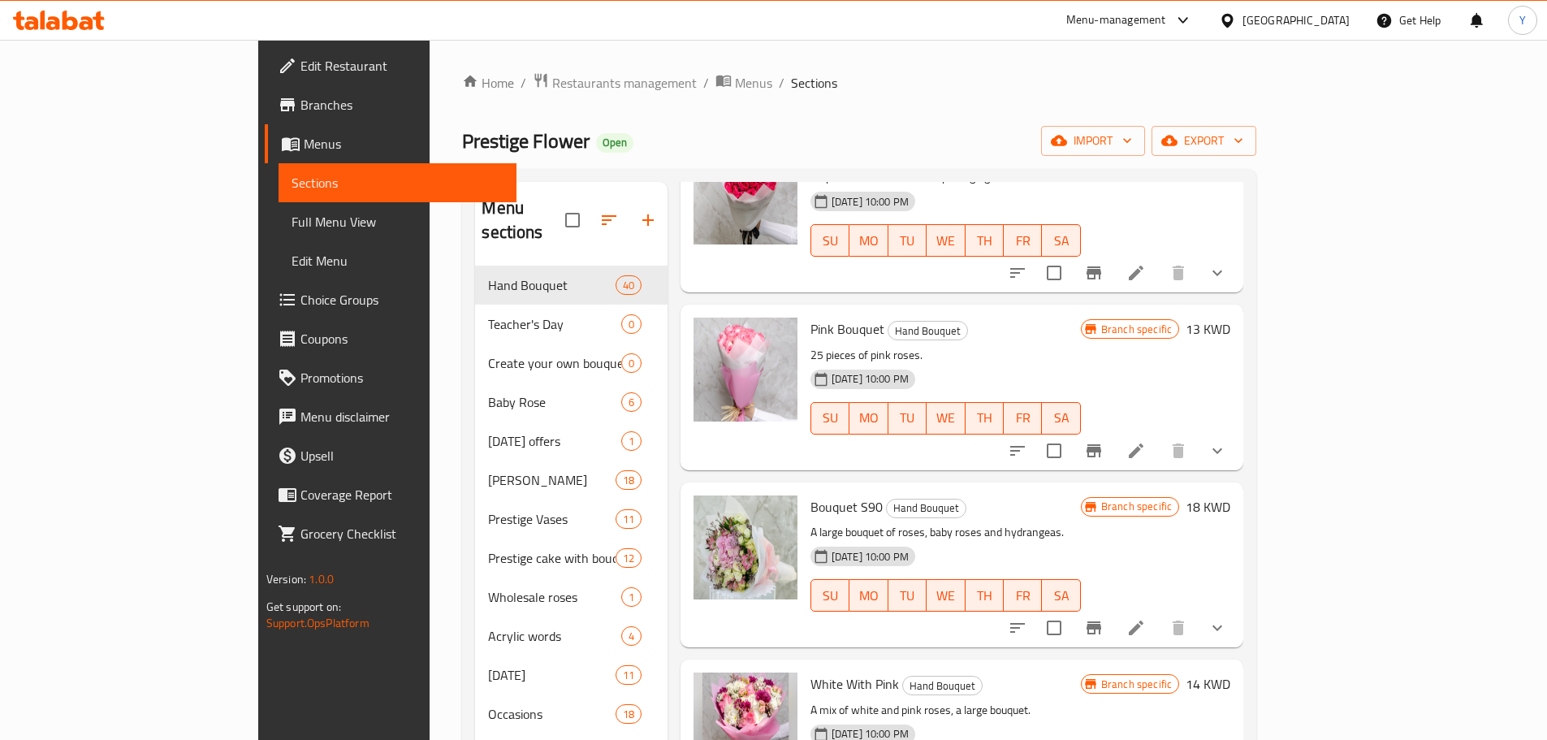
scroll to position [3308, 0]
click at [1071, 611] on input "checkbox" at bounding box center [1054, 628] width 34 height 34
checkbox input "true"
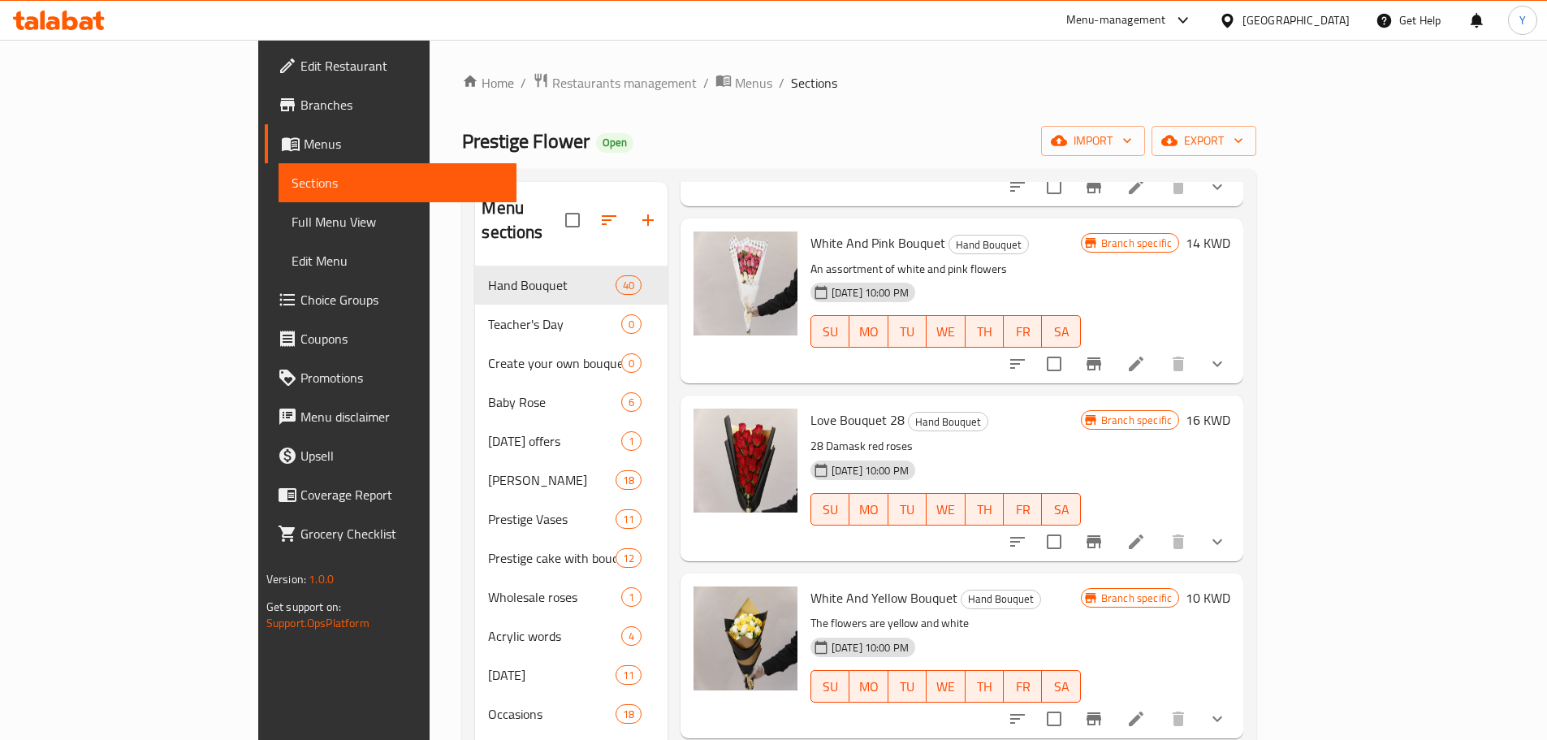
scroll to position [4966, 0]
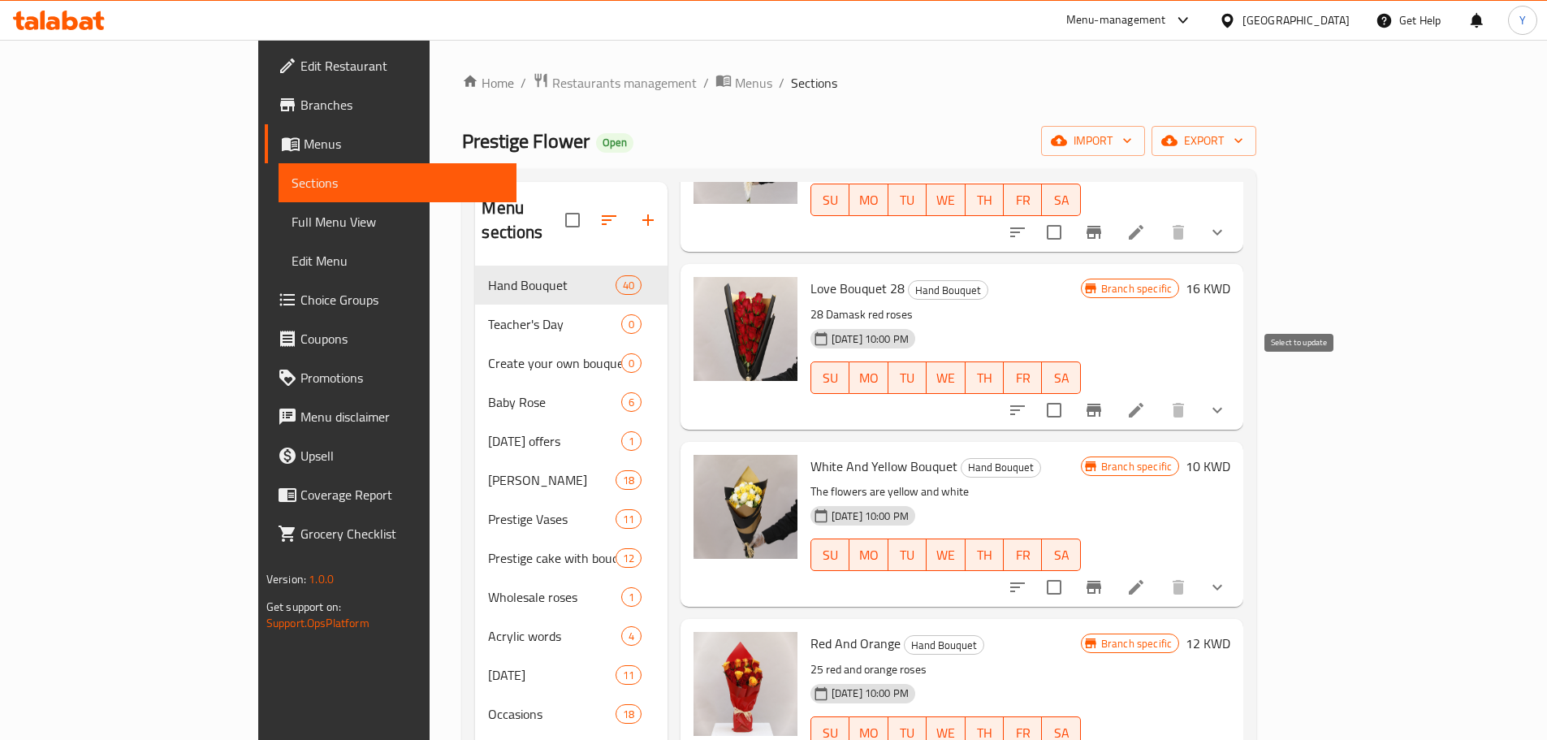
click at [1071, 570] on input "checkbox" at bounding box center [1054, 587] width 34 height 34
checkbox input "true"
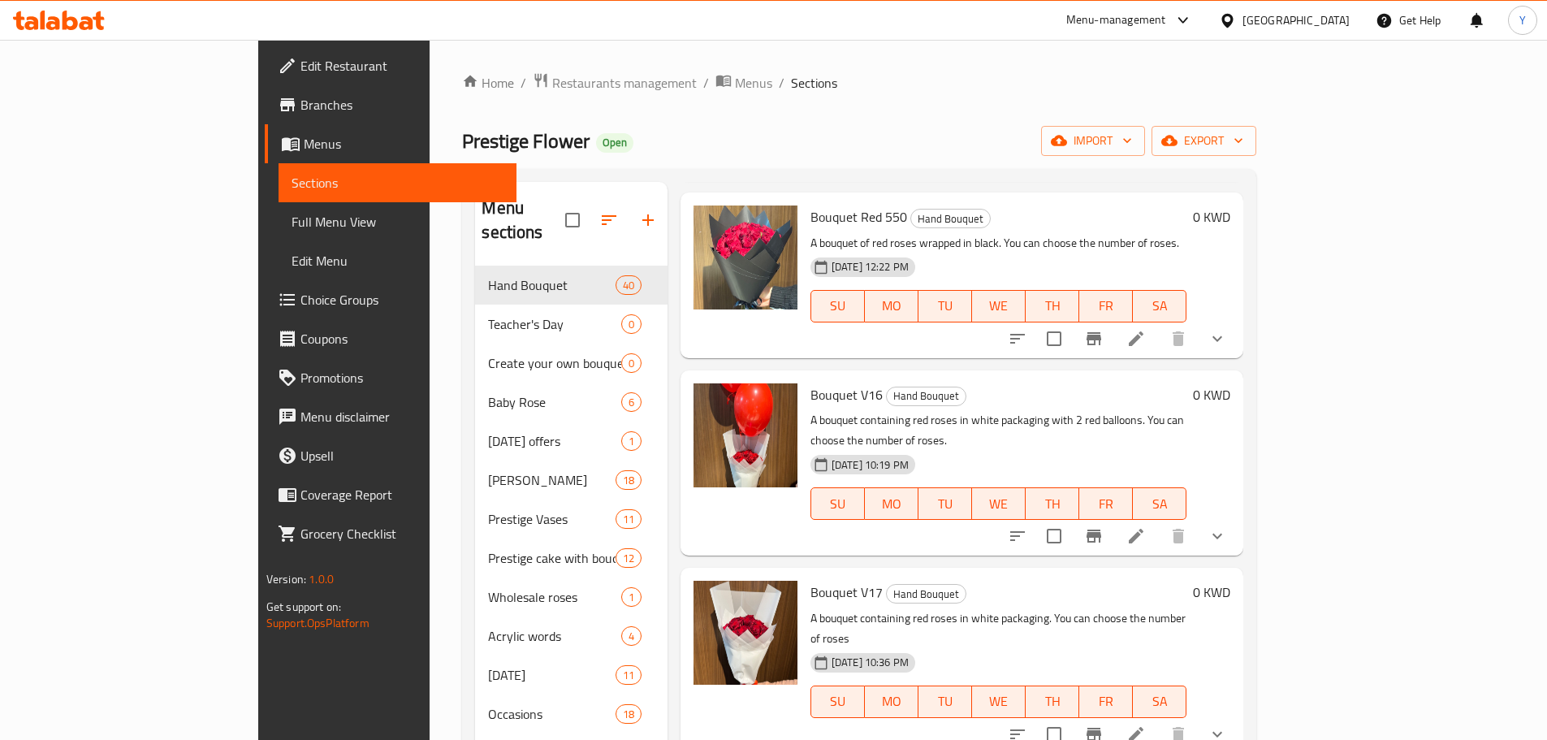
scroll to position [0, 0]
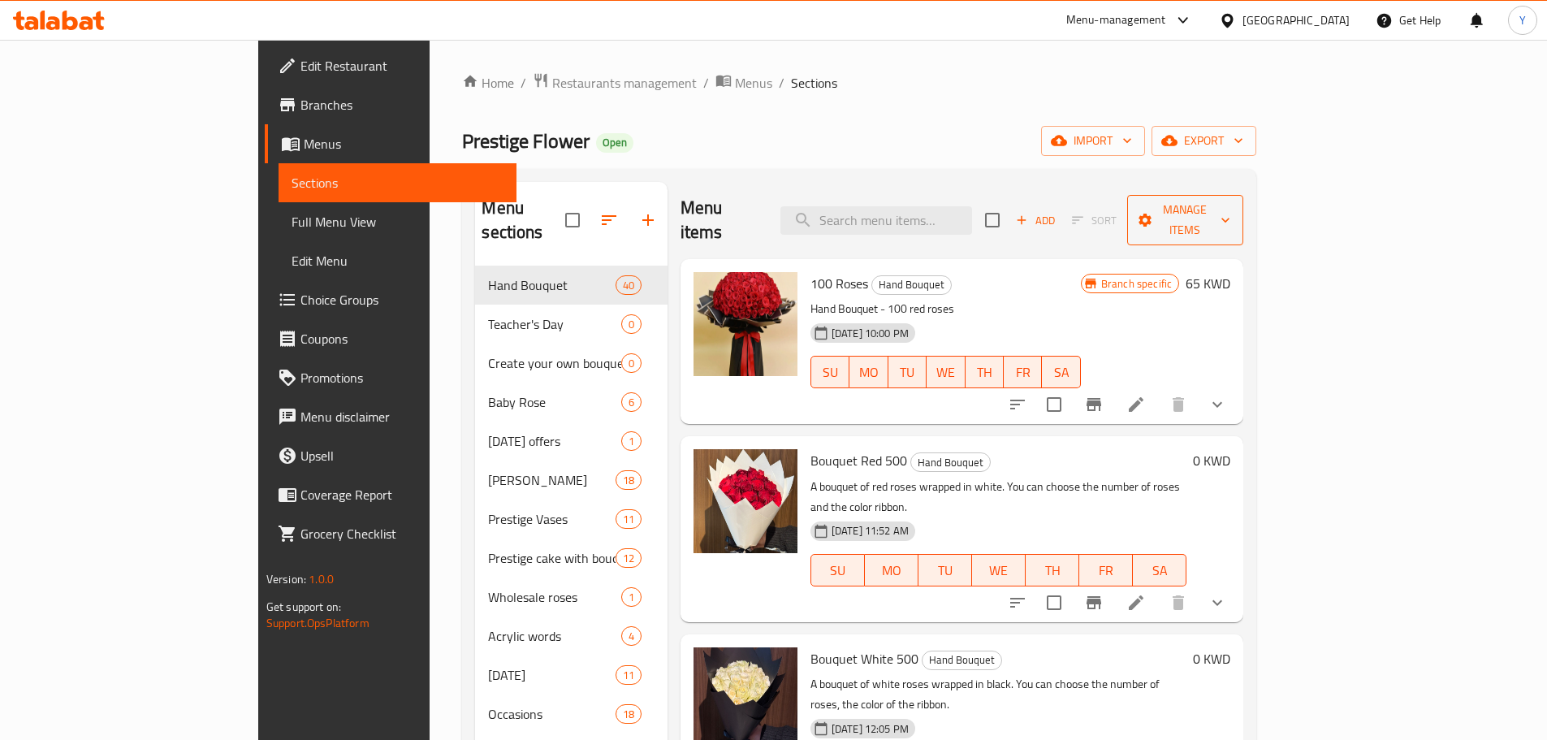
click at [1231, 214] on span "Manage items" at bounding box center [1185, 220] width 91 height 41
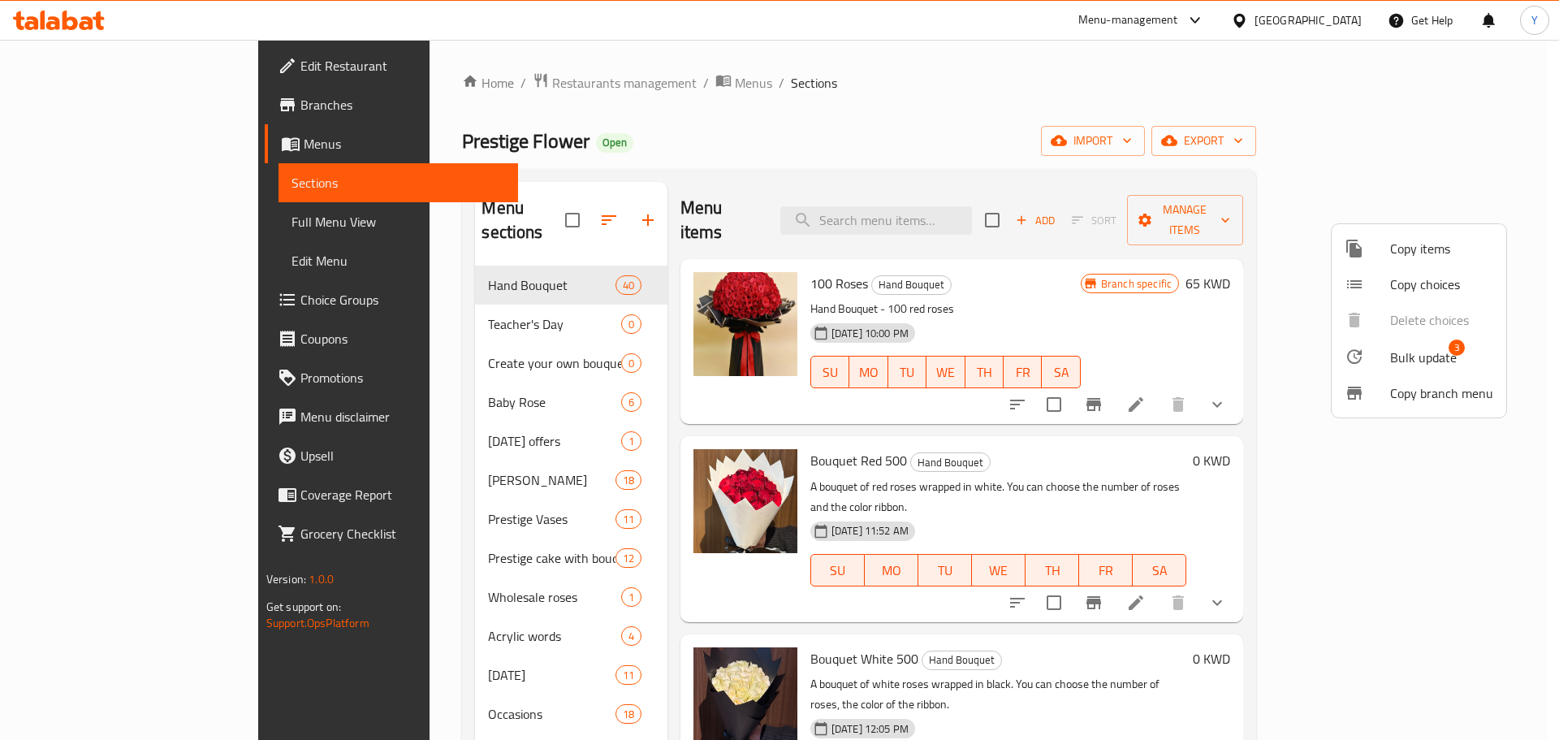
click at [1401, 363] on span "Bulk update" at bounding box center [1423, 356] width 67 height 19
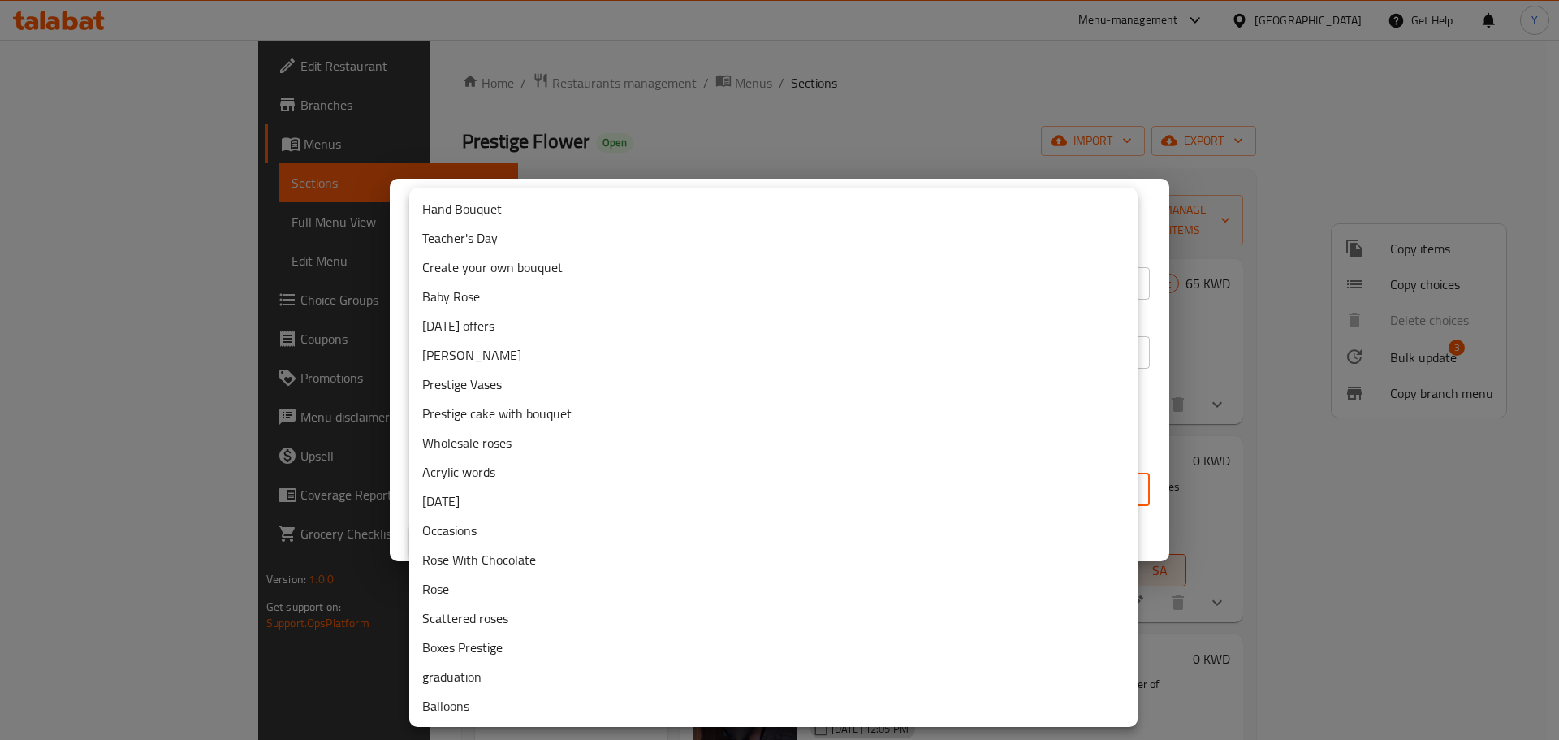
click at [881, 490] on body "​ Menu-management [GEOGRAPHIC_DATA] Get Help Y Edit Restaurant Branches Menus S…" at bounding box center [779, 390] width 1559 height 700
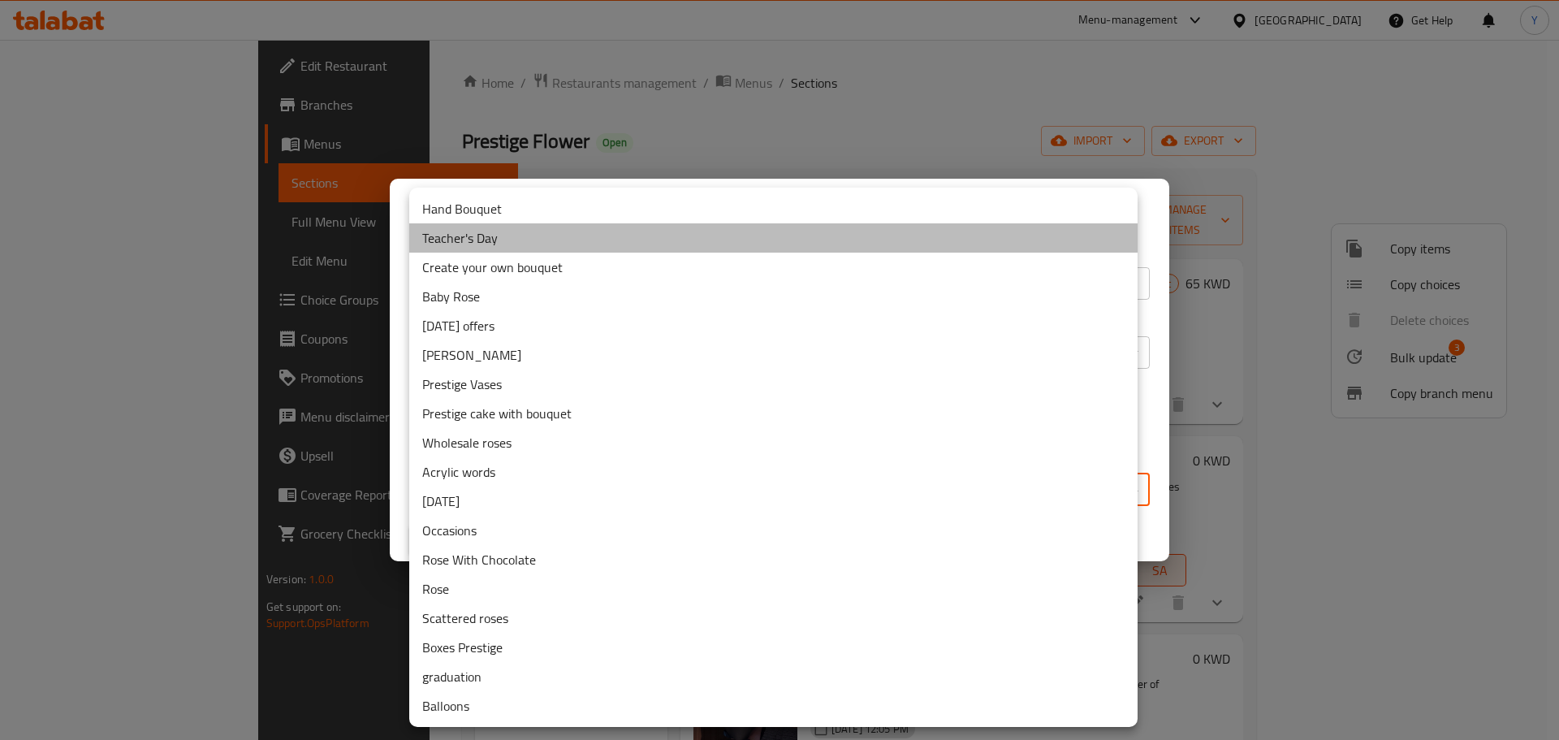
click at [498, 237] on li "Teacher's Day" at bounding box center [773, 237] width 728 height 29
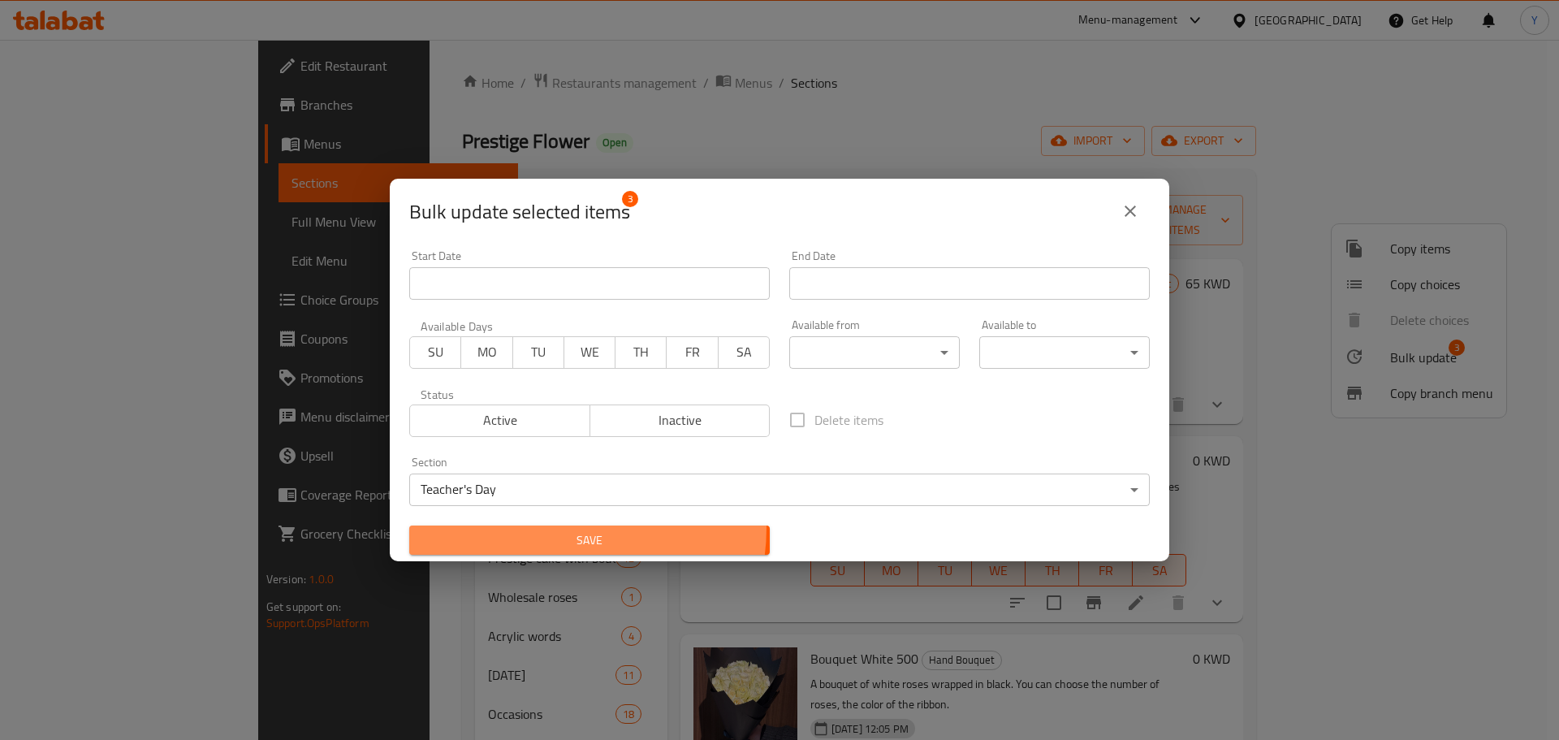
click at [555, 527] on button "Save" at bounding box center [589, 540] width 360 height 30
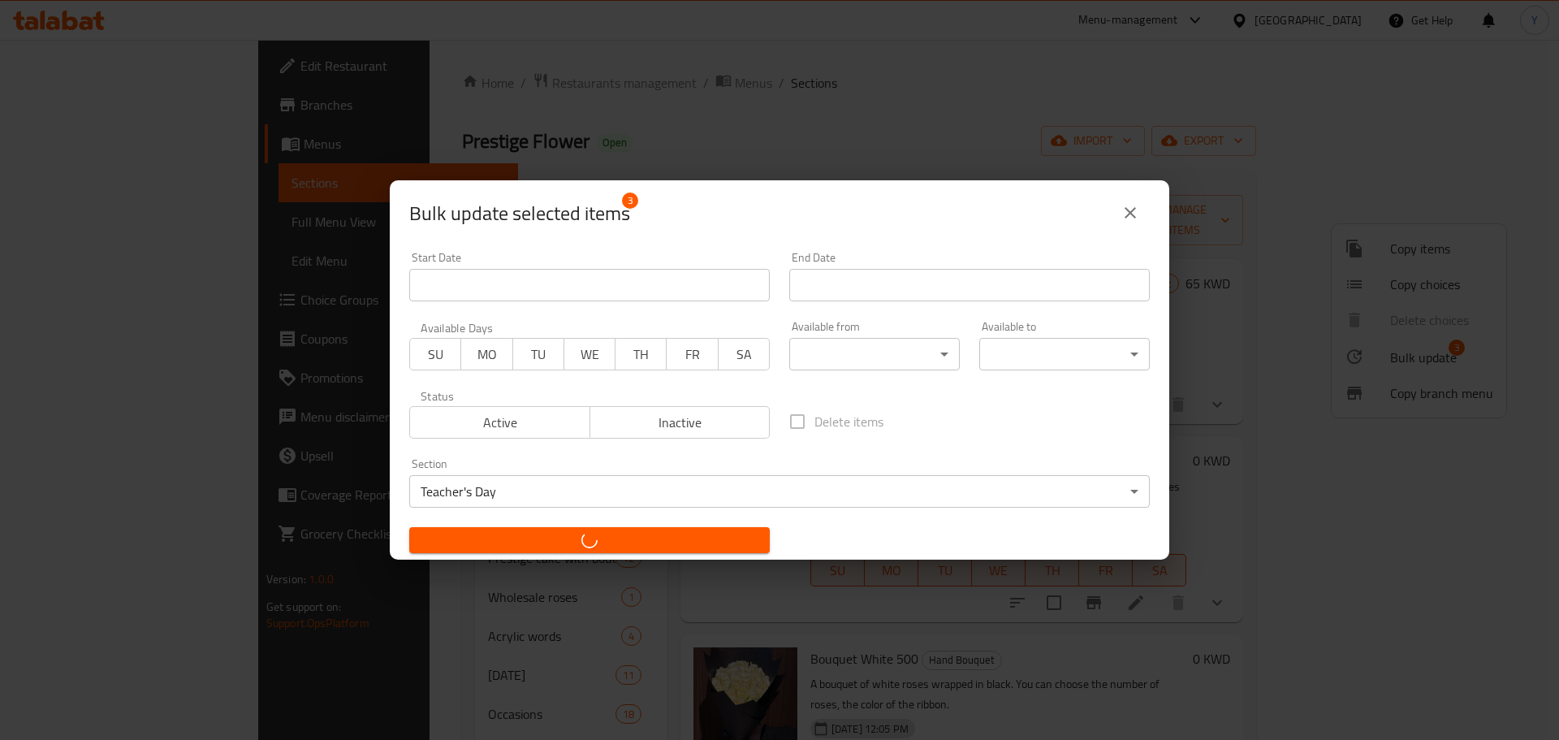
checkbox input "false"
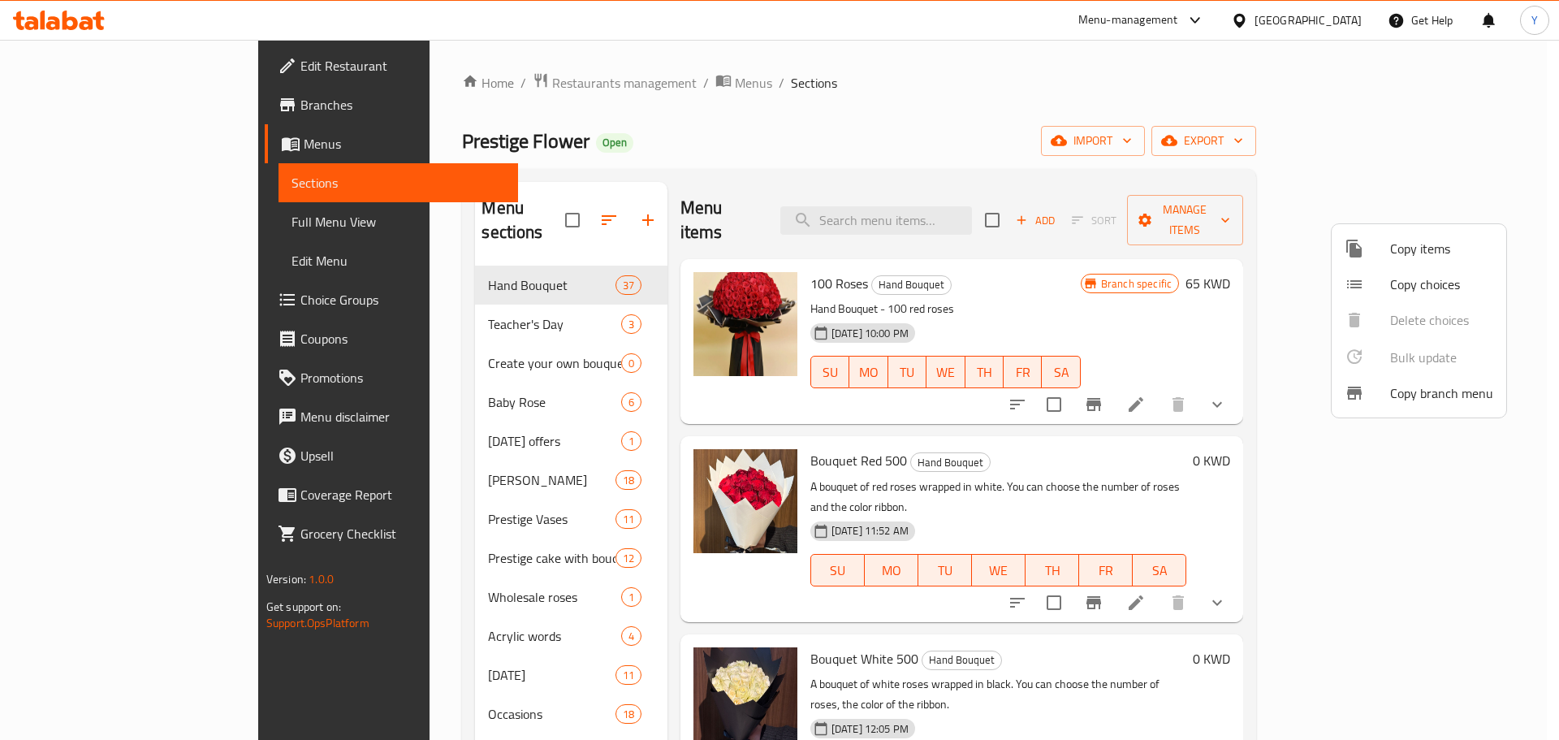
click at [495, 80] on div at bounding box center [779, 370] width 1559 height 740
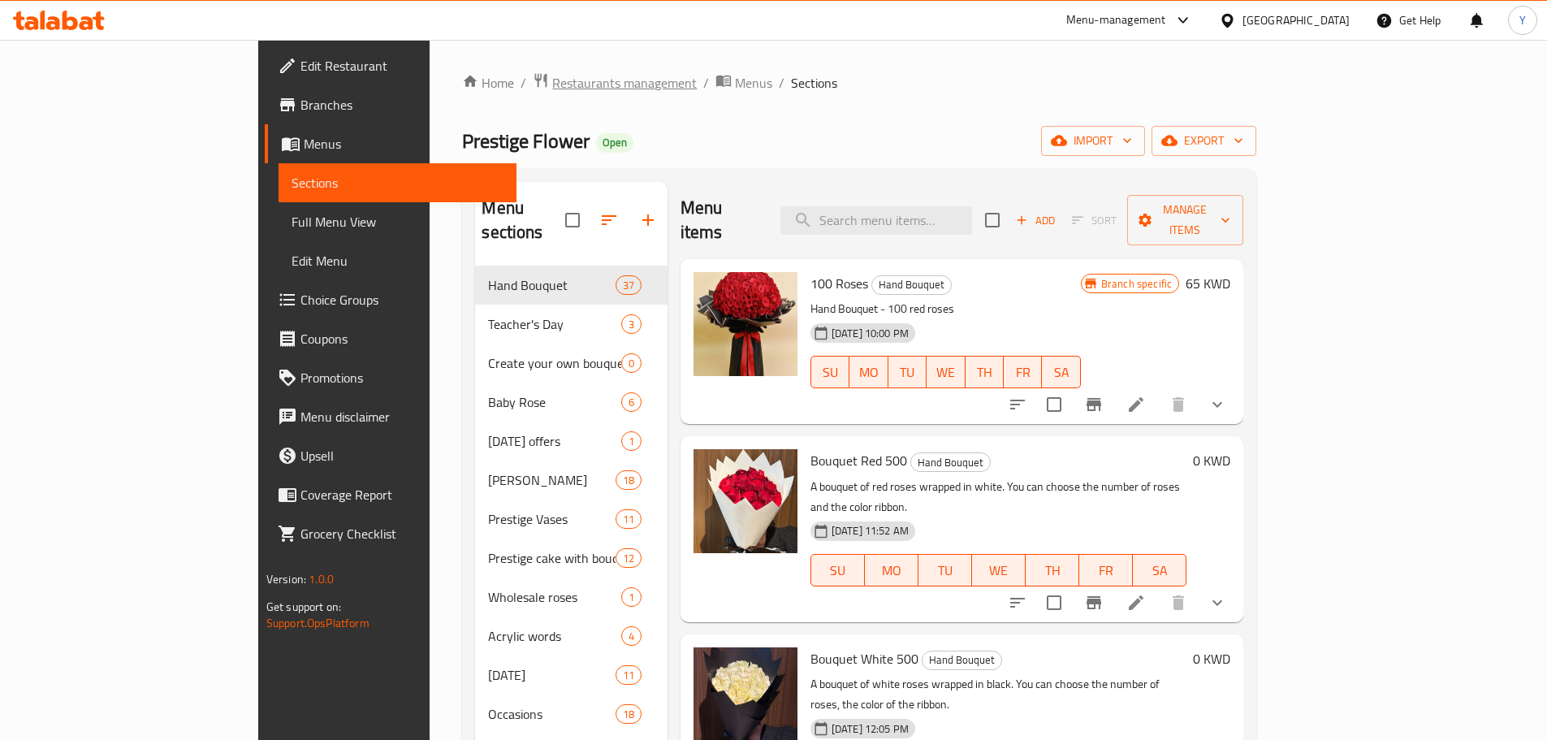
click at [552, 80] on span "Restaurants management" at bounding box center [624, 82] width 145 height 19
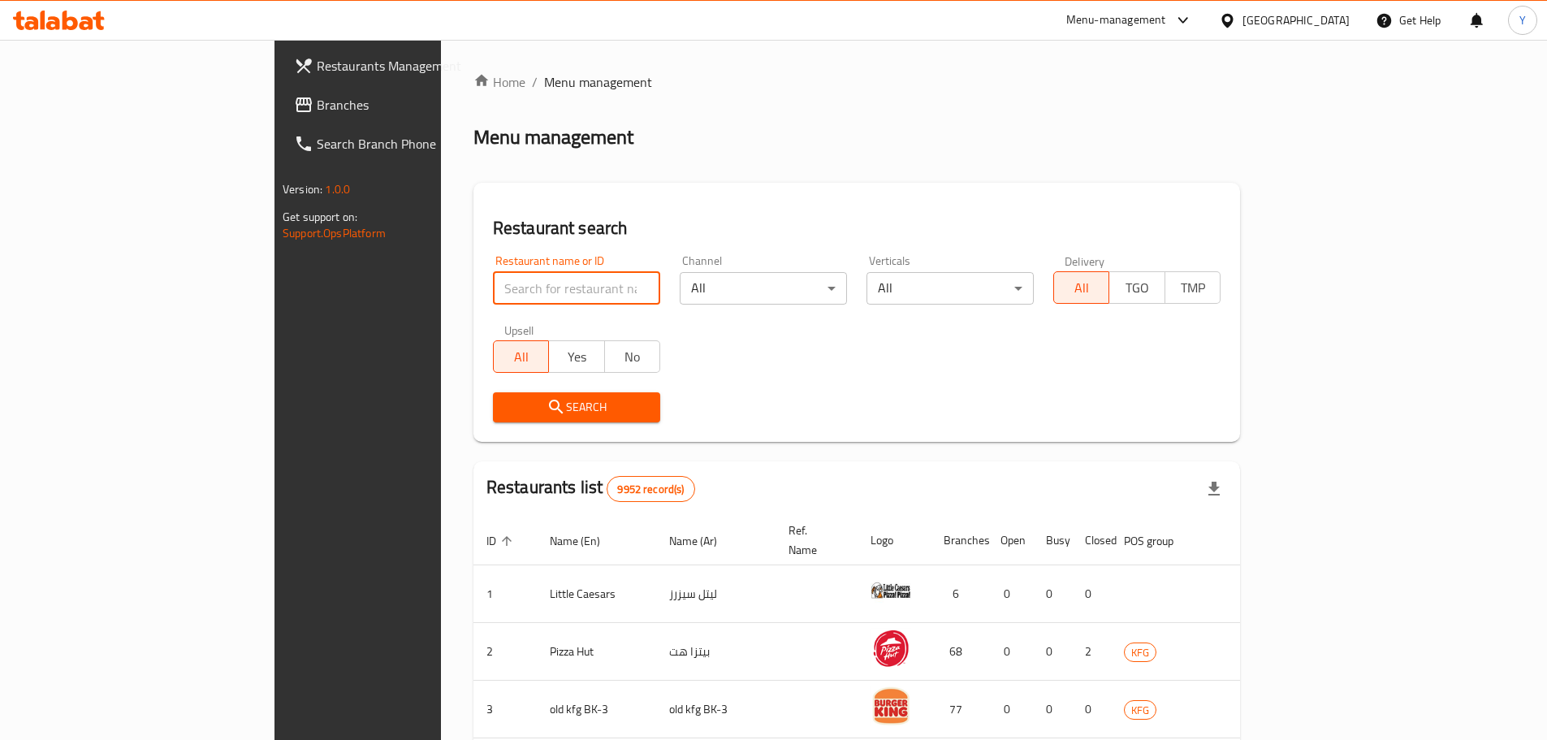
click at [502, 282] on input "search" at bounding box center [576, 288] width 167 height 32
type input "gardenia"
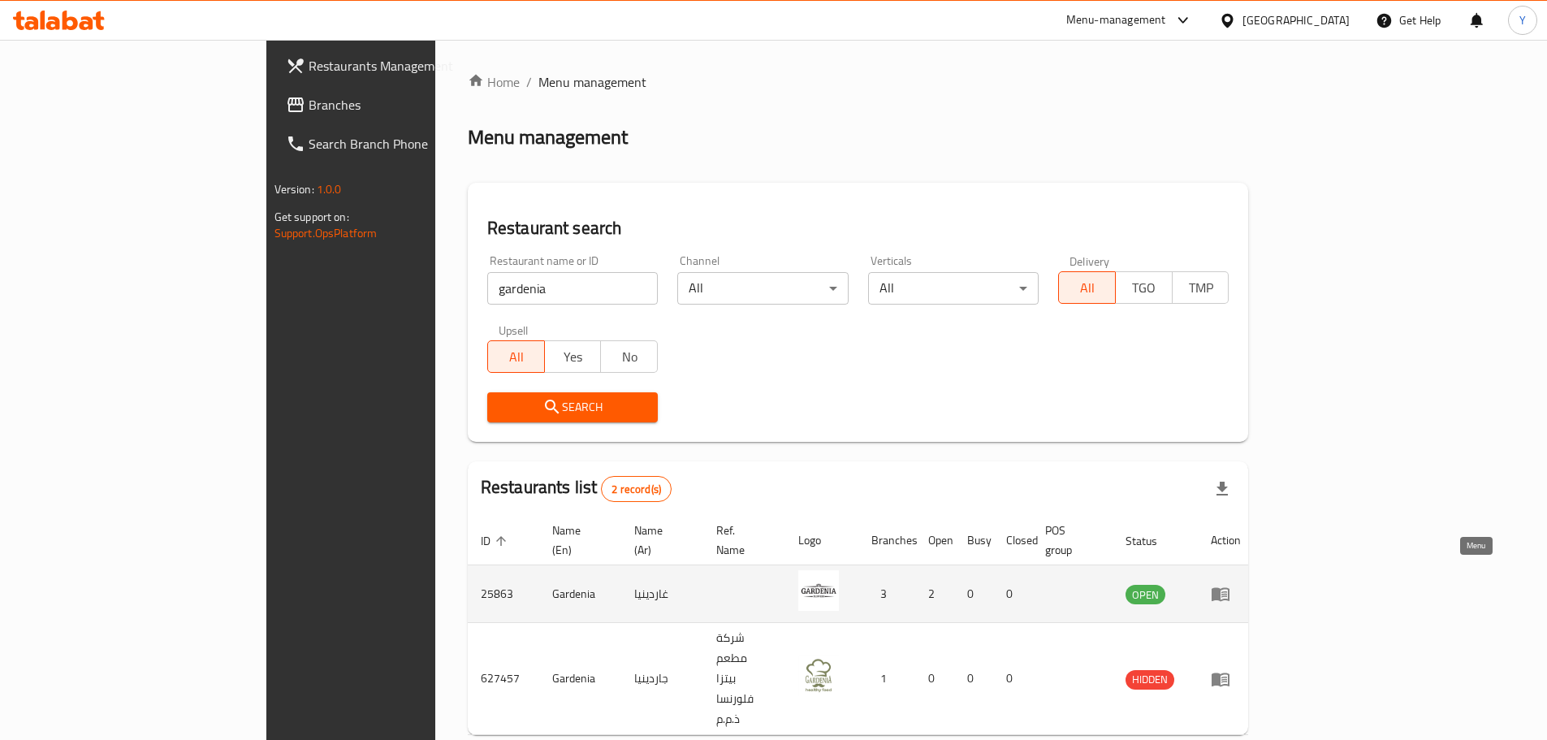
click at [1227, 591] on icon "enhanced table" at bounding box center [1224, 594] width 6 height 6
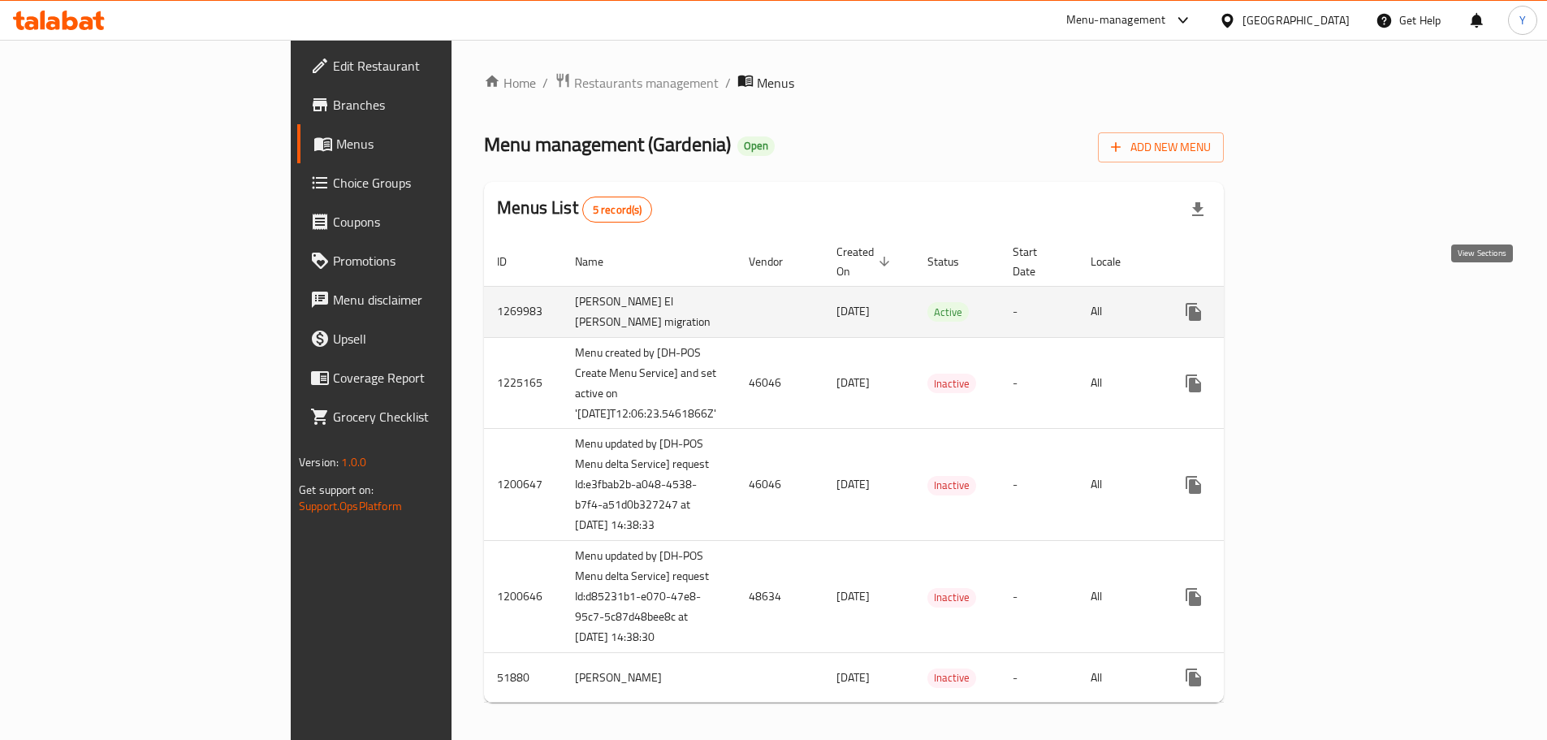
click at [1320, 302] on icon "enhanced table" at bounding box center [1310, 311] width 19 height 19
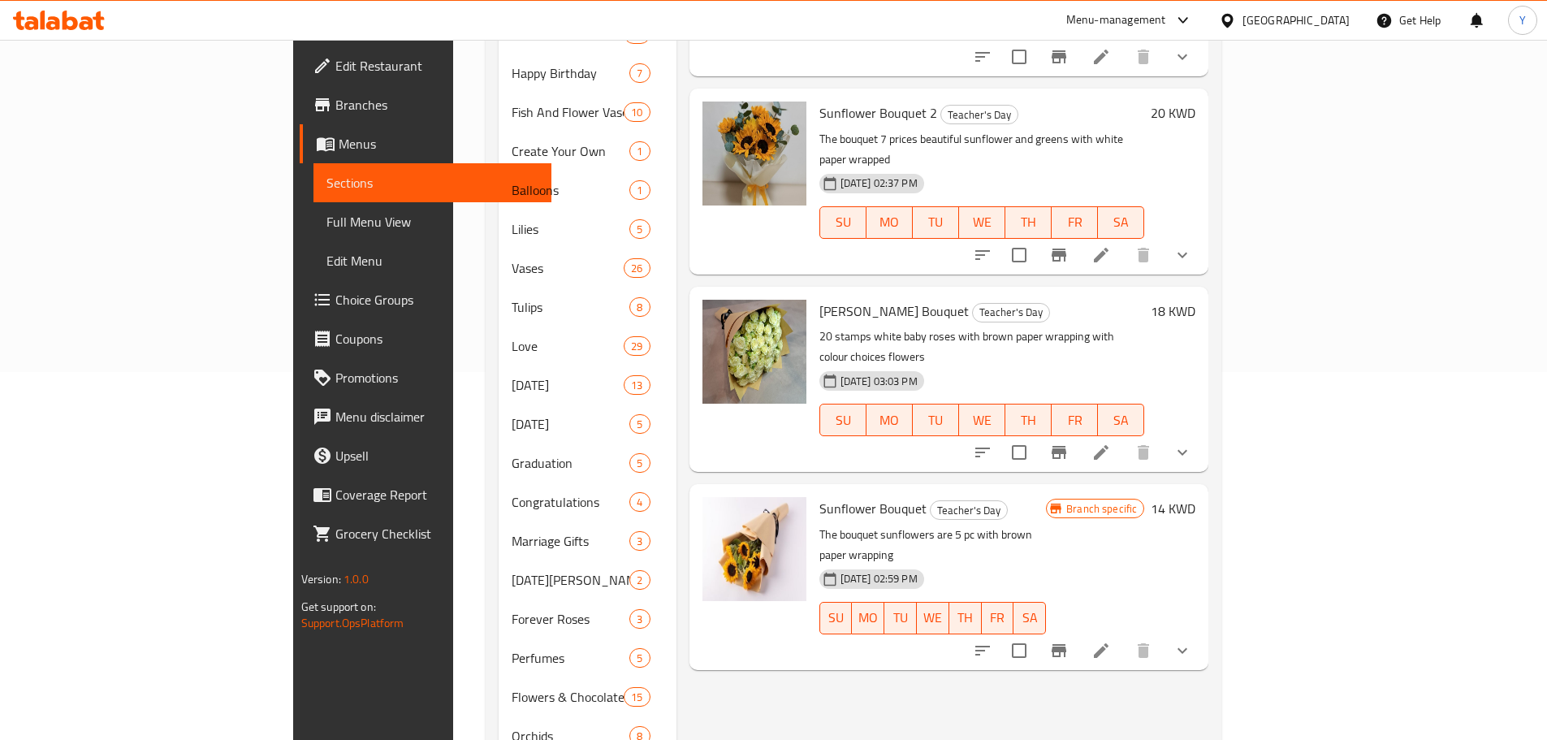
scroll to position [369, 0]
